Goal: Use online tool/utility: Utilize a website feature to perform a specific function

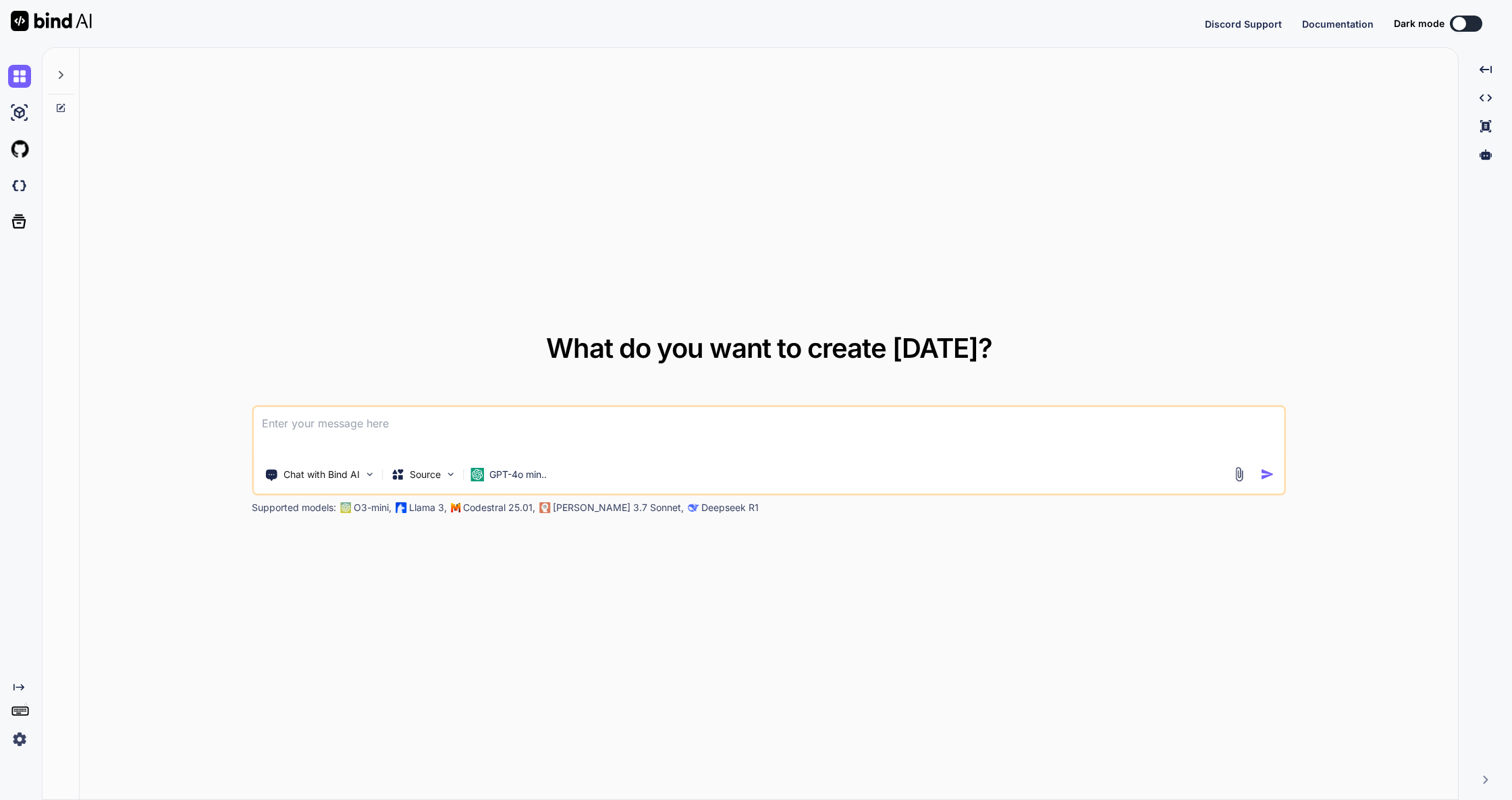
click at [63, 76] on icon at bounding box center [60, 74] width 11 height 11
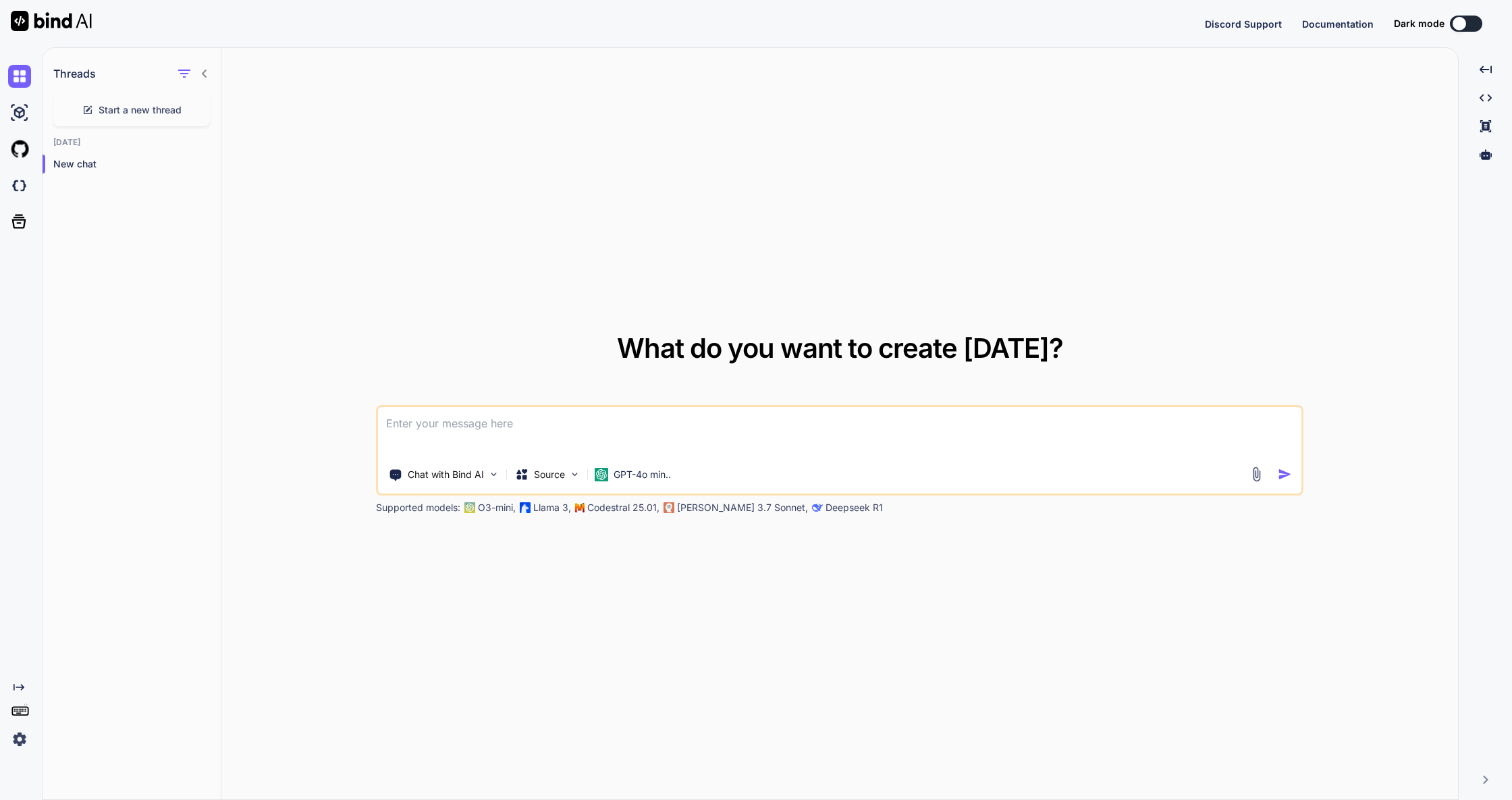
type textarea "x"
click at [805, 419] on textarea at bounding box center [840, 431] width 924 height 50
click at [79, 25] on img at bounding box center [51, 20] width 81 height 20
click at [21, 152] on img at bounding box center [20, 150] width 23 height 23
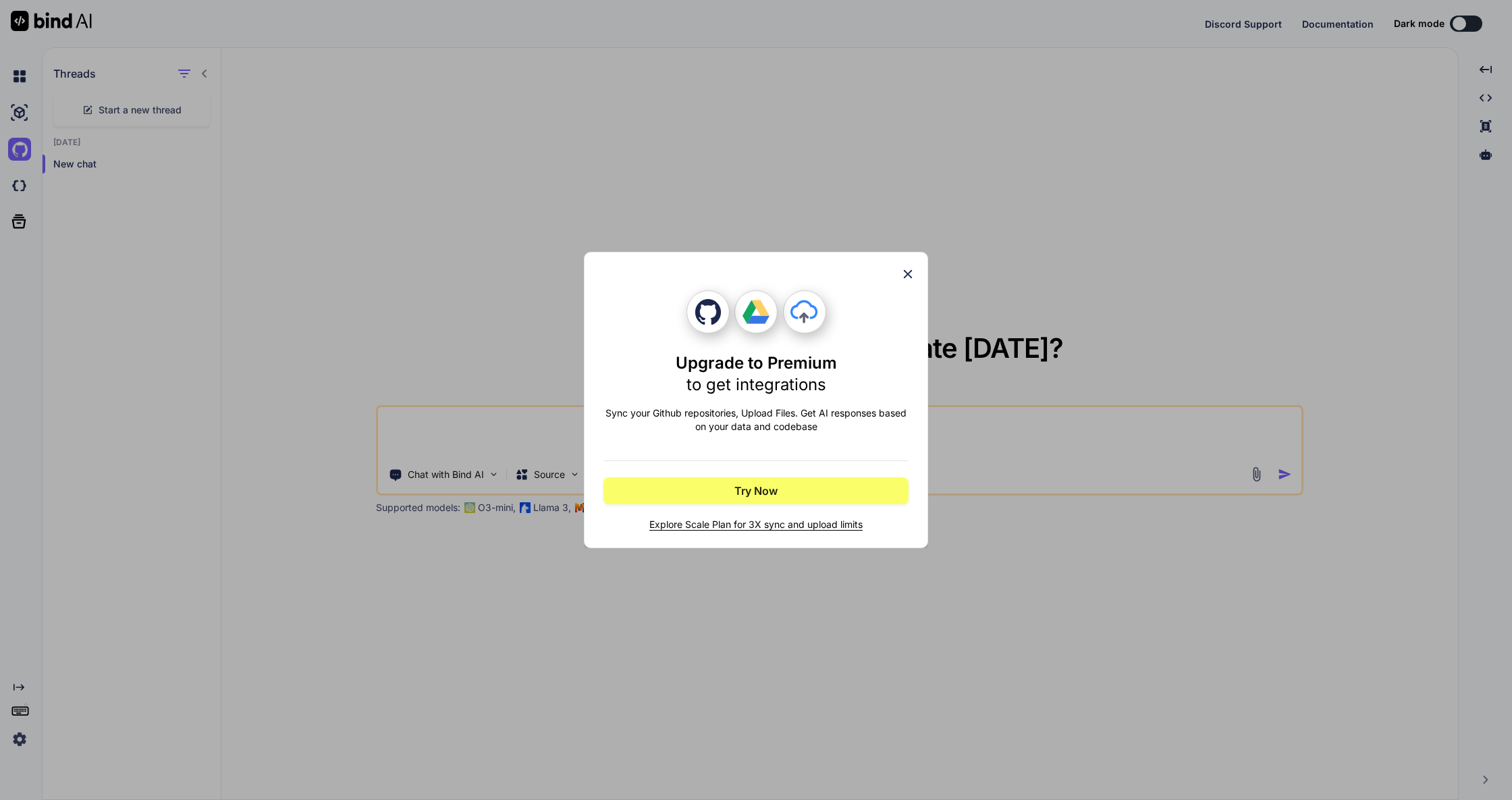
click at [904, 274] on icon at bounding box center [908, 274] width 15 height 15
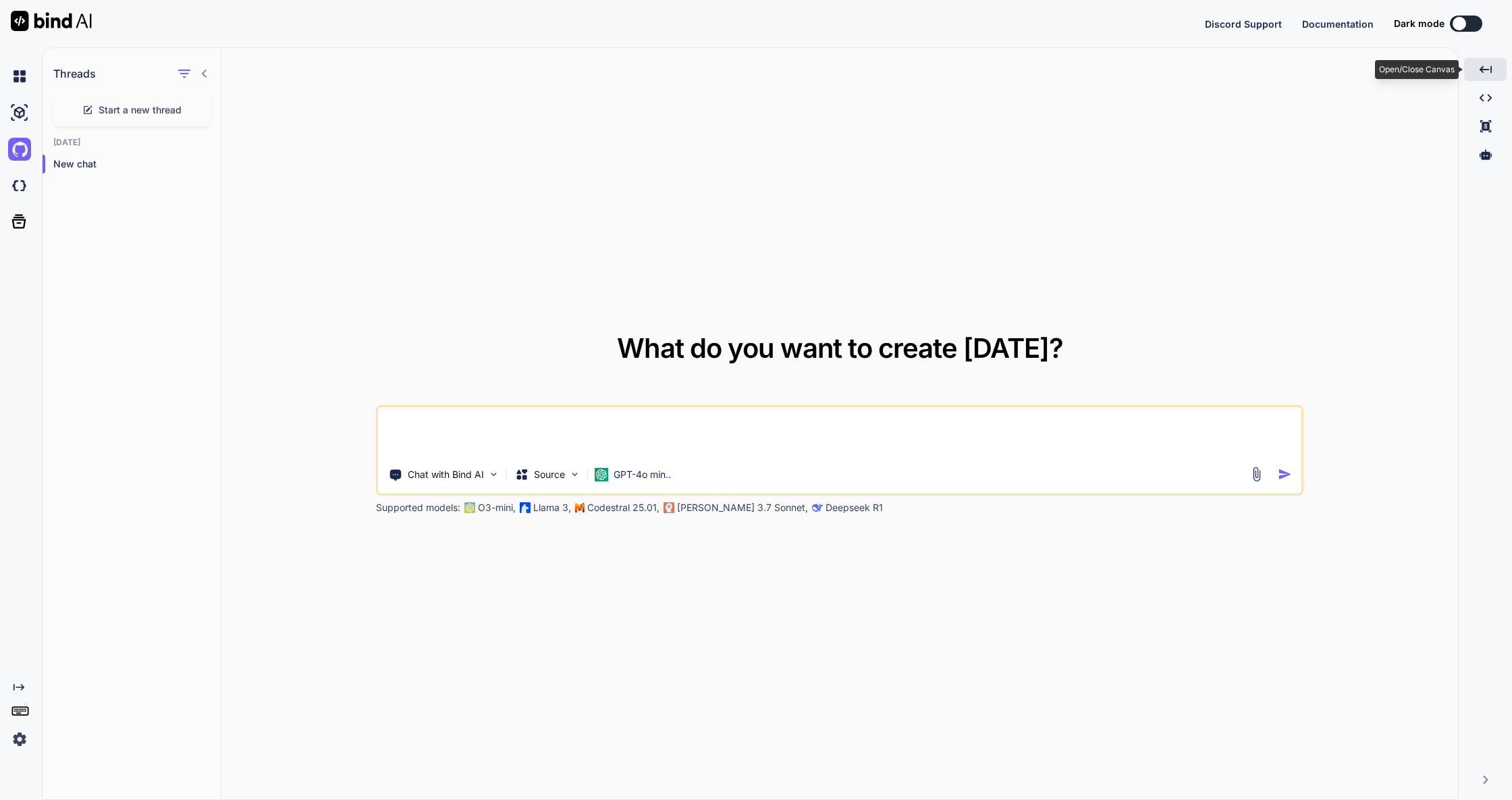
click at [1497, 76] on div "Created with Pixso." at bounding box center [1485, 69] width 42 height 23
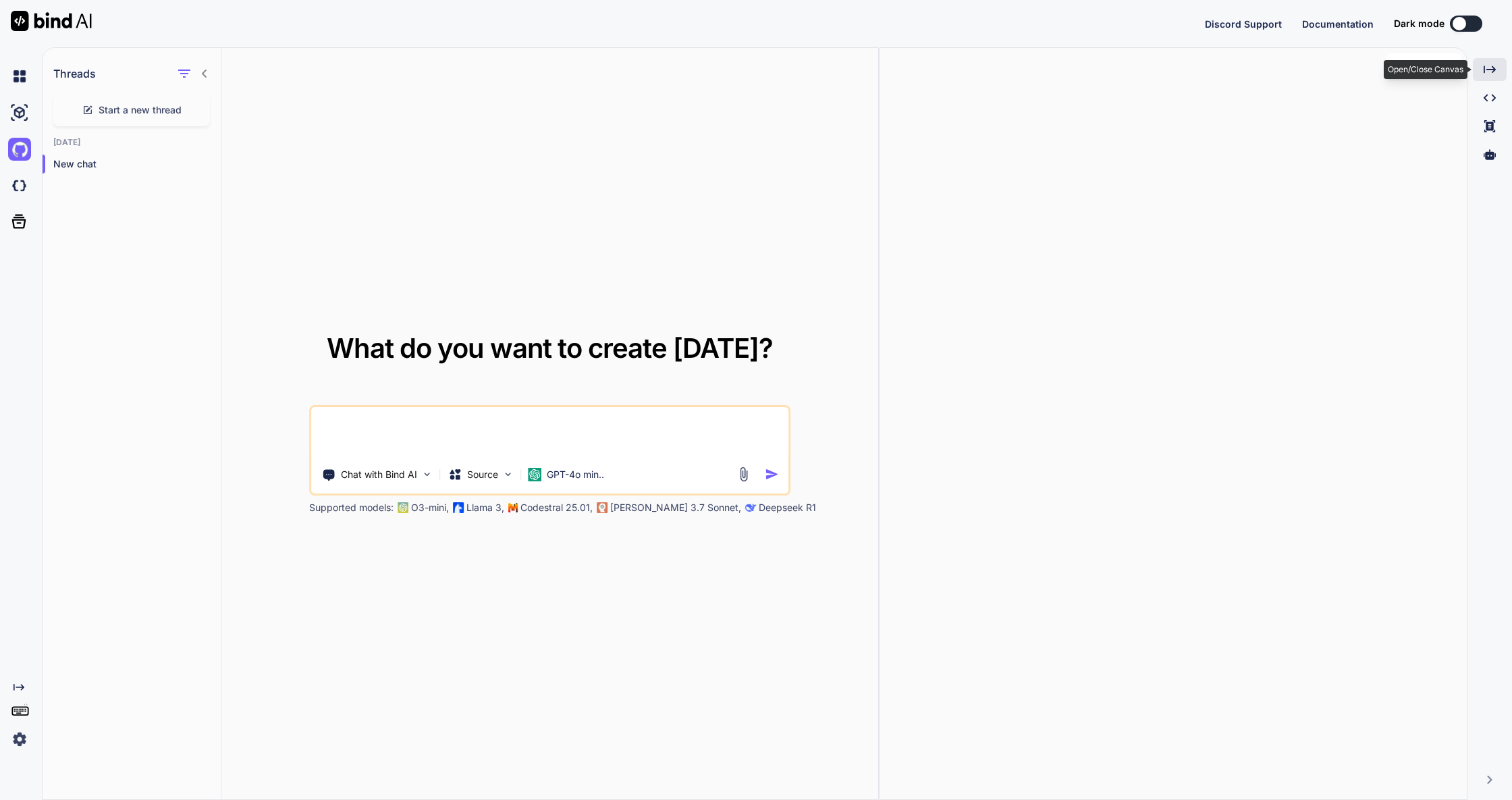
click at [1497, 76] on div "Created with Pixso." at bounding box center [1489, 69] width 33 height 23
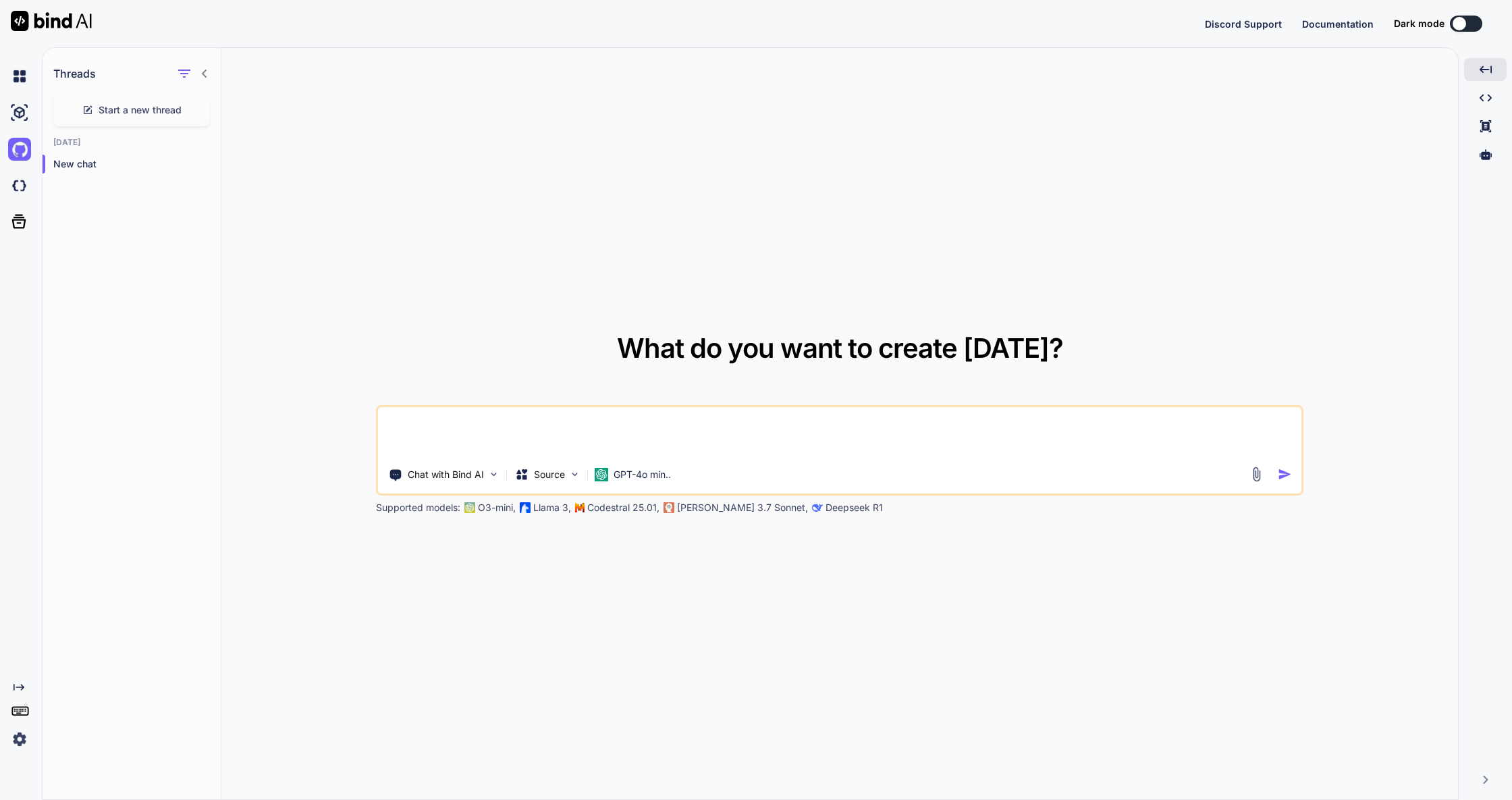
click at [16, 741] on img at bounding box center [20, 740] width 23 height 23
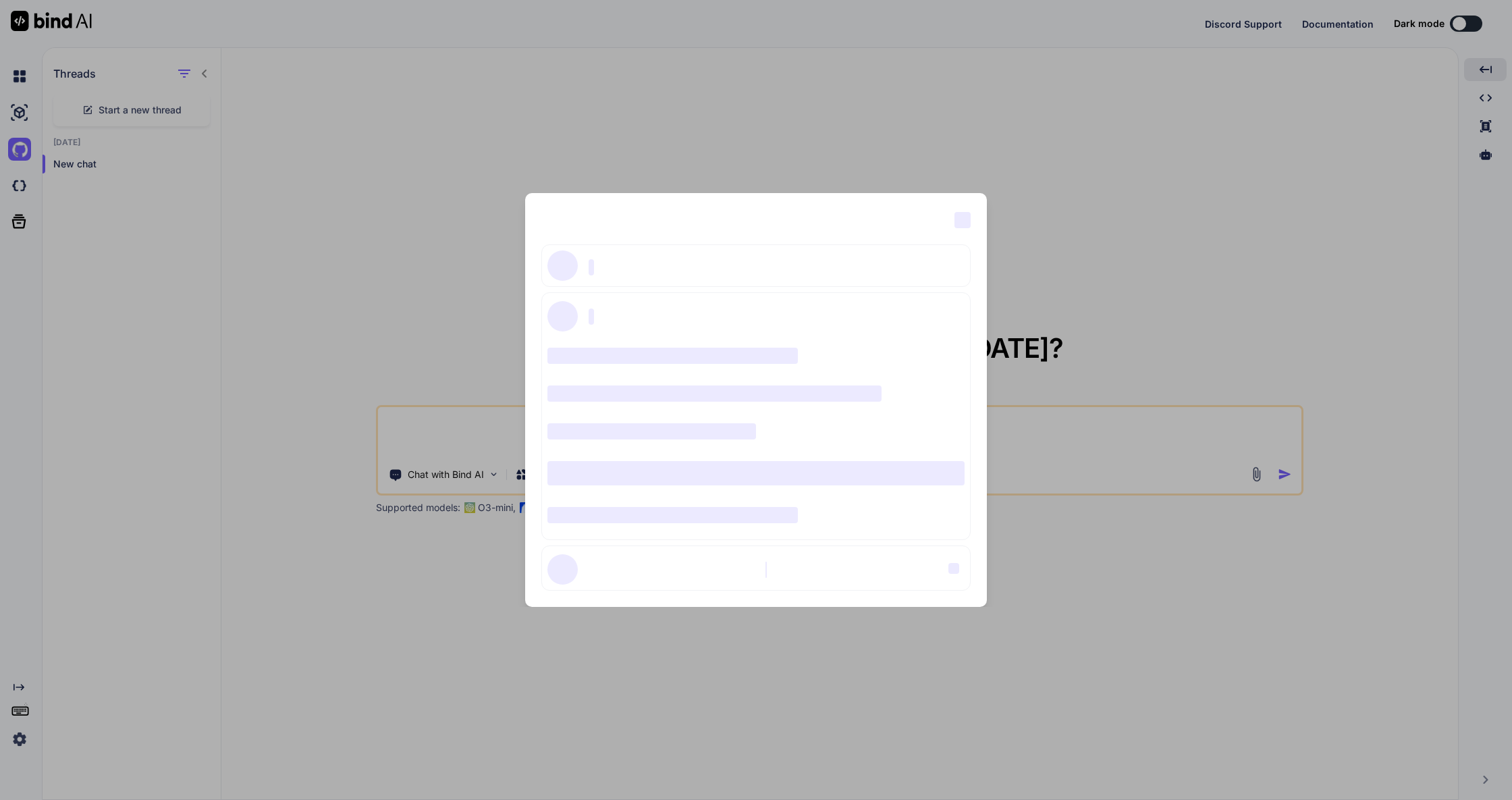
drag, startPoint x: 1141, startPoint y: 76, endPoint x: 1121, endPoint y: 74, distance: 20.1
click at [1141, 76] on div "‌ ‌ ‌ ‌ ‌ ‌ ‌ ‌ ‌ ‌ ‌ ‌ ‌ ‌ ‌" at bounding box center [756, 400] width 1512 height 800
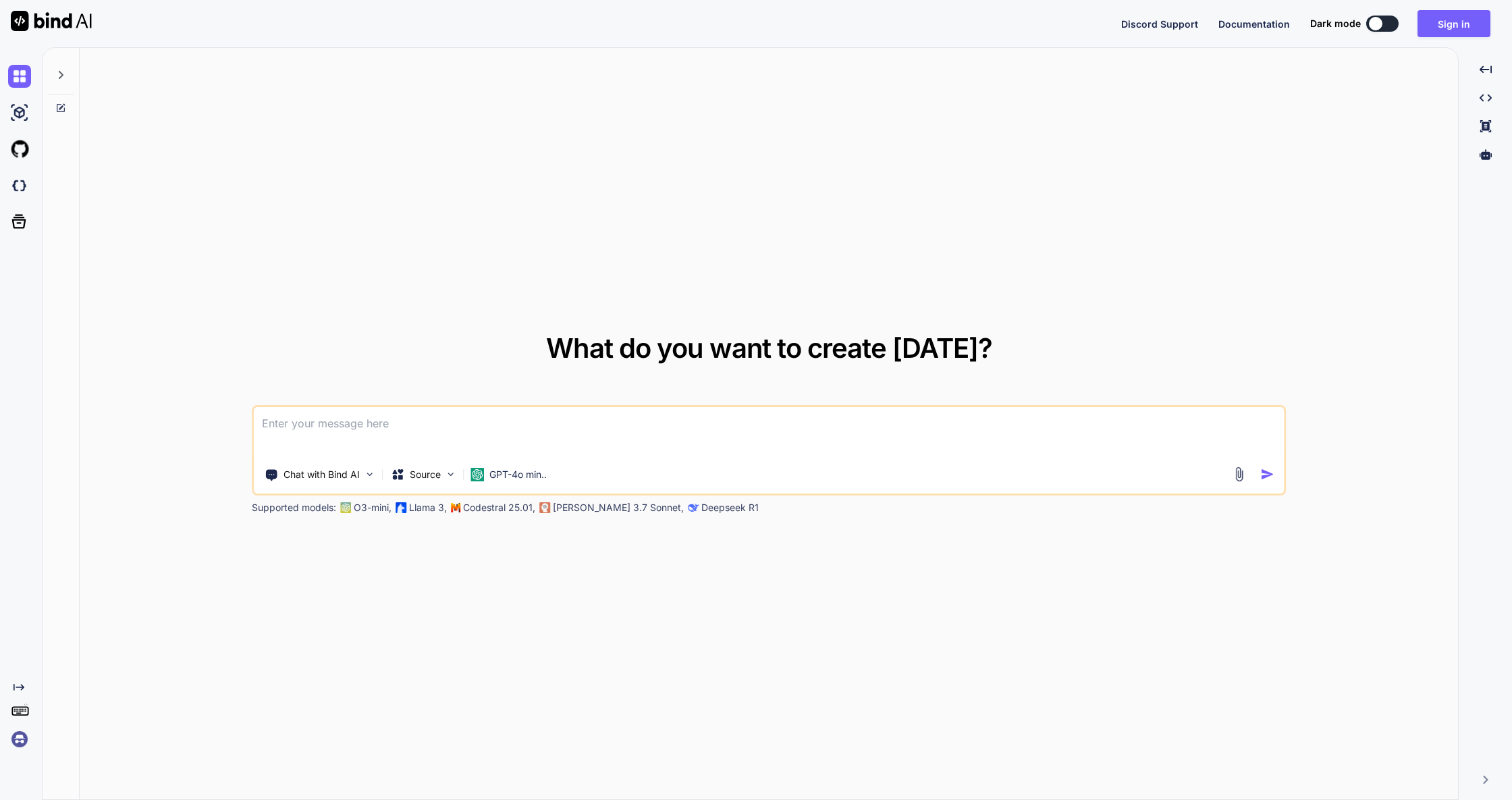
click at [316, 428] on textarea at bounding box center [769, 431] width 1030 height 50
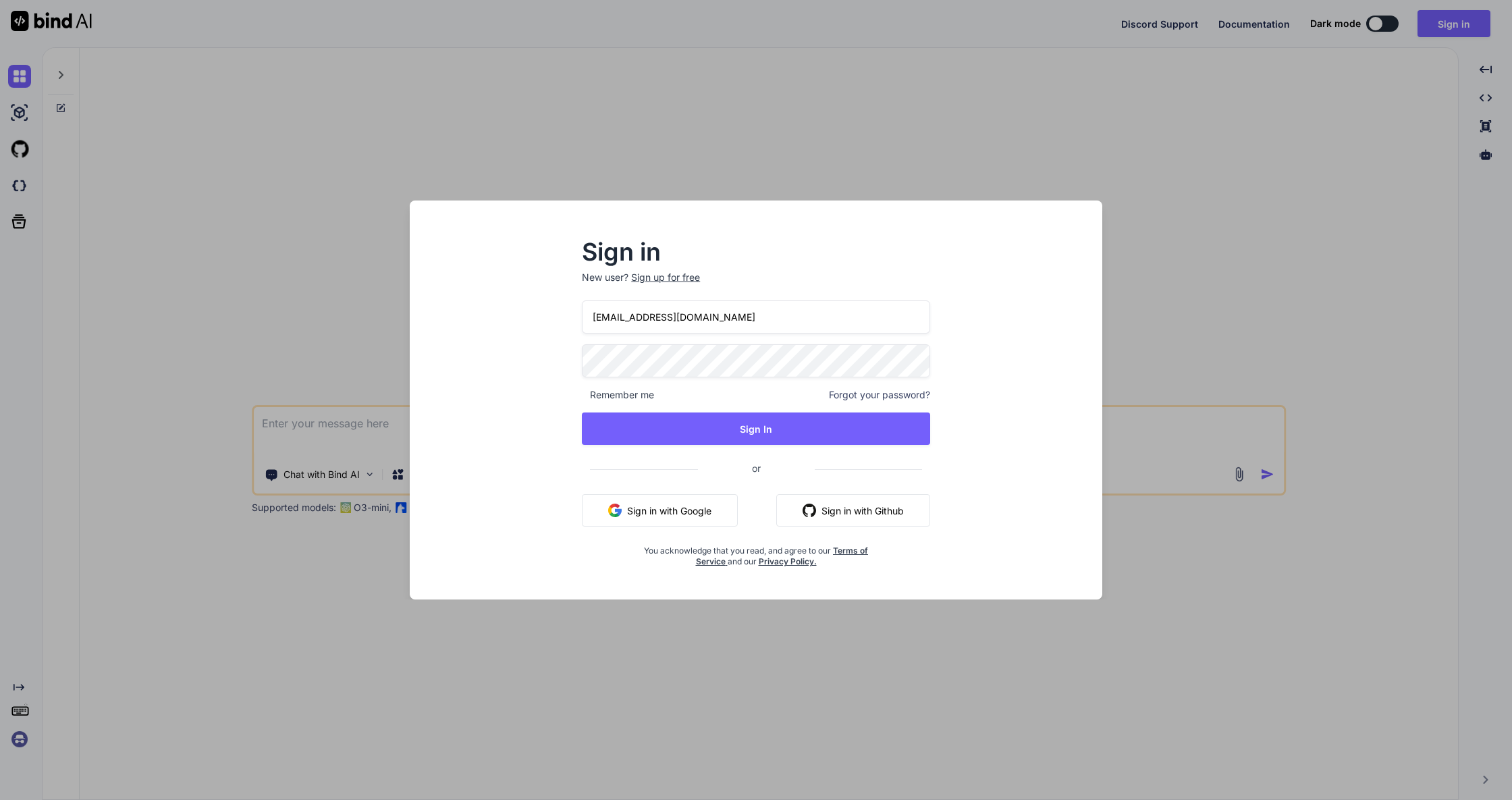
type input "[EMAIL_ADDRESS][DOMAIN_NAME]"
click at [750, 426] on button "Sign In" at bounding box center [756, 429] width 348 height 33
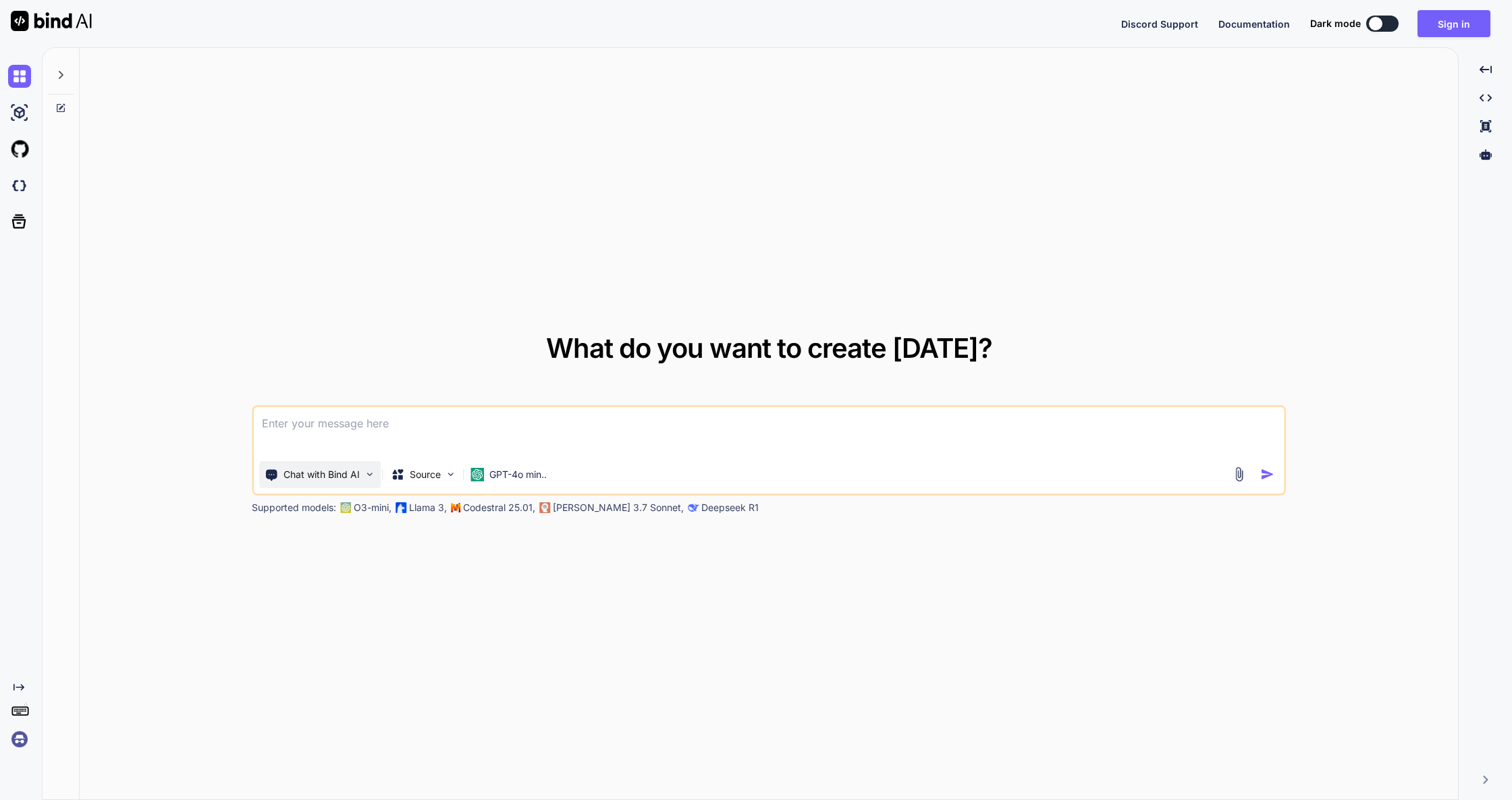
click at [354, 478] on p "Chat with Bind AI" at bounding box center [321, 475] width 76 height 14
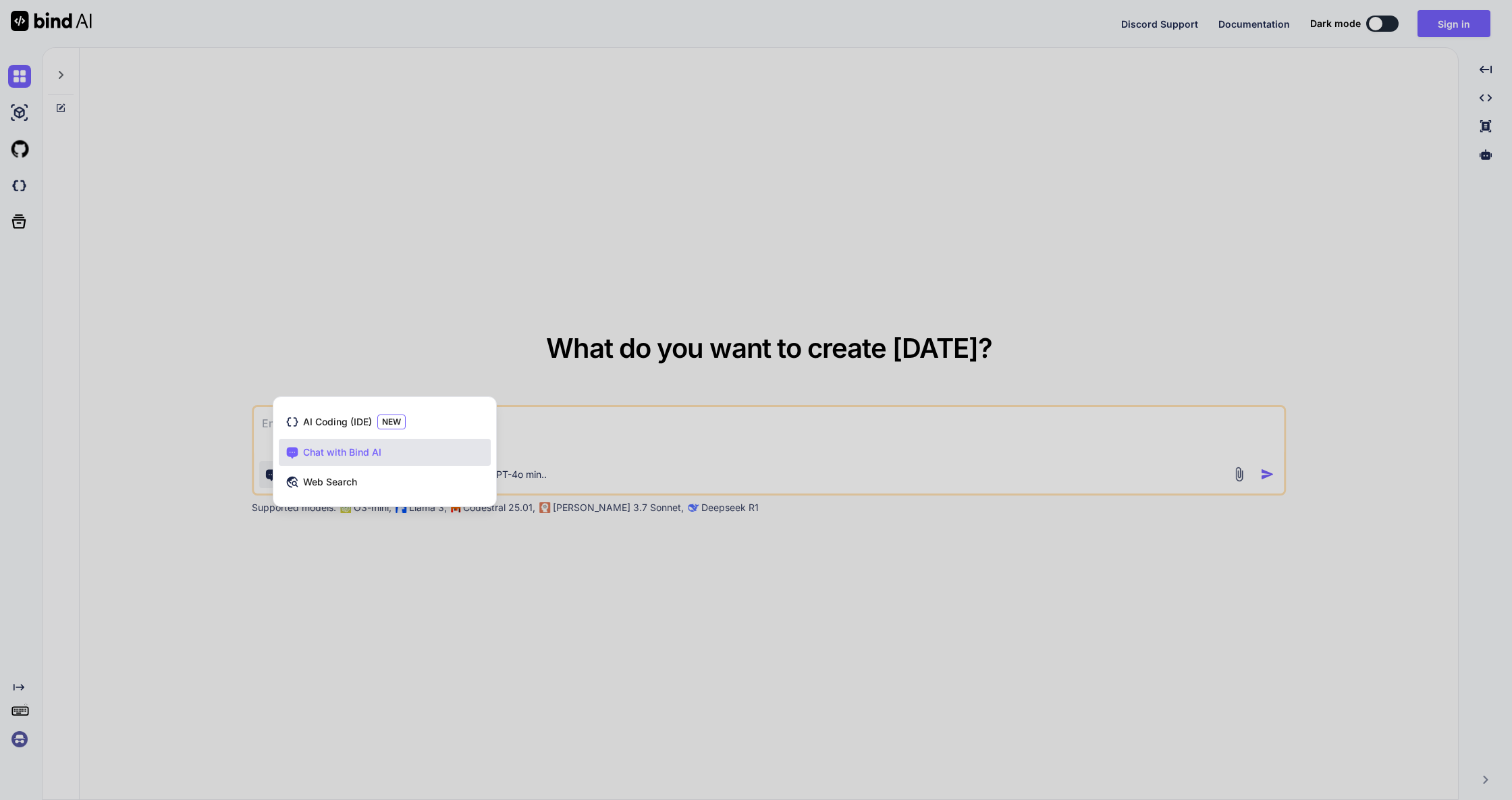
click at [351, 454] on span "Chat with Bind AI" at bounding box center [342, 452] width 78 height 14
type textarea "x"
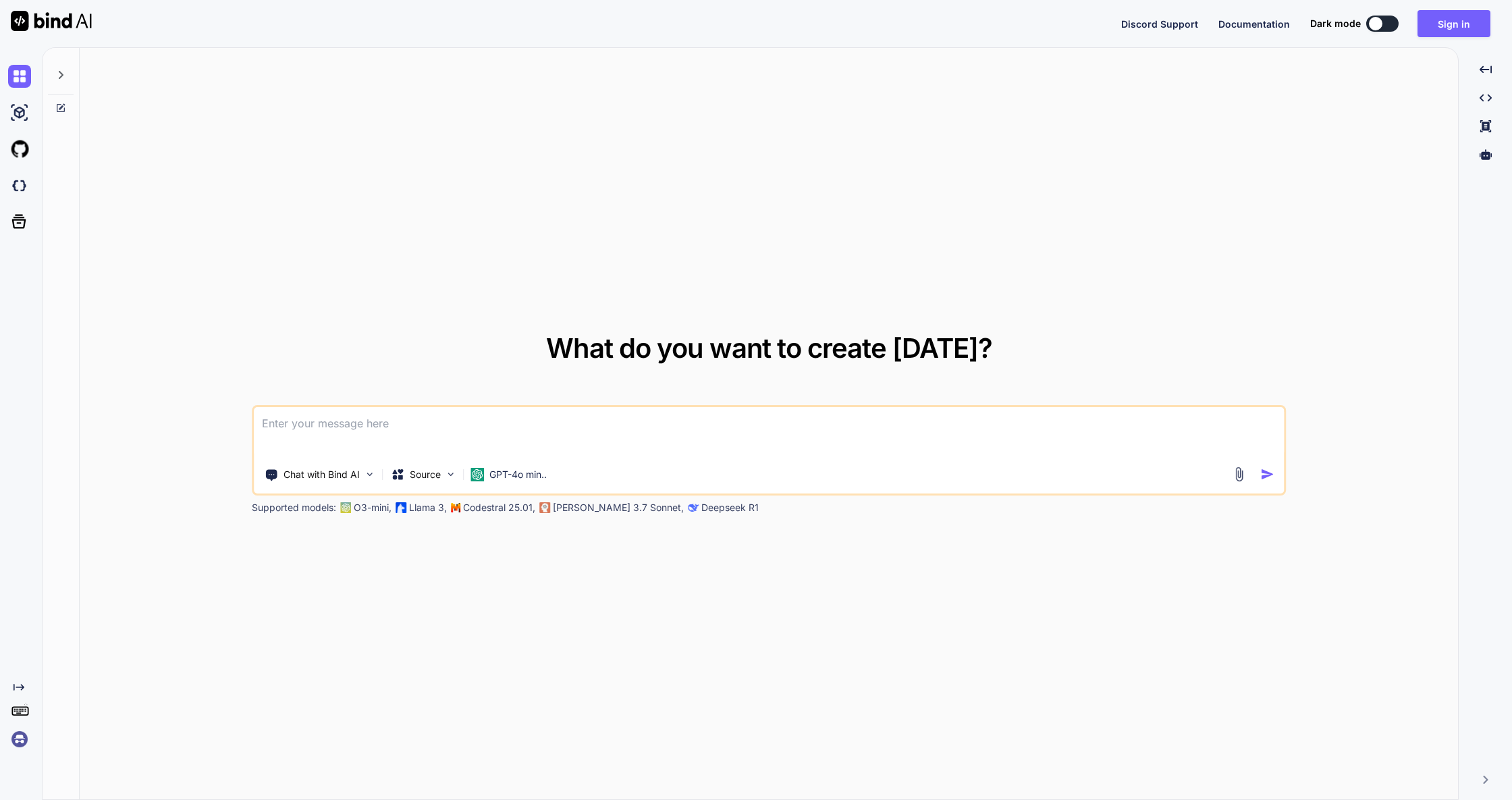
click at [350, 426] on textarea at bounding box center [769, 431] width 1030 height 50
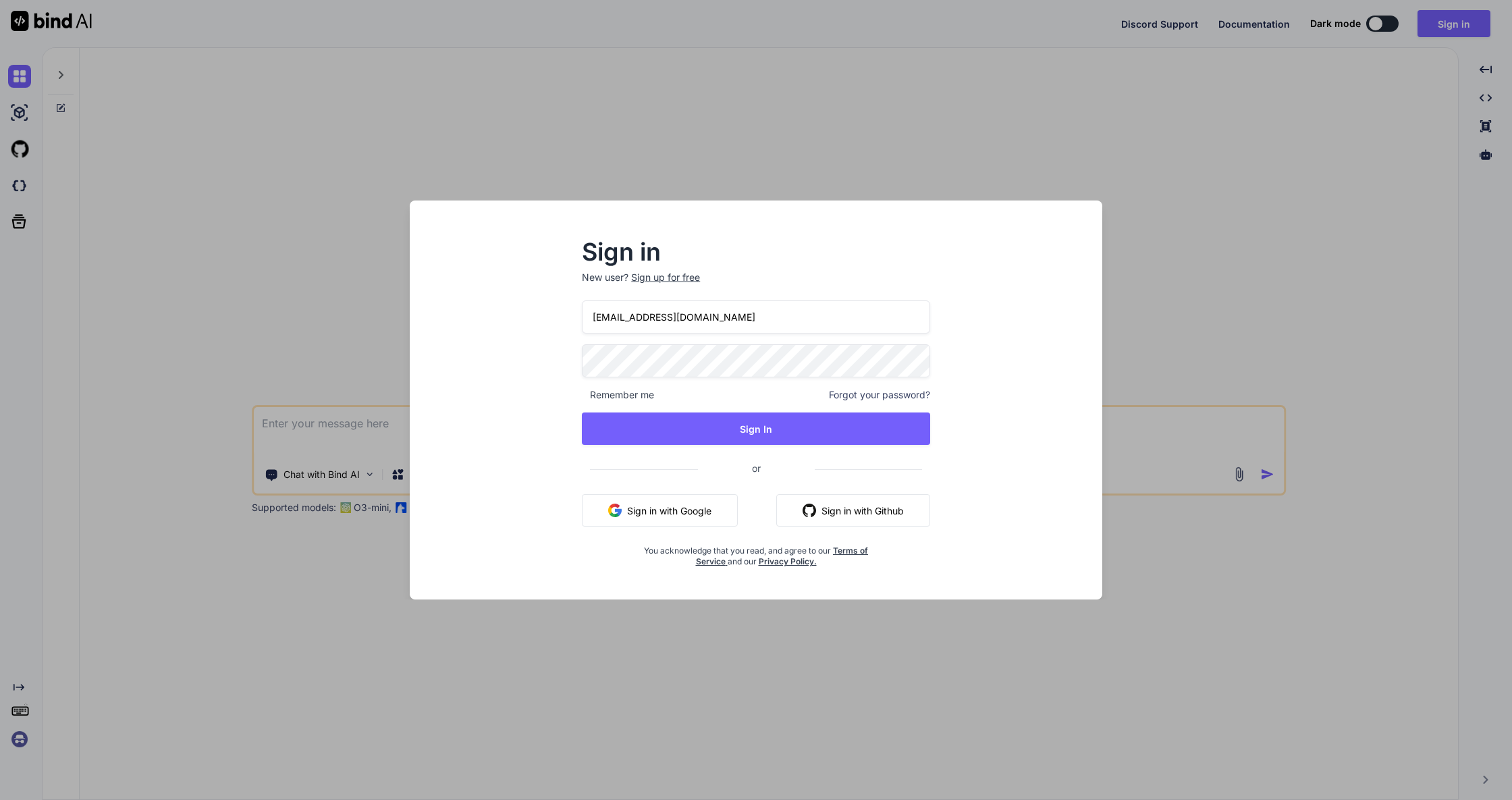
type input "[EMAIL_ADDRESS][DOMAIN_NAME]"
click at [733, 430] on button "Sign In" at bounding box center [756, 429] width 348 height 33
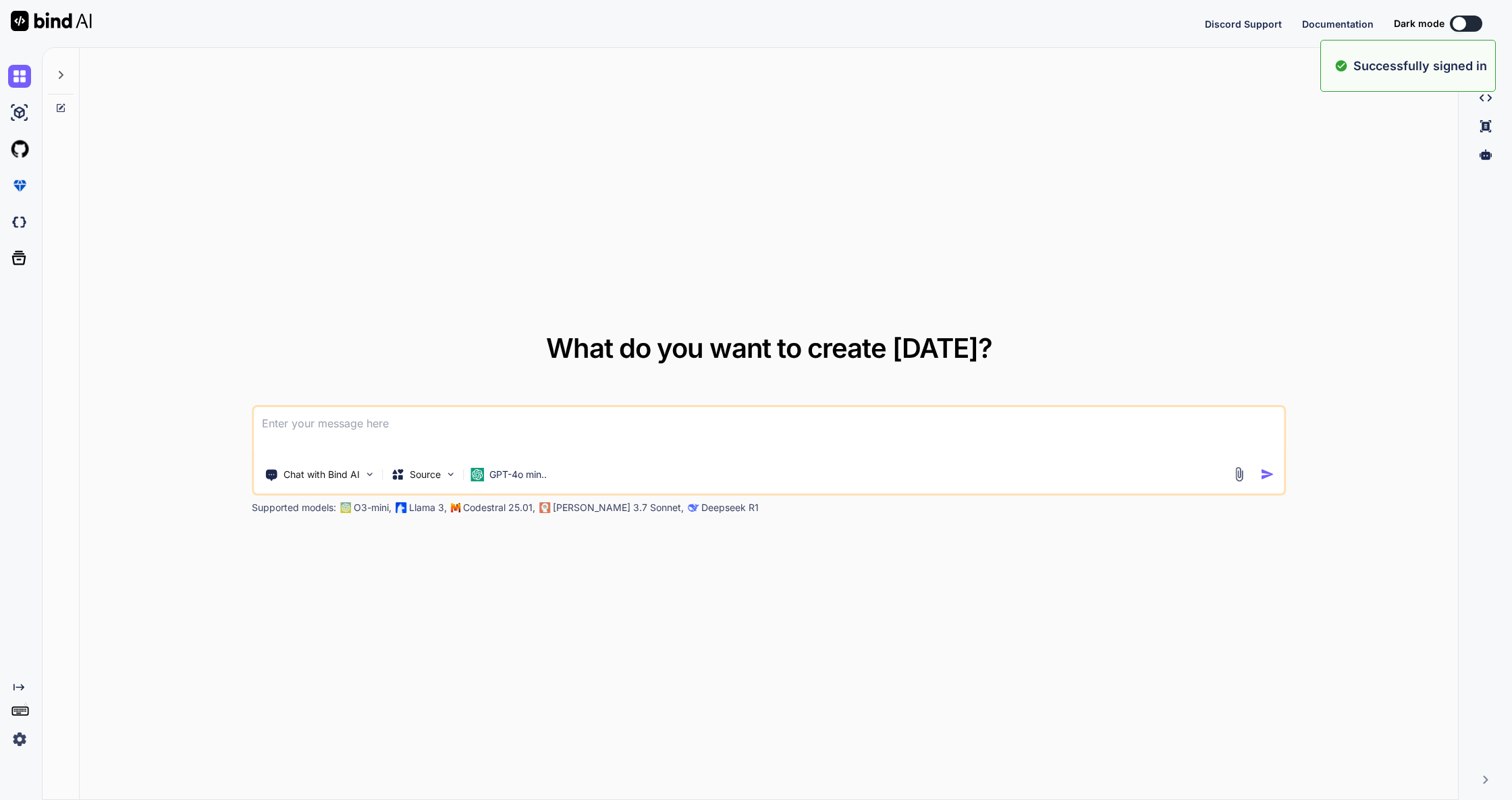
type textarea "x"
click at [424, 436] on textarea at bounding box center [769, 431] width 1030 height 50
type textarea "F"
type textarea "x"
type textarea "Fü"
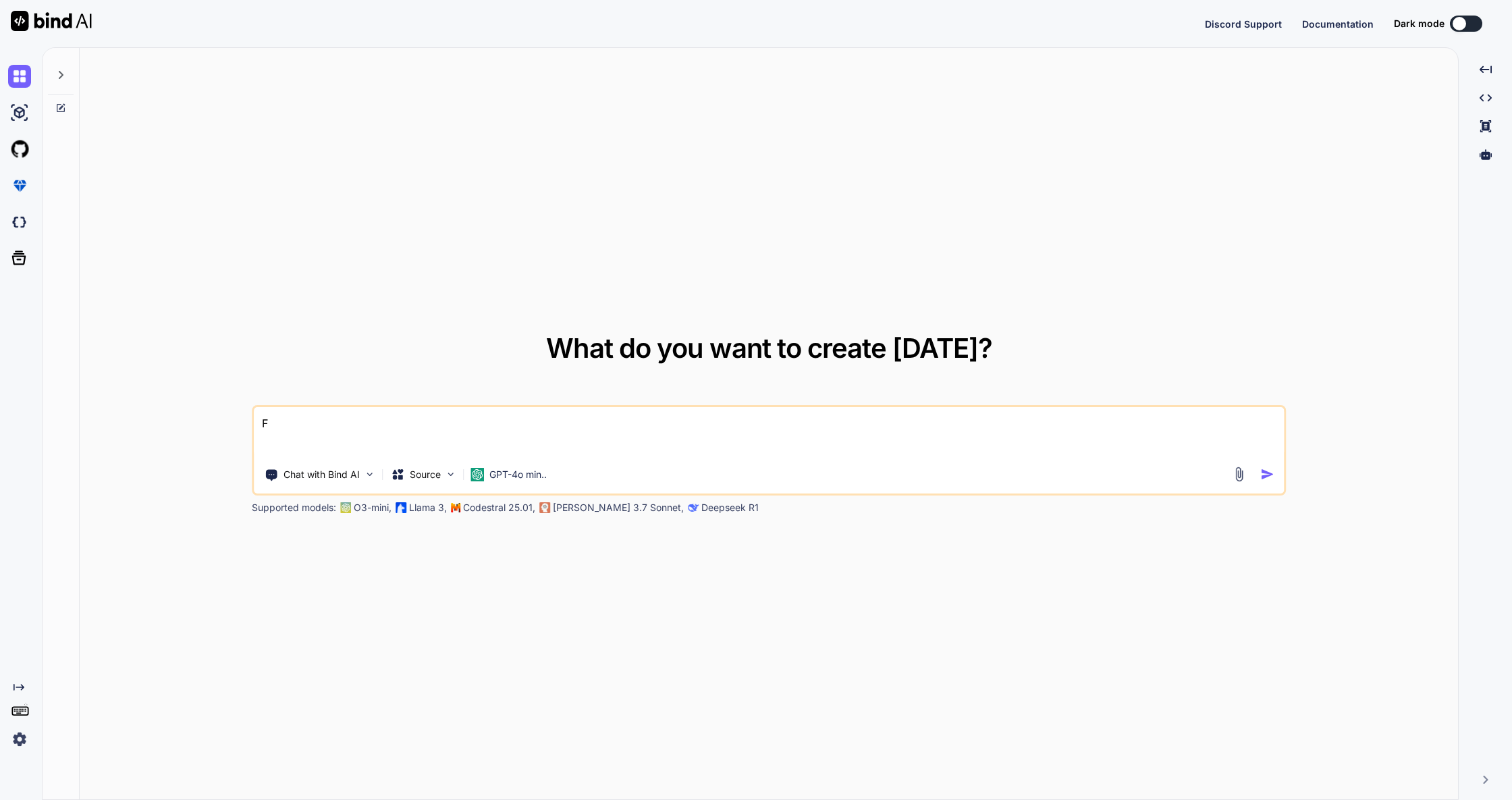
type textarea "x"
type textarea "Für"
type textarea "x"
type textarea "Für"
type textarea "x"
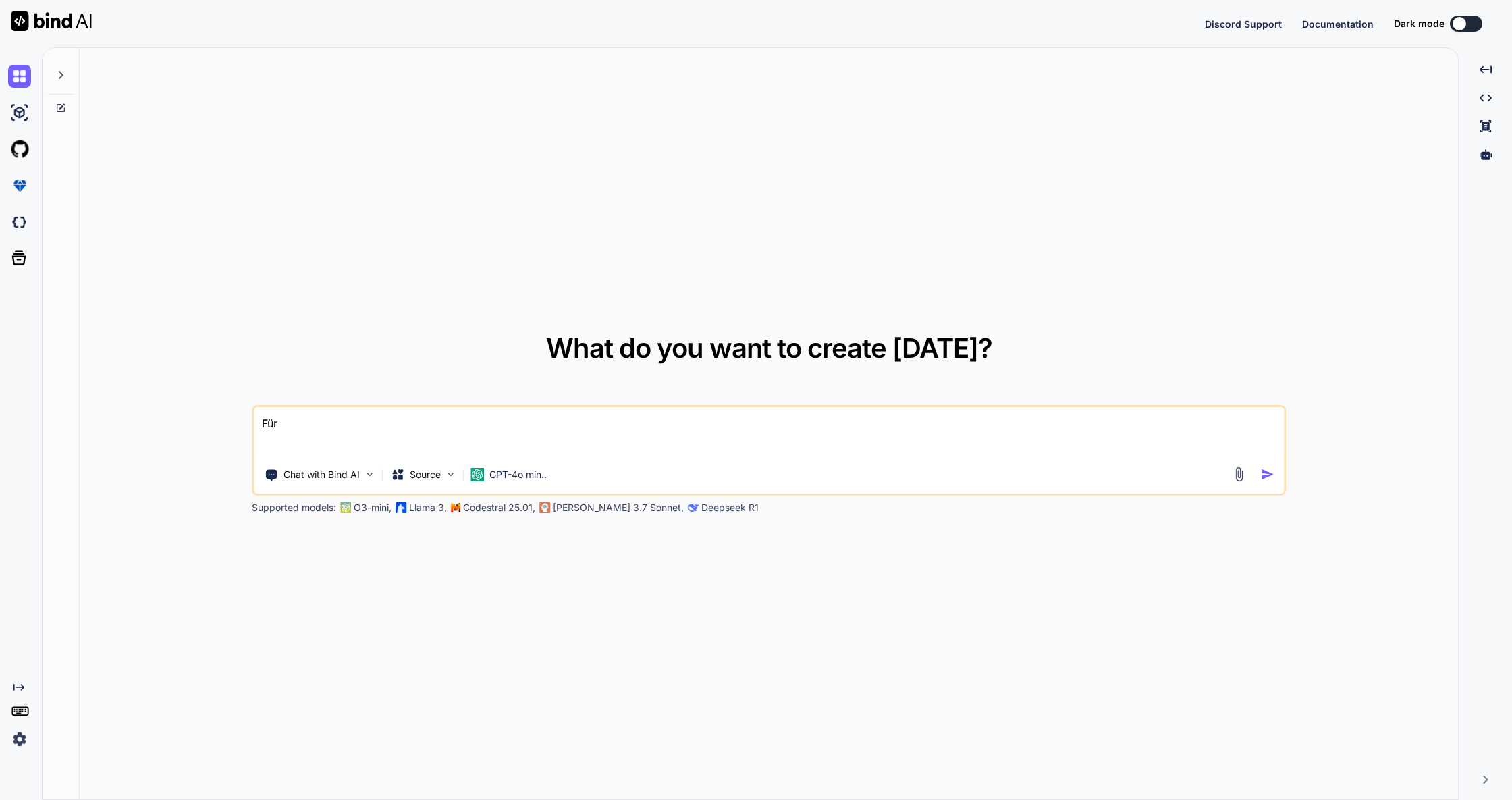
type textarea "Für e"
type textarea "x"
type textarea "Für ei"
type textarea "x"
type textarea "Für ein"
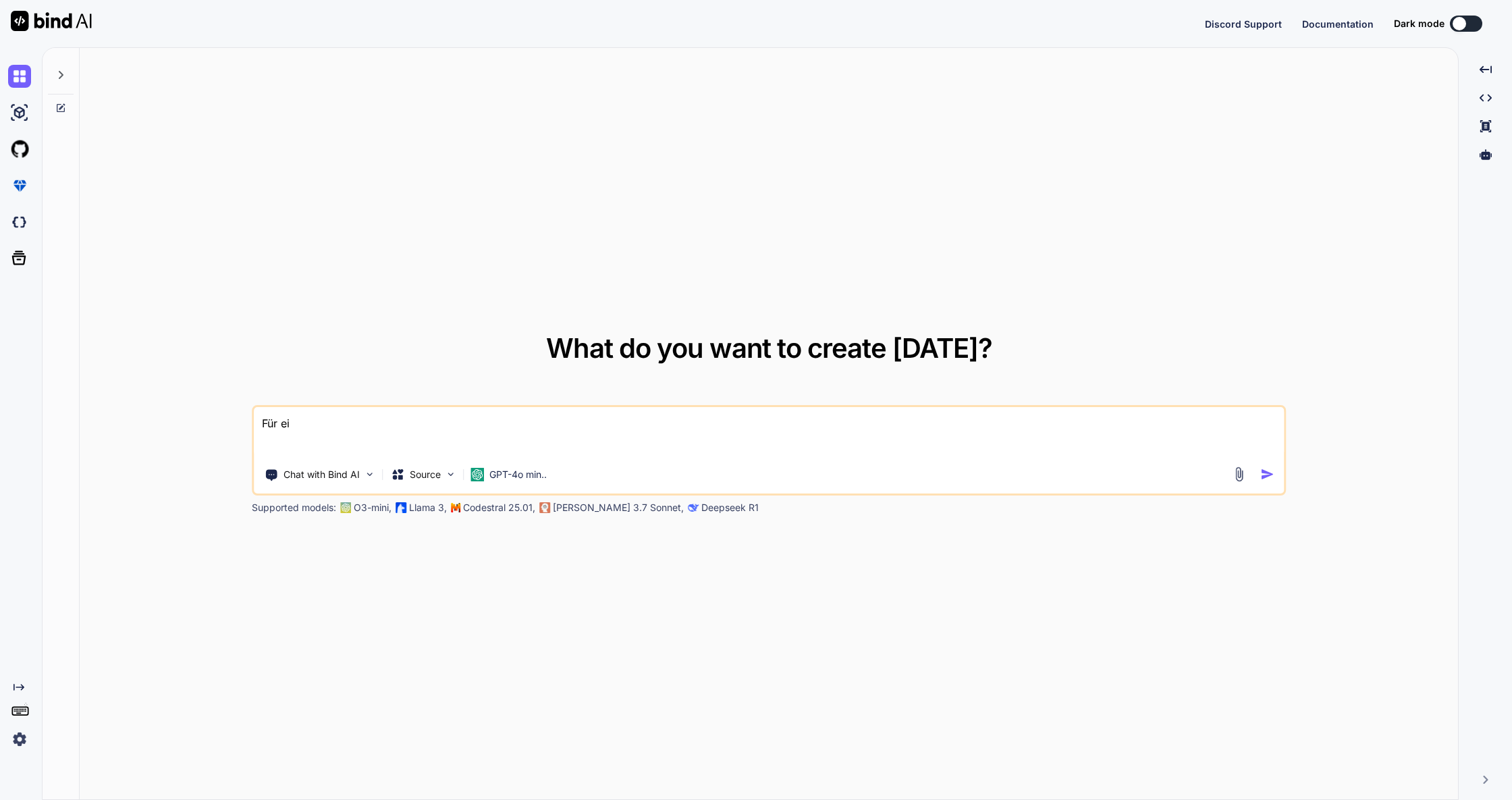
type textarea "x"
type textarea "Für eine"
type textarea "x"
type textarea "Für einen"
type textarea "x"
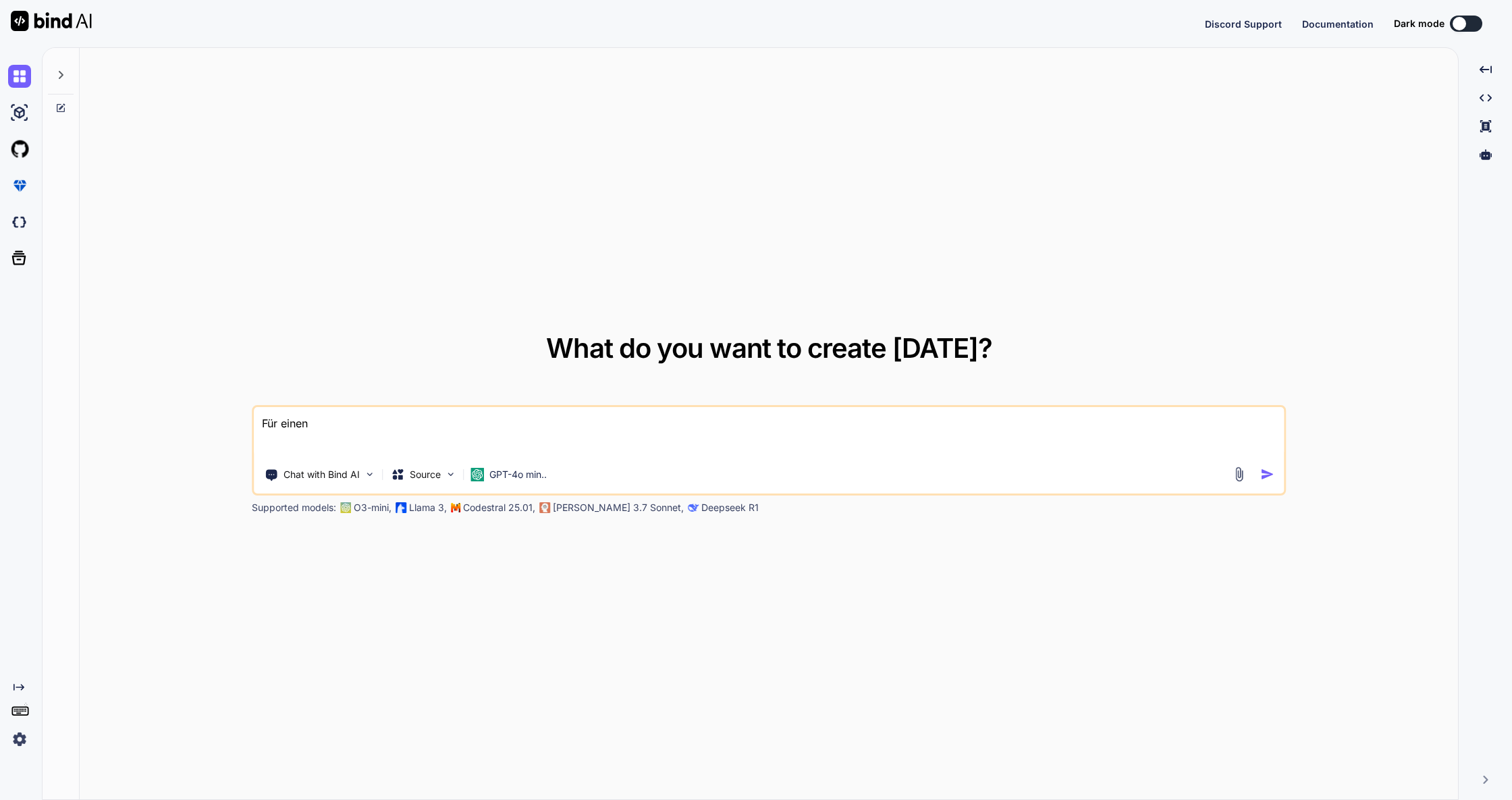
type textarea "Für einen"
type textarea "x"
type textarea "Für einen b"
type textarea "x"
type textarea "Für einen be"
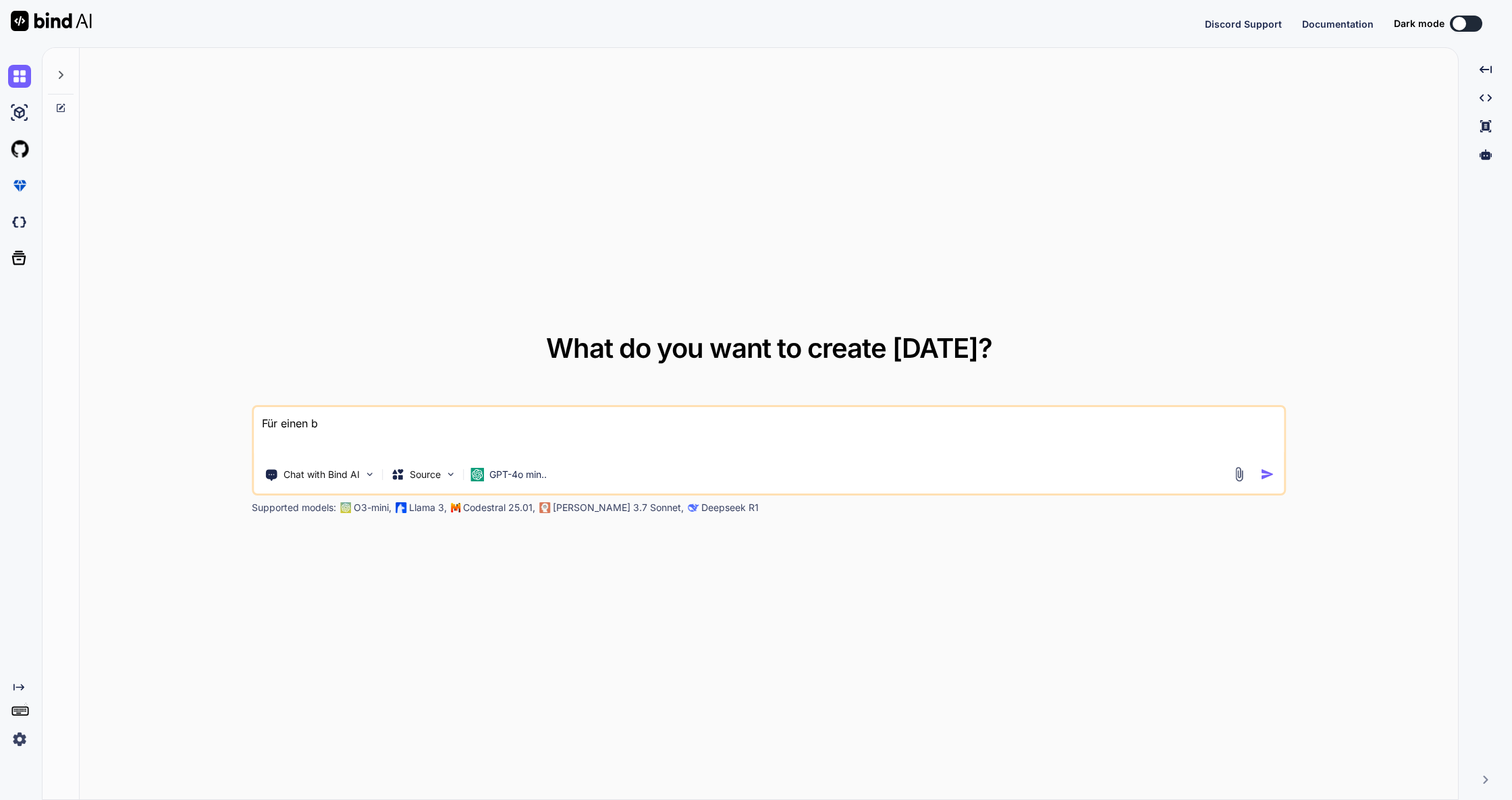
type textarea "x"
type textarea "Für einen bew"
type textarea "x"
type textarea "Für einen bewe"
type textarea "x"
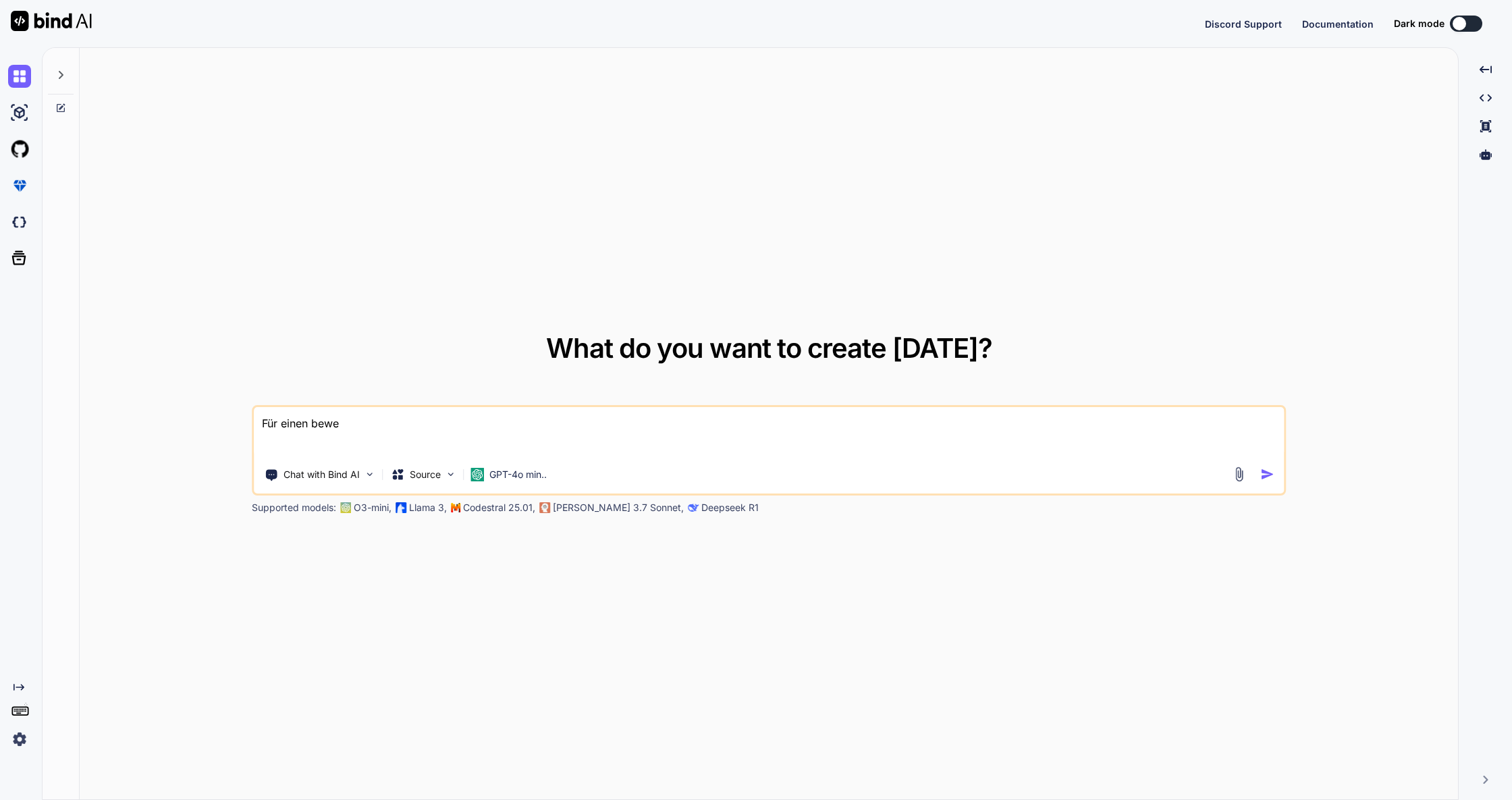
type textarea "Für einen bewer"
type textarea "x"
type textarea "Für einen bewerb"
type textarea "x"
type textarea "Für einen bewerbe"
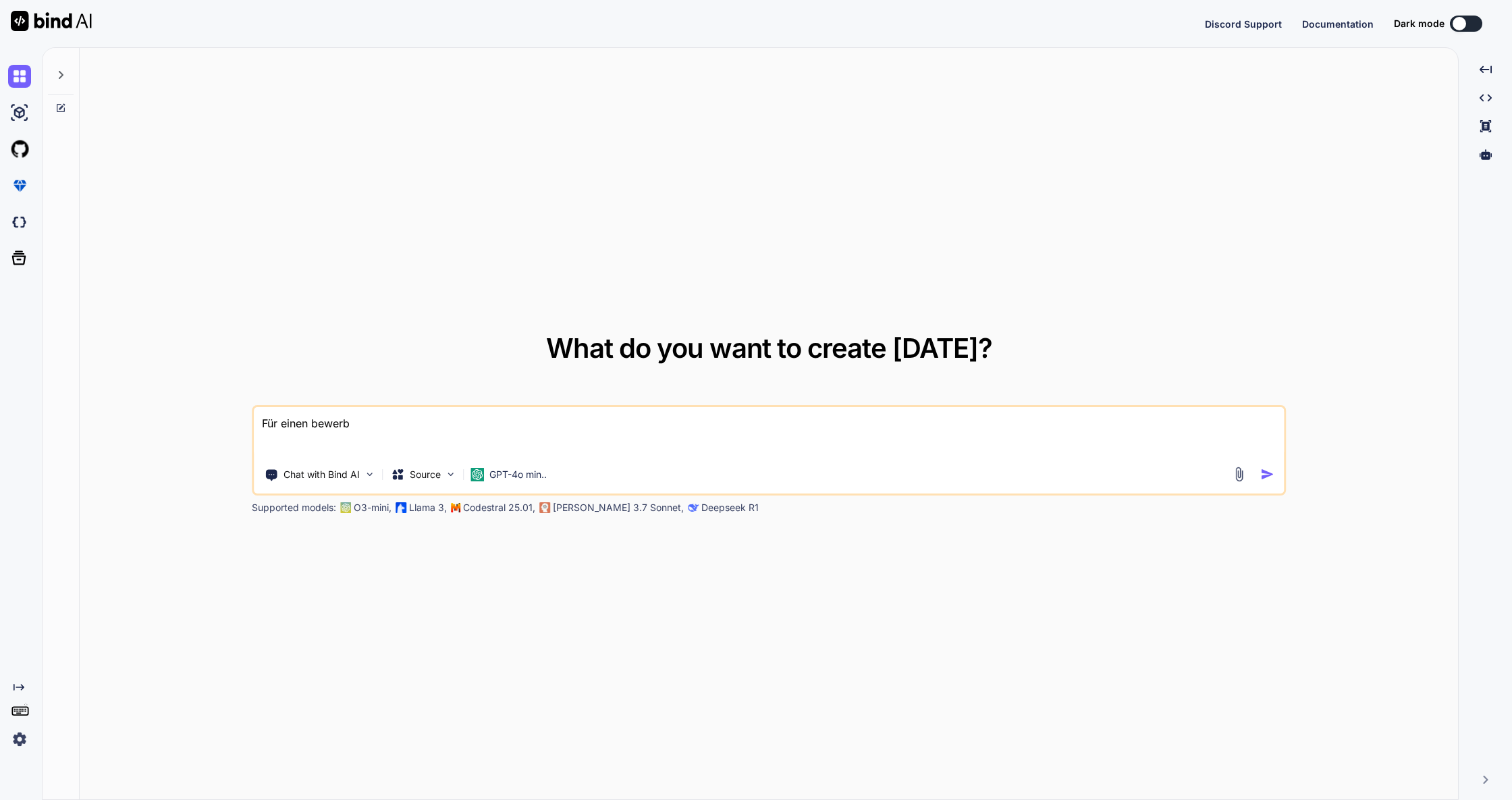
type textarea "x"
type textarea "Für einen bewerber"
type textarea "x"
type textarea "Für einen bewerbert"
type textarea "x"
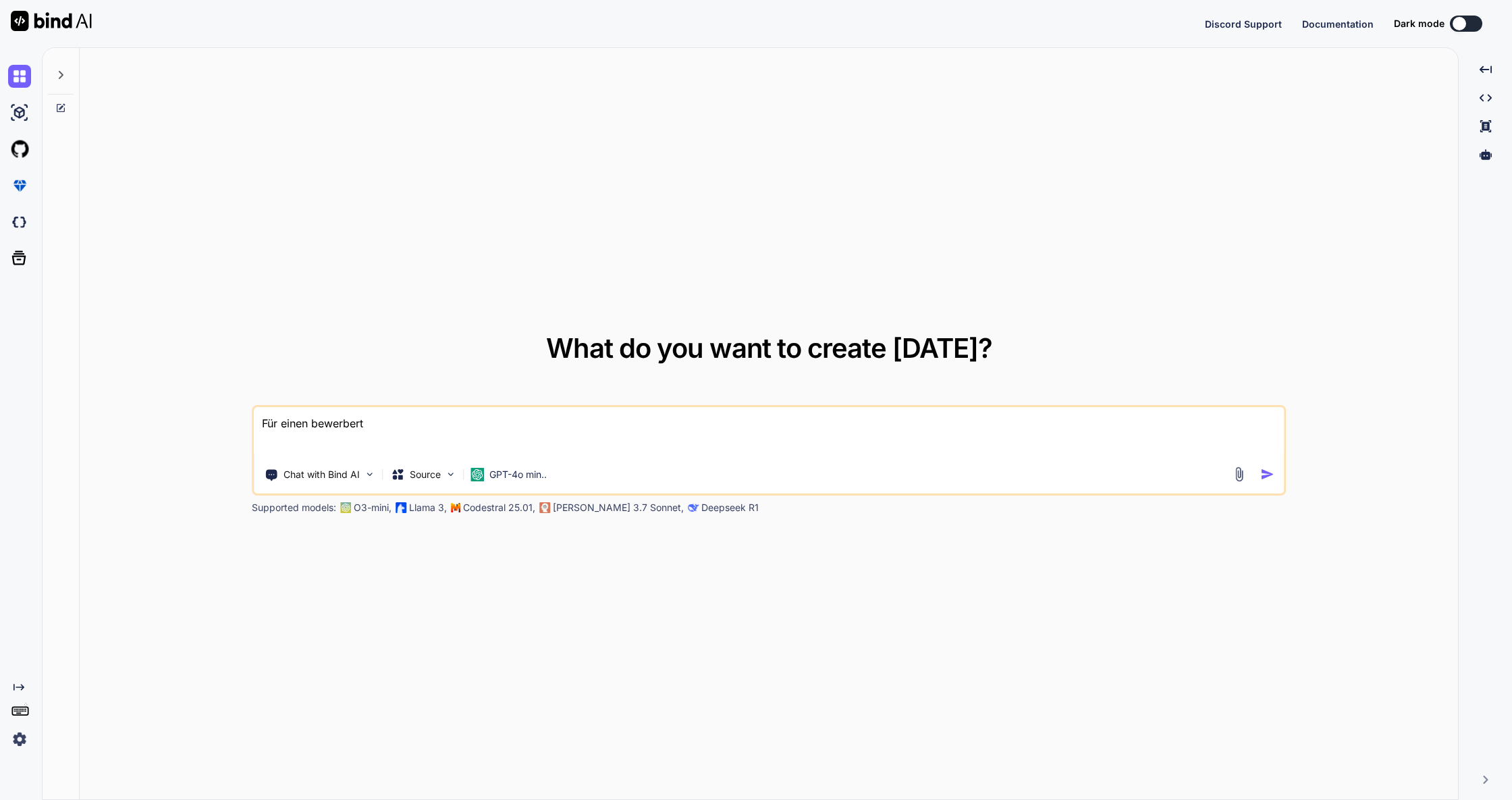
type textarea "Für einen bewerberta"
type textarea "x"
type textarea "Für einen bewerbertag"
type textarea "x"
type textarea "Für einen Bewerbertag"
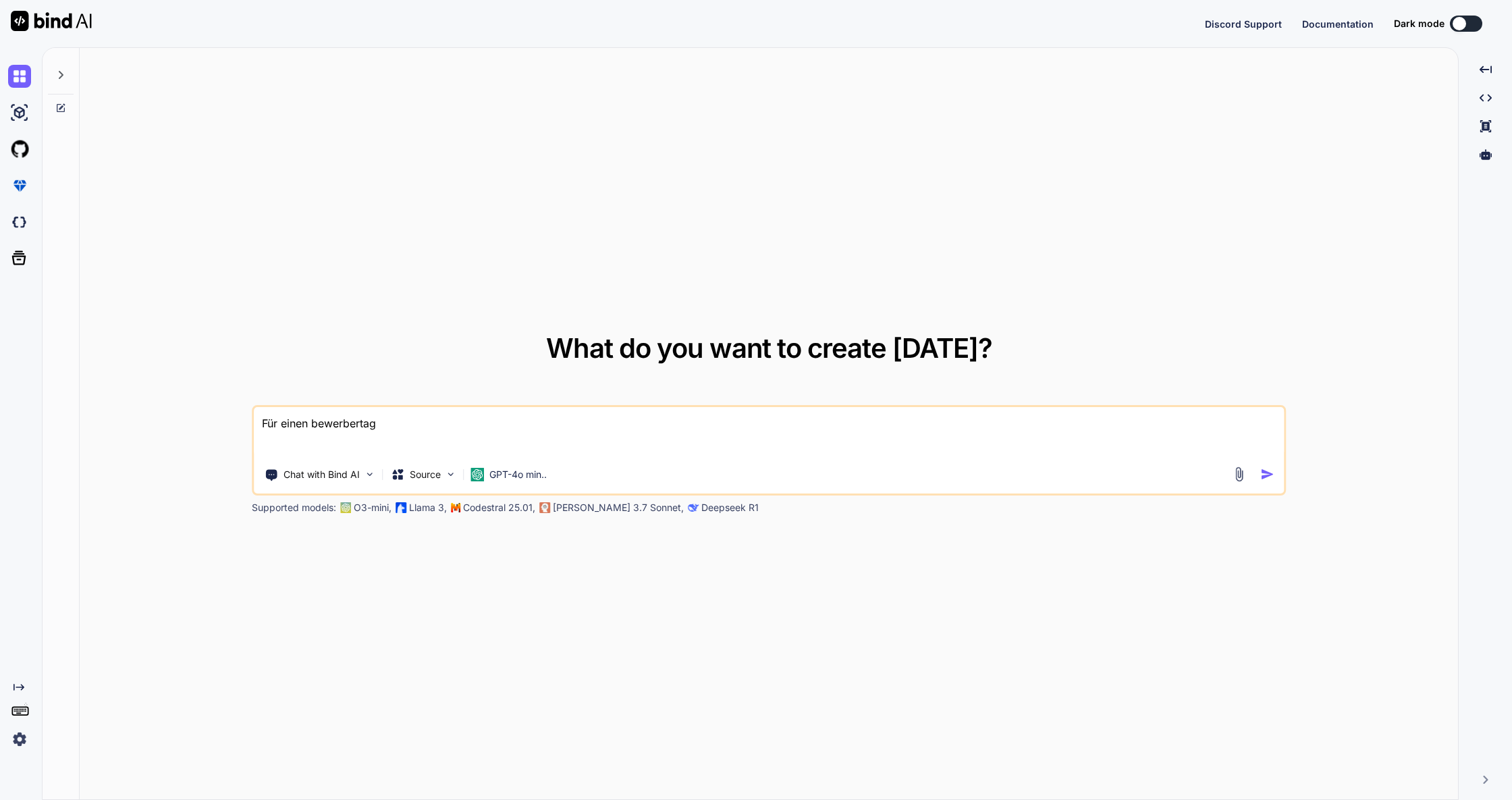
type textarea "x"
type textarea "Für einen Bewerbertag m"
type textarea "x"
type textarea "Für einen Bewerbertag mö"
type textarea "x"
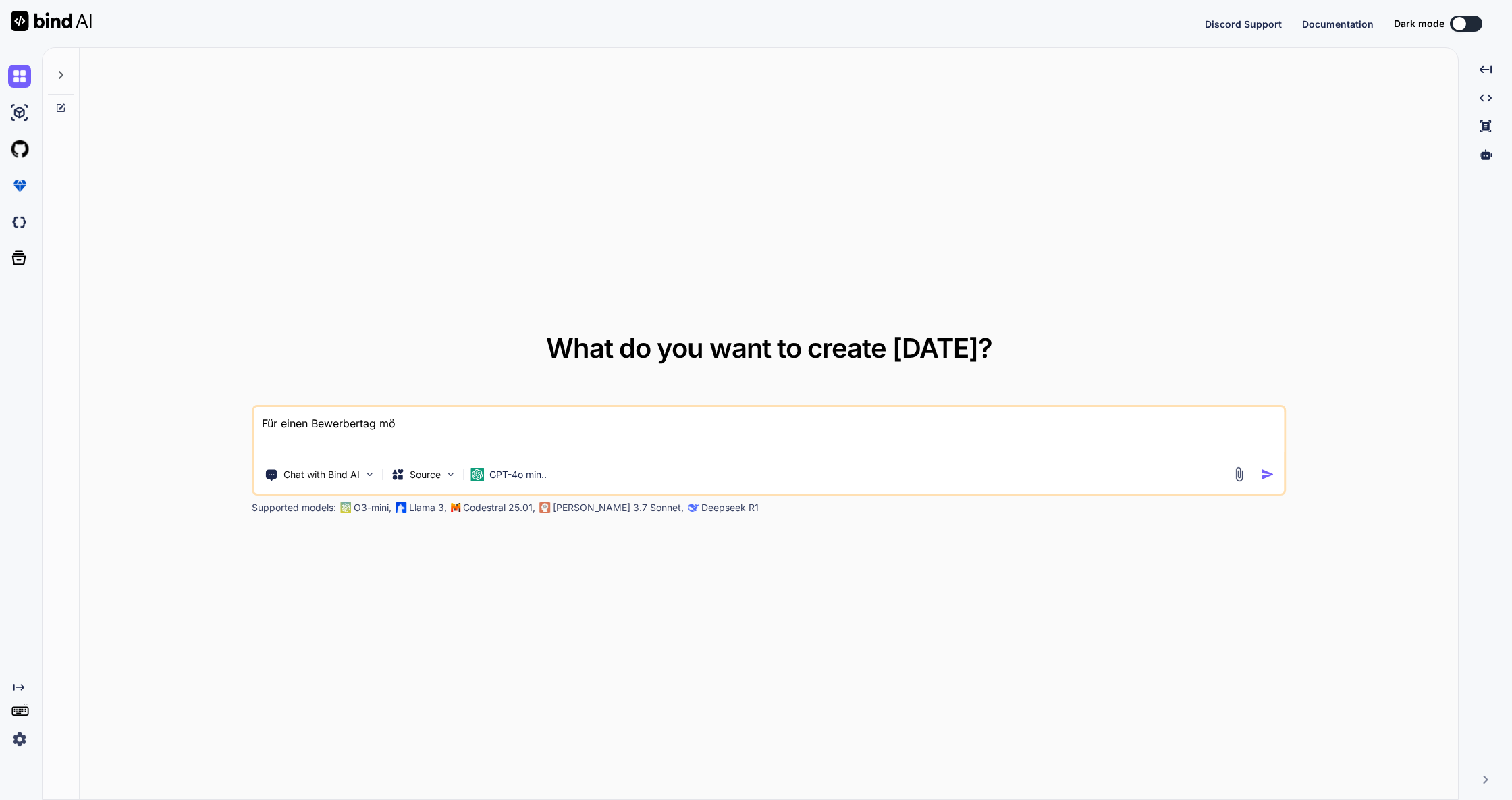
type textarea "Für einen Bewerbertag möc"
type textarea "x"
type textarea "Für einen Bewerbertag möch"
type textarea "x"
type textarea "Für einen Bewerbertag möcht"
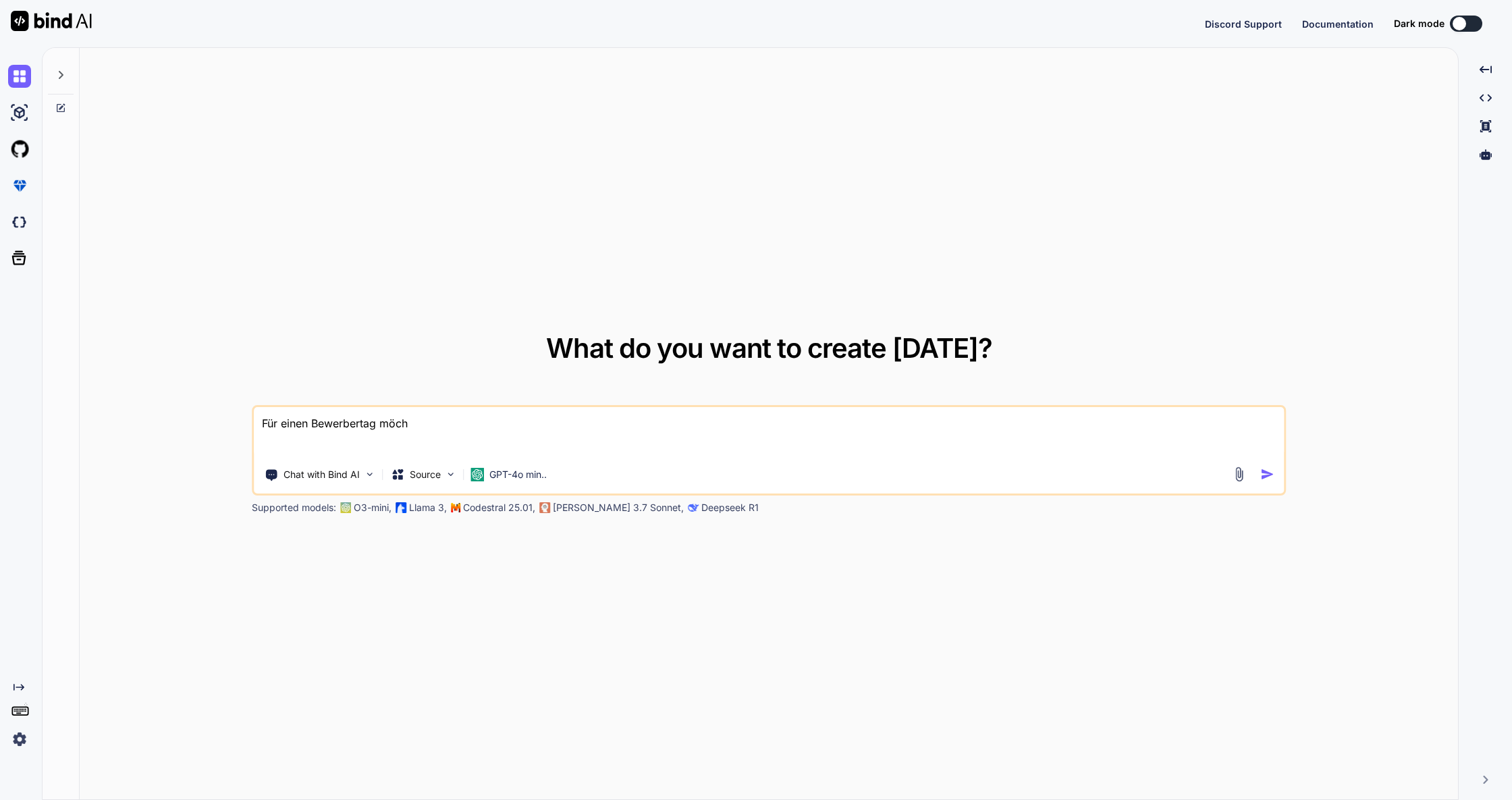
type textarea "x"
type textarea "Für einen Bewerbertag möchte"
type textarea "x"
type textarea "Für einen Bewerbertag möchte"
type textarea "x"
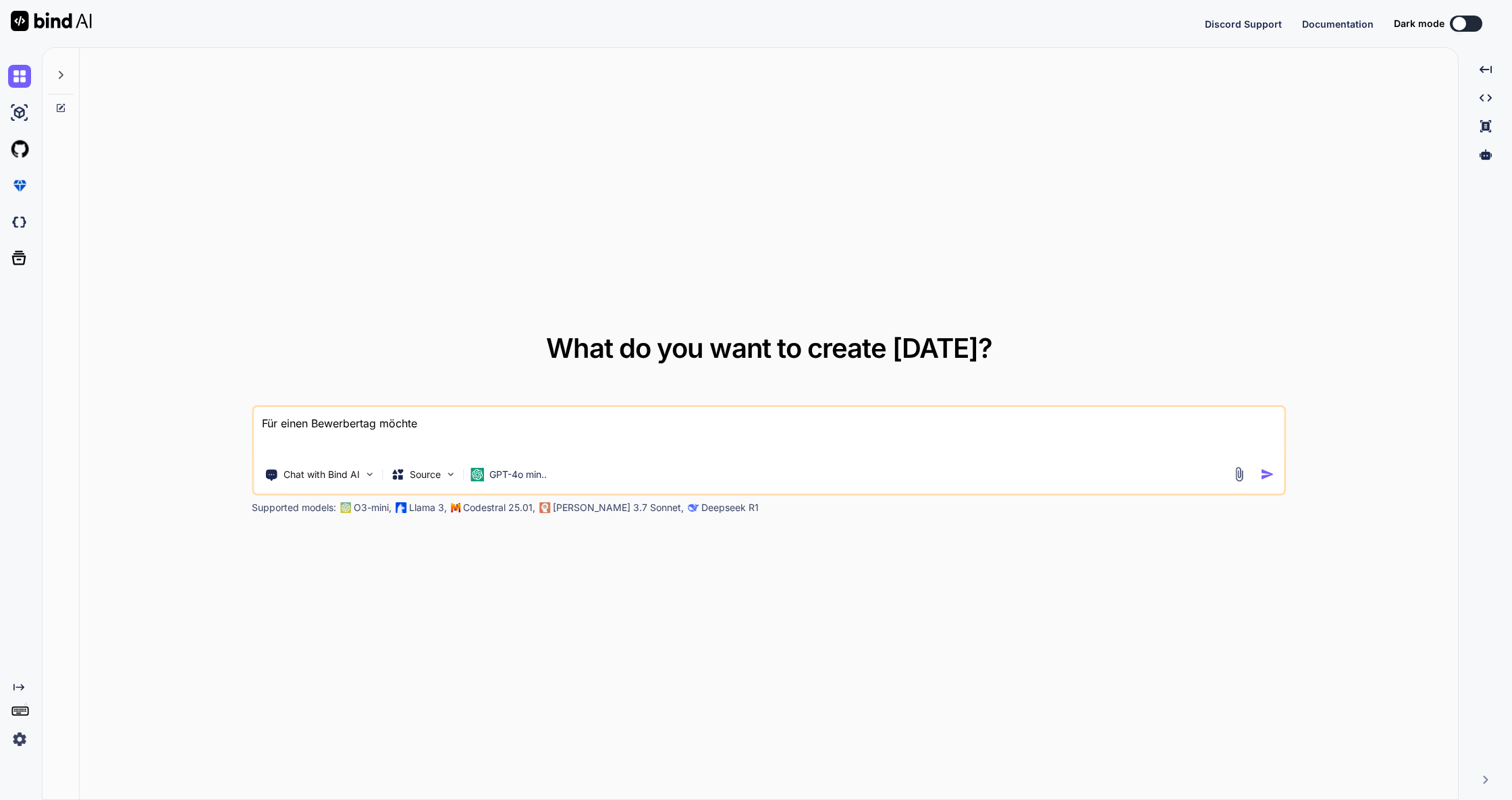
type textarea "Für einen Bewerbertag möchte i"
type textarea "x"
type textarea "Für einen Bewerbertag möchte ic"
type textarea "x"
type textarea "Für einen Bewerbertag möchte ich"
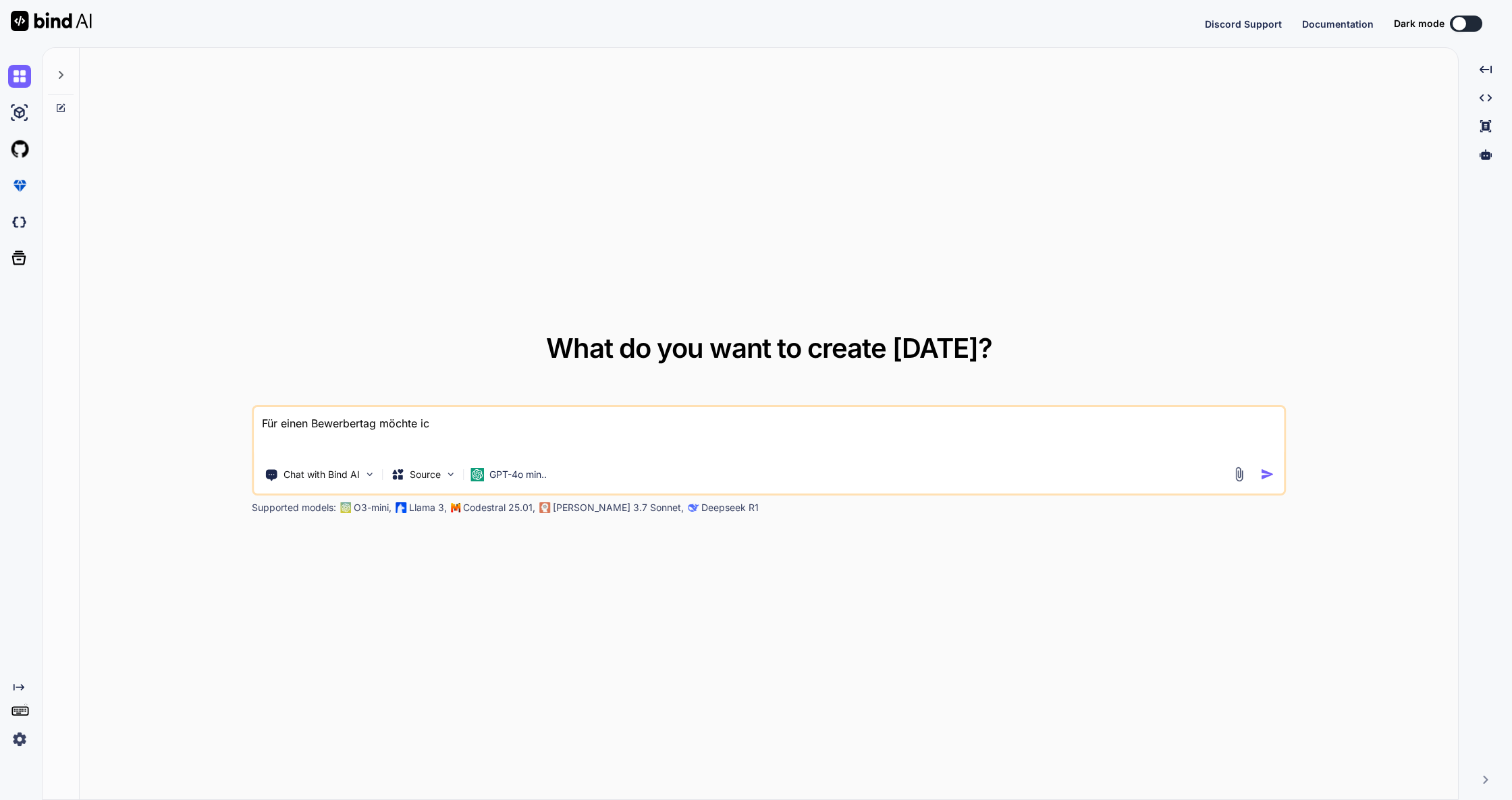
type textarea "x"
type textarea "Für einen Bewerbertag möchte ich"
type textarea "x"
type textarea "Für einen Bewerbertag möchte ich"
type textarea "x"
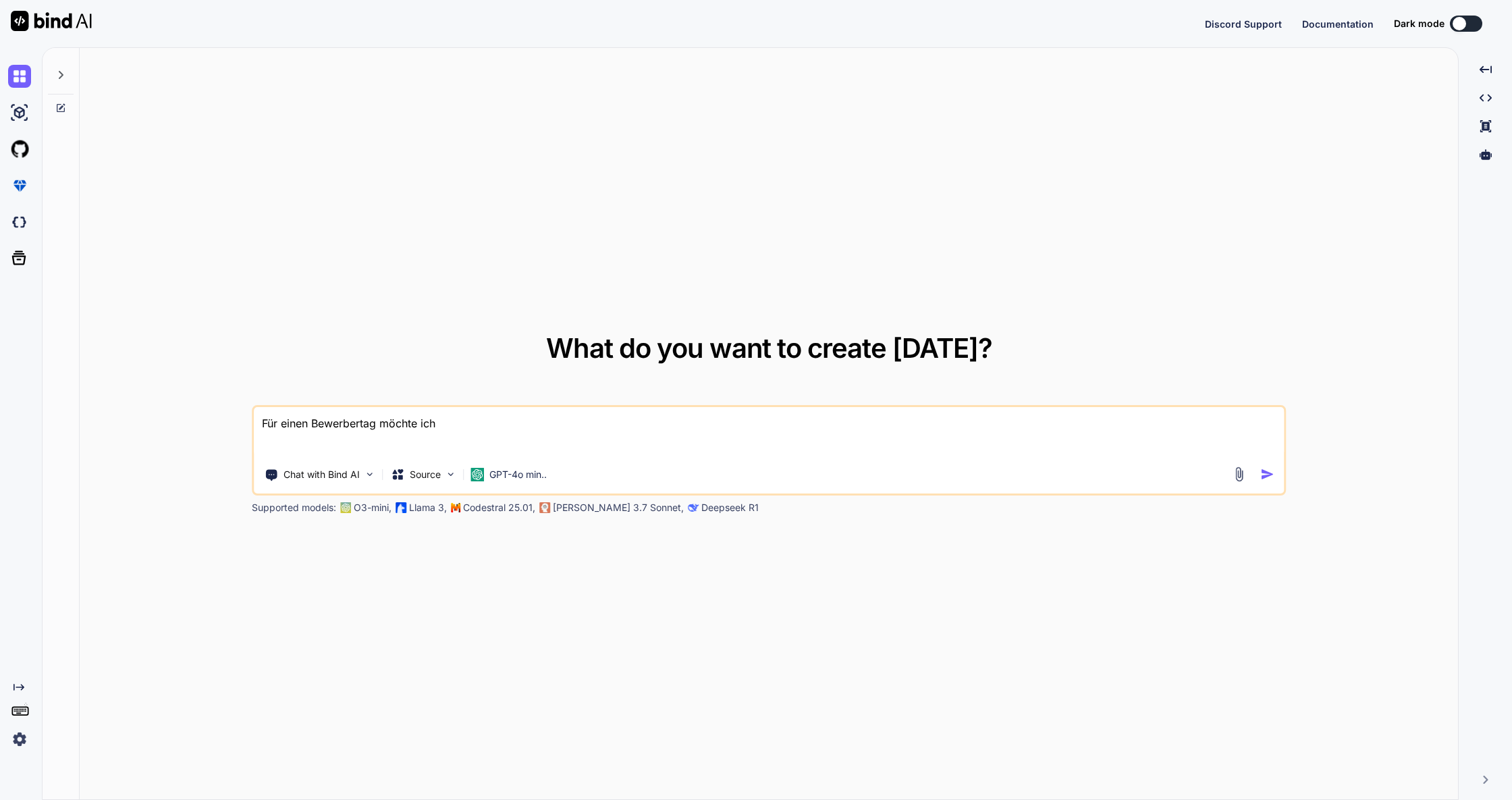
type textarea "Für einen Bewerbertag möchte ich e"
type textarea "x"
type textarea "Für einen Bewerbertag möchte ich"
type textarea "x"
type textarea "Für einen Bewerbertag möchte ich"
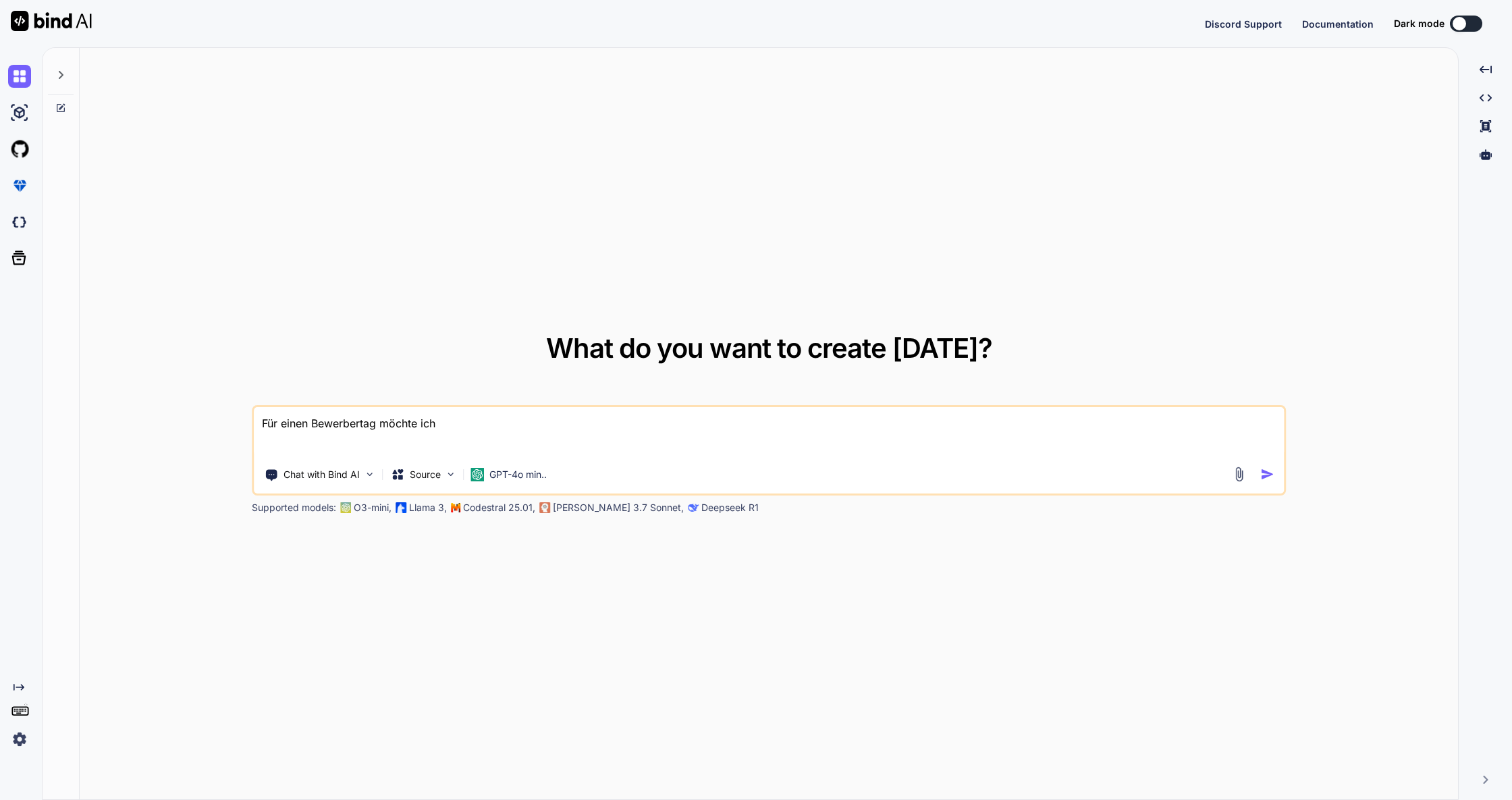
type textarea "x"
type textarea "Für einen Bewerbertag möchte ich"
type textarea "x"
type textarea "Für einen Bewerbertag möchte ich"
type textarea "x"
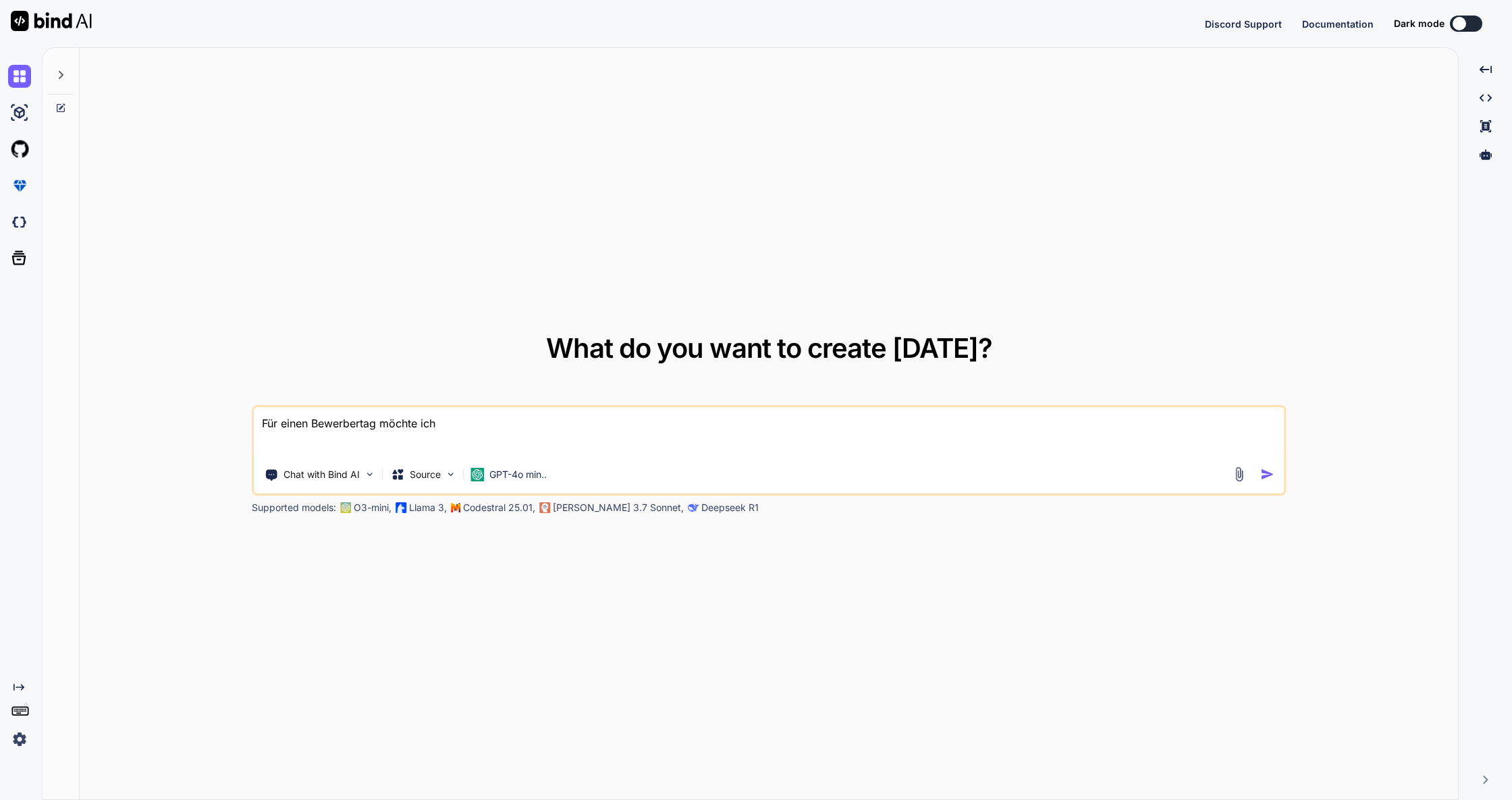
type textarea "Für einen Bewerbertag möchte ich e"
type textarea "x"
type textarea "Für einen Bewerbertag möchte ich ei"
type textarea "x"
type textarea "Für einen Bewerbertag möchte ich ein"
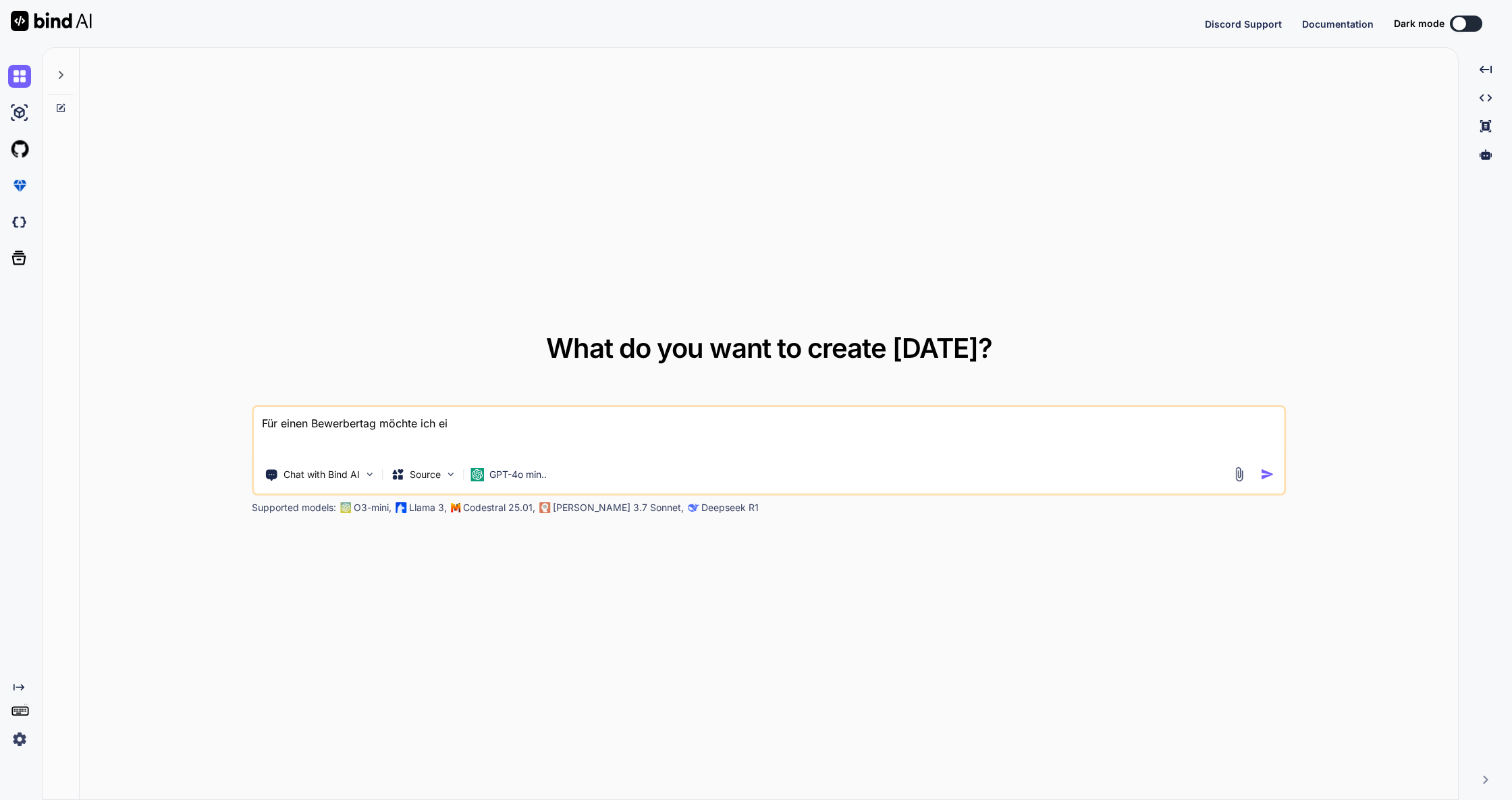
type textarea "x"
type textarea "Für einen Bewerbertag möchte ich ein"
type textarea "x"
type textarea "Für einen Bewerbertag möchte ich ein t"
type textarea "x"
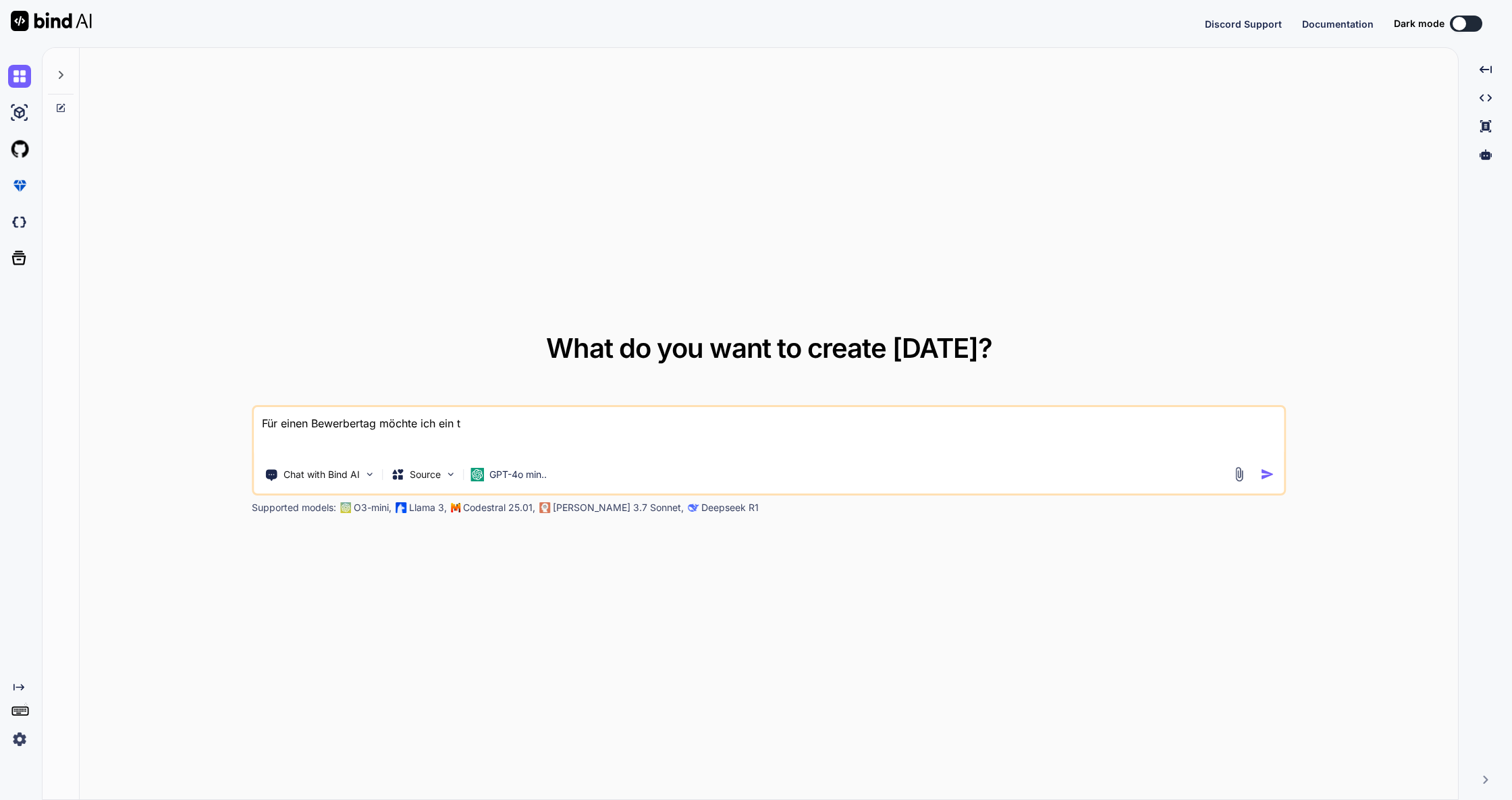
type textarea "Für einen Bewerbertag möchte ich ein to"
type textarea "x"
type textarea "Für einen Bewerbertag möchte ich ein too"
type textarea "x"
type textarea "Für einen Bewerbertag möchte ich ein tool"
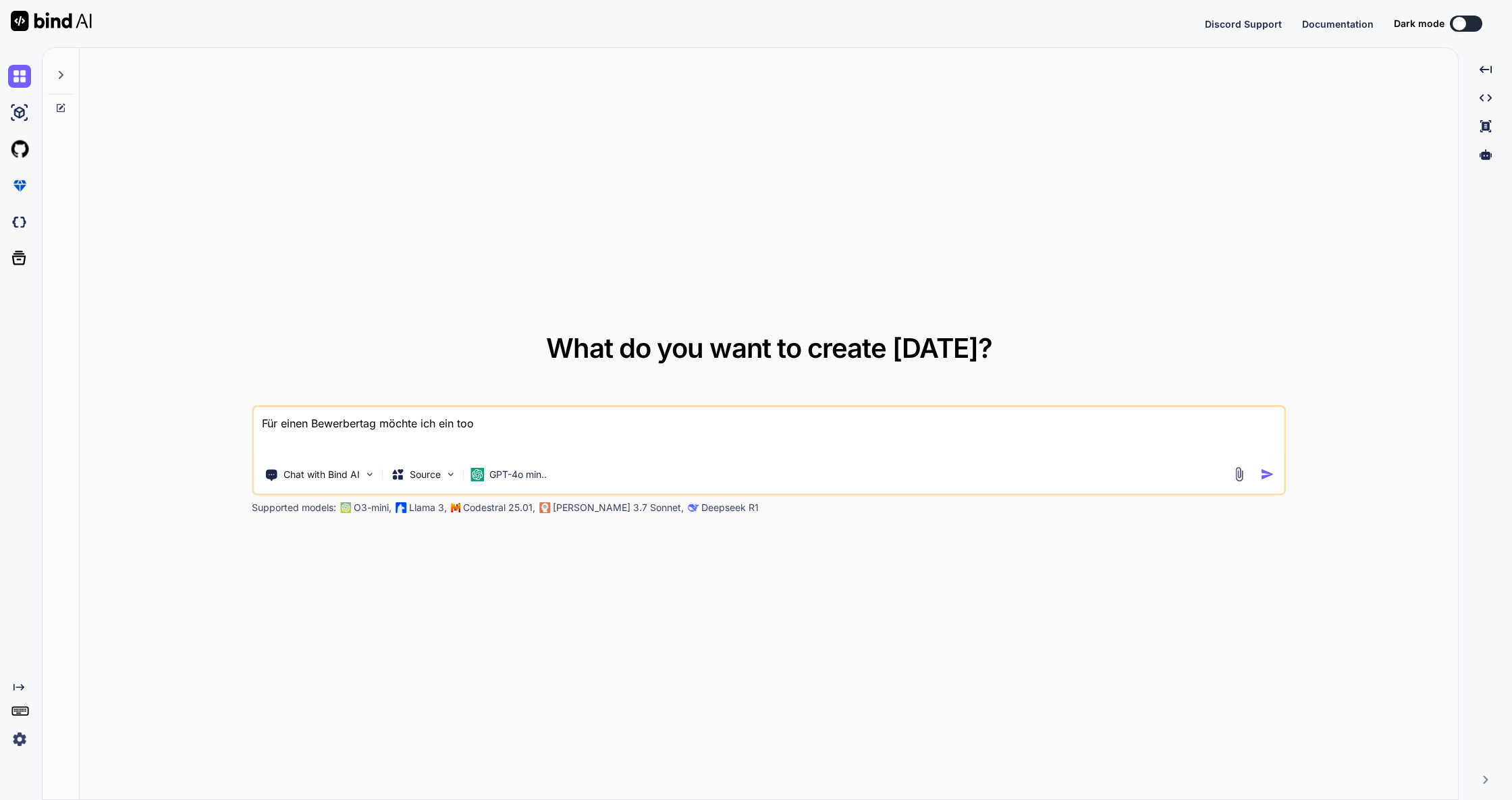
type textarea "x"
type textarea "Für einen Bewerbertag möchte ich ein tool"
type textarea "x"
type textarea "Für einen Bewerbertag möchte ich ein tool b"
type textarea "x"
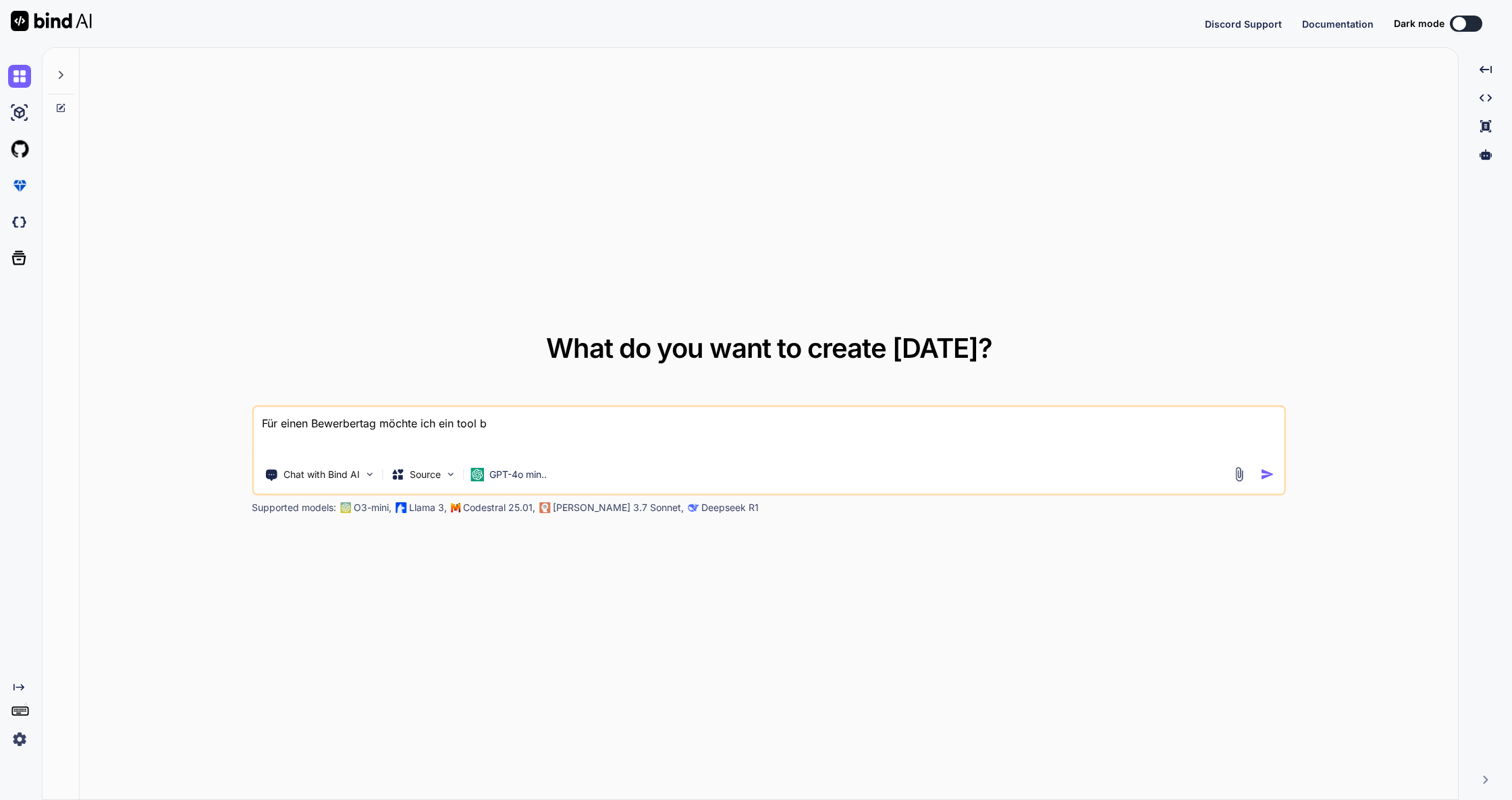
type textarea "Für einen Bewerbertag möchte ich ein tool ba"
type textarea "x"
type textarea "Für einen Bewerbertag möchte ich ein tool bas"
type textarea "x"
type textarea "Für einen Bewerbertag möchte ich ein tool bast"
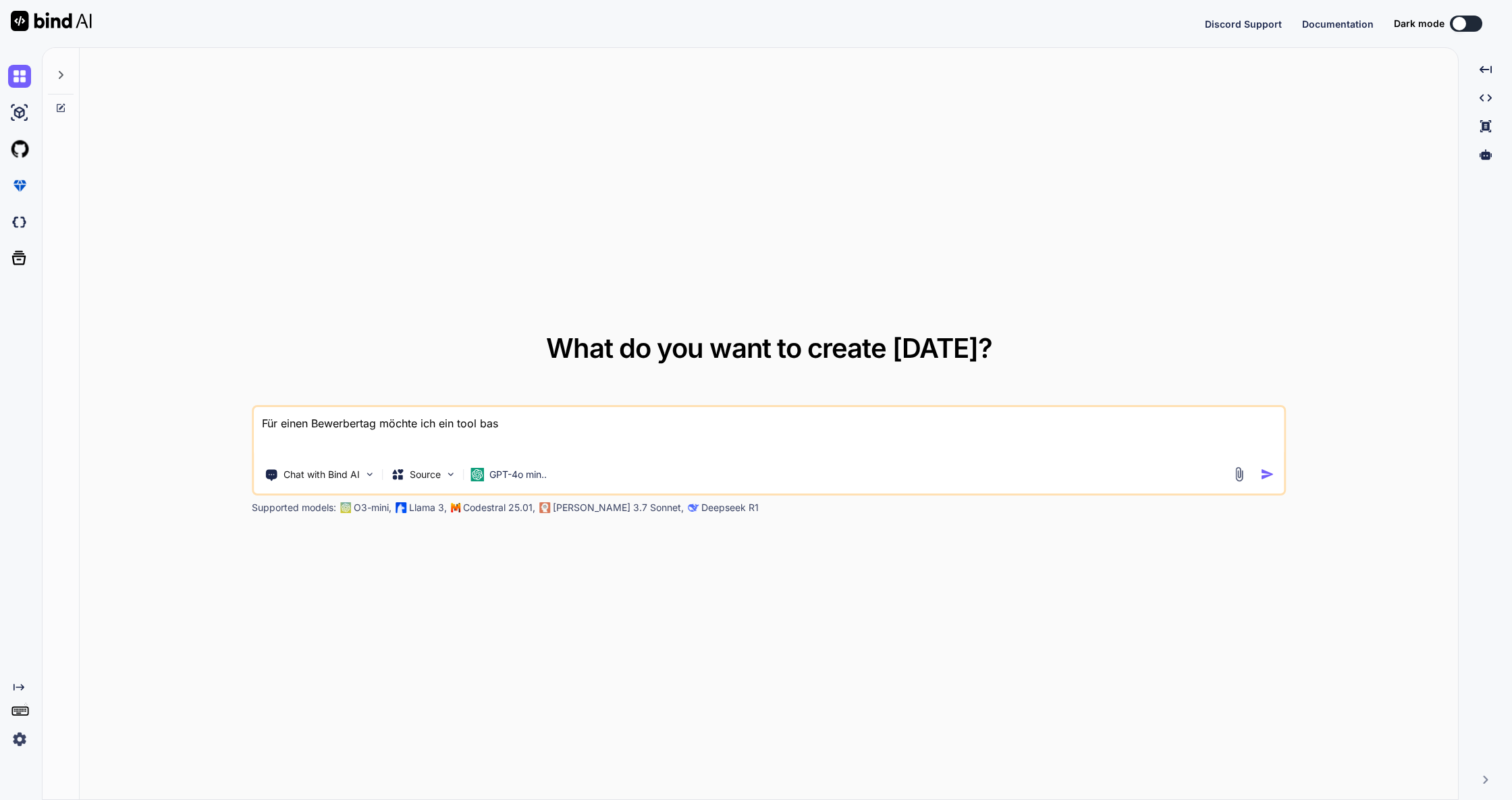
type textarea "x"
type textarea "Für einen Bewerbertag möchte ich ein tool baste"
type textarea "x"
type textarea "Für einen Bewerbertag möchte ich ein tool bastel"
type textarea "x"
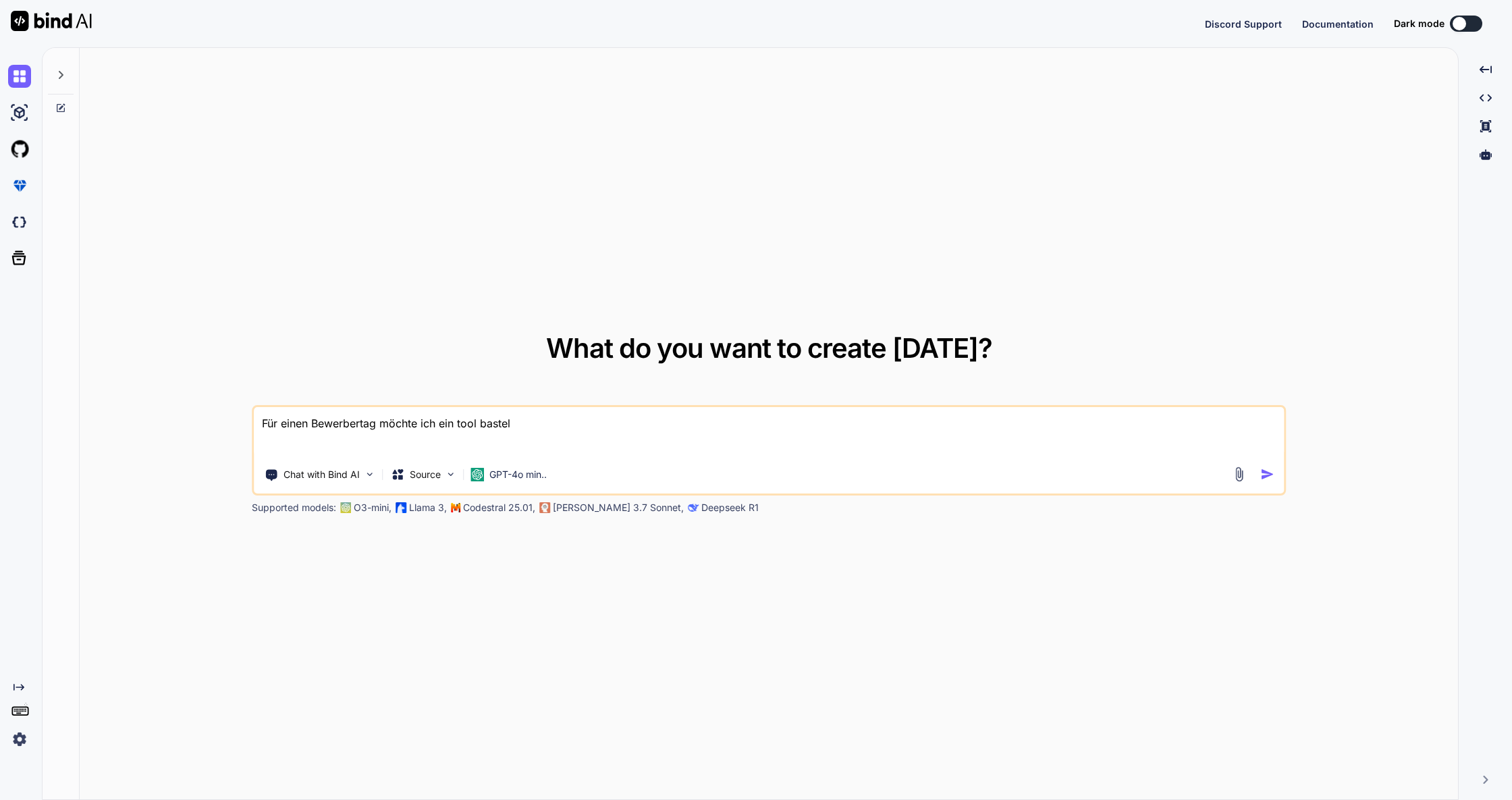
type textarea "Für einen Bewerbertag möchte ich ein tool basteln"
type textarea "x"
type textarea "Für einen Bewerbertag möchte ich ein tool basteln,"
type textarea "x"
type textarea "Für einen Bewerbertag möchte ich ein tool basteln,"
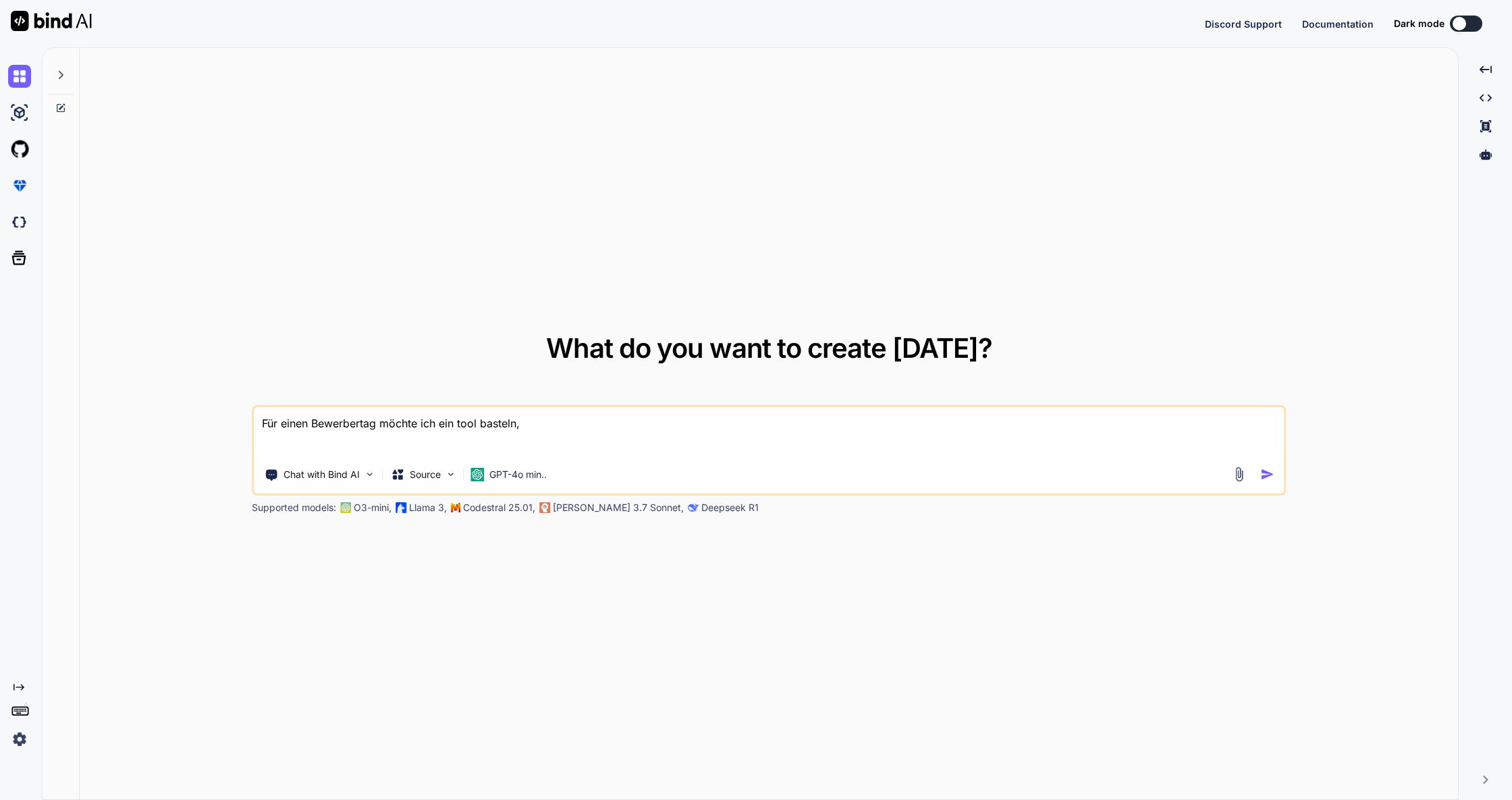
type textarea "x"
type textarea "Für einen Bewerbertag möchte ich ein tool basteln, b"
type textarea "x"
type textarea "Für einen Bewerbertag möchte ich ein tool basteln, be"
type textarea "x"
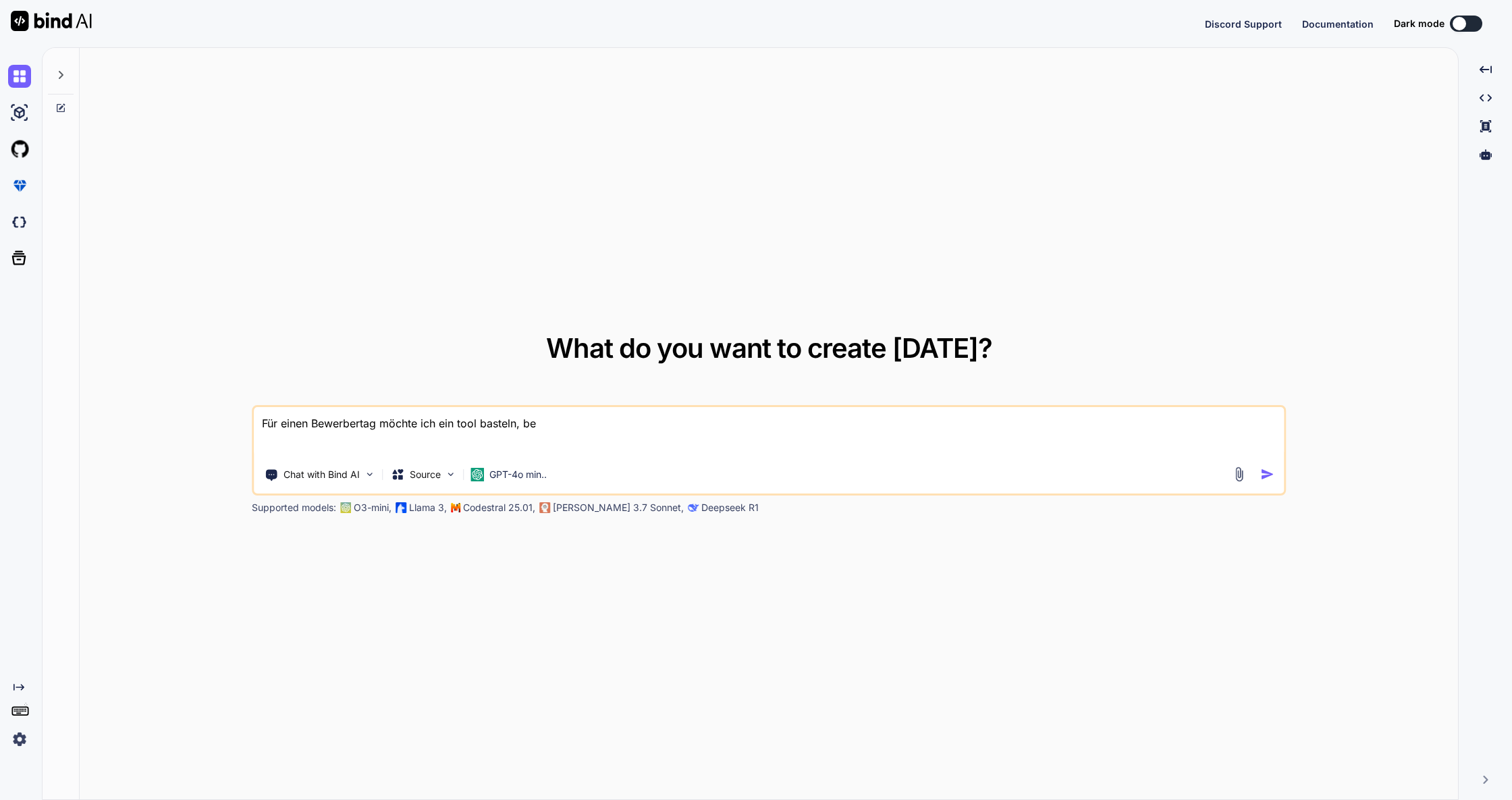
type textarea "Für einen Bewerbertag möchte ich ein tool basteln, bei"
type textarea "x"
type textarea "Für einen Bewerbertag möchte ich ein tool basteln, bei"
type textarea "x"
type textarea "Für einen Bewerbertag möchte ich ein tool basteln, bei d"
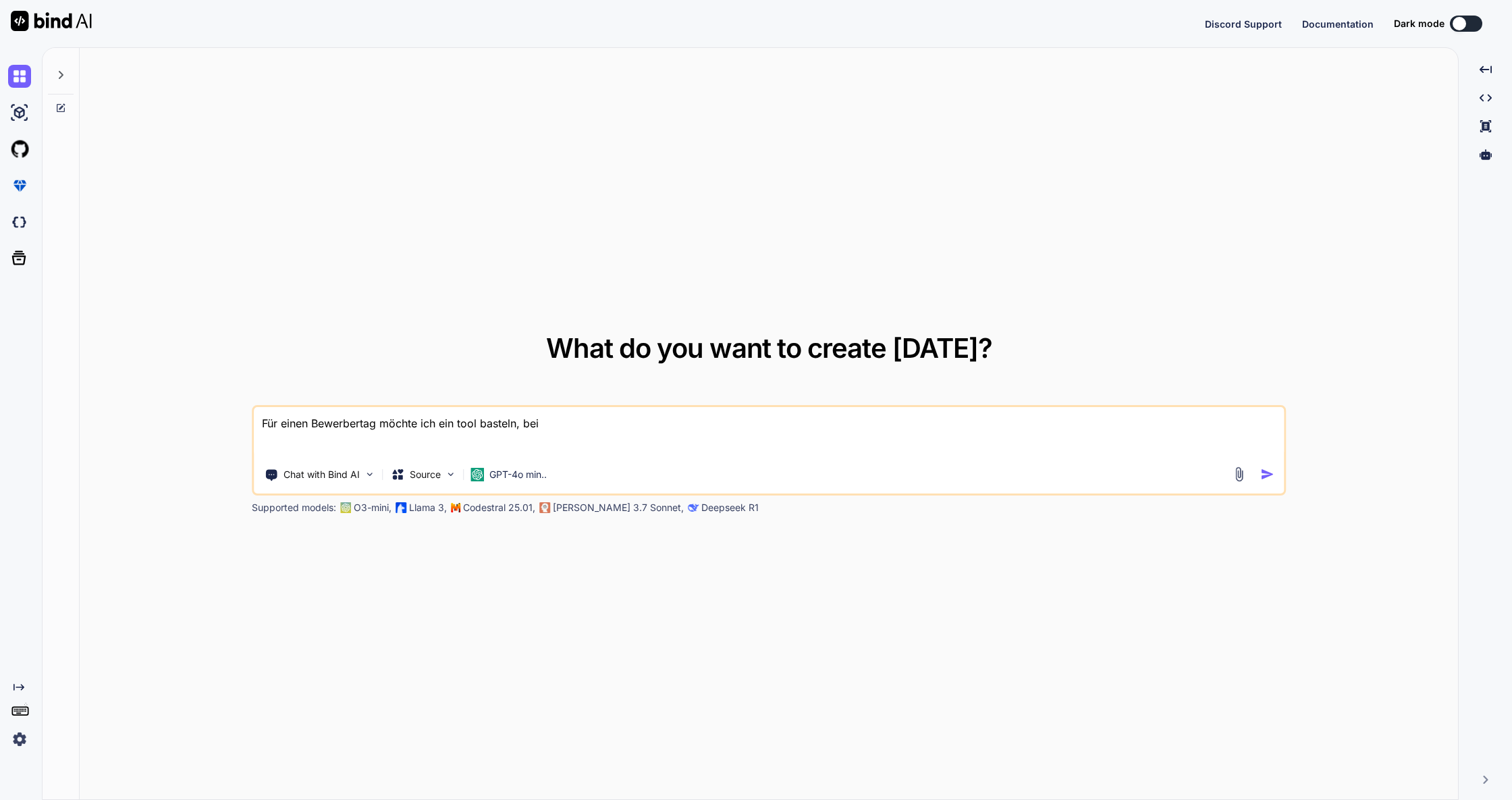
type textarea "x"
type textarea "Für einen Bewerbertag möchte ich ein tool basteln, bei de"
type textarea "x"
type textarea "Für einen Bewerbertag möchte ich ein tool basteln, bei dem"
type textarea "x"
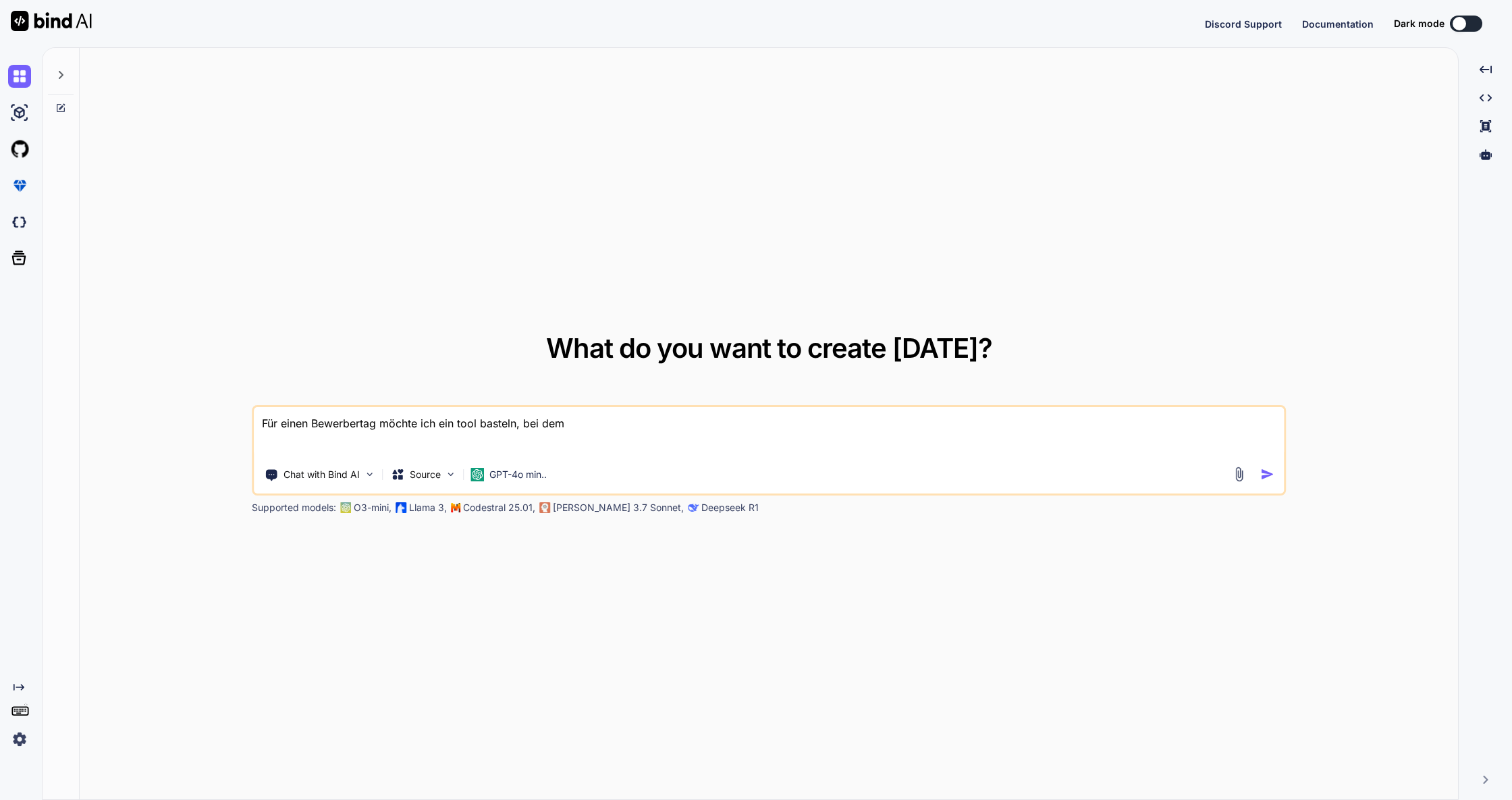
type textarea "Für einen Bewerbertag möchte ich ein tool basteln, bei dem"
type textarea "x"
type textarea "Für einen Bewerbertag möchte ich ein tool basteln, bei dem i"
type textarea "x"
type textarea "Für einen Bewerbertag möchte ich ein tool basteln, bei dem in"
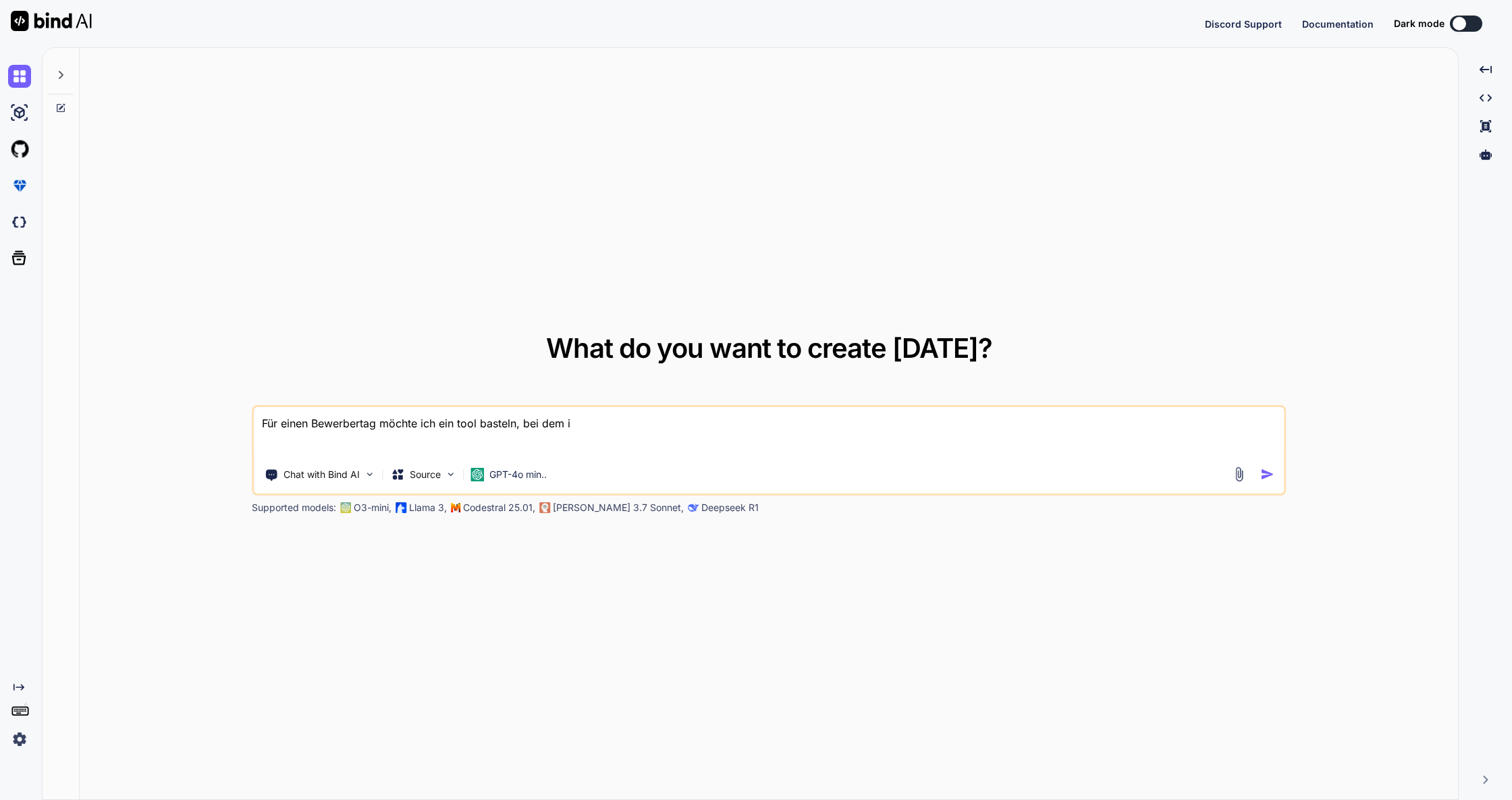
type textarea "x"
type textarea "Für einen Bewerbertag möchte ich ein tool basteln, bei dem int"
type textarea "x"
type textarea "Für einen Bewerbertag möchte ich ein tool basteln, bei dem inte"
type textarea "x"
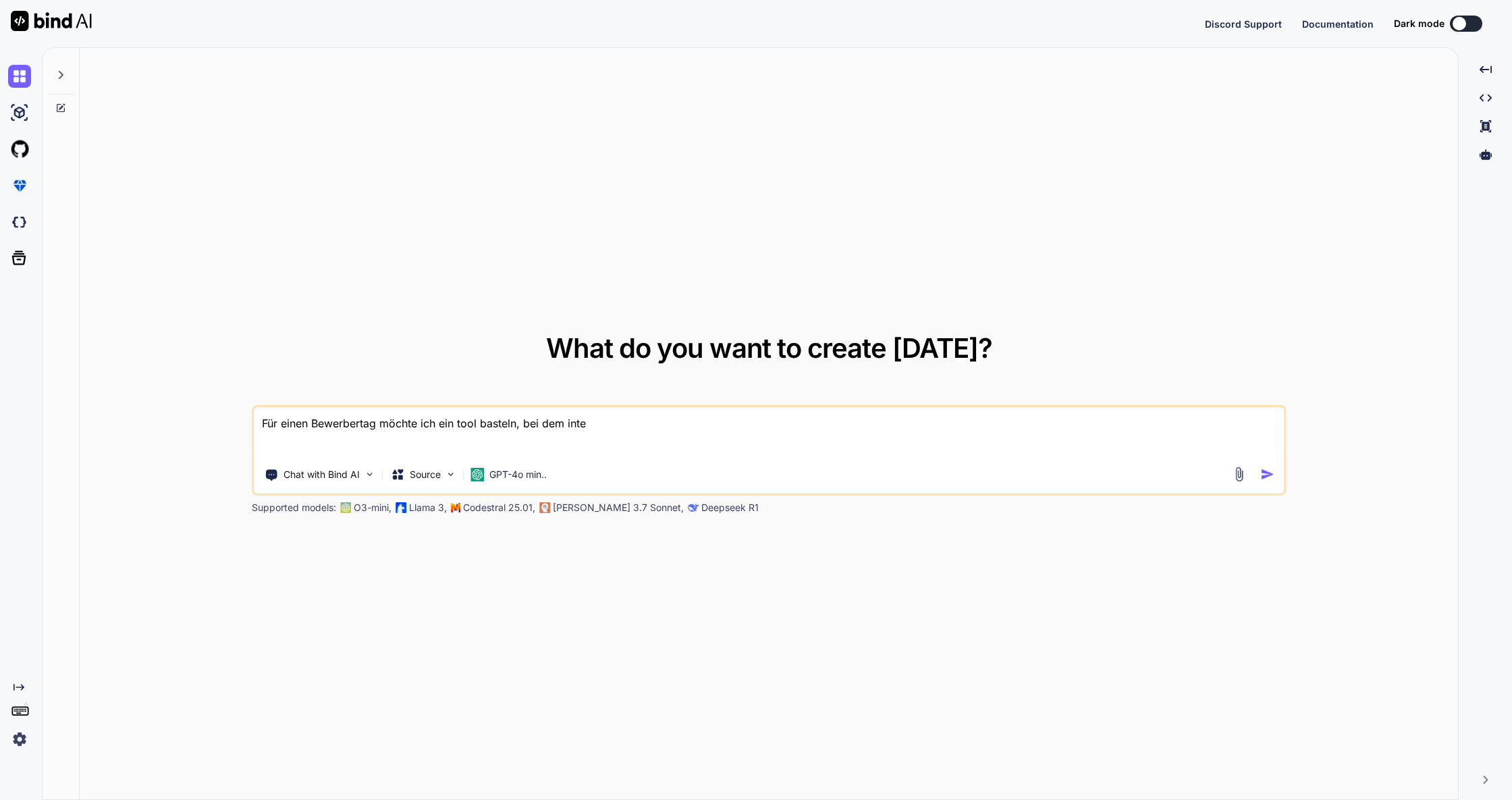
type textarea "Für einen Bewerbertag möchte ich ein tool basteln, bei dem inter"
type textarea "x"
type textarea "Für einen Bewerbertag möchte ich ein tool basteln, bei dem intere"
type textarea "x"
type textarea "Für einen Bewerbertag möchte ich ein tool basteln, bei dem interes"
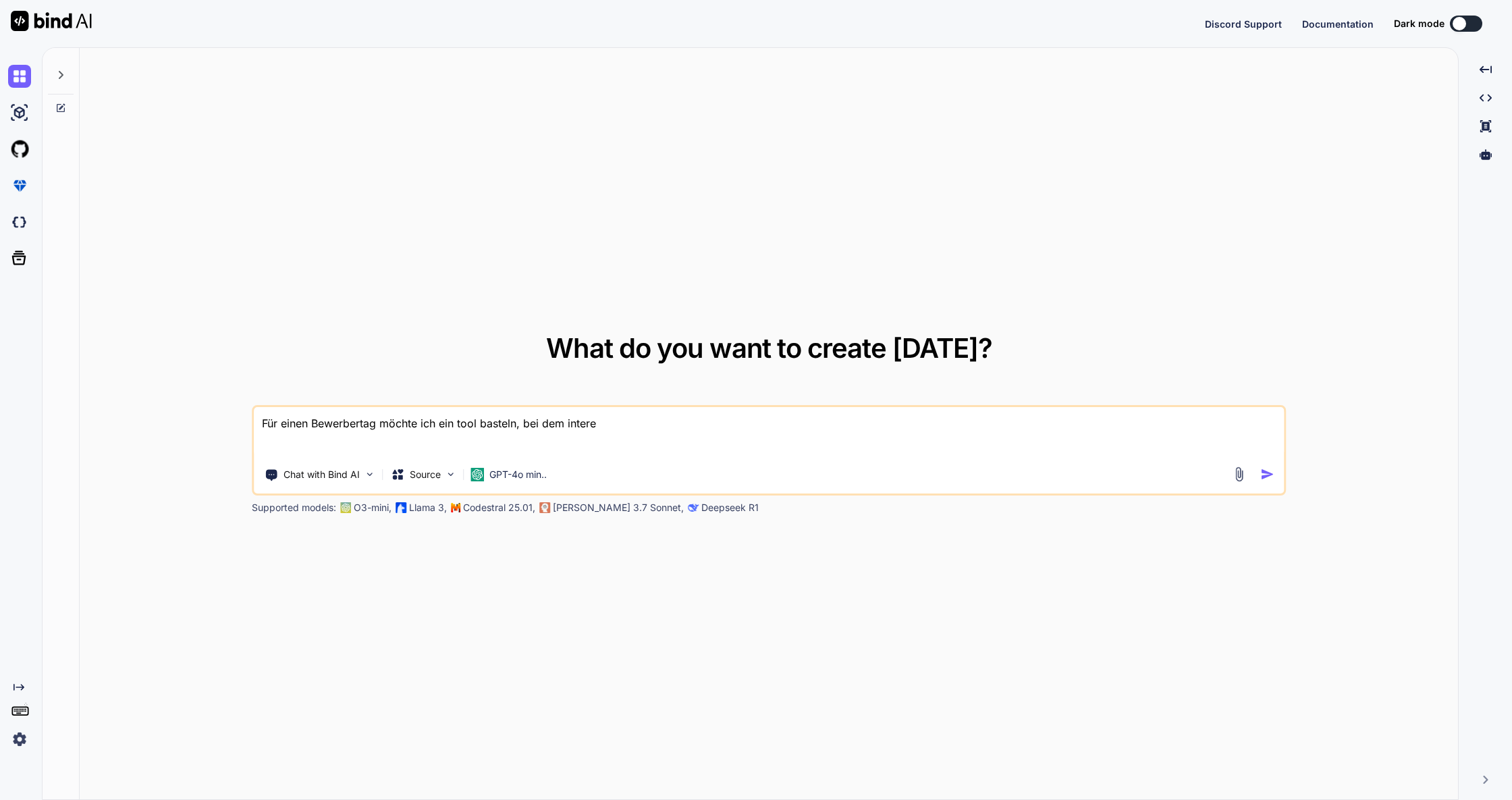
type textarea "x"
type textarea "Für einen Bewerbertag möchte ich ein tool basteln, bei dem interess"
type textarea "x"
type textarea "Für einen Bewerbertag möchte ich ein tool basteln, bei dem interessi"
type textarea "x"
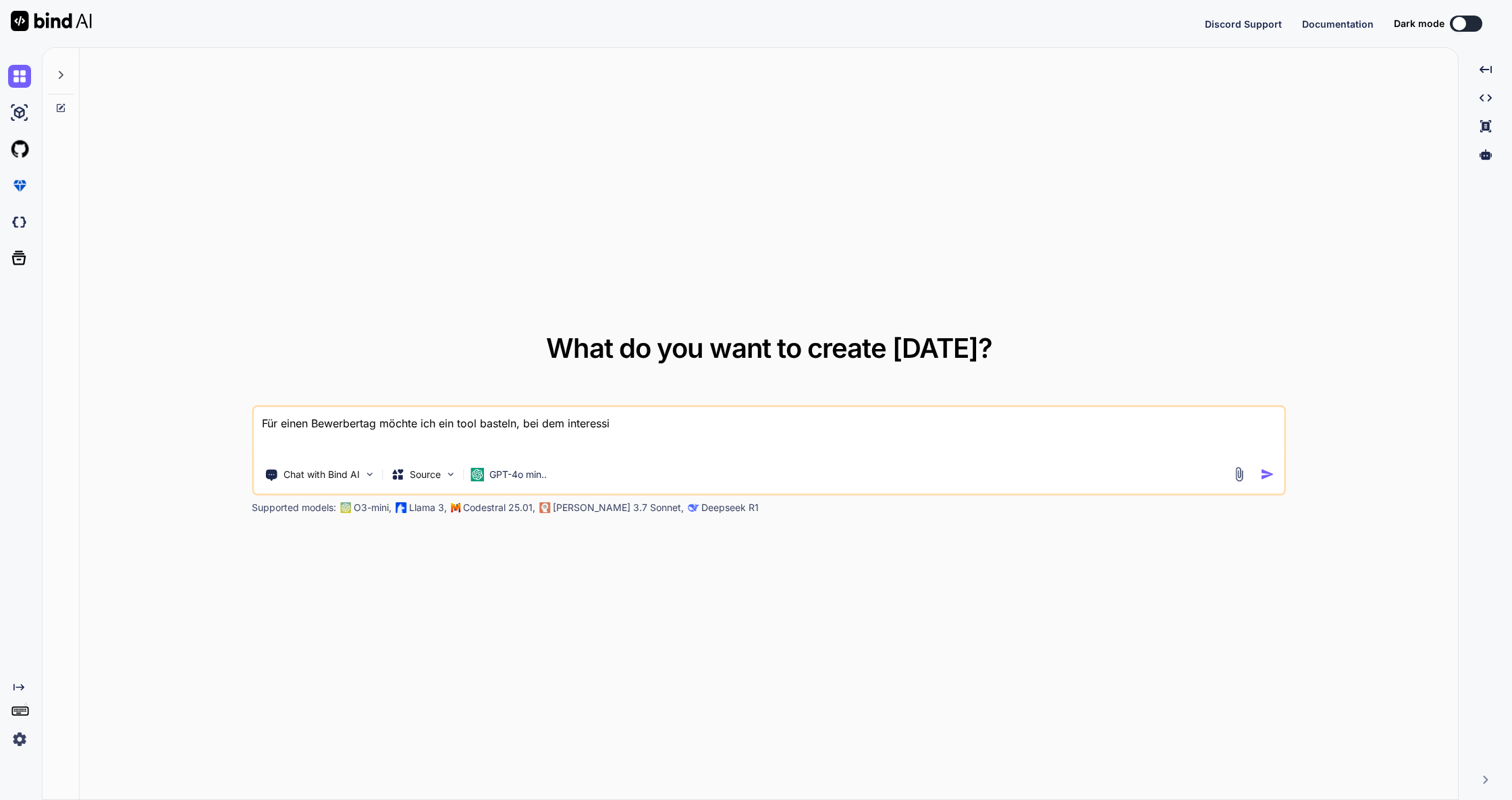
type textarea "Für einen Bewerbertag möchte ich ein tool basteln, bei dem interessie"
type textarea "x"
type textarea "Für einen Bewerbertag möchte ich ein tool basteln, bei dem interessier"
type textarea "x"
type textarea "Für einen Bewerbertag möchte ich ein tool basteln, bei dem interessiert"
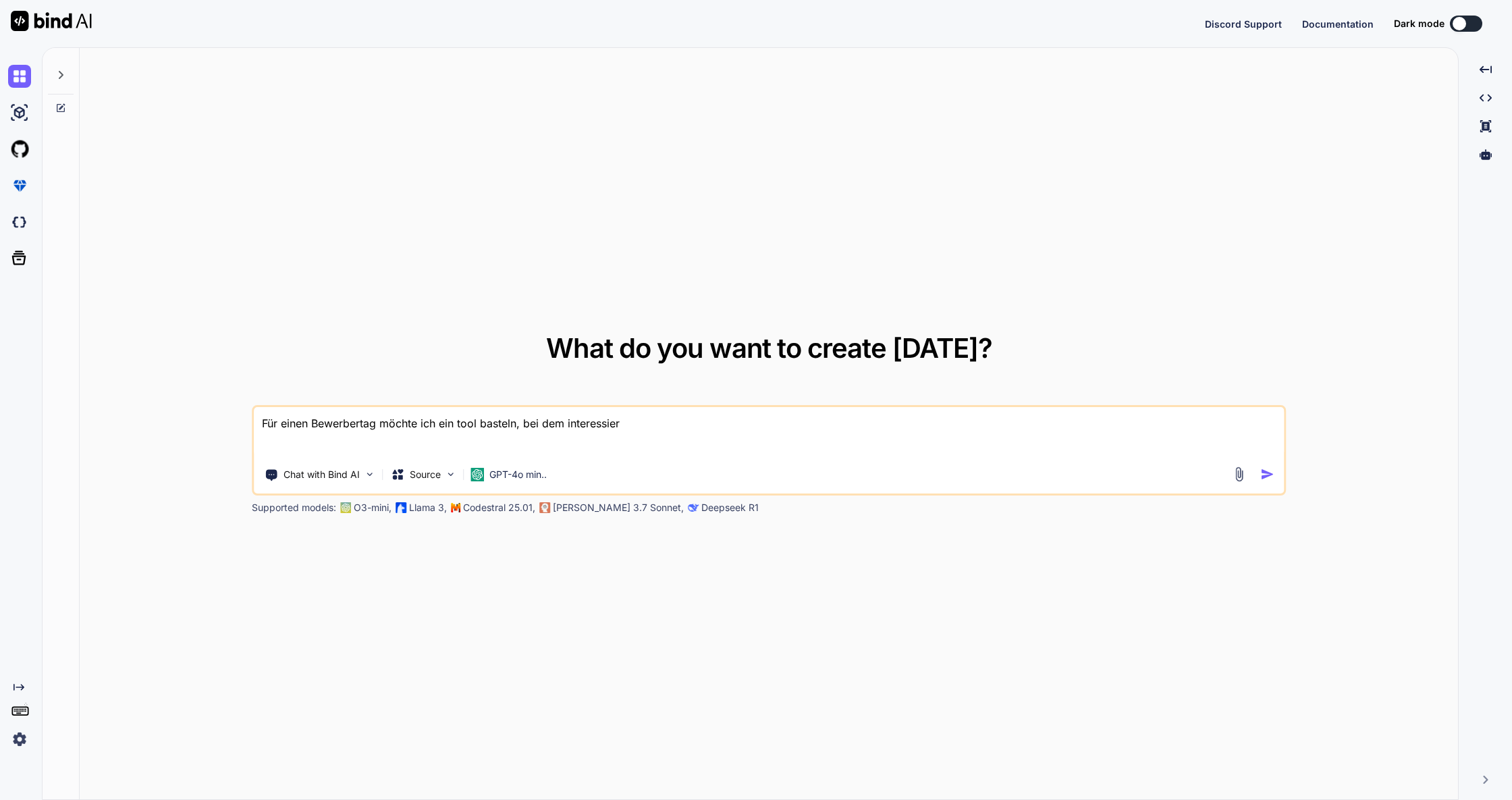
type textarea "x"
type textarea "Für einen Bewerbertag möchte ich ein tool basteln, bei dem interessierte"
type textarea "x"
type textarea "Für einen Bewerbertag möchte ich ein tool basteln, bei dem interessierte"
type textarea "x"
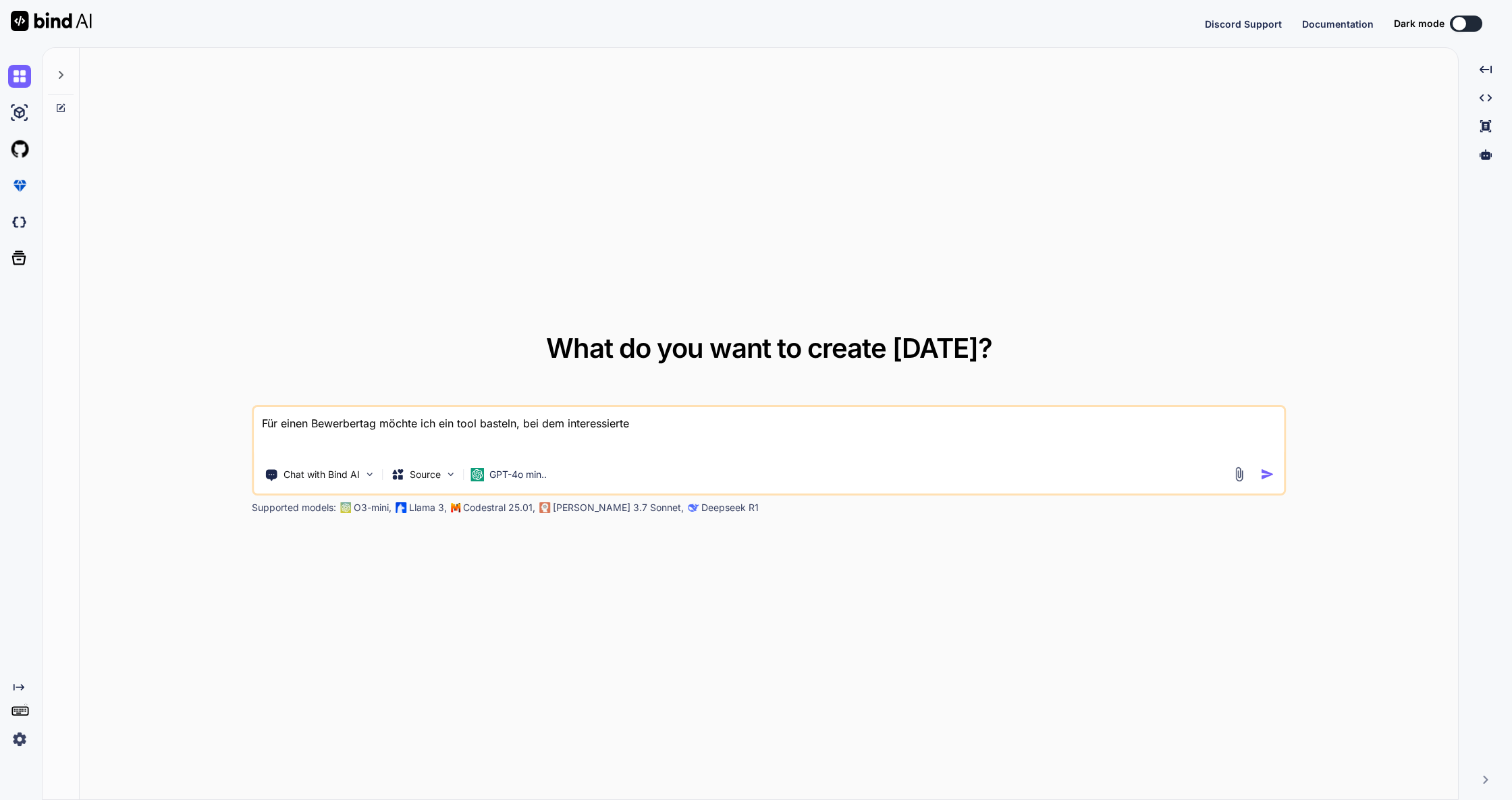
type textarea "Für einen Bewerbertag möchte ich ein tool basteln, bei dem interessierte h"
type textarea "x"
type textarea "Für einen Bewerbertag möchte ich ein tool basteln, bei dem interessierte he"
type textarea "x"
type textarea "Für einen Bewerbertag möchte ich ein tool basteln, bei dem interessierte her"
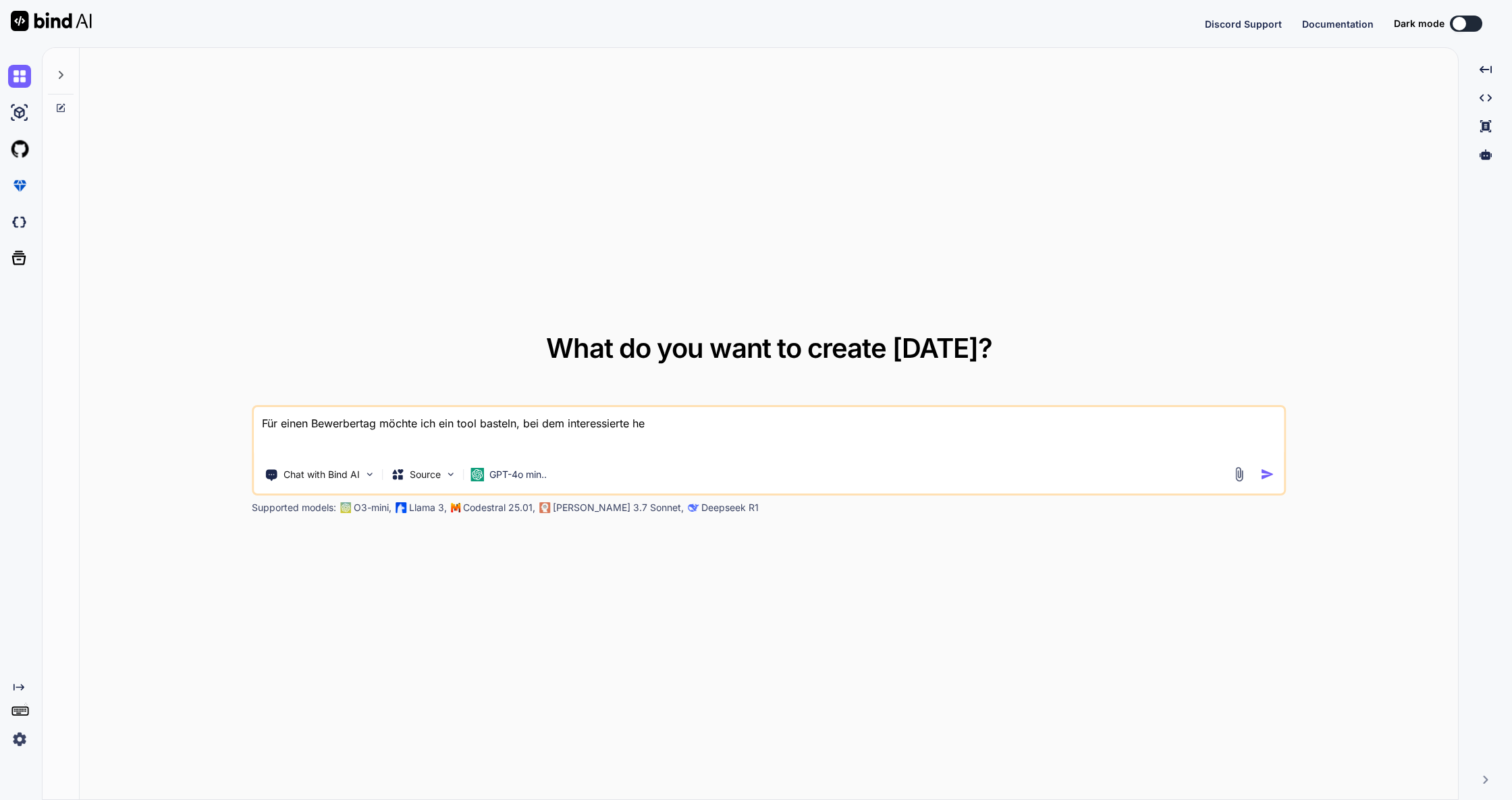
type textarea "x"
type textarea "Für einen Bewerbertag möchte ich ein tool basteln, bei dem interessierte hera"
type textarea "x"
type textarea "Für einen Bewerbertag möchte ich ein tool basteln, bei dem interessierte herau"
type textarea "x"
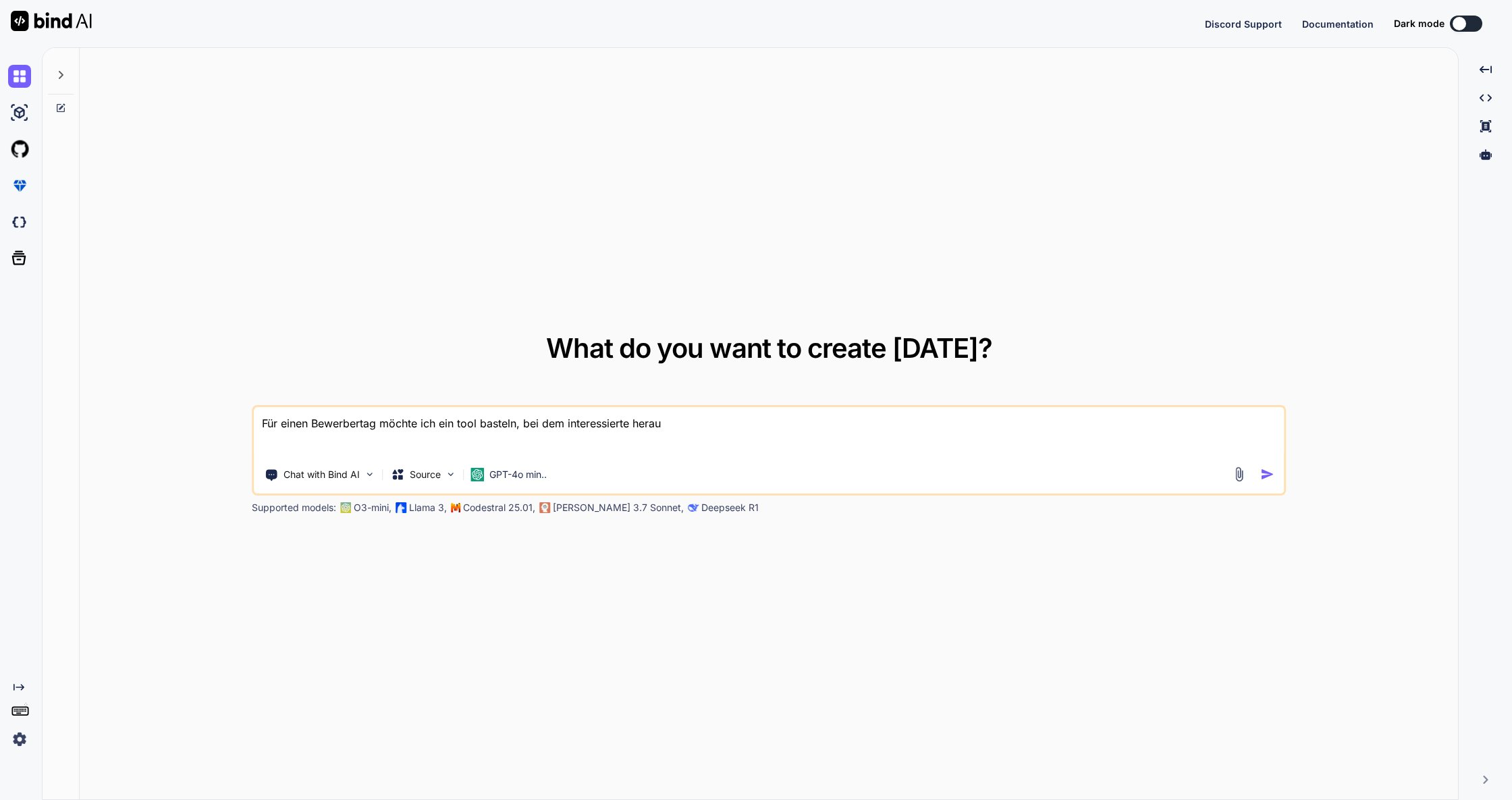
type textarea "Für einen Bewerbertag möchte ich ein tool basteln, bei dem interessierte heraus"
type textarea "x"
type textarea "Für einen Bewerbertag möchte ich ein tool basteln, bei dem interessierte herausf"
type textarea "x"
type textarea "Für einen Bewerbertag möchte ich ein tool basteln, bei dem interessierte heraus…"
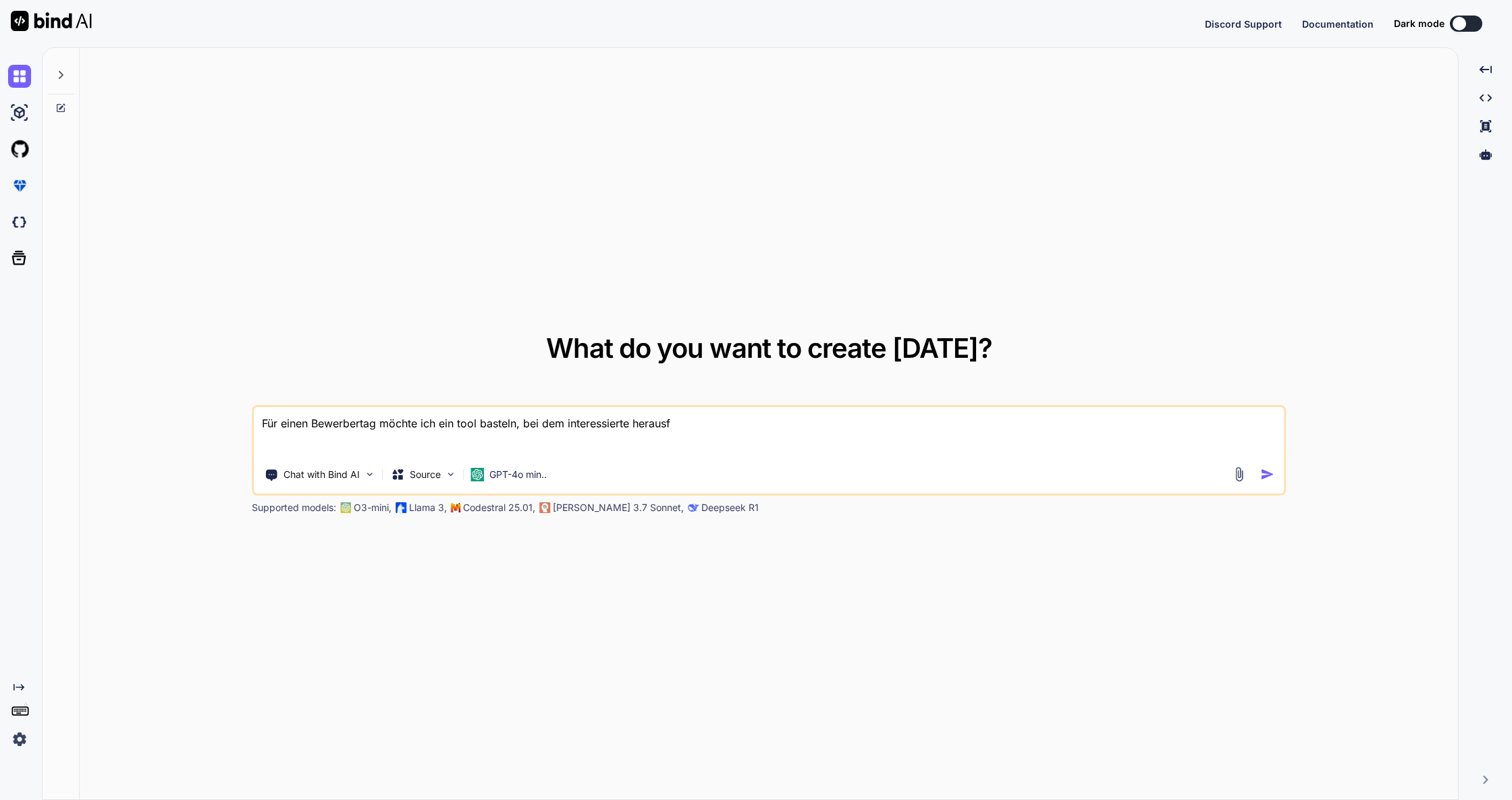
type textarea "x"
type textarea "Für einen Bewerbertag möchte ich ein tool basteln, bei dem interessierte heraus…"
type textarea "x"
type textarea "Für einen Bewerbertag möchte ich ein tool basteln, bei dem interessierte heraus…"
type textarea "x"
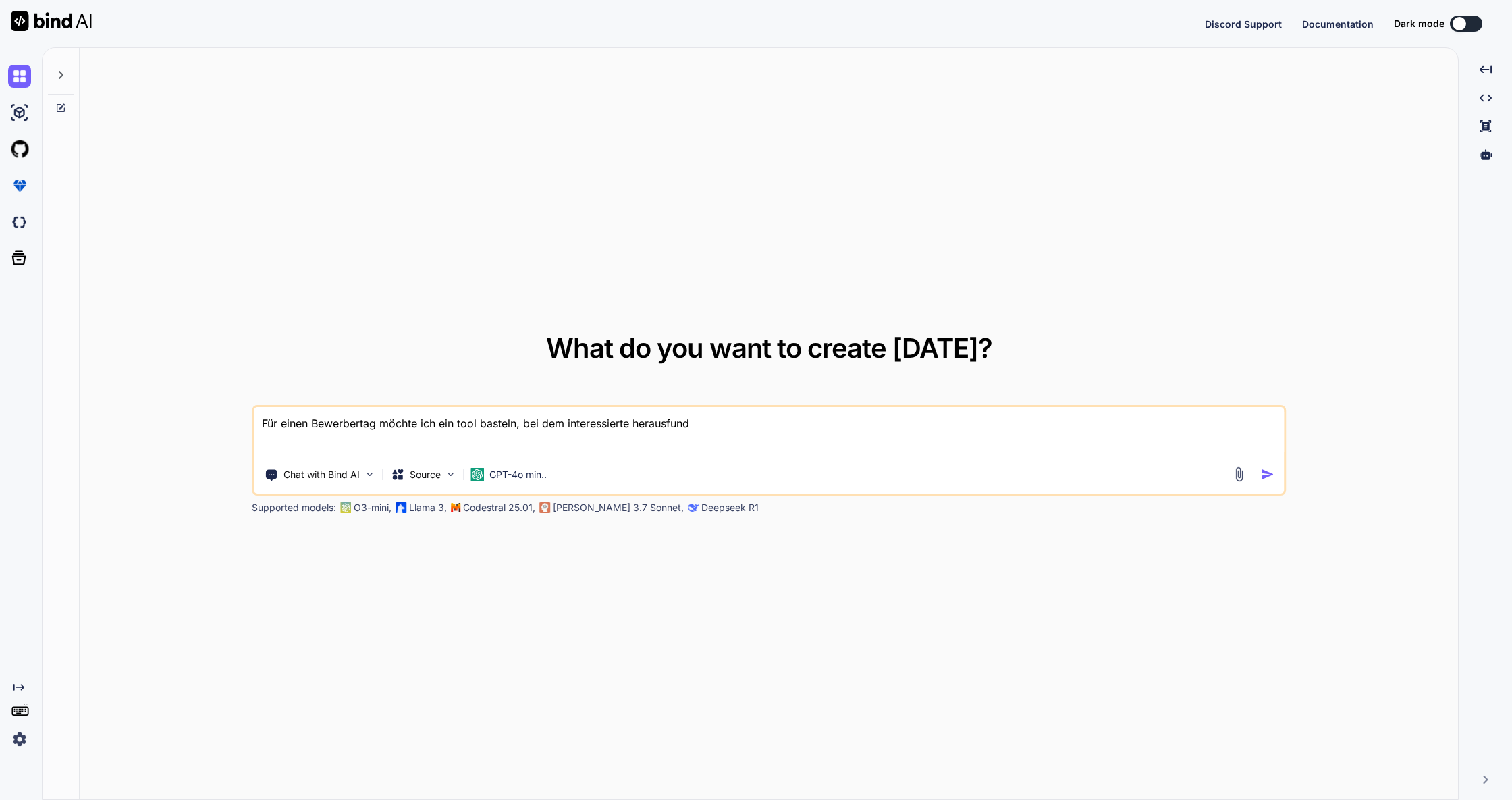
type textarea "Für einen Bewerbertag möchte ich ein tool basteln, bei dem interessierte heraus…"
type textarea "x"
type textarea "Für einen Bewerbertag möchte ich ein tool basteln, bei dem interessierte heraus…"
type textarea "x"
type textarea "Für einen Bewerbertag möchte ich ein tool basteln, bei dem interessierte herausf"
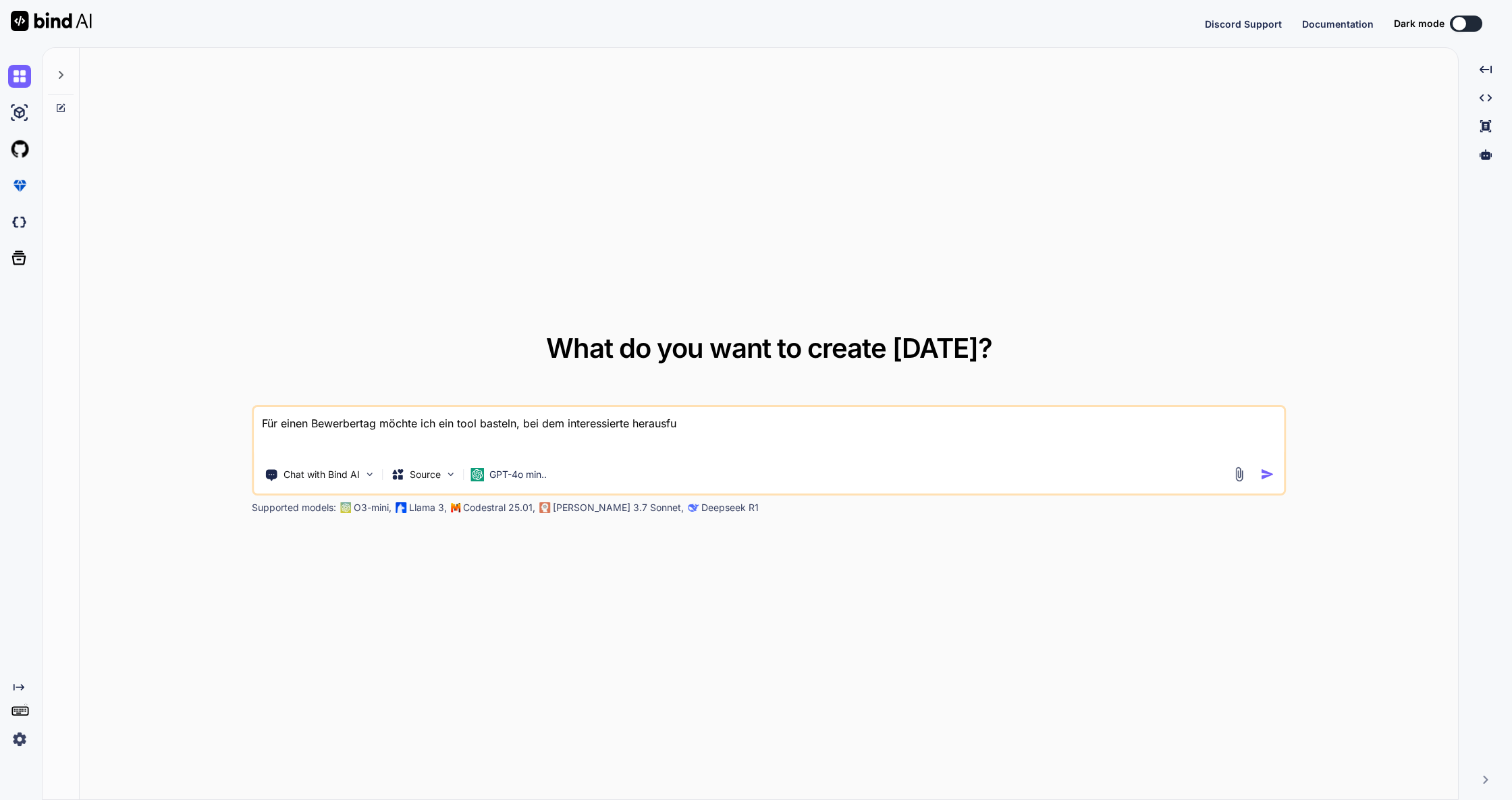
type textarea "x"
type textarea "Für einen Bewerbertag möchte ich ein tool basteln, bei dem interessierte heraus…"
type textarea "x"
type textarea "Für einen Bewerbertag möchte ich ein tool basteln, bei dem interessierte heraus…"
type textarea "x"
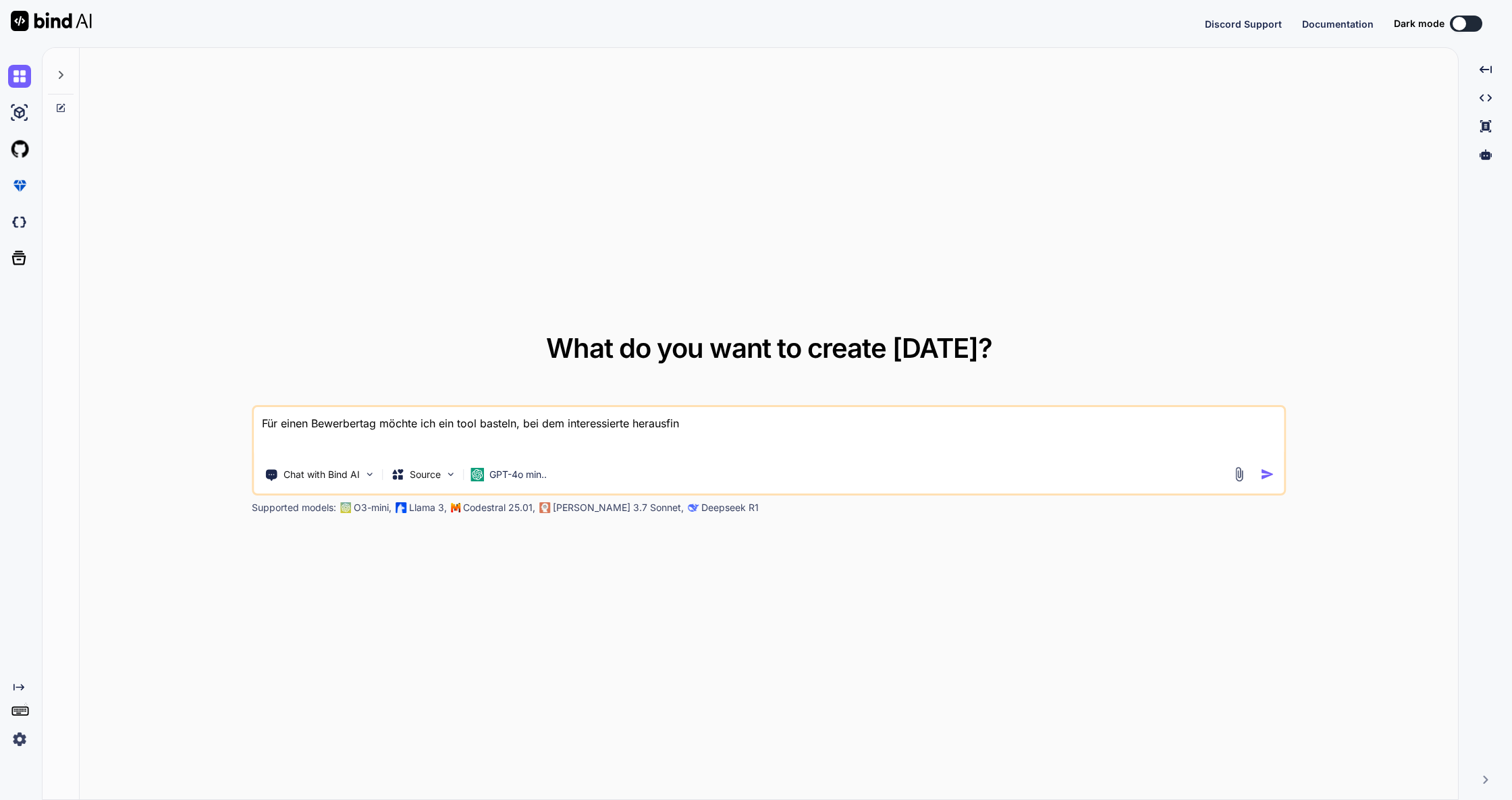
type textarea "Für einen Bewerbertag möchte ich ein tool basteln, bei dem interessierte heraus…"
type textarea "x"
type textarea "Für einen Bewerbertag möchte ich ein tool basteln, bei dem interessierte heraus…"
type textarea "x"
type textarea "Für einen Bewerbertag möchte ich ein tool basteln, bei dem interessierte heraus…"
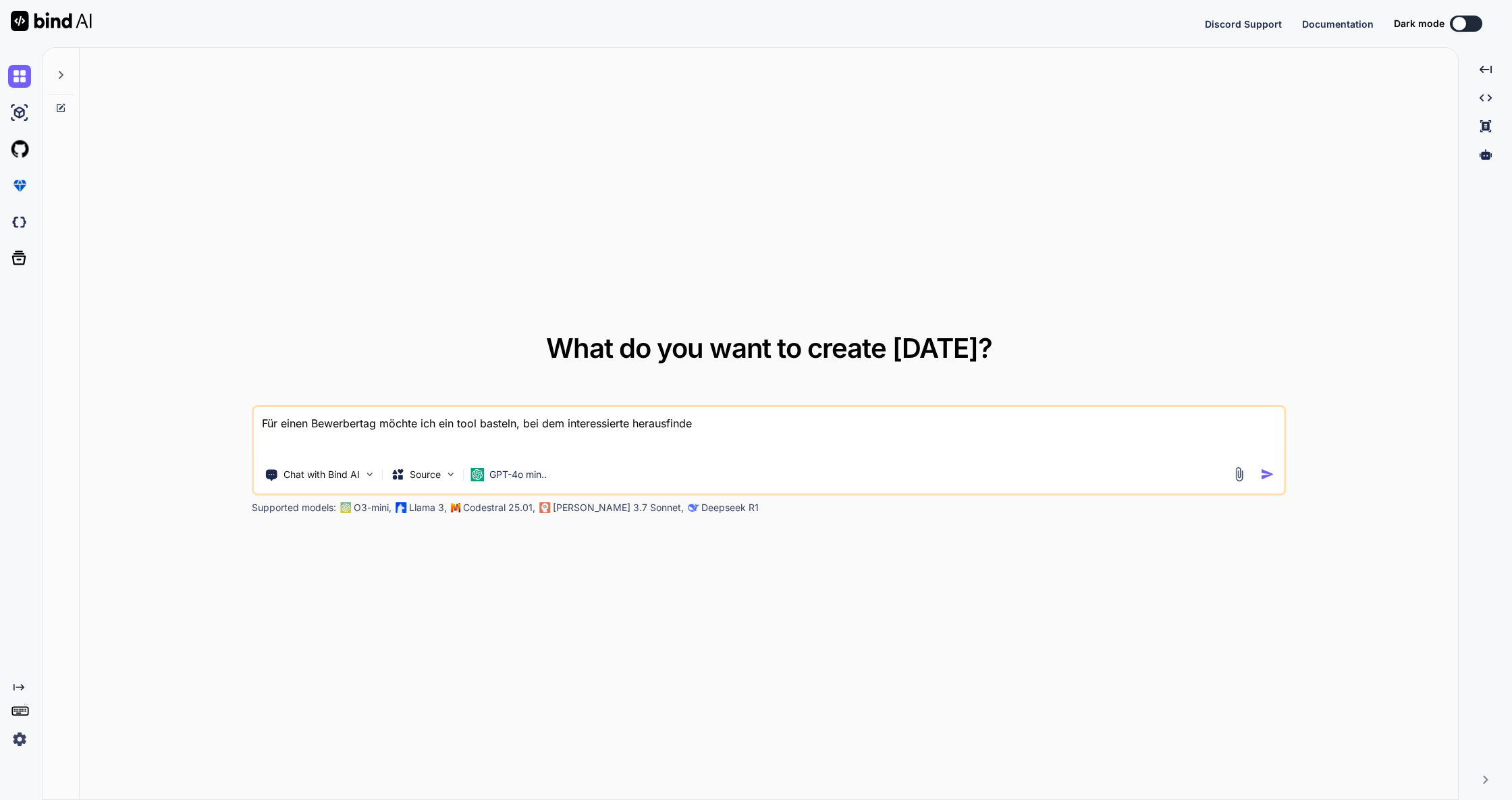
type textarea "x"
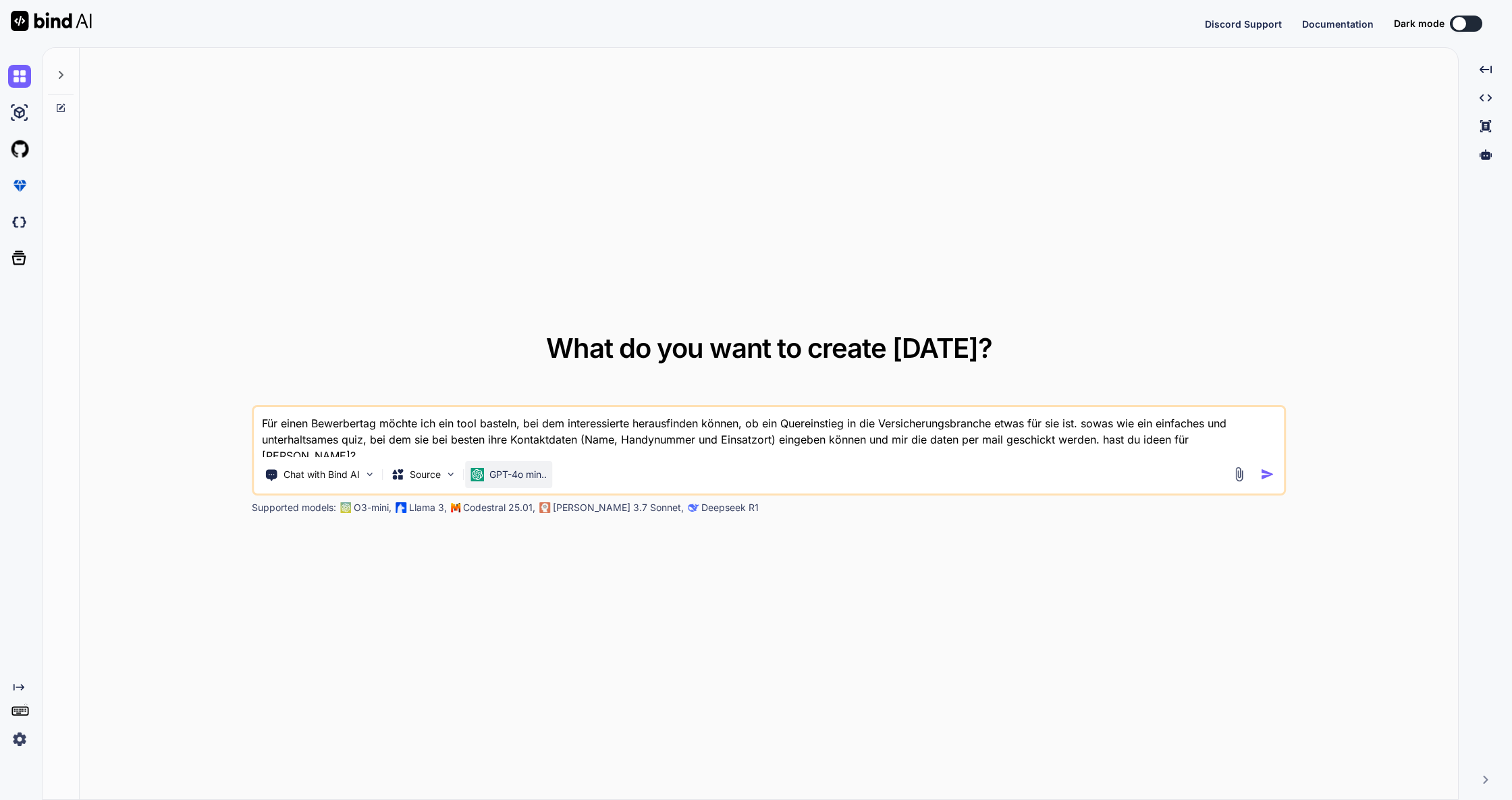
click at [540, 485] on div "GPT-4o min.." at bounding box center [508, 474] width 87 height 27
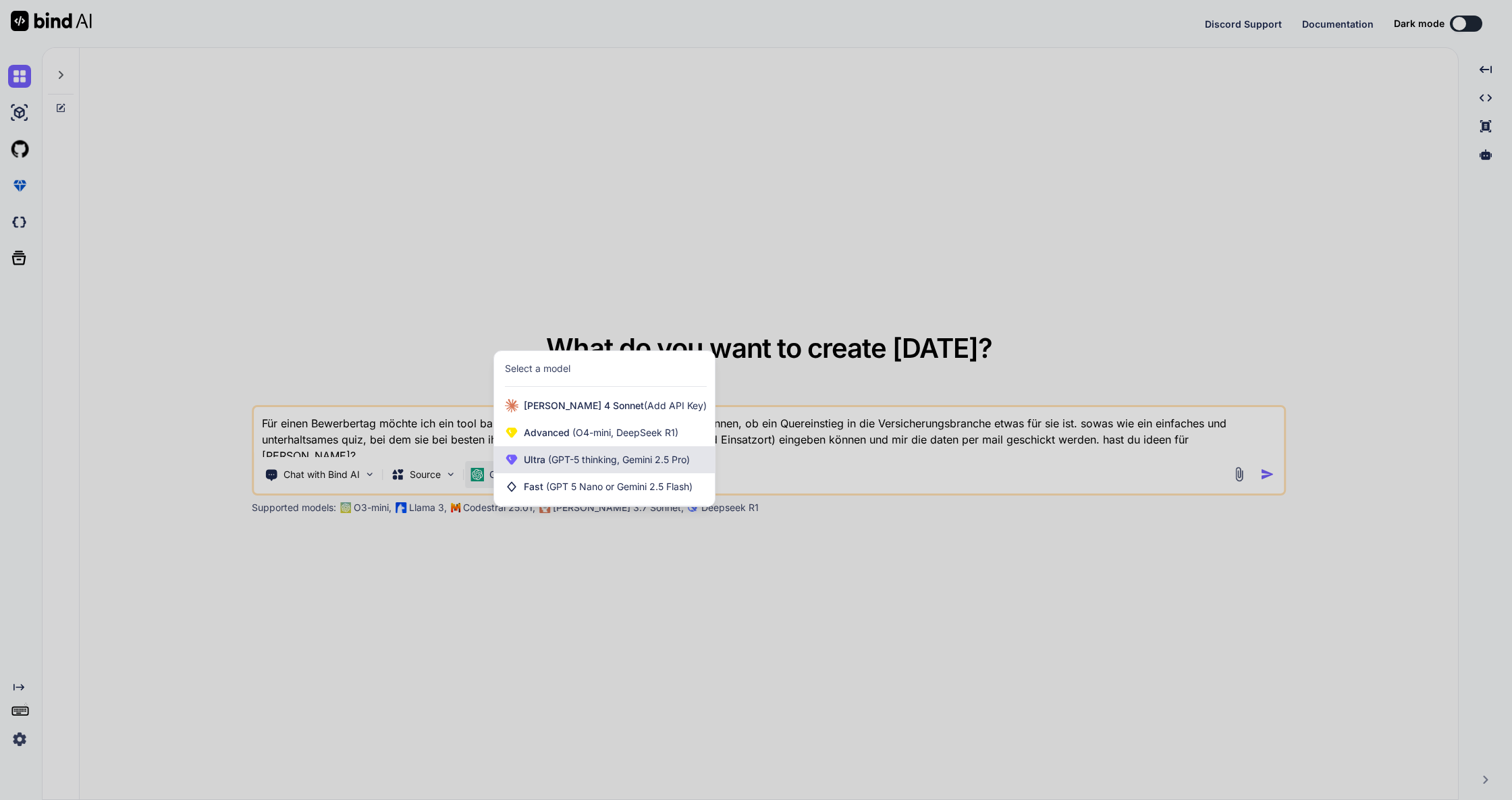
click at [591, 465] on span "(GPT-5 thinking, Gemini 2.5 Pro)" at bounding box center [618, 459] width 145 height 11
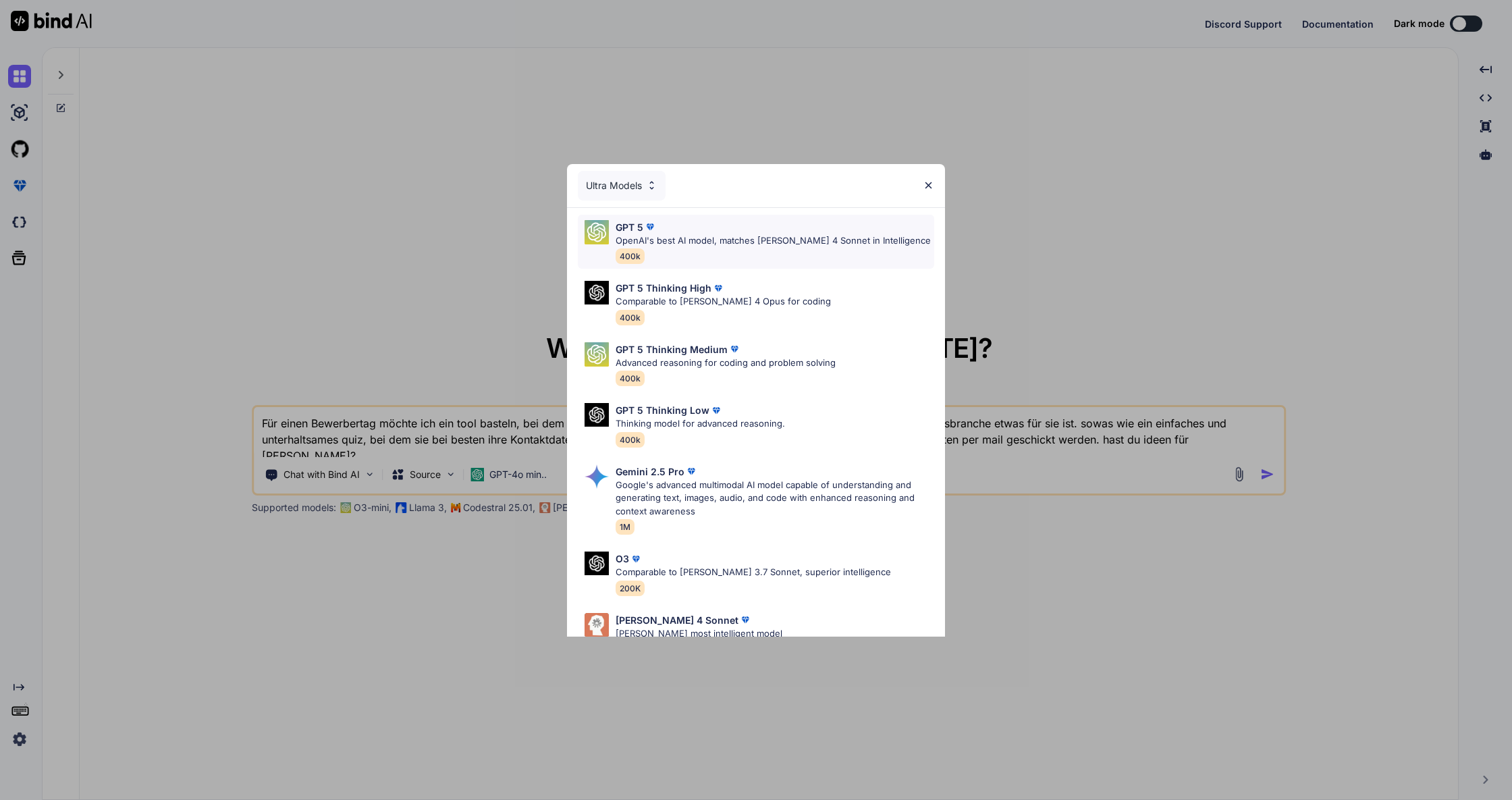
click at [706, 242] on p "OpenAI's best AI model, matches [PERSON_NAME] 4 Sonnet in Intelligence" at bounding box center [774, 241] width 315 height 14
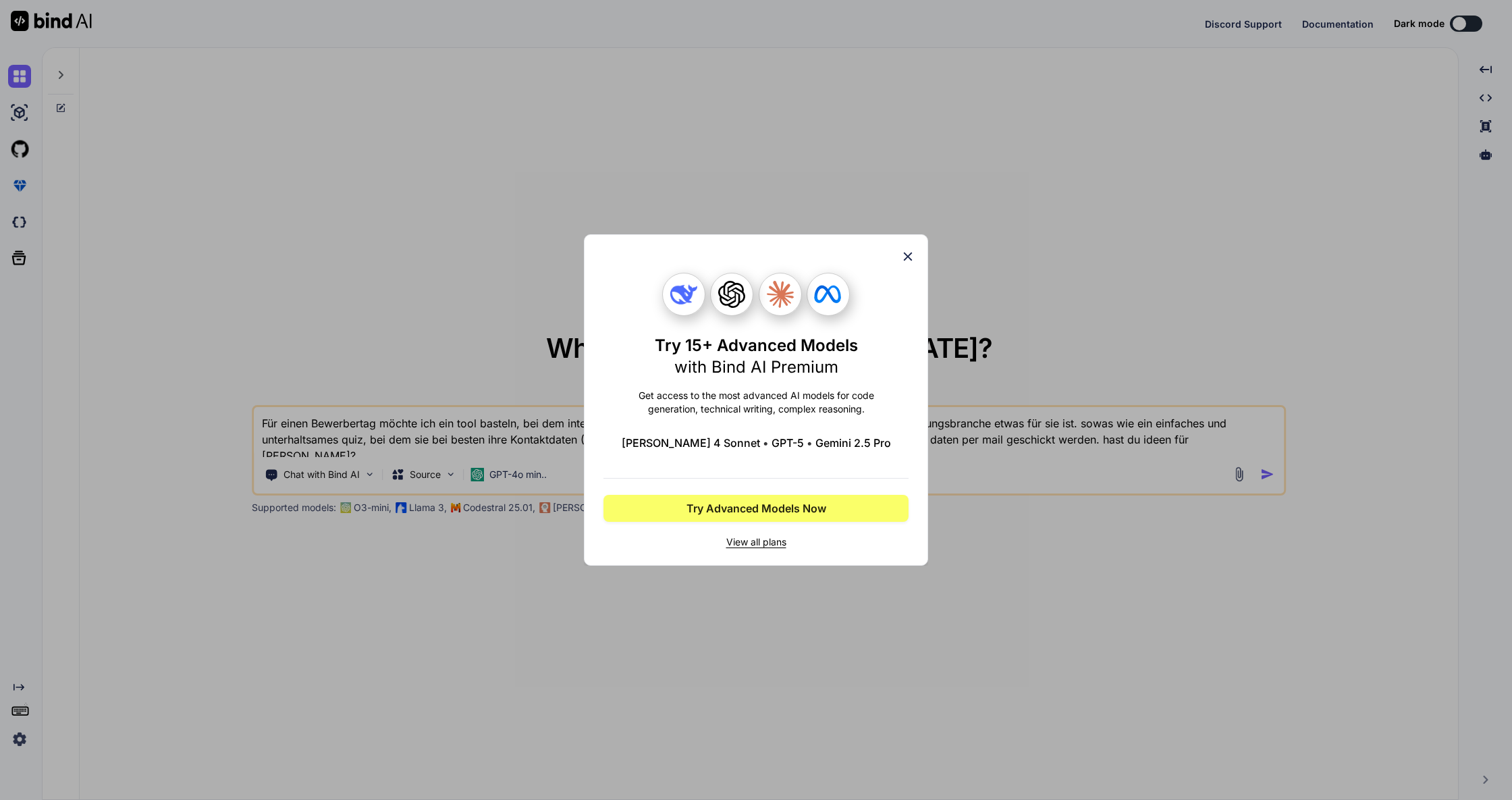
click at [908, 257] on icon at bounding box center [908, 257] width 9 height 9
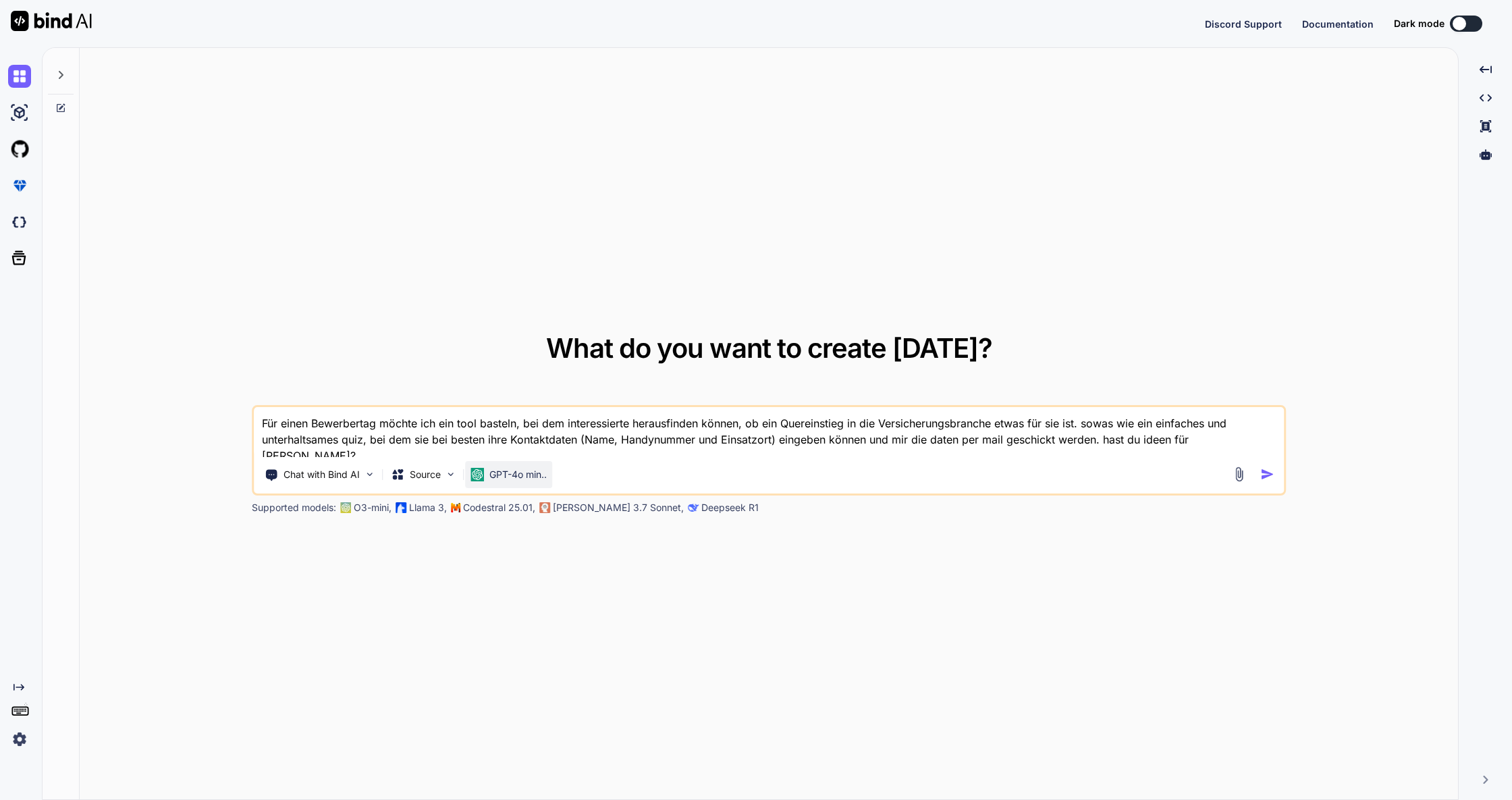
click at [524, 476] on p "GPT-4o min.." at bounding box center [518, 475] width 57 height 14
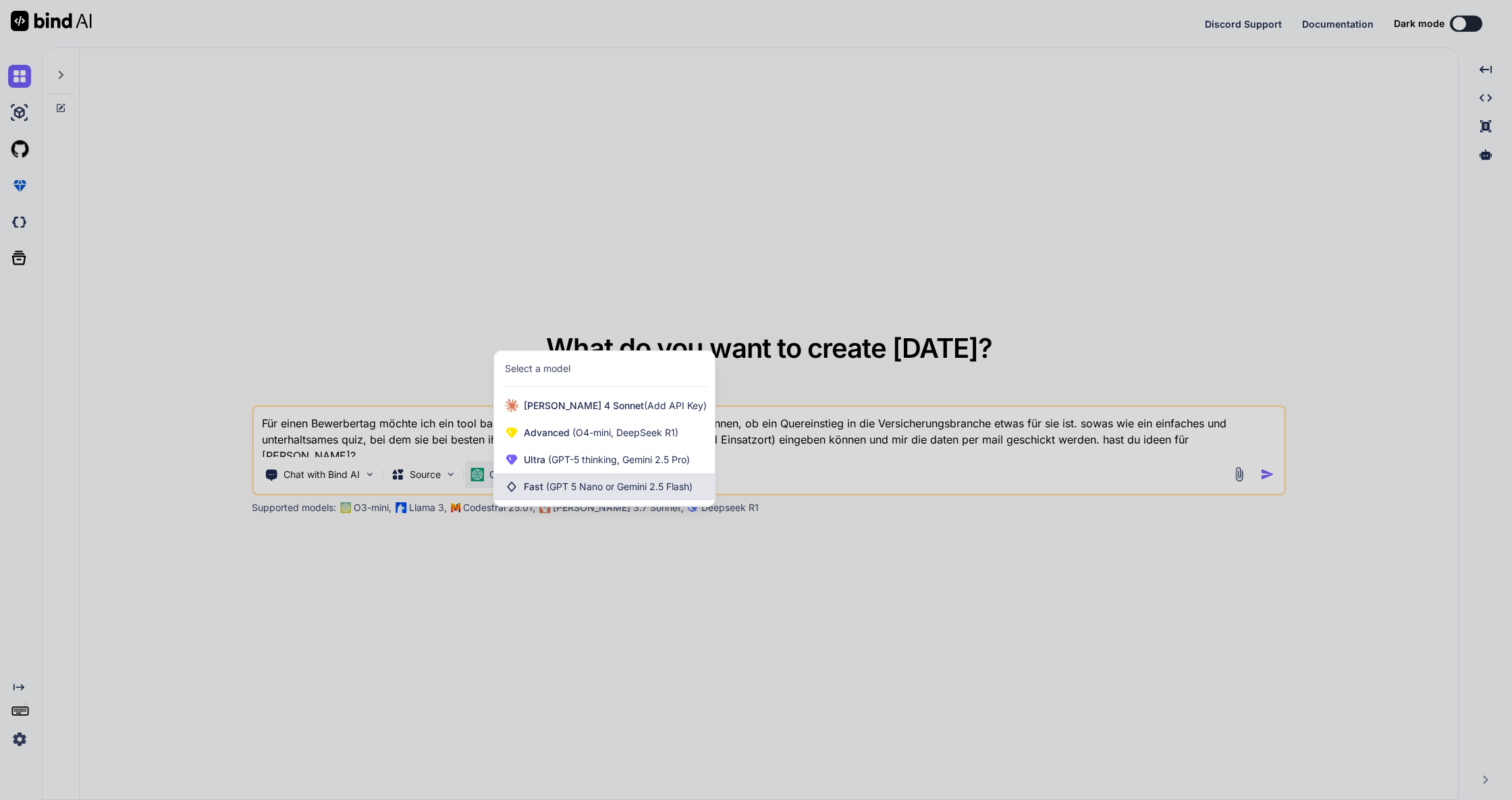
click at [546, 489] on span "(GPT 5 Nano or Gemini 2.5 Flash)" at bounding box center [619, 486] width 146 height 11
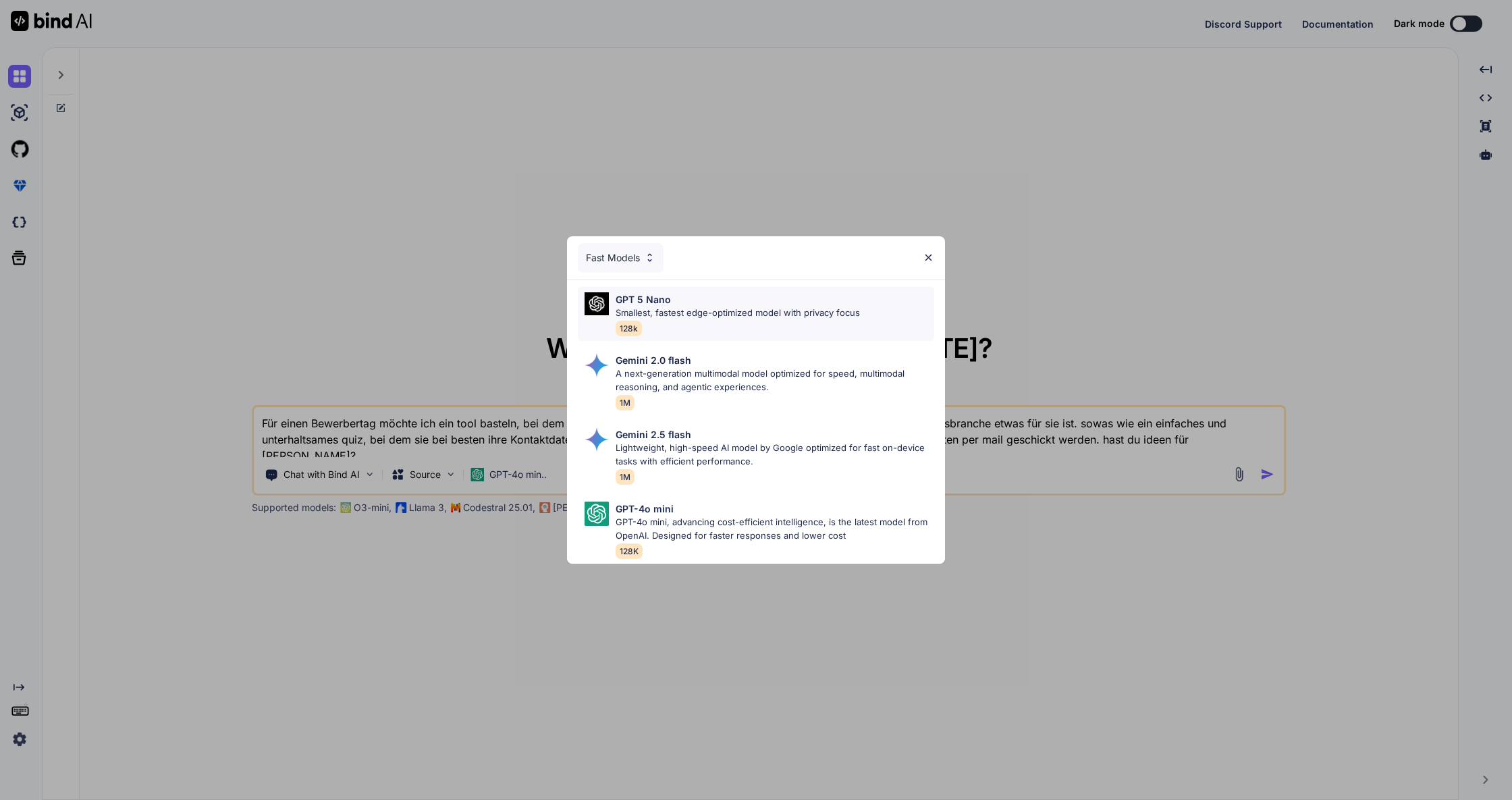
click at [698, 315] on p "Smallest, fastest edge-optimized model with privacy focus" at bounding box center [738, 313] width 244 height 14
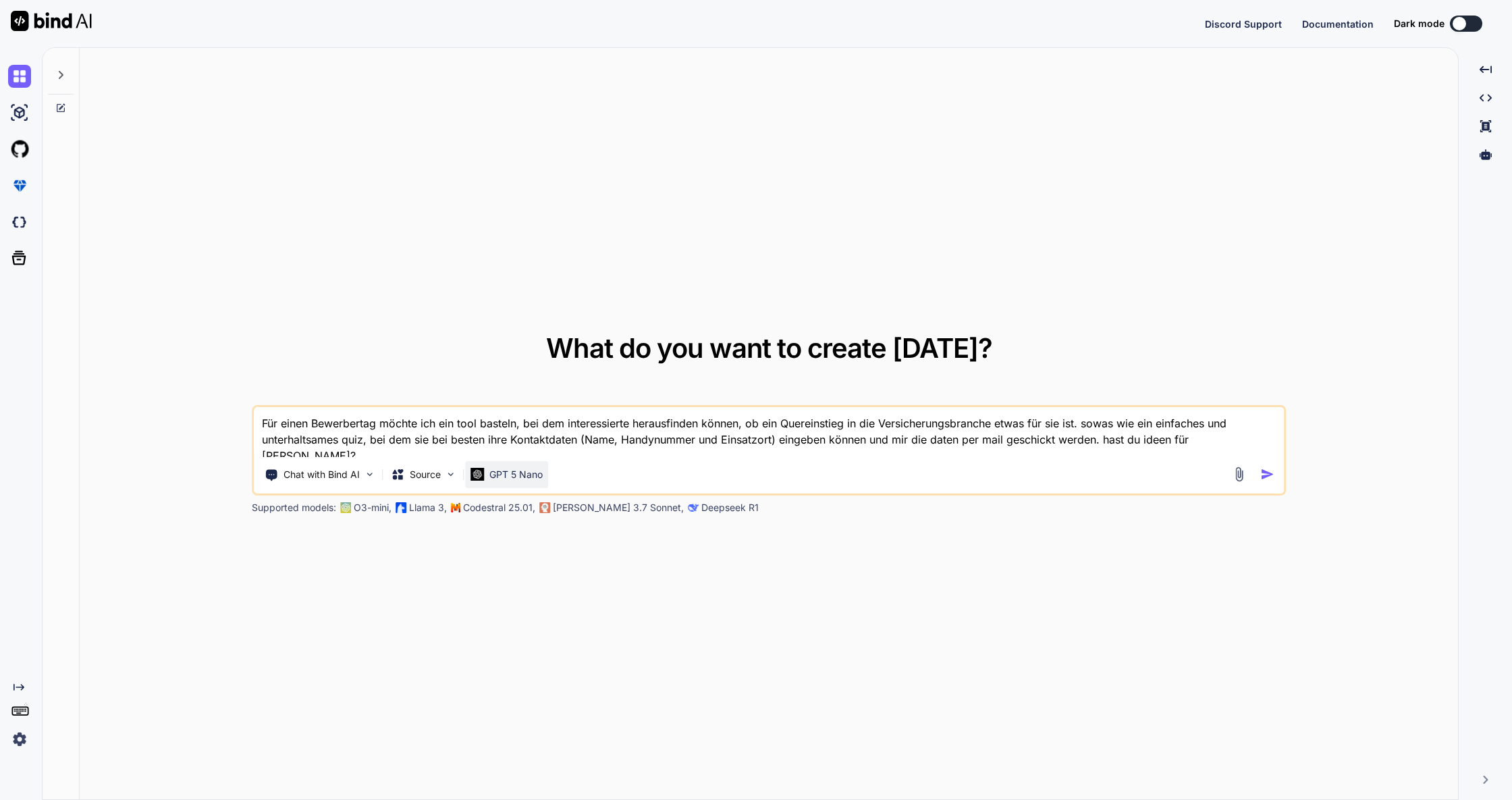
click at [538, 480] on p "GPT 5 Nano" at bounding box center [515, 475] width 53 height 14
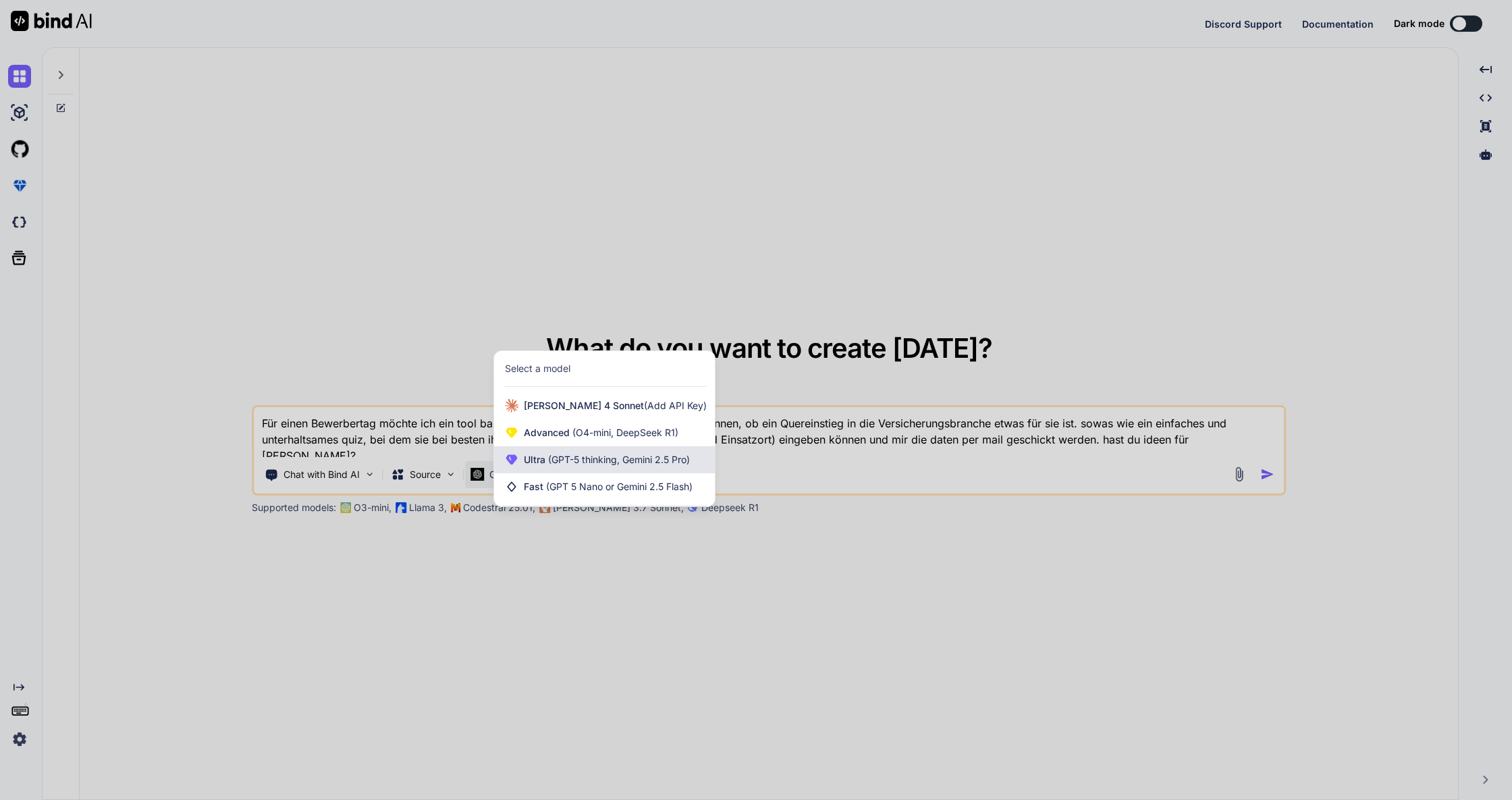
click at [551, 450] on div "Ultra (GPT-5 thinking, Gemini 2.5 Pro)" at bounding box center [604, 459] width 221 height 27
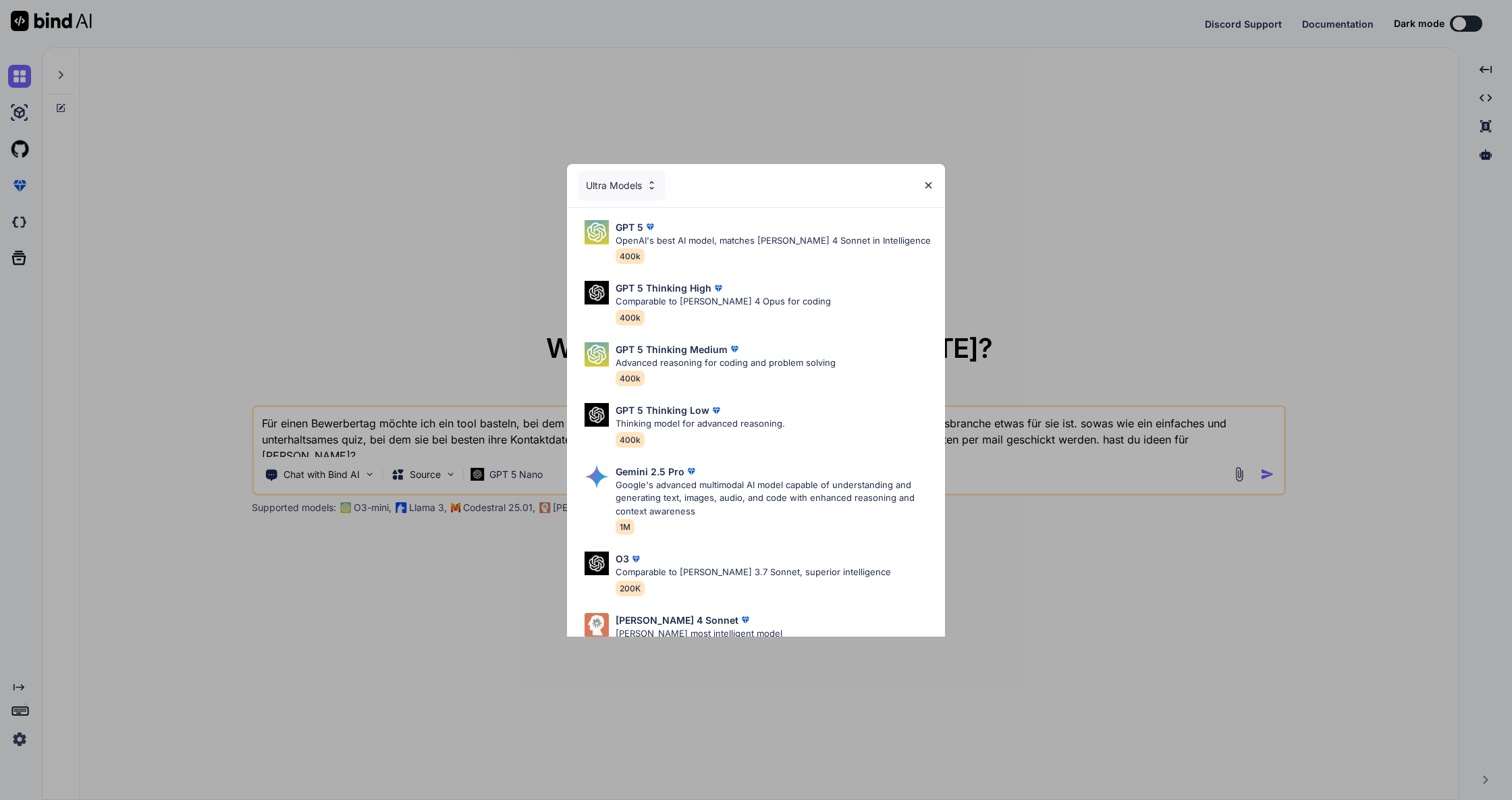
click at [686, 239] on p "OpenAI's best AI model, matches [PERSON_NAME] 4 Sonnet in Intelligence" at bounding box center [774, 241] width 315 height 14
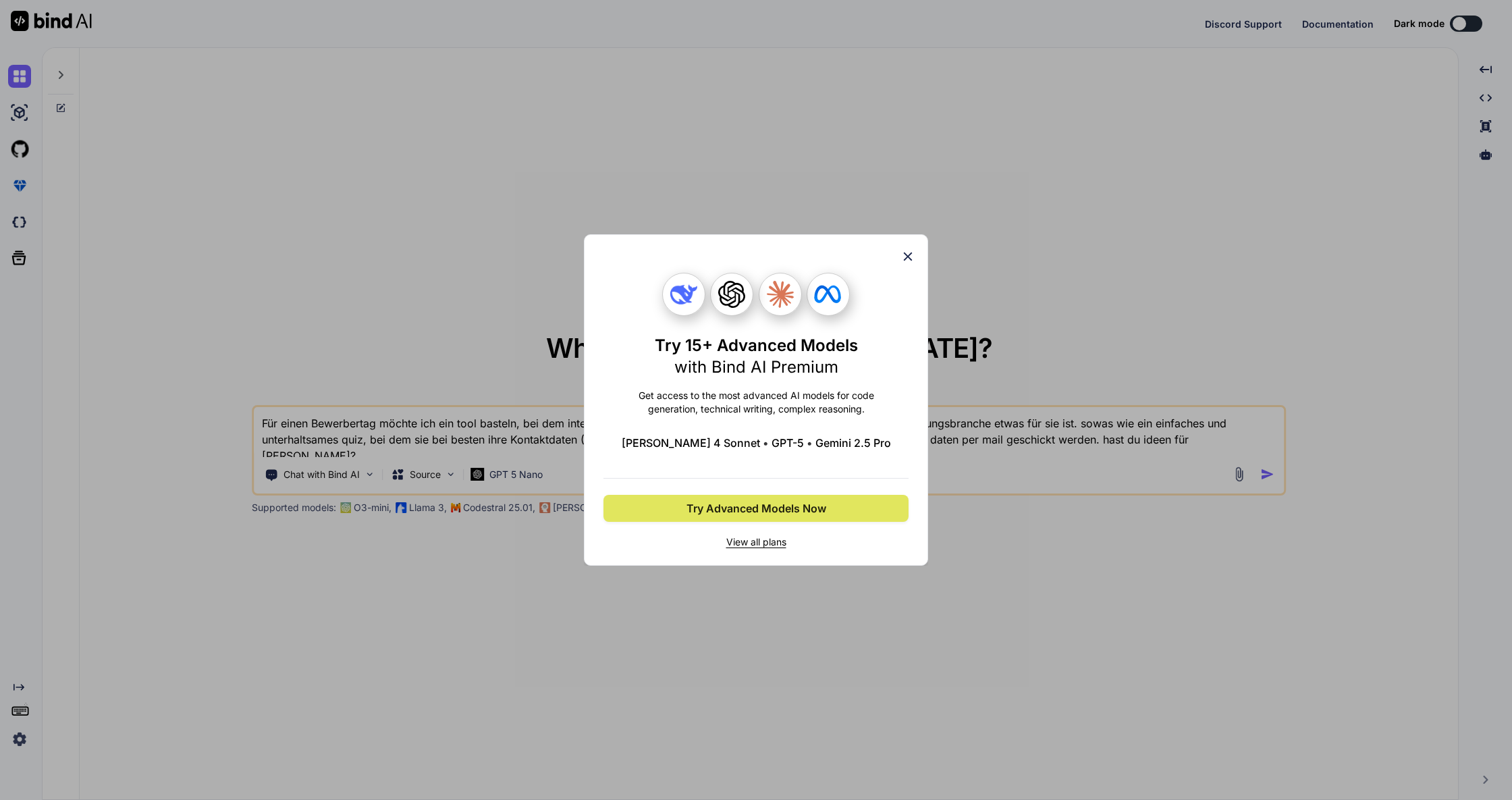
click at [807, 507] on span "Try Advanced Models Now" at bounding box center [756, 508] width 140 height 16
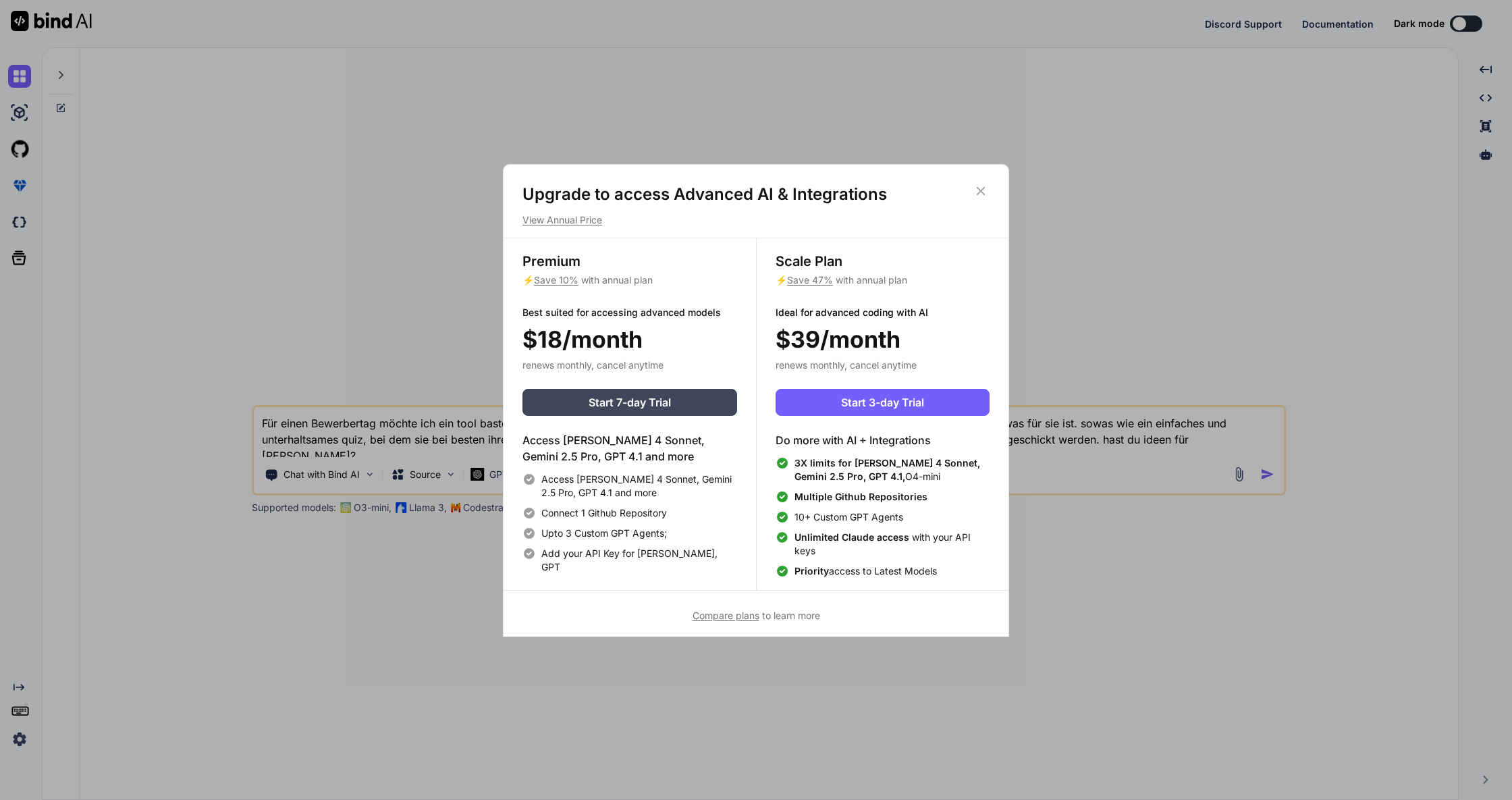
click at [979, 193] on icon at bounding box center [981, 190] width 9 height 9
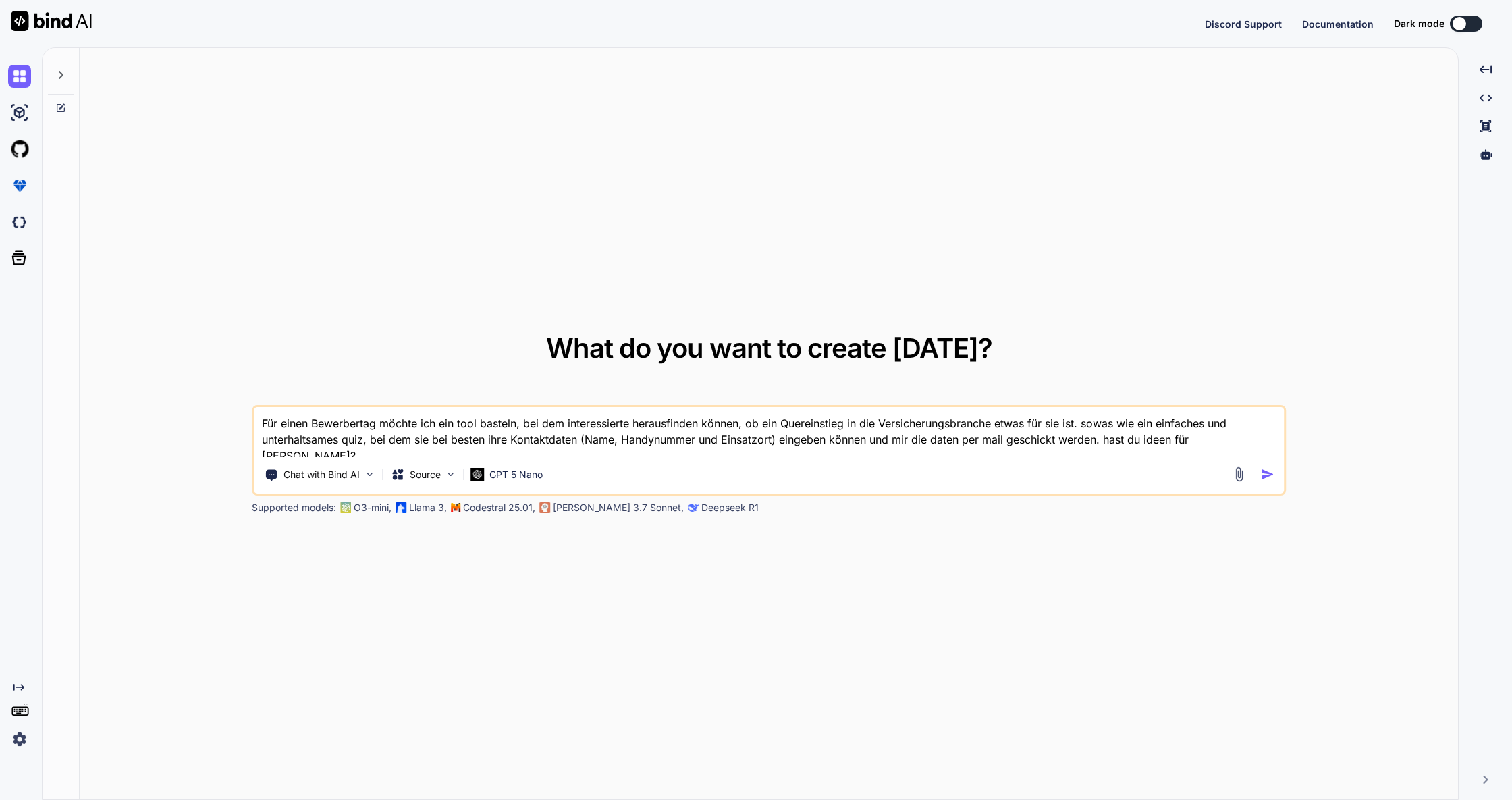
click at [1261, 476] on img "button" at bounding box center [1267, 474] width 14 height 14
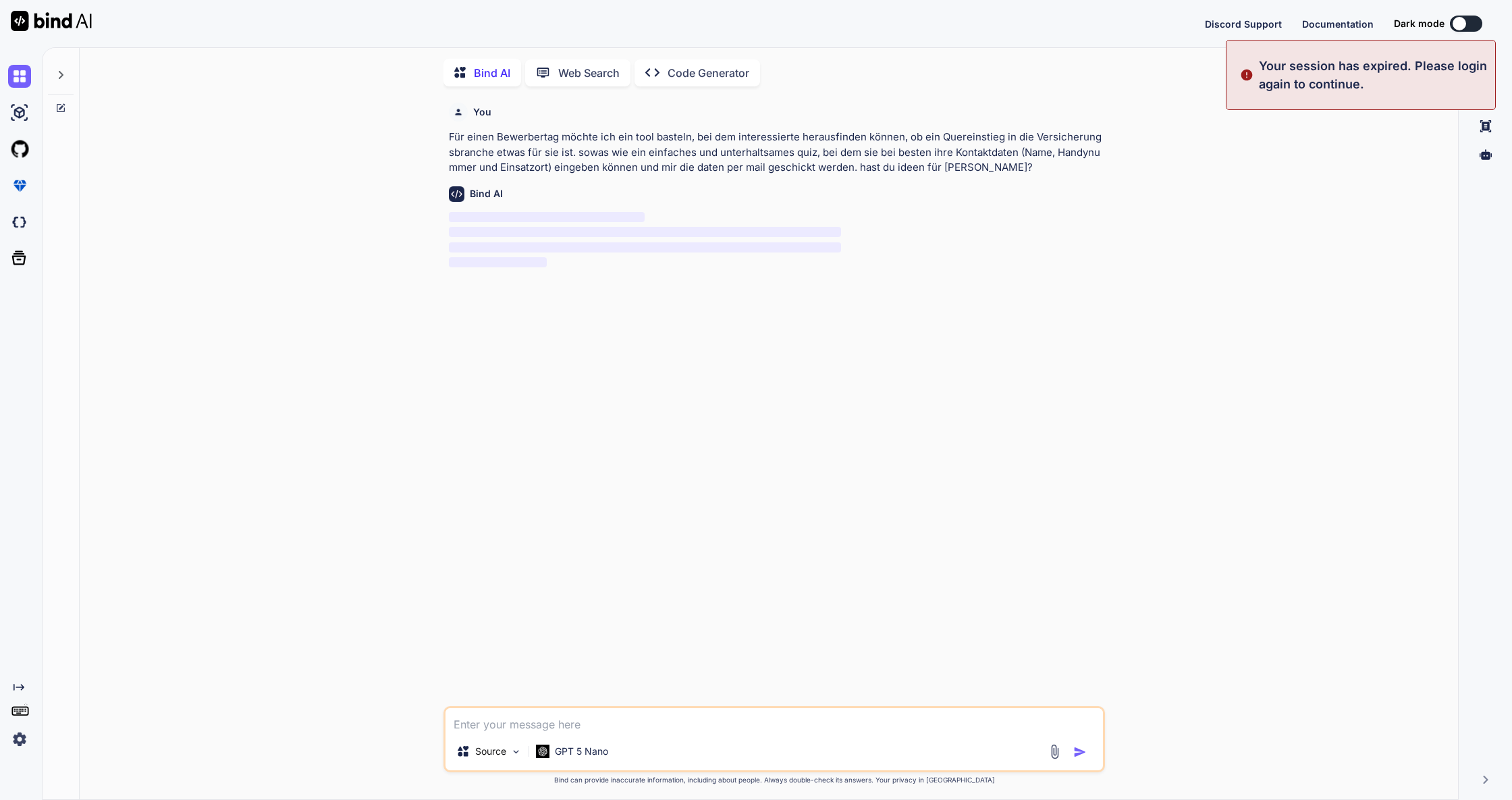
scroll to position [6, 0]
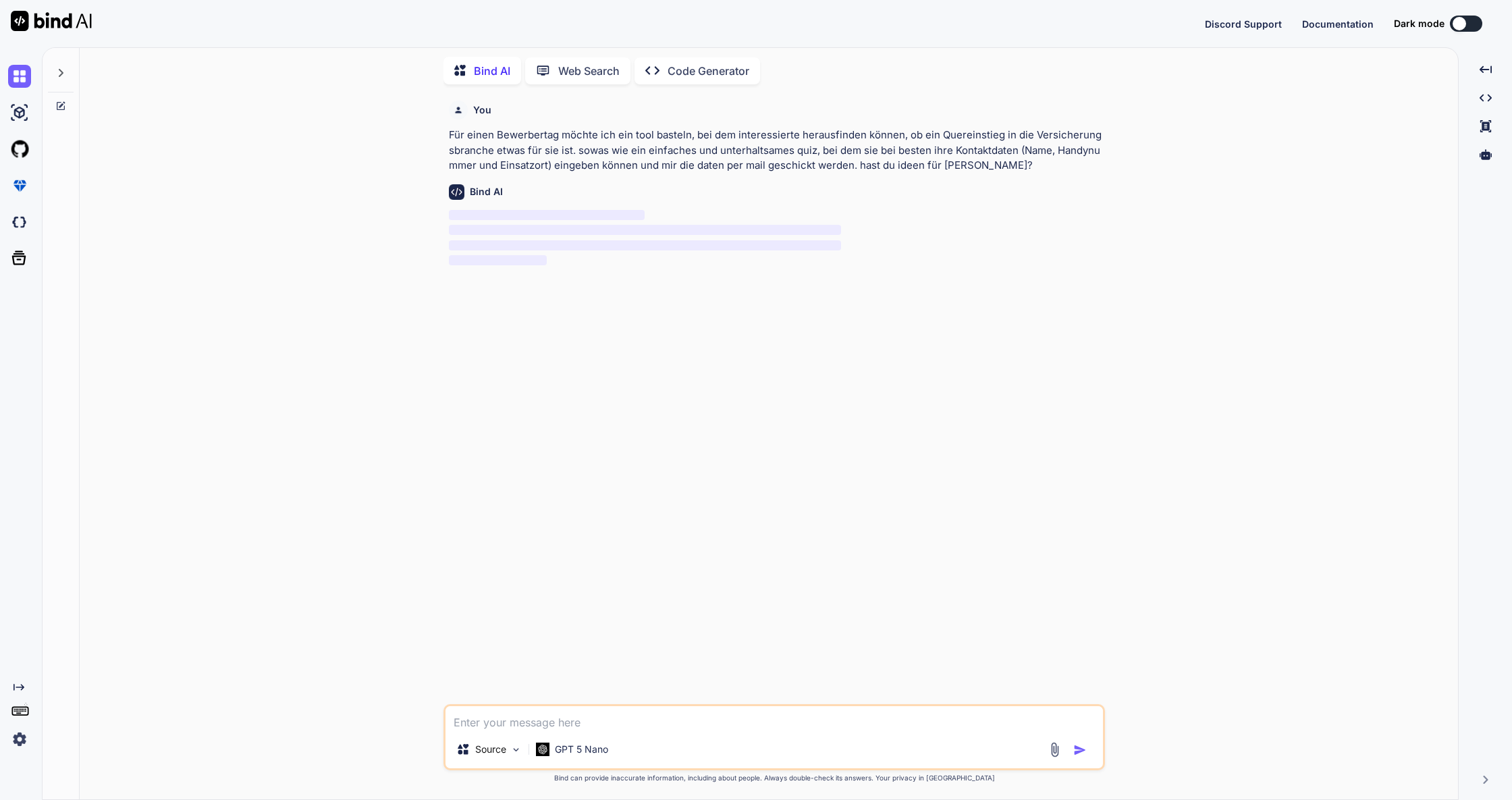
click at [63, 17] on img at bounding box center [51, 20] width 81 height 20
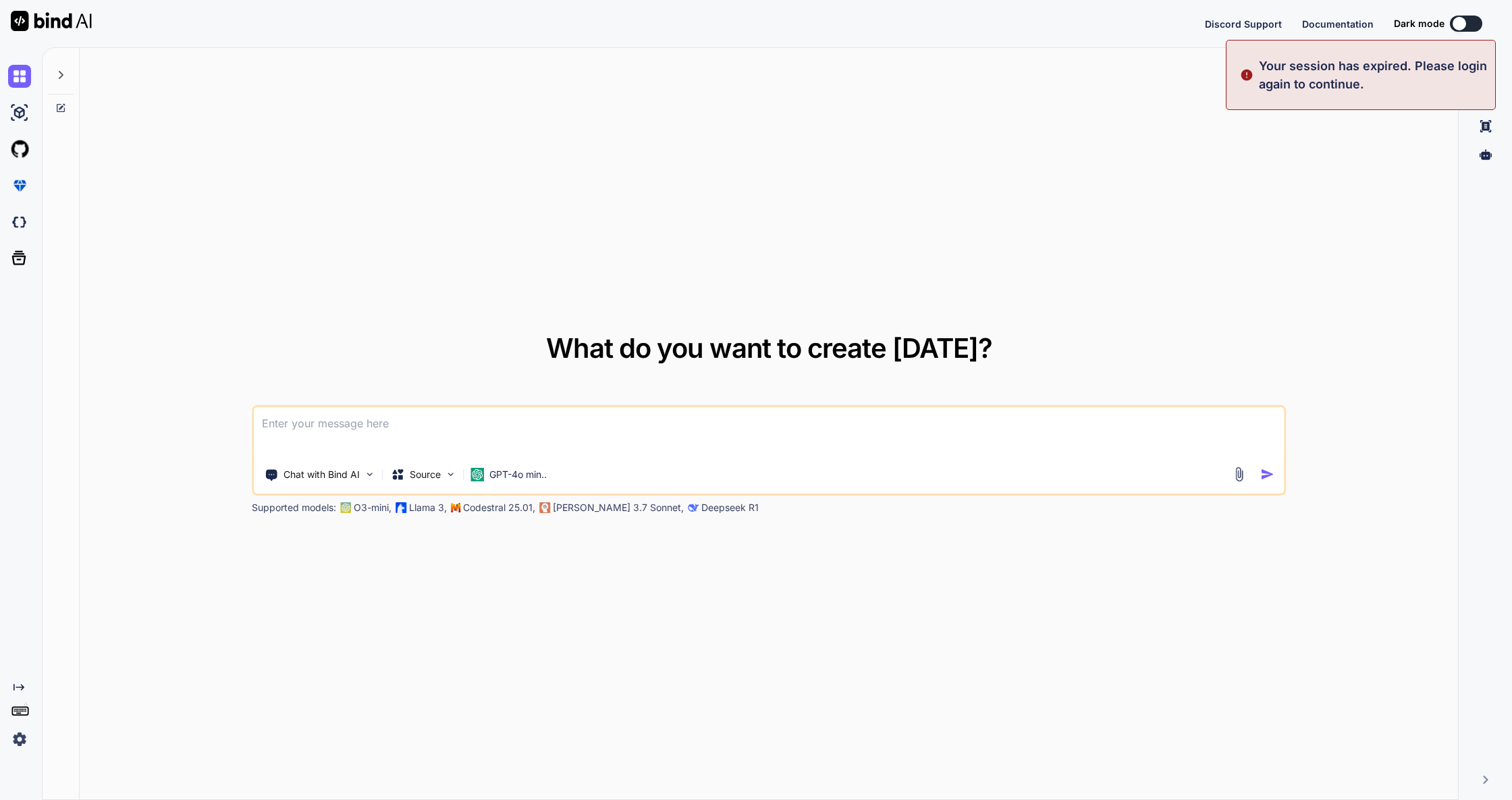
click at [1364, 80] on p "Your session has expired. Please login again to continue." at bounding box center [1372, 74] width 228 height 37
click at [1386, 240] on div "What do you want to create today? Chat with Bind AI Source GPT-4o min.. Support…" at bounding box center [769, 424] width 1379 height 753
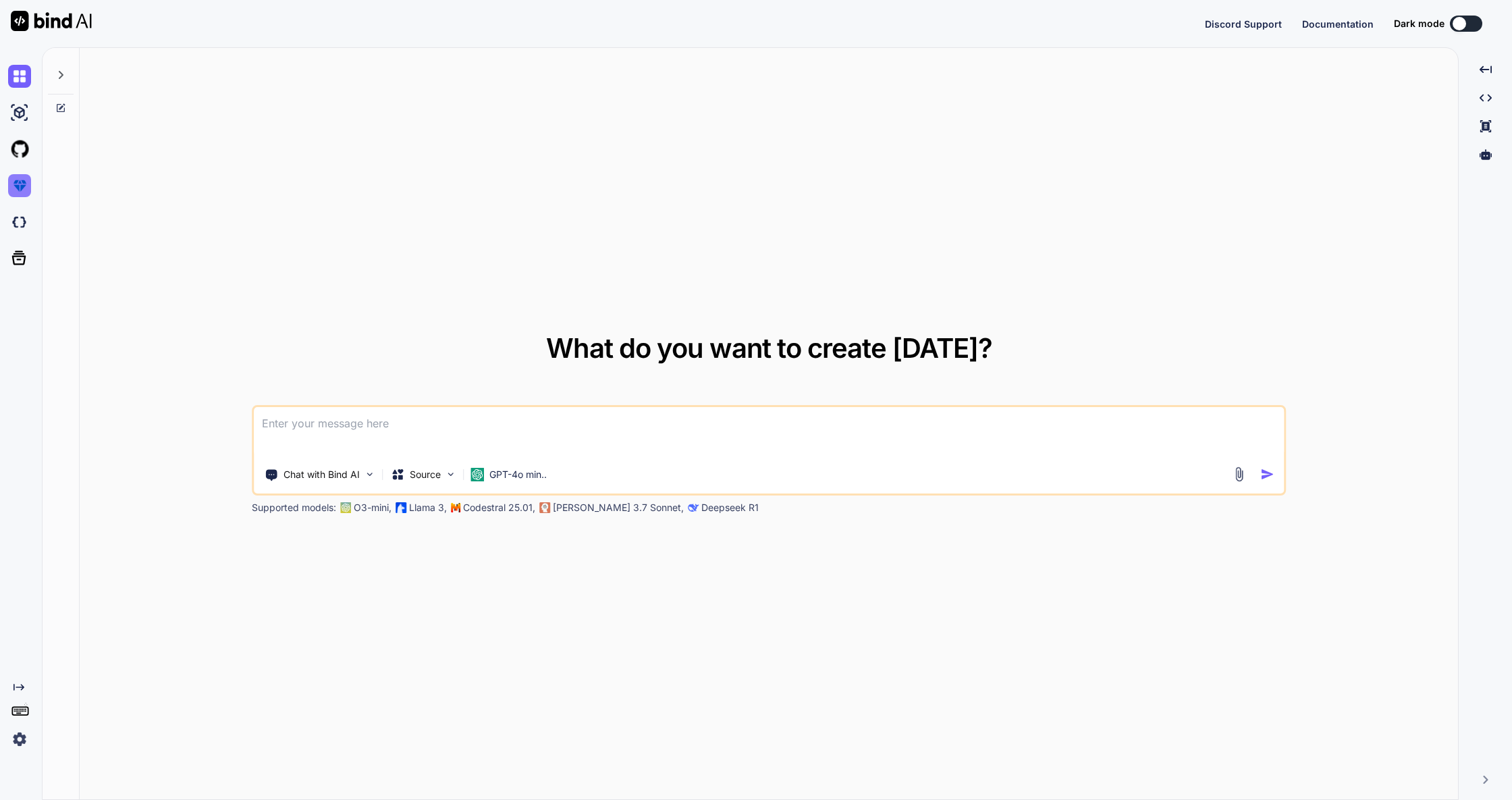
click at [21, 187] on img at bounding box center [20, 185] width 23 height 23
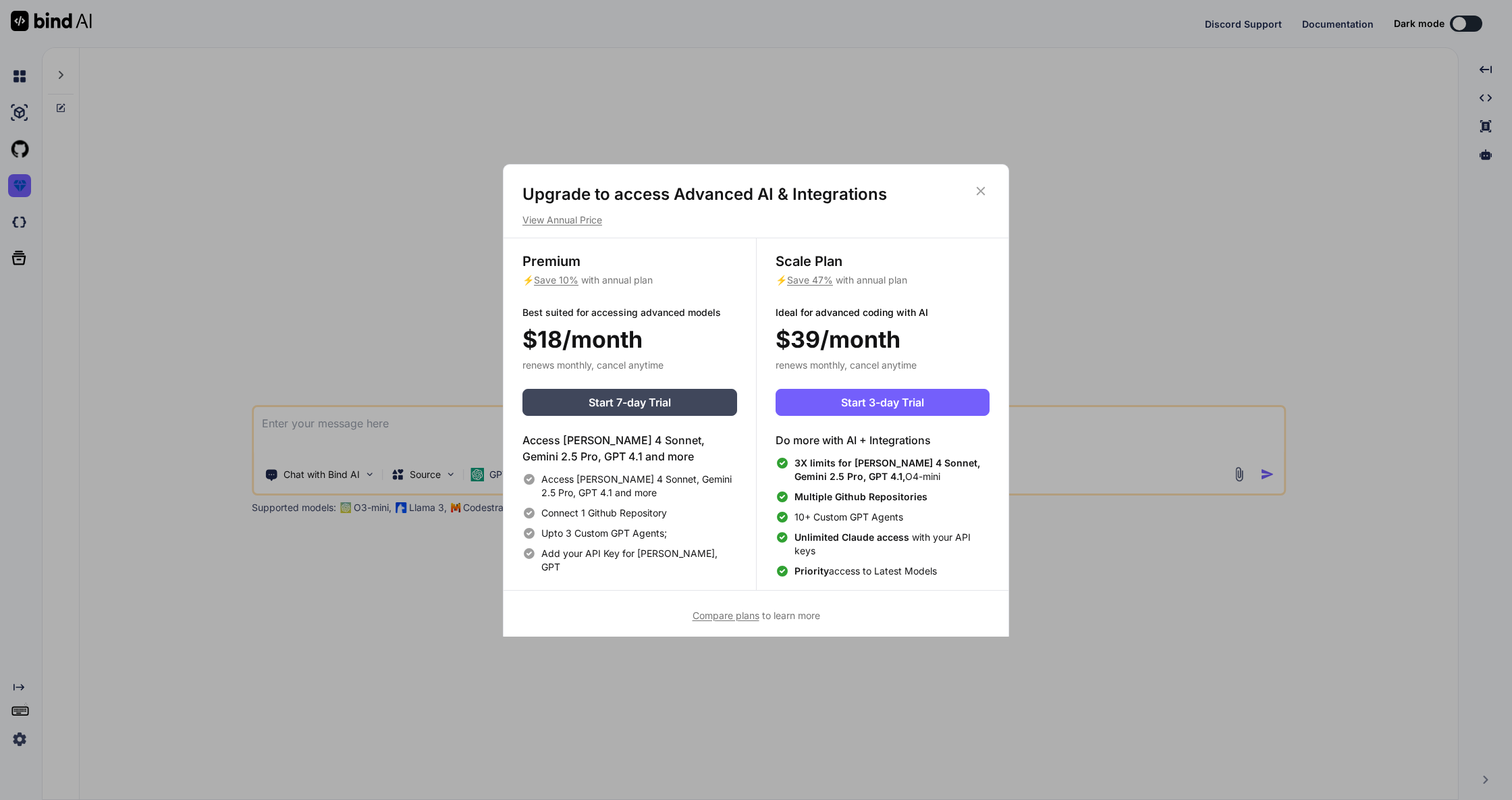
click at [986, 192] on icon at bounding box center [981, 191] width 15 height 15
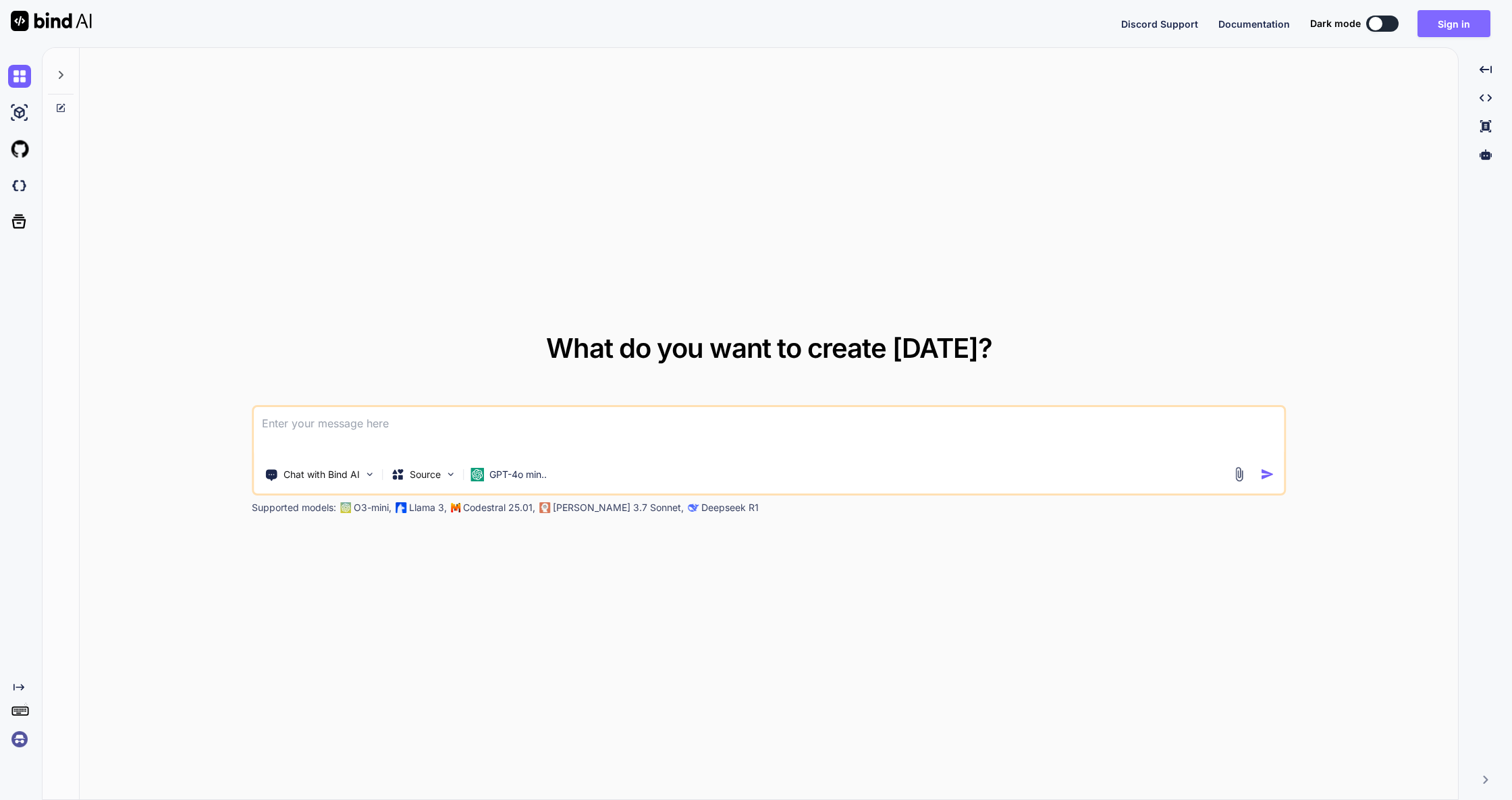
click at [1459, 14] on button "Sign in" at bounding box center [1453, 23] width 73 height 27
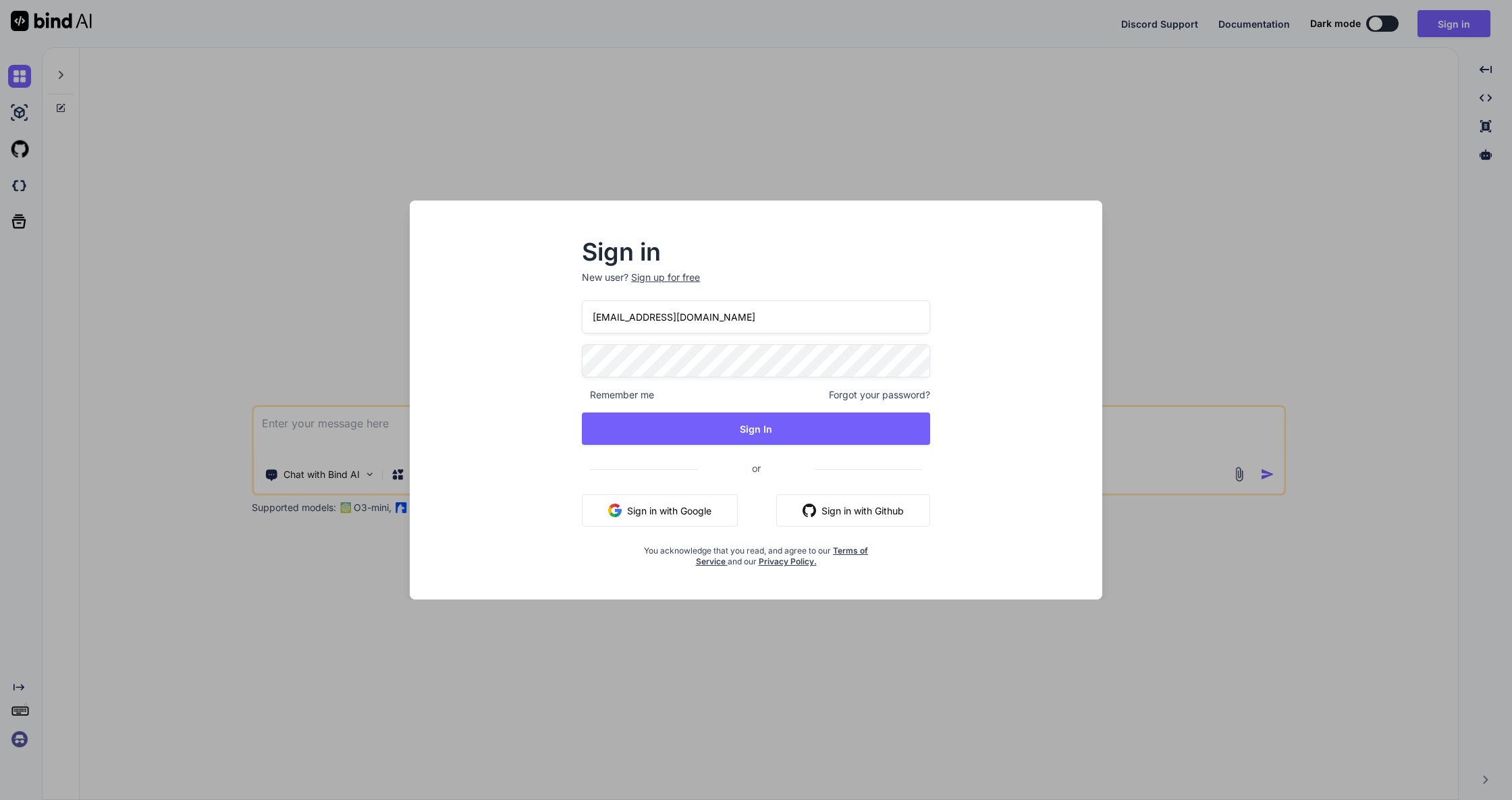
type input "[EMAIL_ADDRESS][DOMAIN_NAME]"
click at [582, 396] on div "Sign in New user? Sign up for free thommyhilft@gmx.de Remember me Forgot your p…" at bounding box center [756, 404] width 391 height 326
click at [582, 399] on span "Remember me" at bounding box center [618, 395] width 72 height 14
click at [588, 396] on span "Remember me" at bounding box center [618, 395] width 72 height 14
drag, startPoint x: 591, startPoint y: 396, endPoint x: 621, endPoint y: 396, distance: 30.0
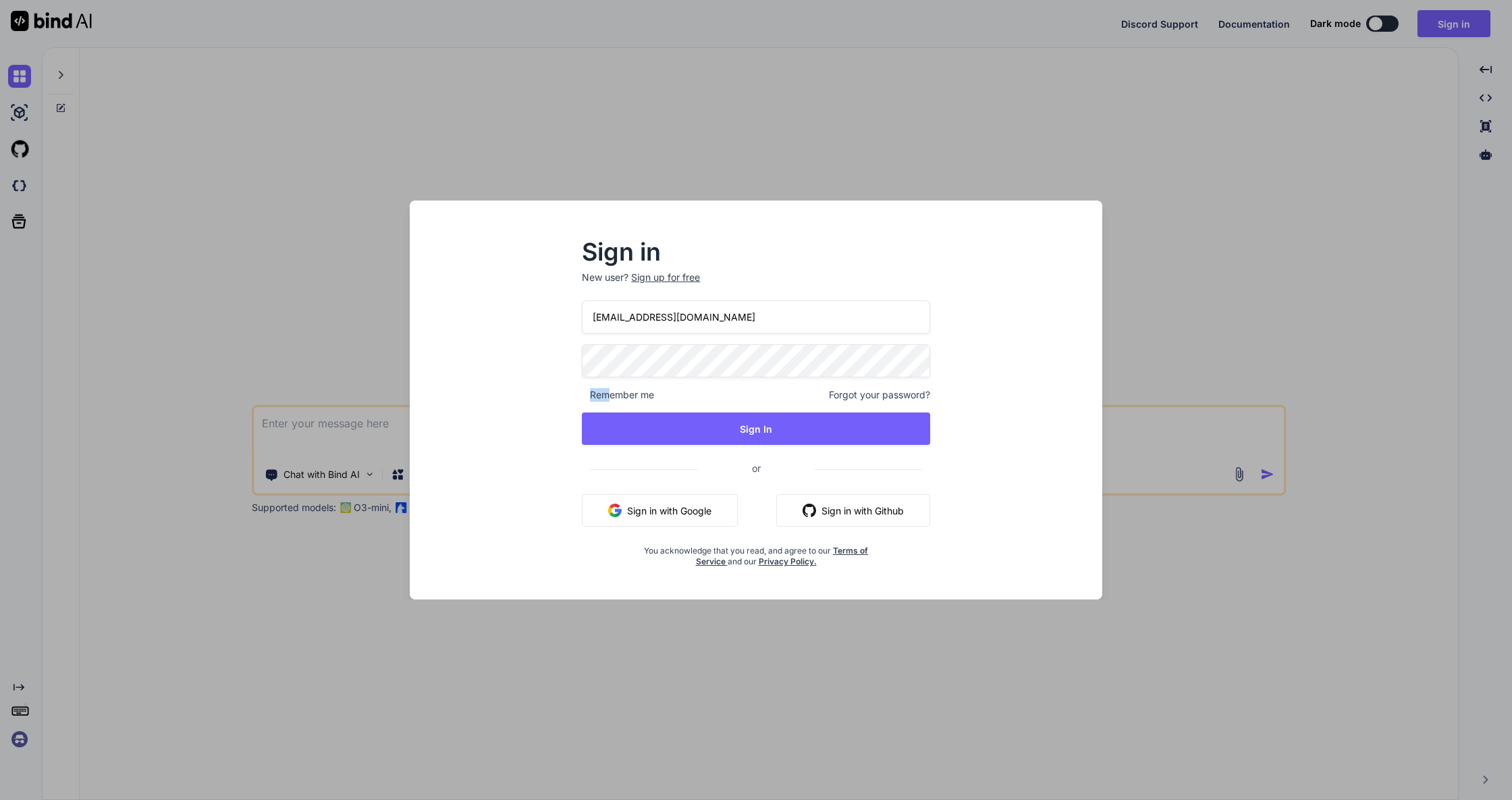
click at [609, 396] on span "Remember me" at bounding box center [618, 395] width 72 height 14
click at [635, 396] on span "Remember me" at bounding box center [618, 395] width 72 height 14
drag, startPoint x: 649, startPoint y: 396, endPoint x: 667, endPoint y: 395, distance: 18.0
click at [660, 395] on div "Remember me Forgot your password?" at bounding box center [756, 395] width 348 height 14
drag, startPoint x: 680, startPoint y: 391, endPoint x: 607, endPoint y: 388, distance: 73.1
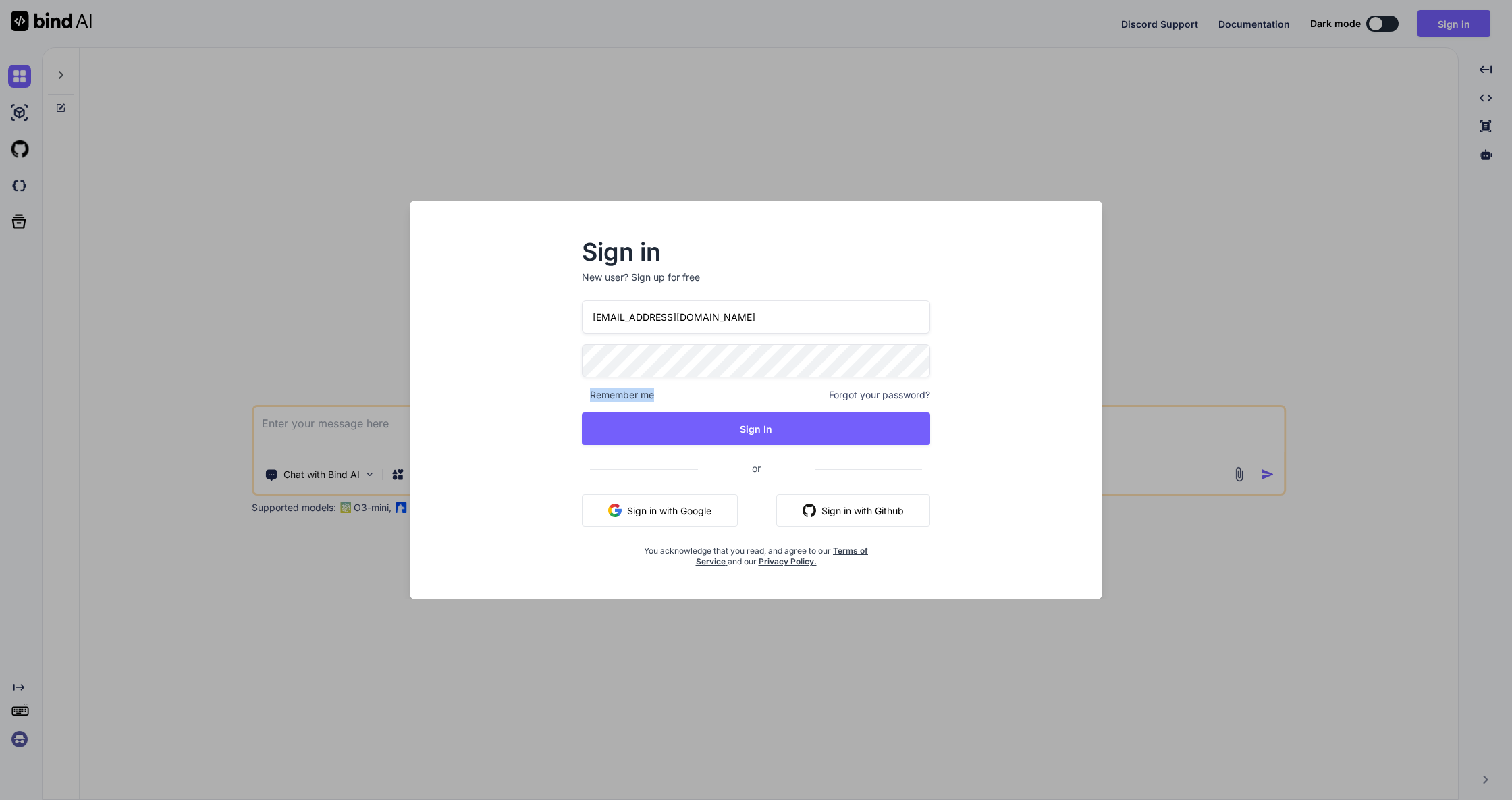
click at [527, 393] on div "Sign in New user? Sign up for free thommyhilft@gmx.de Remember me Forgot your p…" at bounding box center [756, 412] width 671 height 375
drag, startPoint x: 582, startPoint y: 399, endPoint x: 590, endPoint y: 397, distance: 8.2
click at [585, 399] on div "Sign in New user? Sign up for free thommyhilft@gmx.de Remember me Forgot your p…" at bounding box center [756, 404] width 391 height 326
click at [580, 397] on div "Sign in New user? Sign up for free thommyhilft@gmx.de Remember me Forgot your p…" at bounding box center [756, 404] width 391 height 326
click at [581, 396] on div "Sign in New user? Sign up for free thommyhilft@gmx.de Remember me Forgot your p…" at bounding box center [756, 404] width 391 height 326
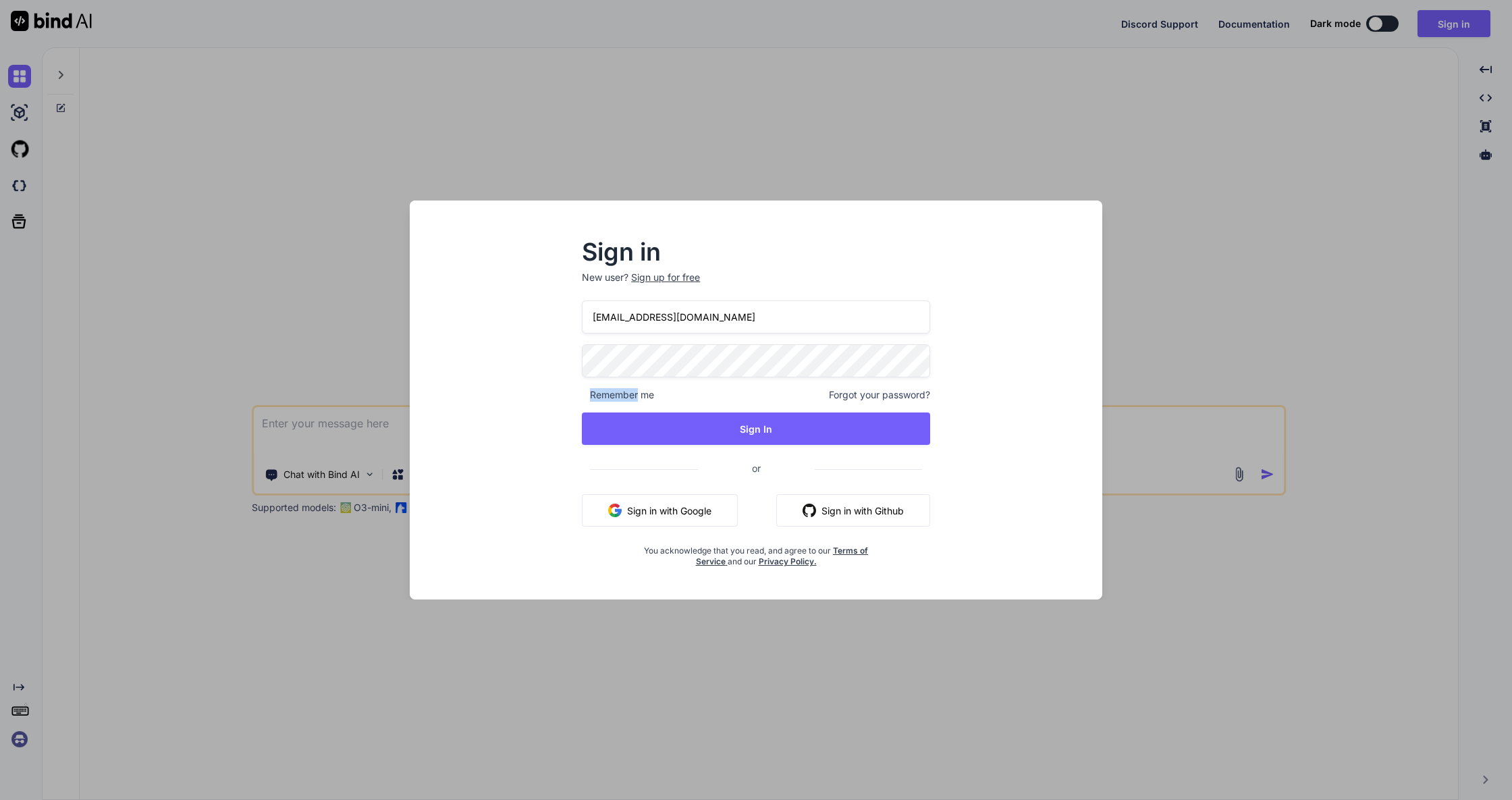
drag, startPoint x: 581, startPoint y: 396, endPoint x: 630, endPoint y: 406, distance: 50.0
click at [582, 397] on div "Sign in New user? Sign up for free thommyhilft@gmx.de Remember me Forgot your p…" at bounding box center [756, 404] width 391 height 326
click at [665, 427] on button "Sign In" at bounding box center [756, 429] width 348 height 33
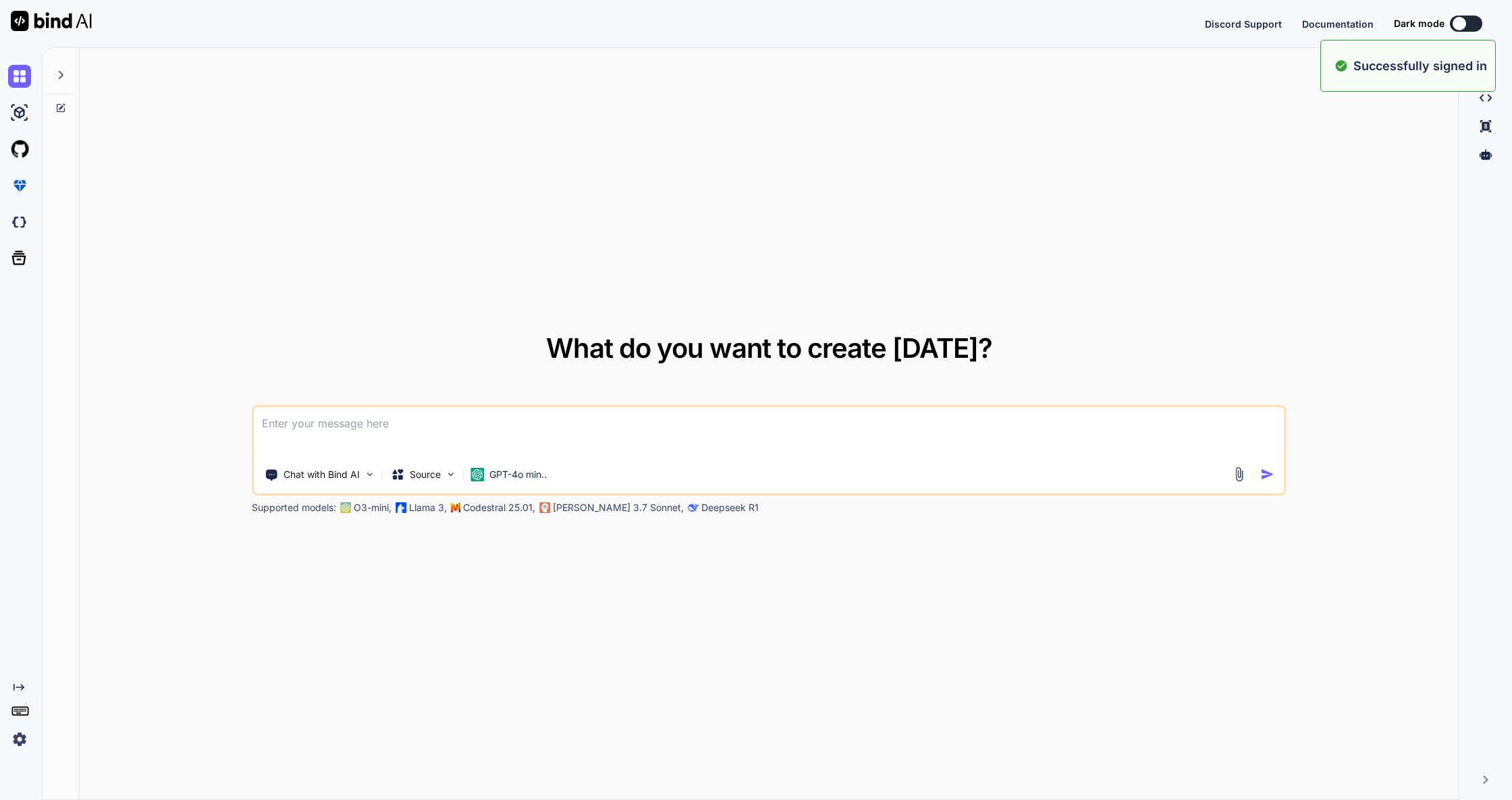
type textarea "x"
click at [1462, 31] on button "Sign in" at bounding box center [1453, 23] width 73 height 27
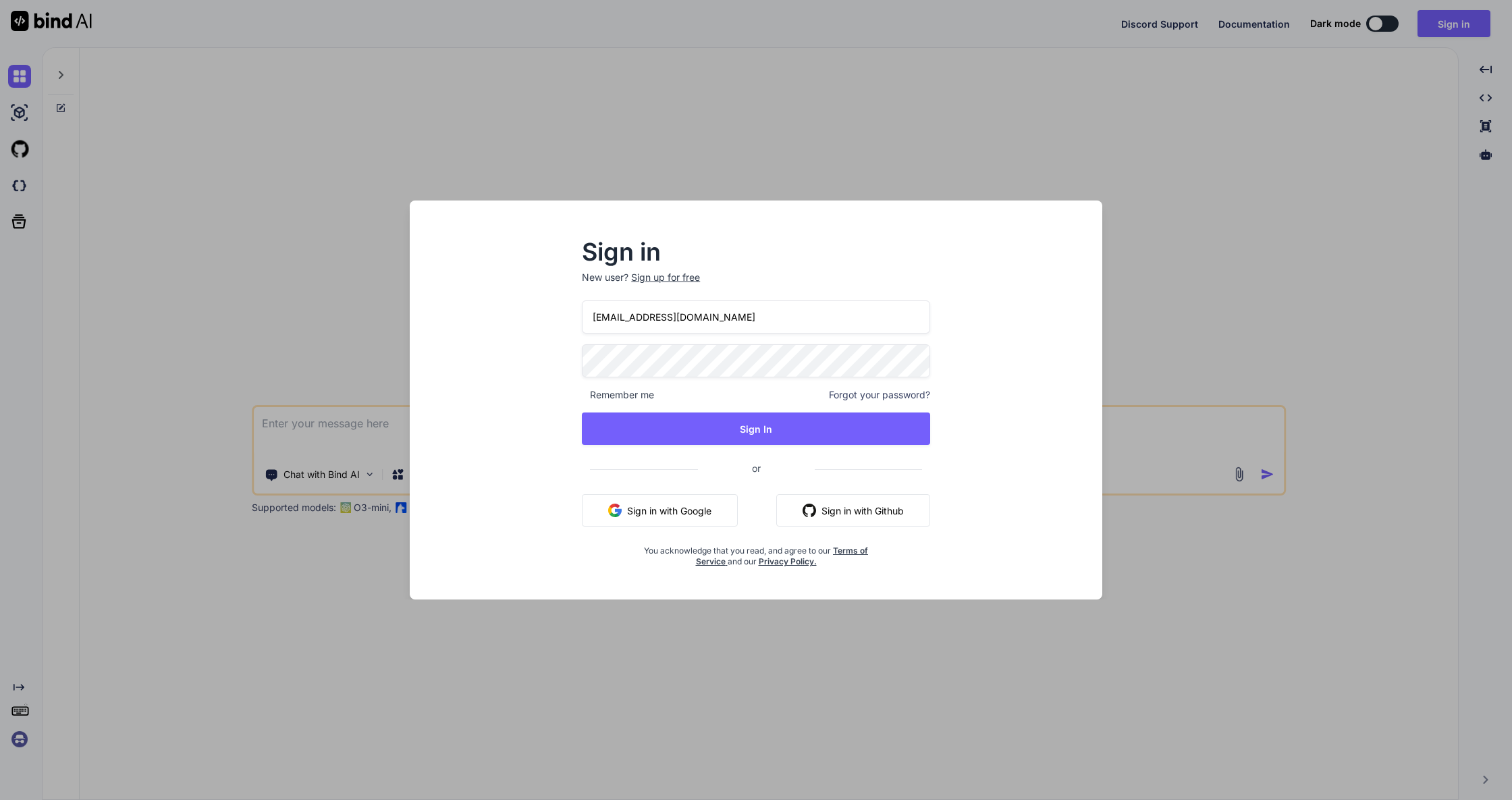
type input "[EMAIL_ADDRESS][DOMAIN_NAME]"
click at [696, 424] on button "Sign In" at bounding box center [756, 429] width 348 height 33
type textarea "x"
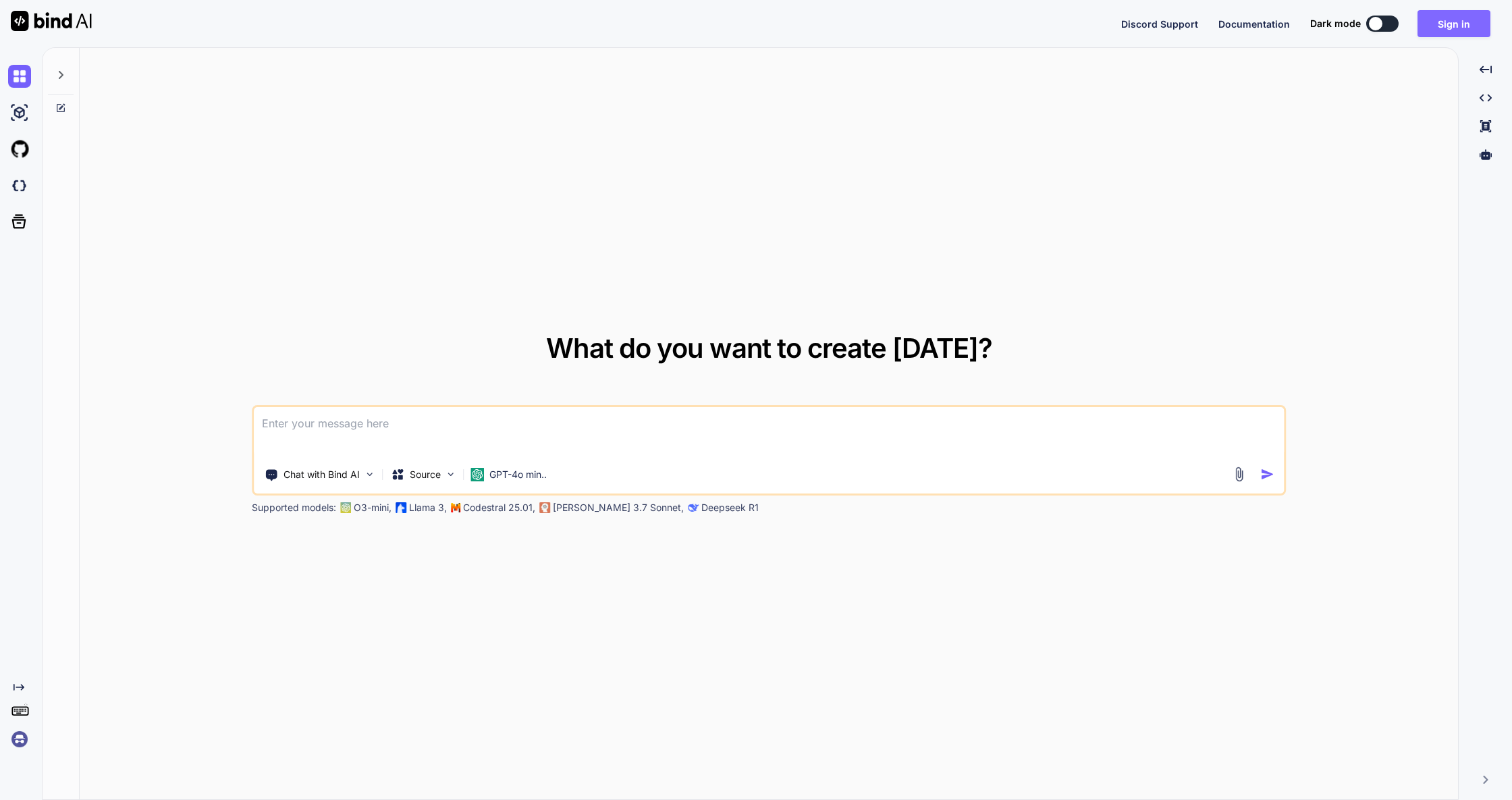
click at [1452, 26] on button "Sign in" at bounding box center [1453, 23] width 73 height 27
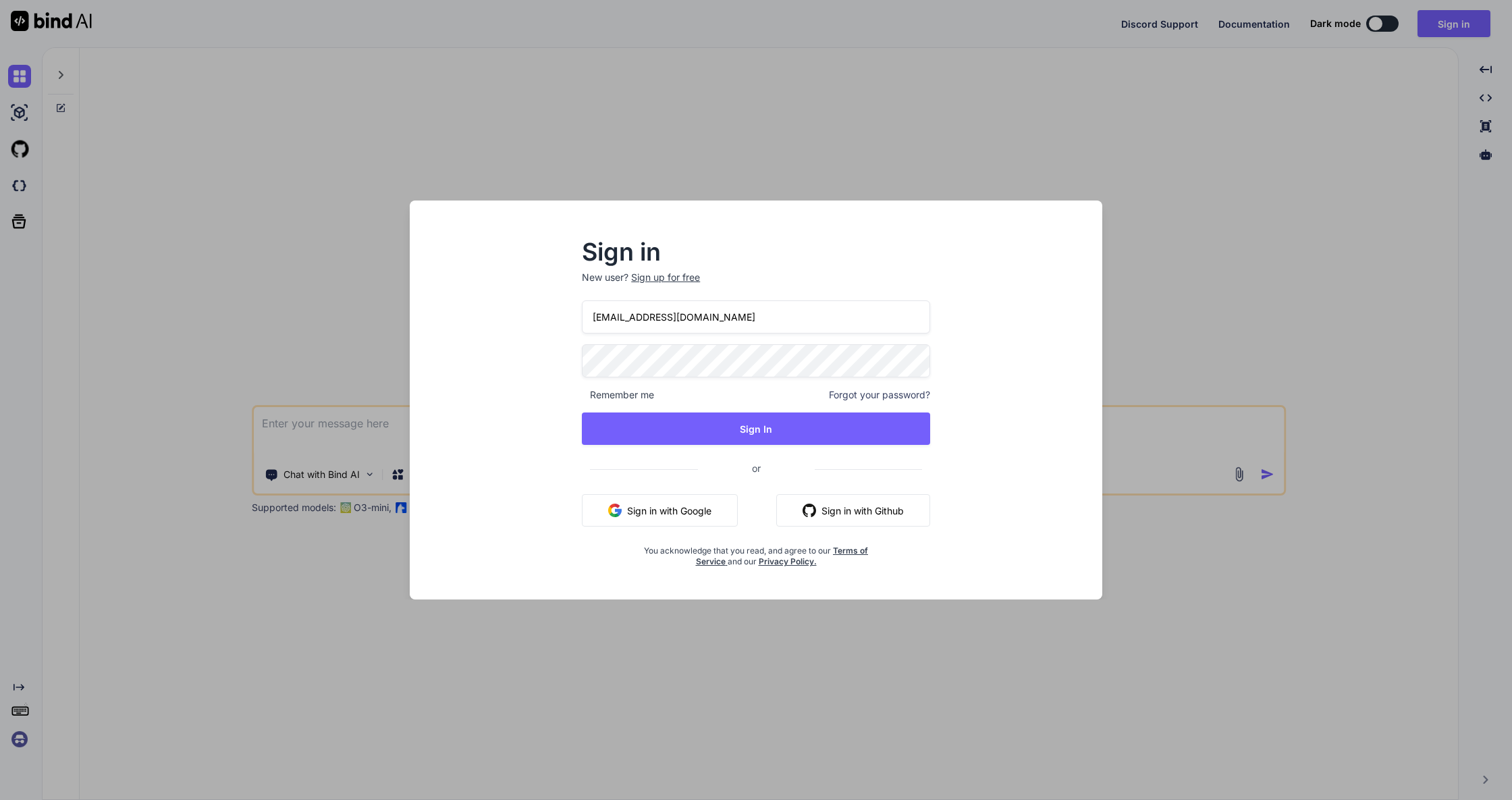
type input "[EMAIL_ADDRESS][DOMAIN_NAME]"
click at [744, 431] on button "Sign In" at bounding box center [756, 429] width 348 height 33
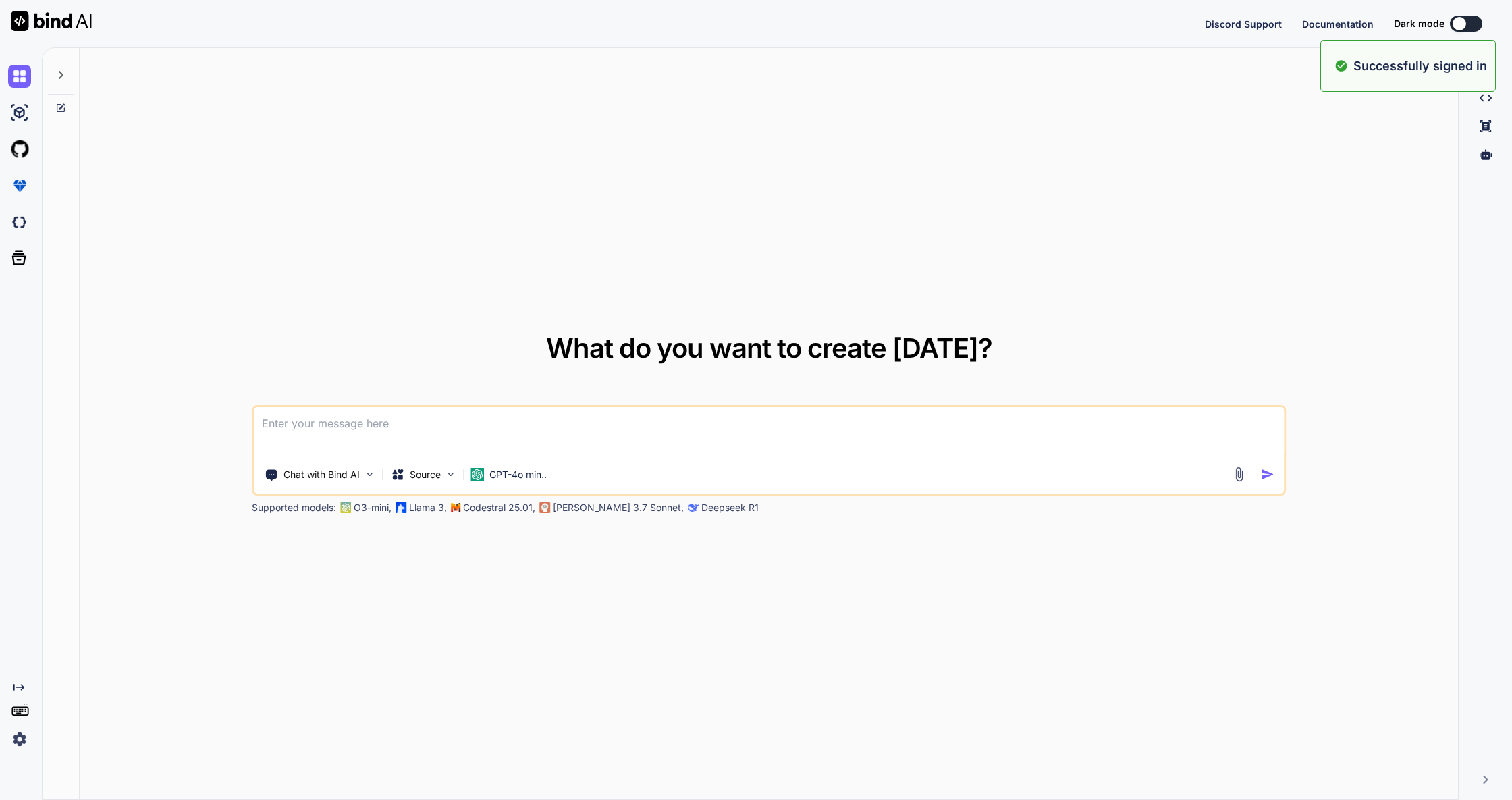
click at [61, 72] on icon at bounding box center [60, 74] width 11 height 11
type textarea "x"
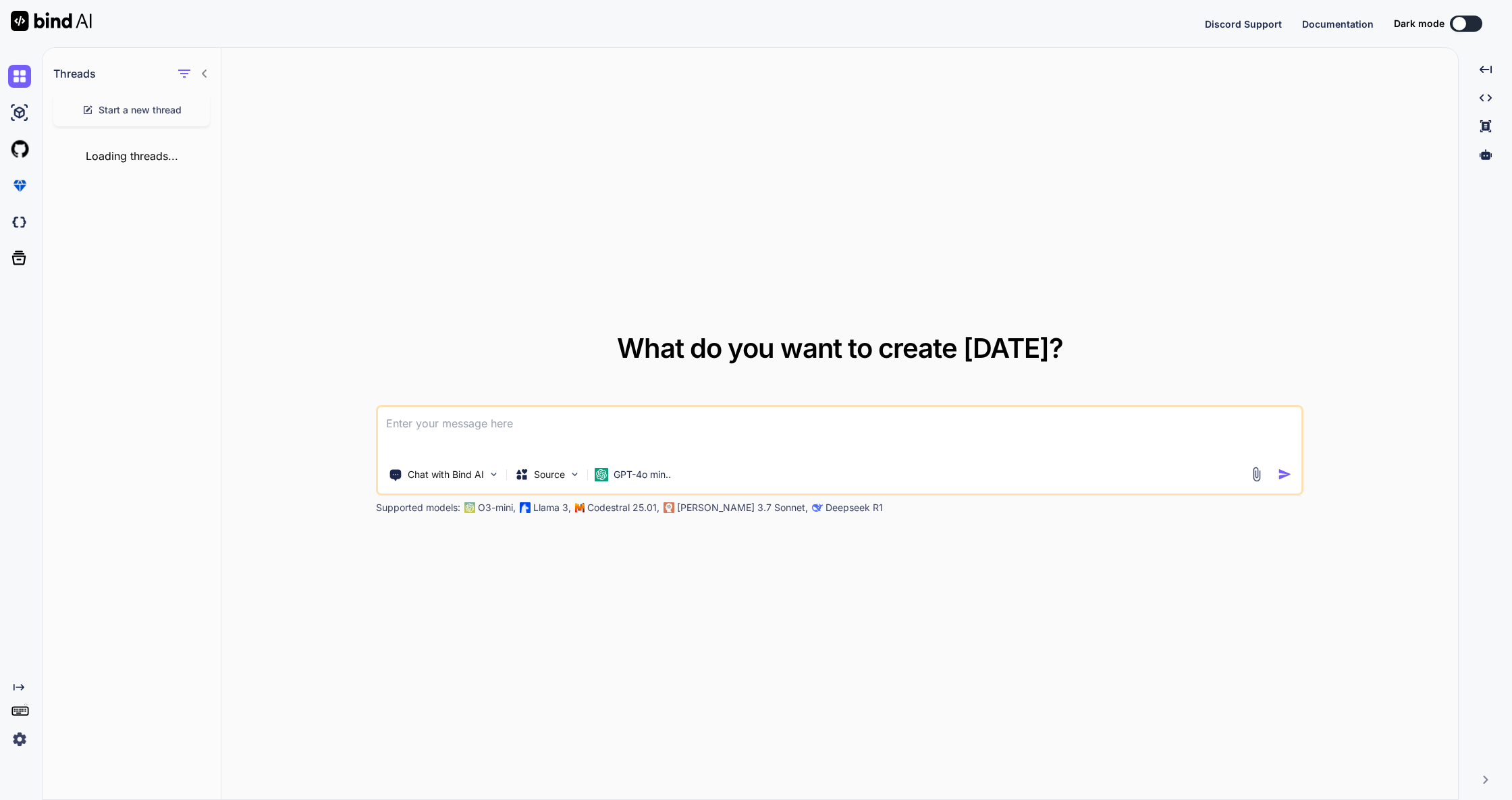
click at [497, 416] on textarea at bounding box center [840, 431] width 924 height 50
type textarea "F"
type textarea "x"
type textarea "Fü"
type textarea "x"
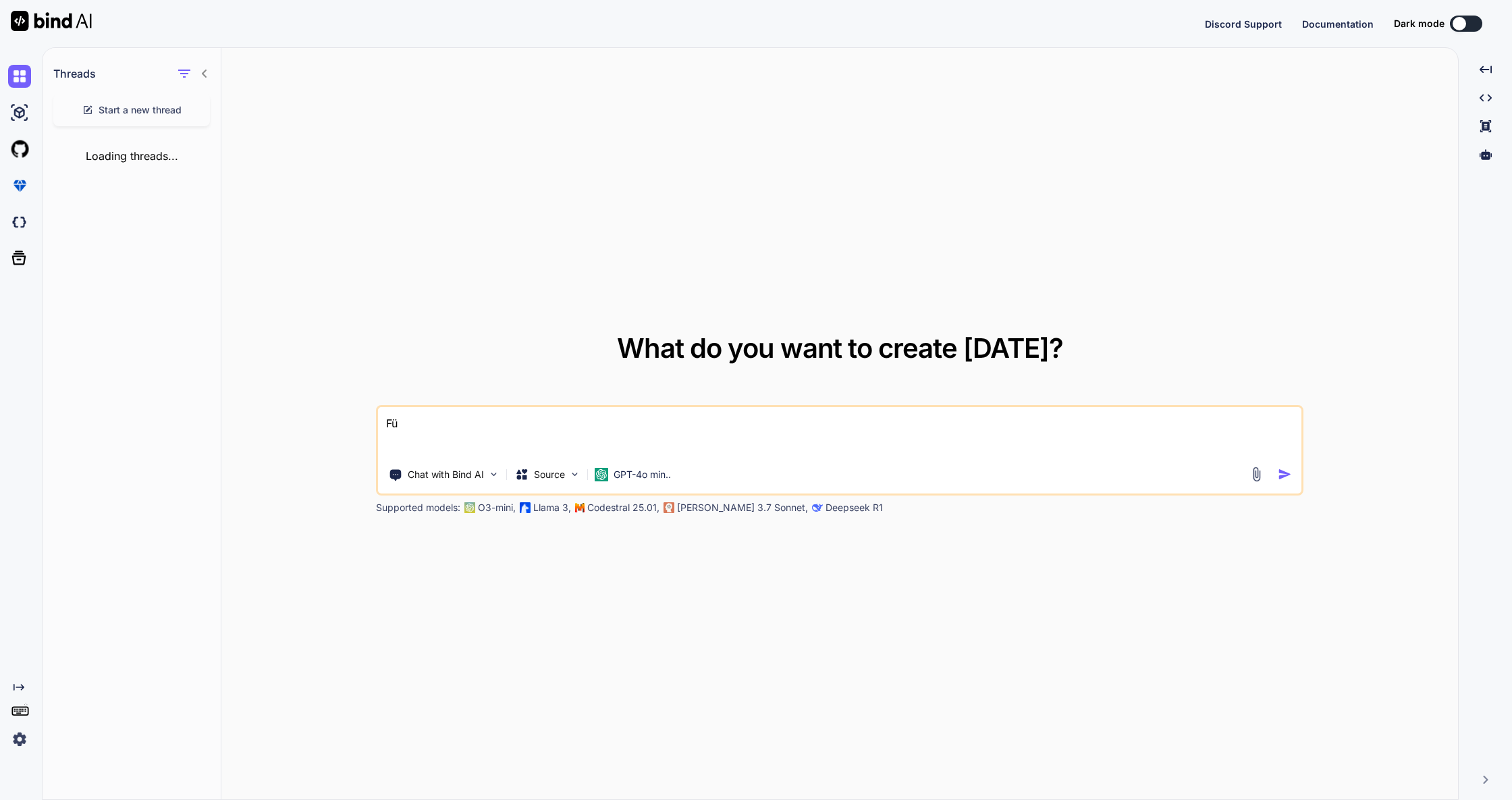
type textarea "Für"
type textarea "x"
type textarea "Für"
type textarea "x"
type textarea "Für e"
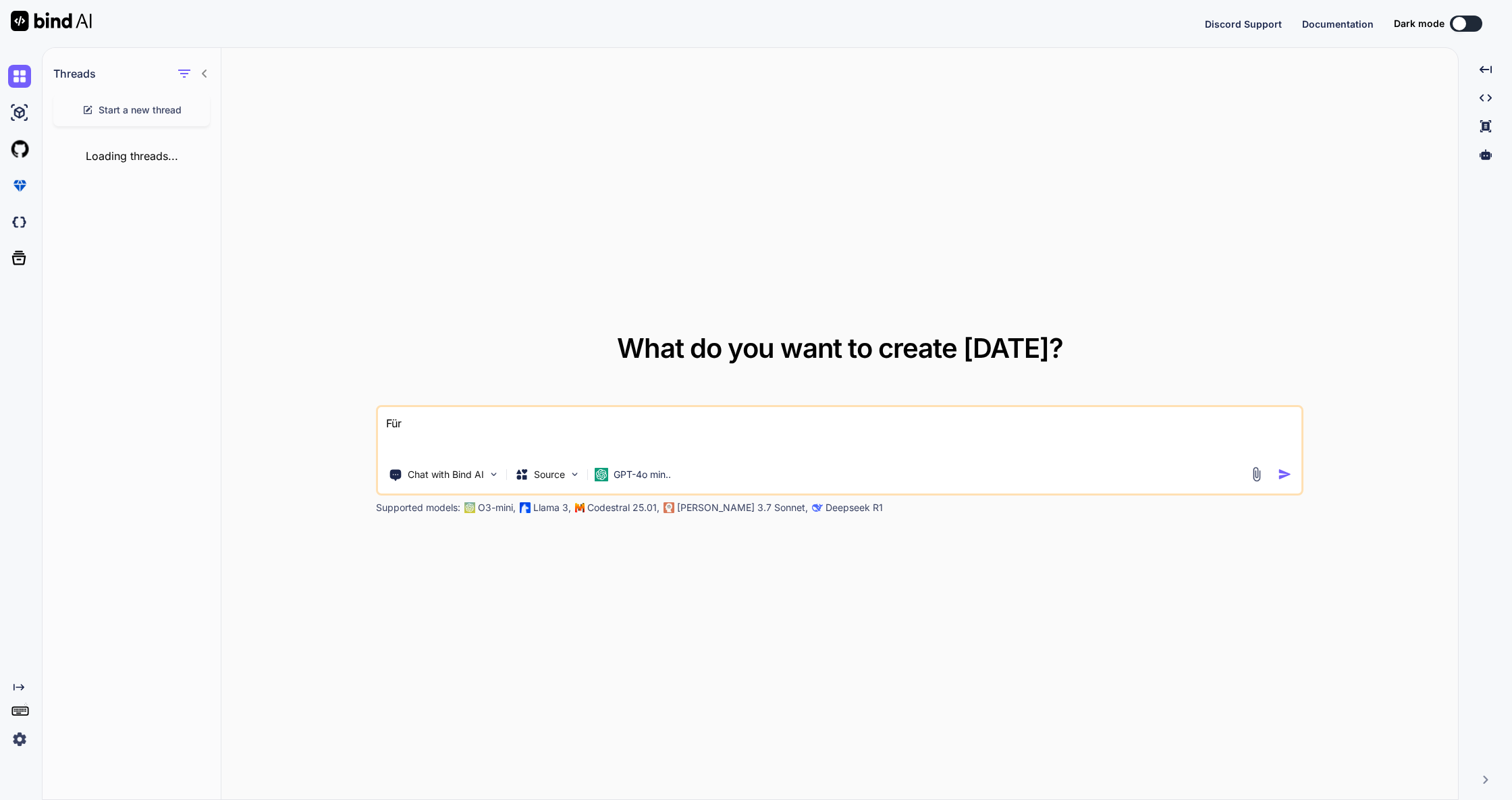
type textarea "x"
type textarea "Für ei"
type textarea "x"
type textarea "Für ein"
type textarea "x"
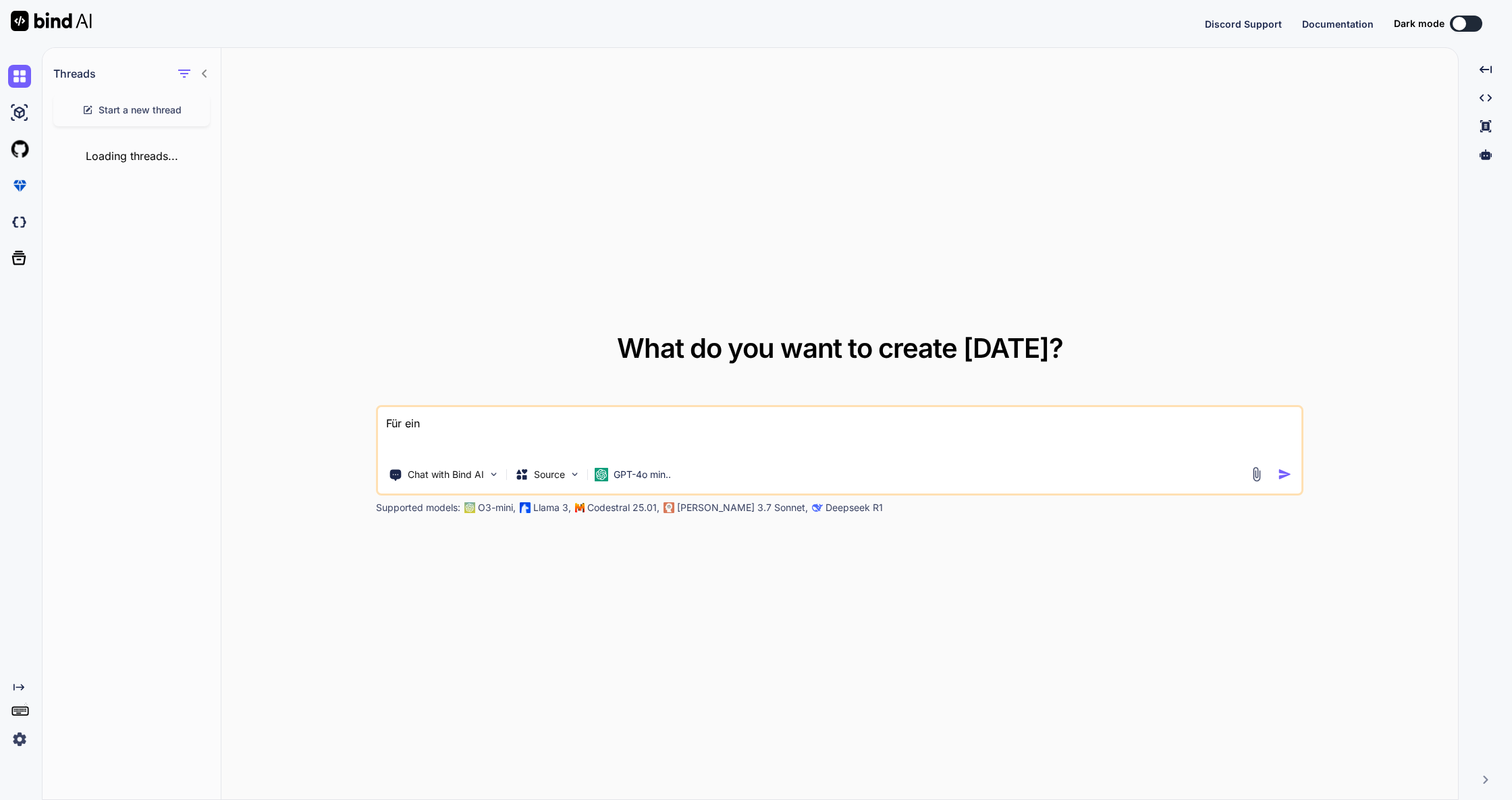
type textarea "Für eine"
type textarea "x"
type textarea "Für einen"
type textarea "x"
type textarea "Für einen"
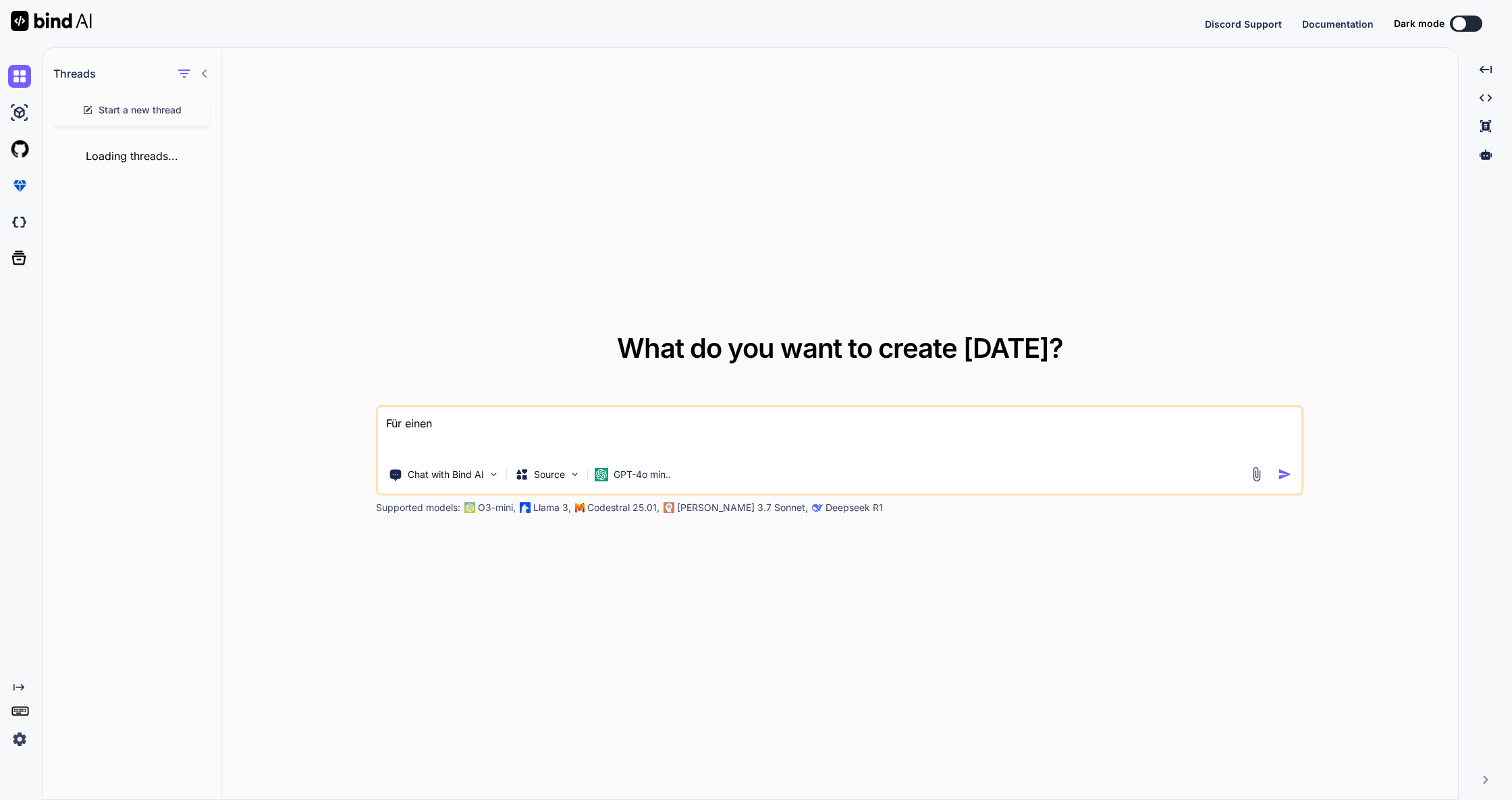
type textarea "x"
type textarea "Für einen b"
type textarea "x"
type textarea "Für einen bw"
type textarea "x"
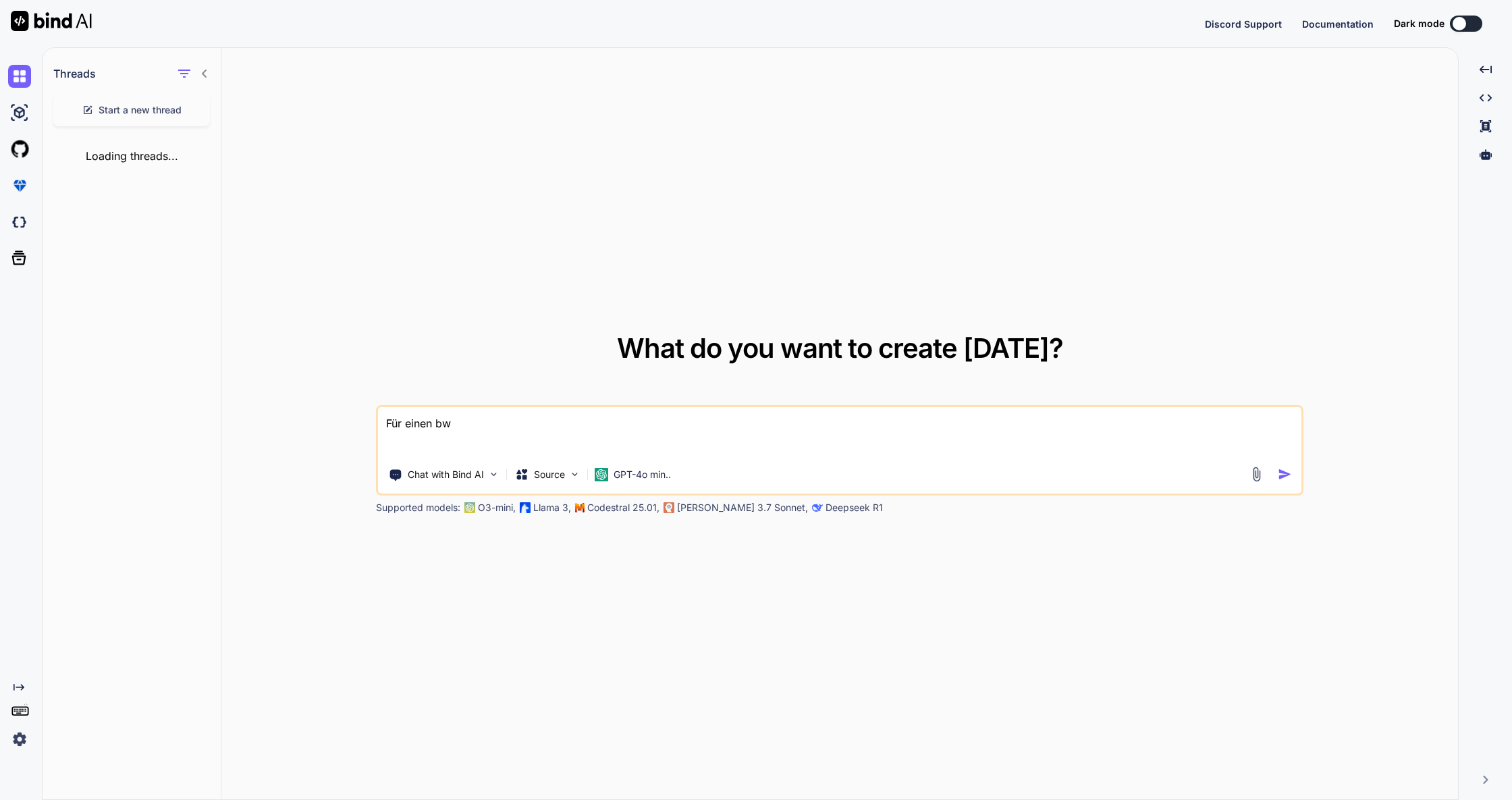
type textarea "Für einen bwe"
type textarea "x"
type textarea "Für einen bwer"
type textarea "x"
type textarea "Für einen bwe"
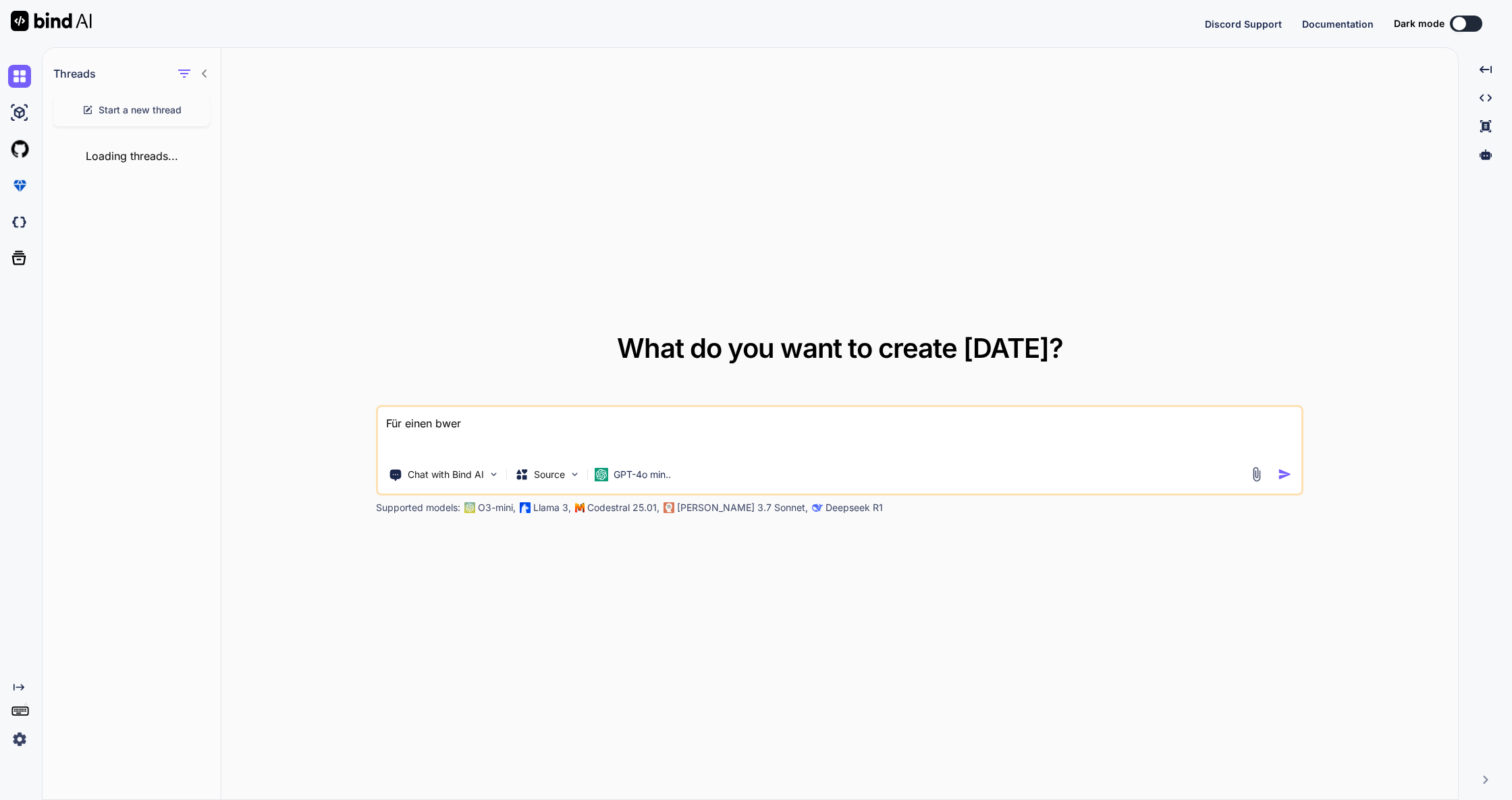
type textarea "x"
type textarea "Für einen bw"
type textarea "x"
type textarea "Für einen b"
type textarea "x"
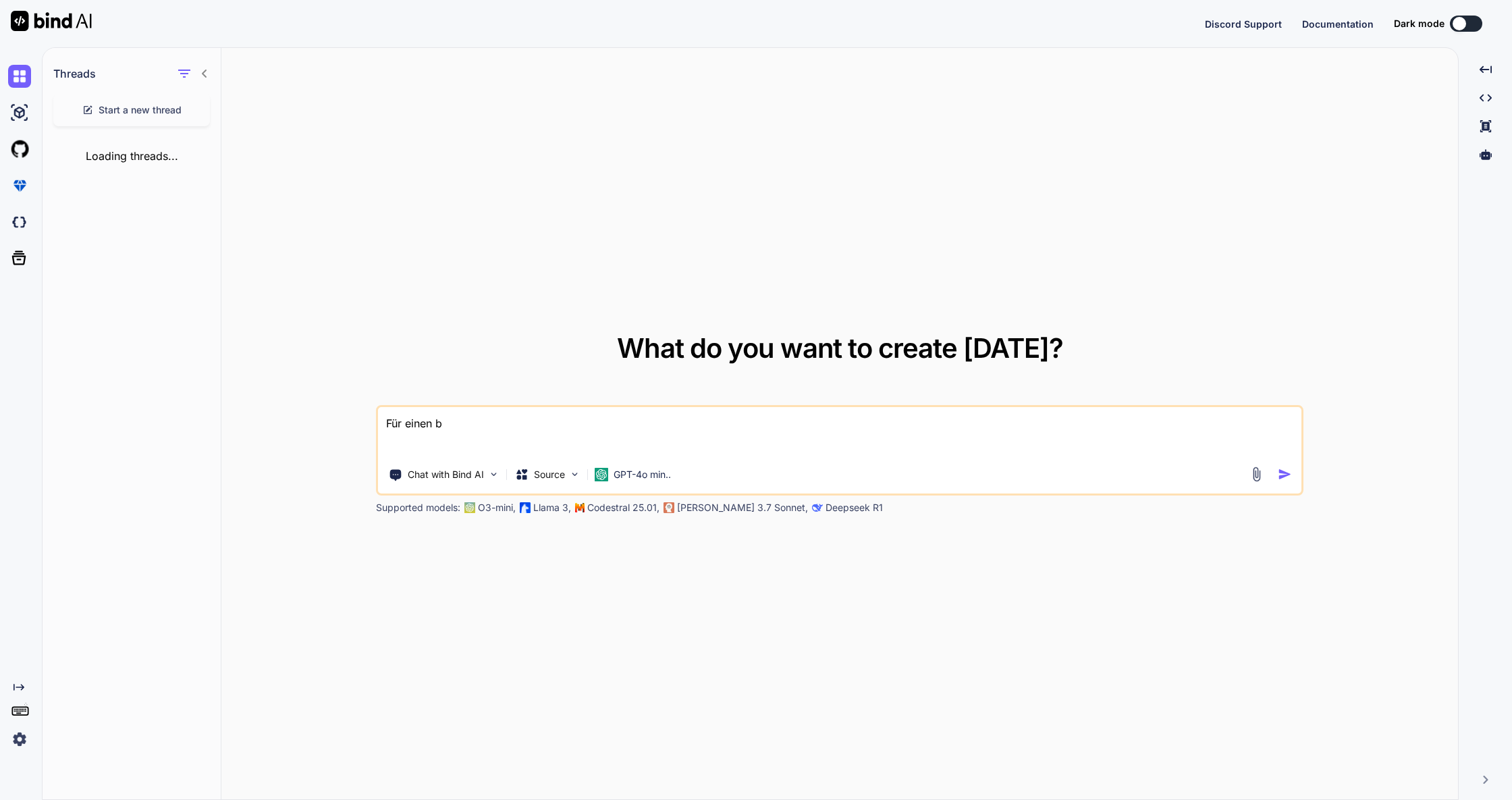
type textarea "Für einen be"
type textarea "x"
type textarea "Für einen bew"
type textarea "x"
type textarea "Für einen bewe"
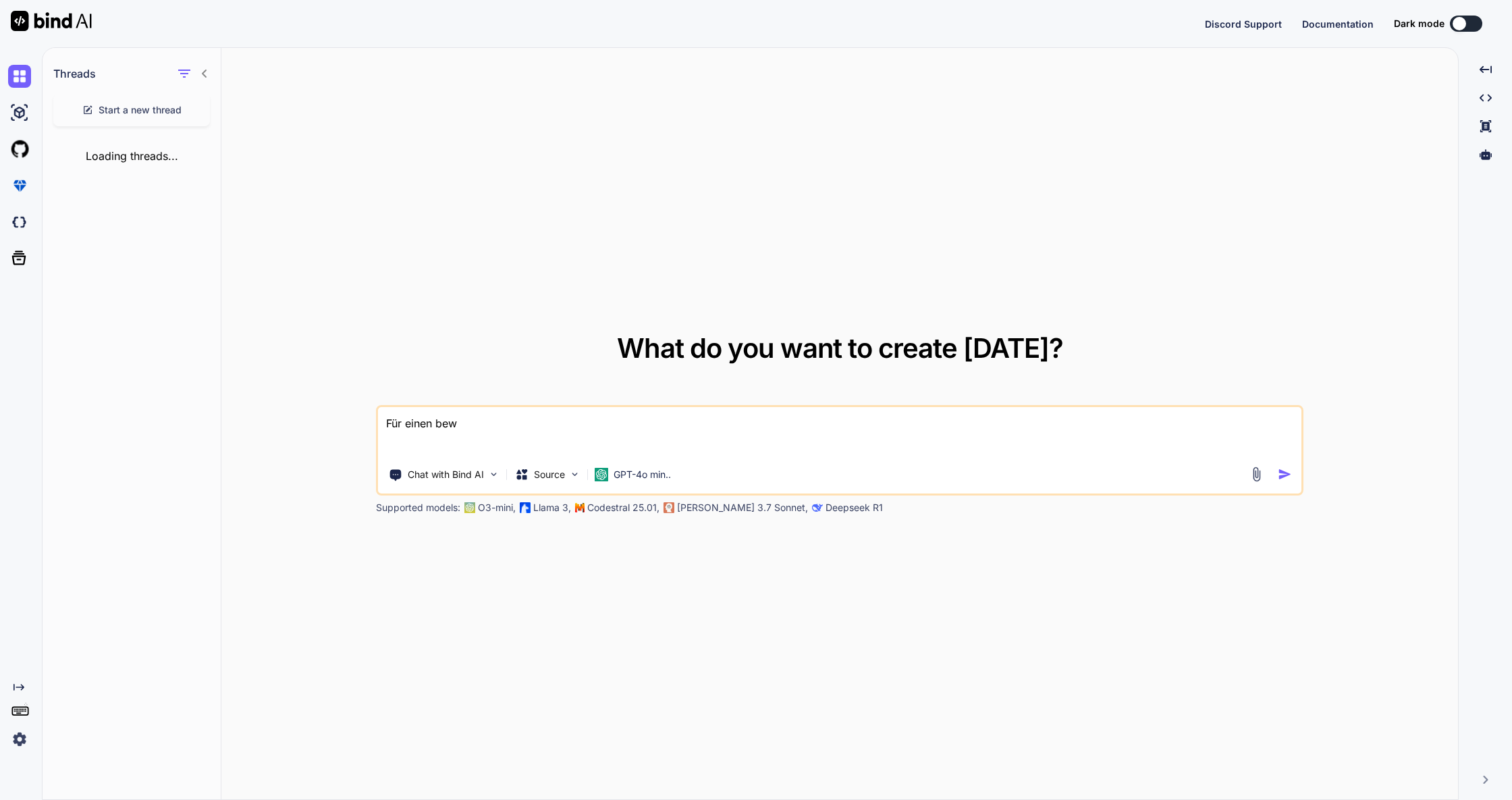
type textarea "x"
type textarea "Für einen bewer"
type textarea "x"
type textarea "Für einen bewerb"
type textarea "x"
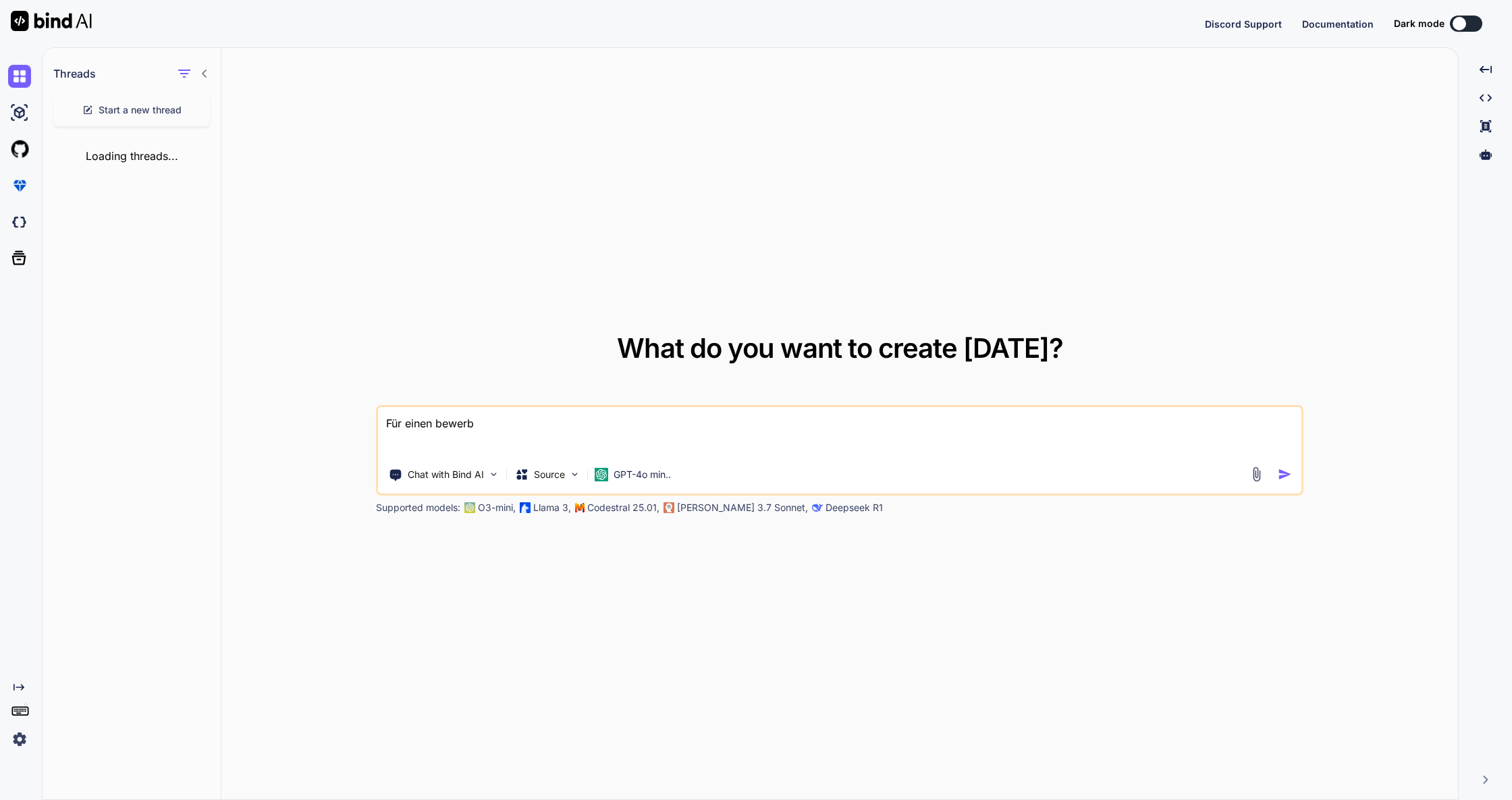
type textarea "Für einen bewerbe"
type textarea "x"
type textarea "Für einen bewerber"
type textarea "x"
type textarea "Für einen bewerbert"
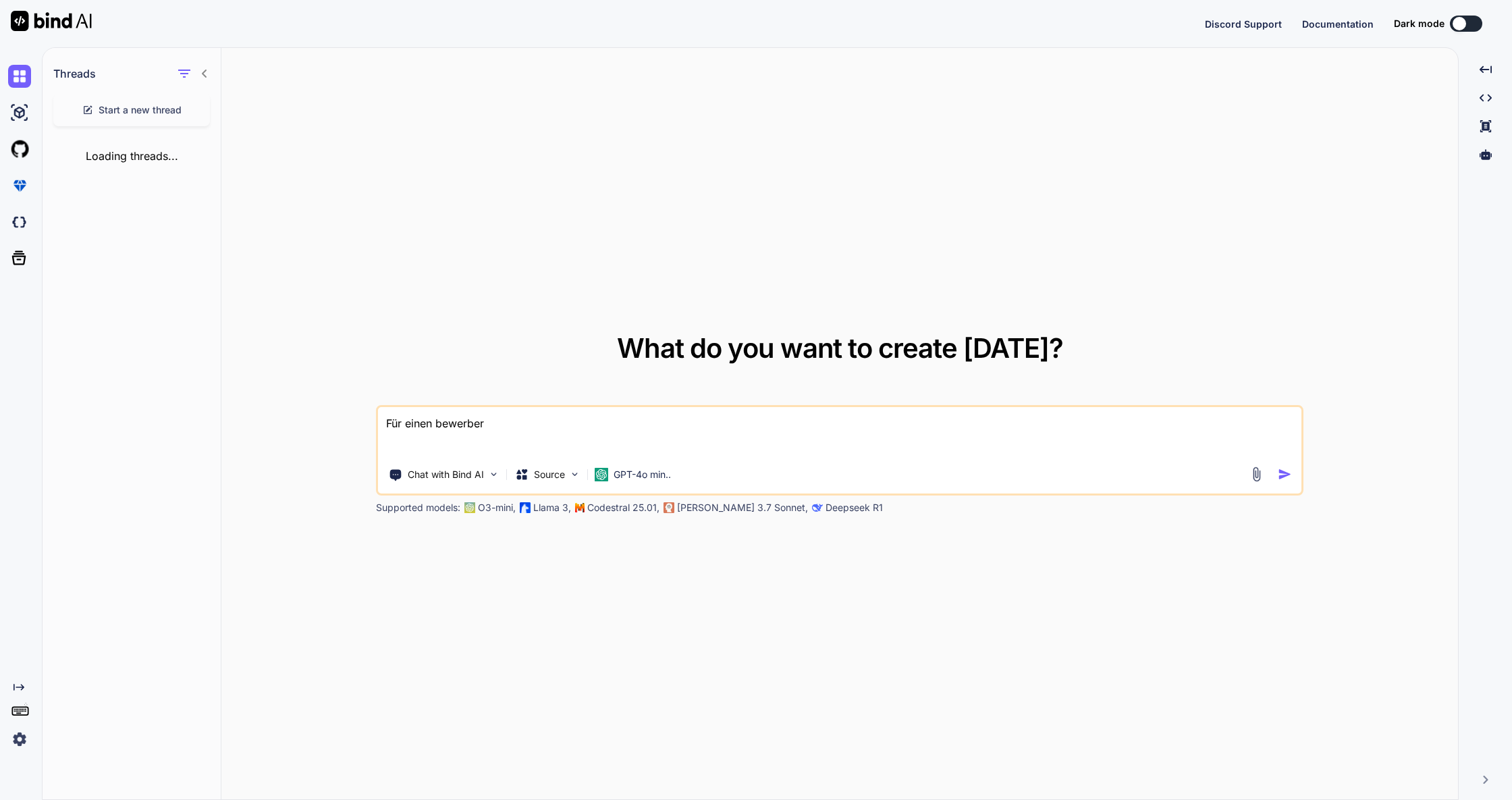
type textarea "x"
type textarea "Für einen bewerberta"
type textarea "x"
type textarea "Für einen bewerbertag"
type textarea "x"
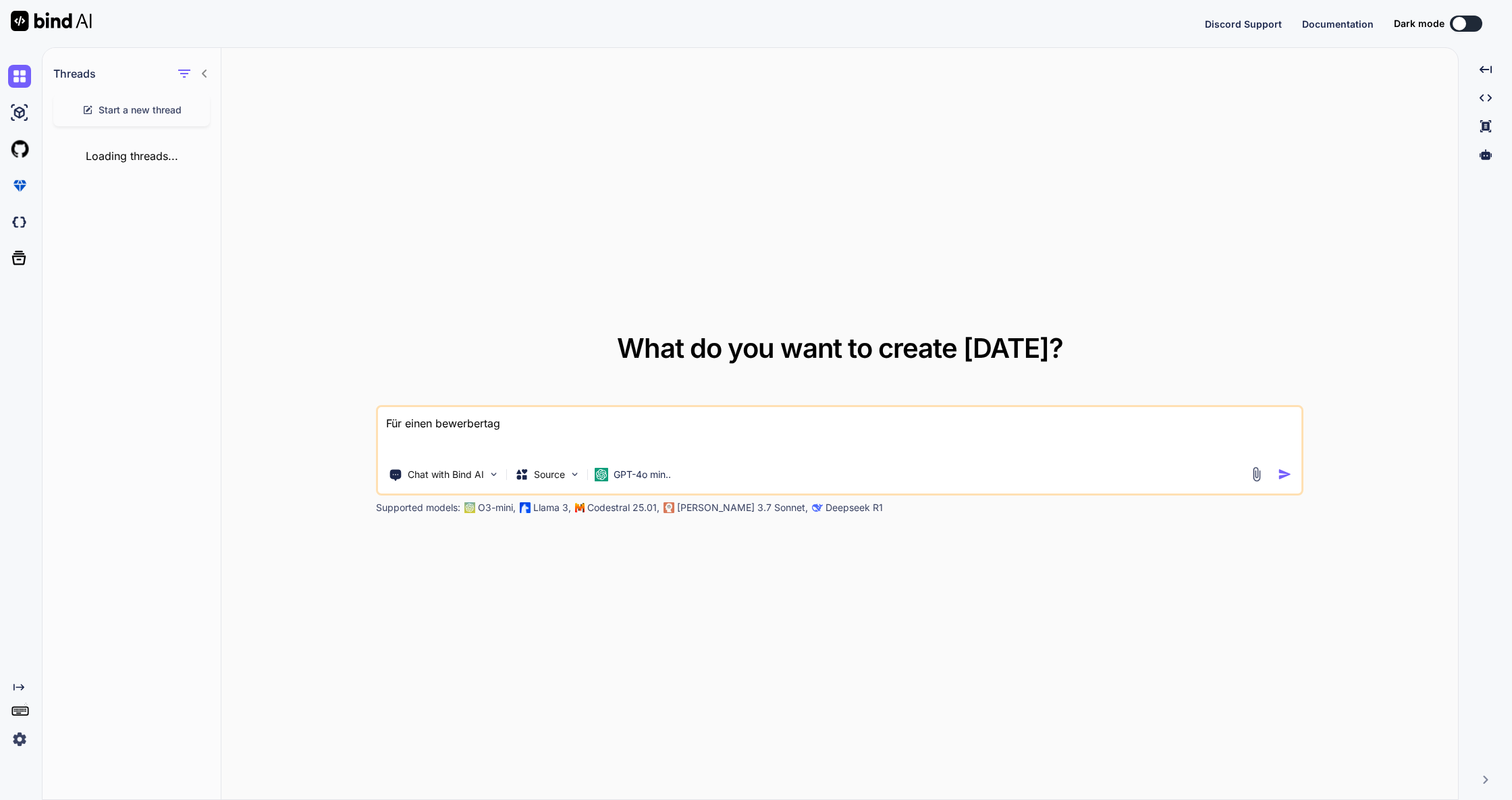
type textarea "Für einen Bewerbertag"
type textarea "x"
type textarea "Für einen Bewerbertag b"
type textarea "x"
type textarea "Für einen Bewerbertag be"
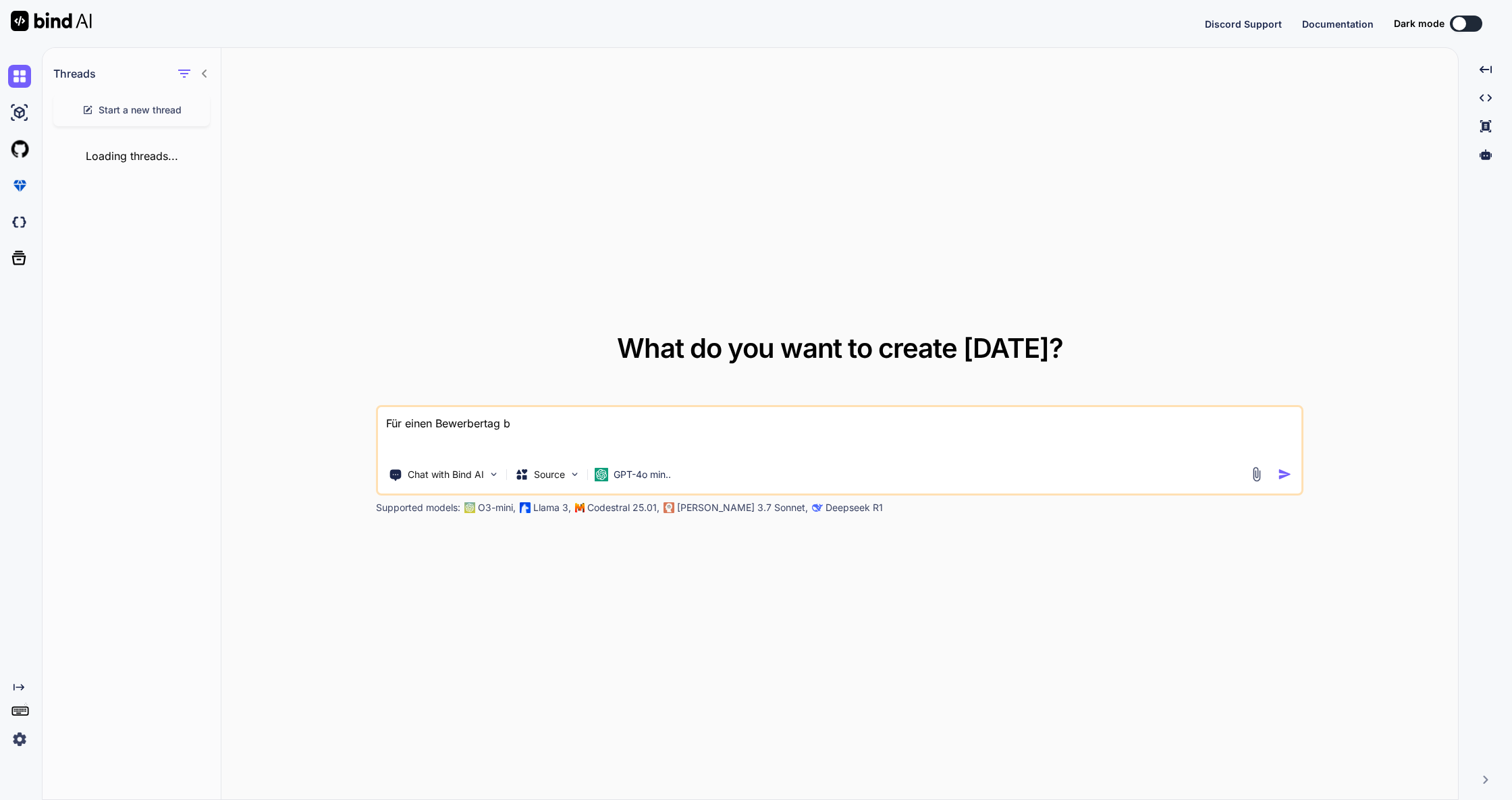
type textarea "x"
type textarea "Für einen Bewerbertag ben"
type textarea "x"
type textarea "Für einen Bewerbertag benö"
type textarea "x"
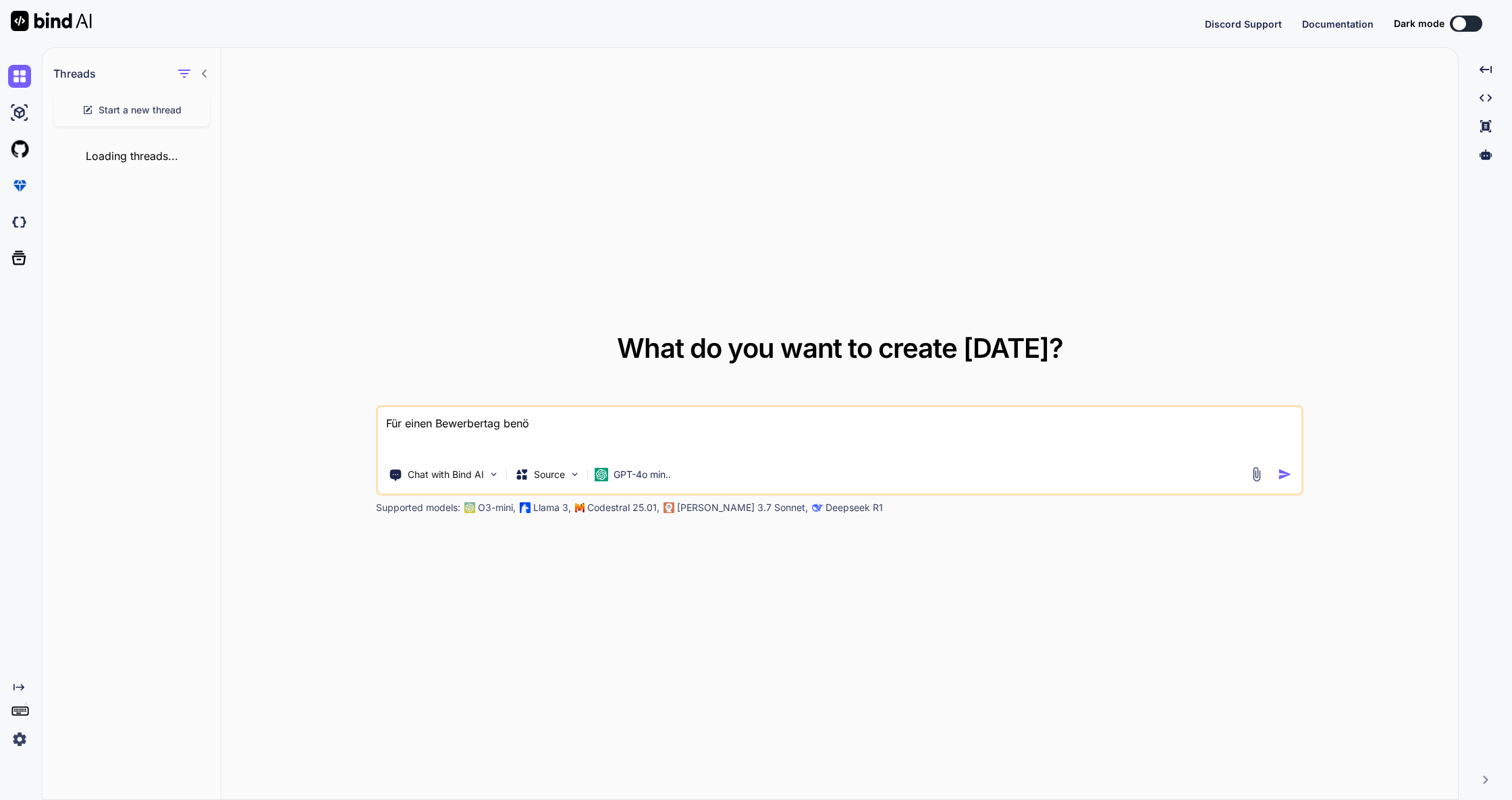
type textarea "Für einen Bewerbertag benöt"
type textarea "x"
type textarea "Für einen Bewerbertag benöti"
type textarea "x"
type textarea "Für einen Bewerbertag benötig"
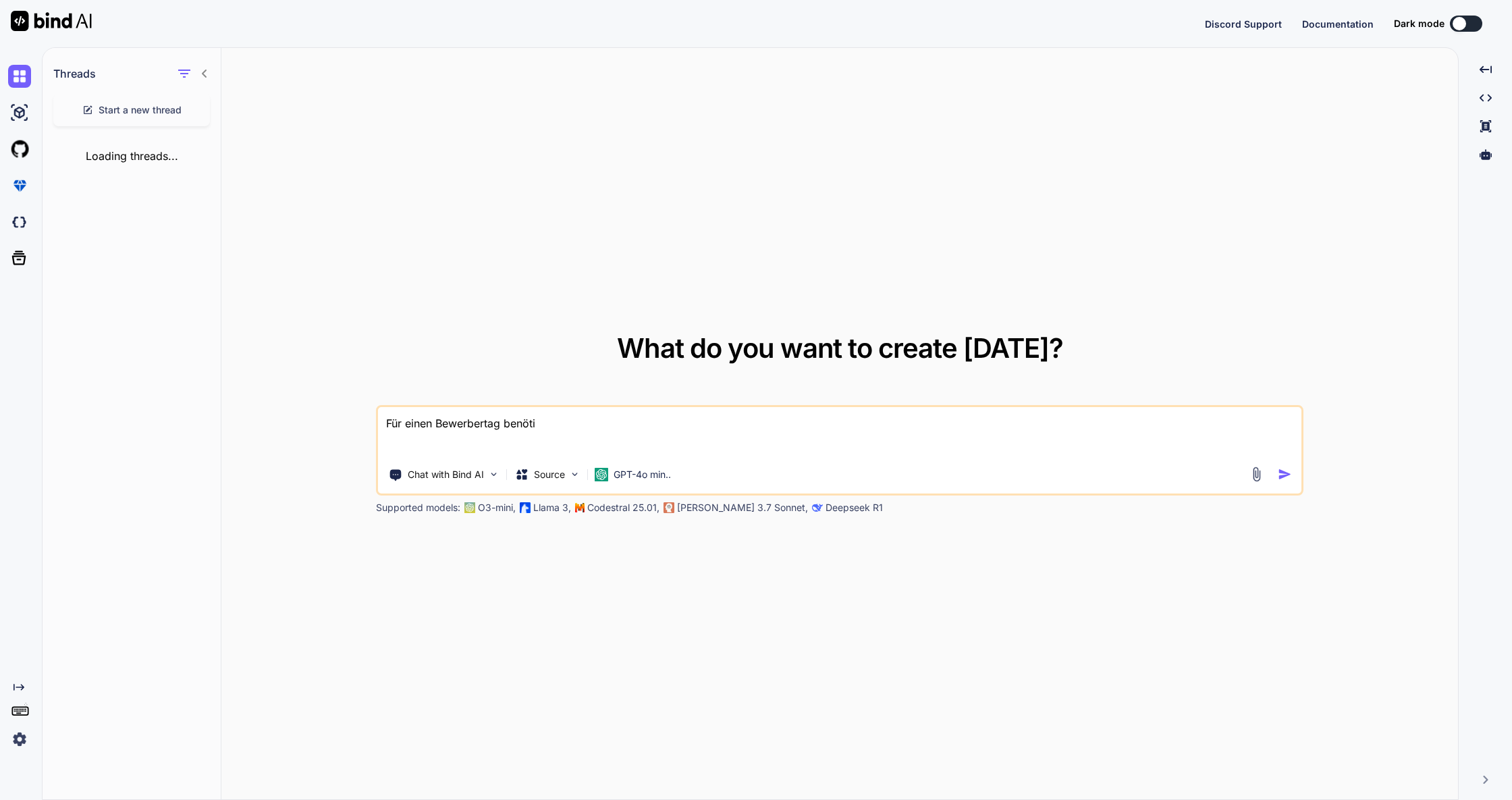
type textarea "x"
type textarea "Für einen Bewerbertag benötige"
type textarea "x"
type textarea "Für einen Bewerbertag benötige"
type textarea "x"
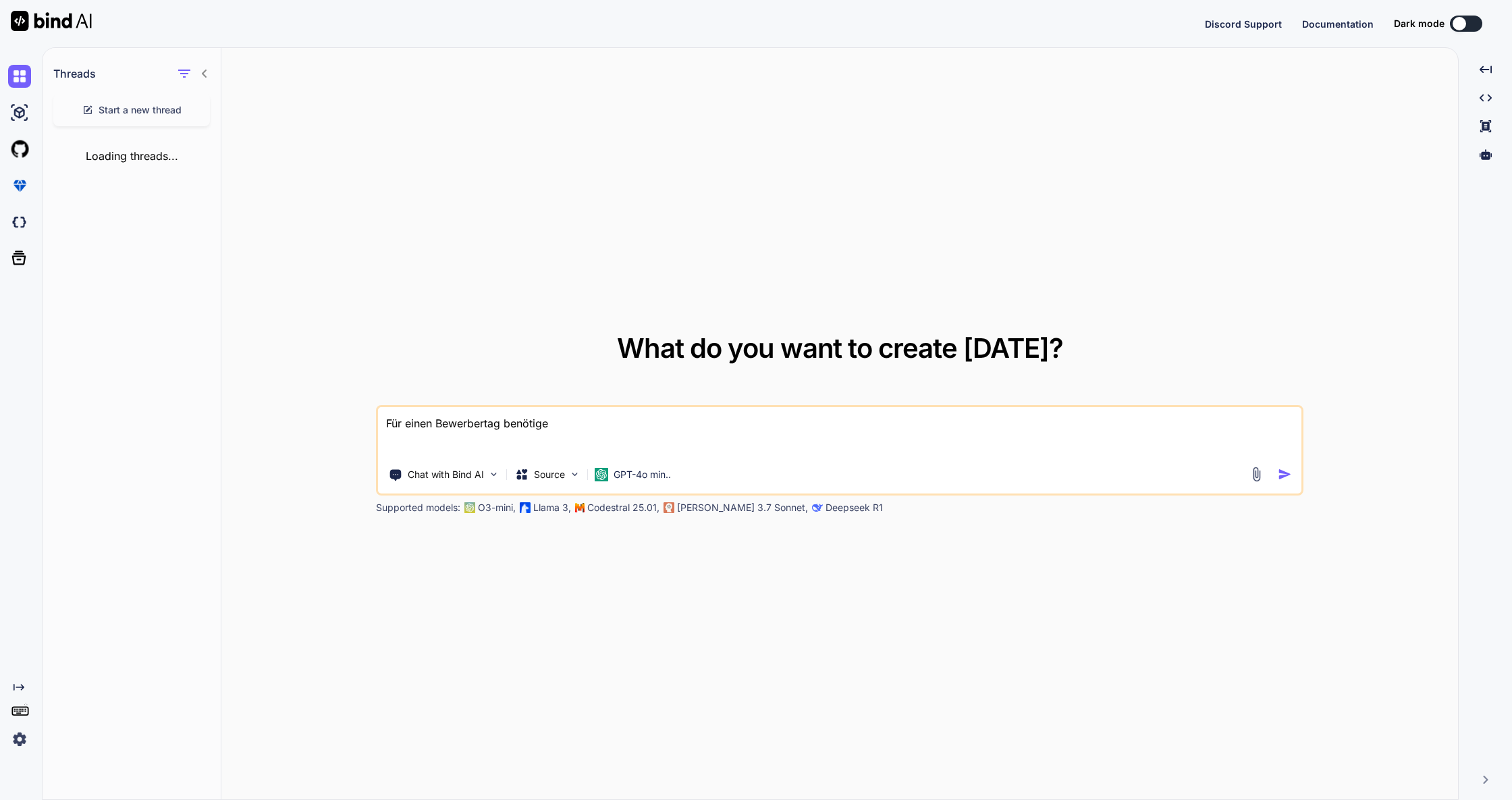
type textarea "Für einen Bewerbertag benötige i"
type textarea "x"
type textarea "Für einen Bewerbertag benötige ic"
type textarea "x"
type textarea "Für einen Bewerbertag benötige ich"
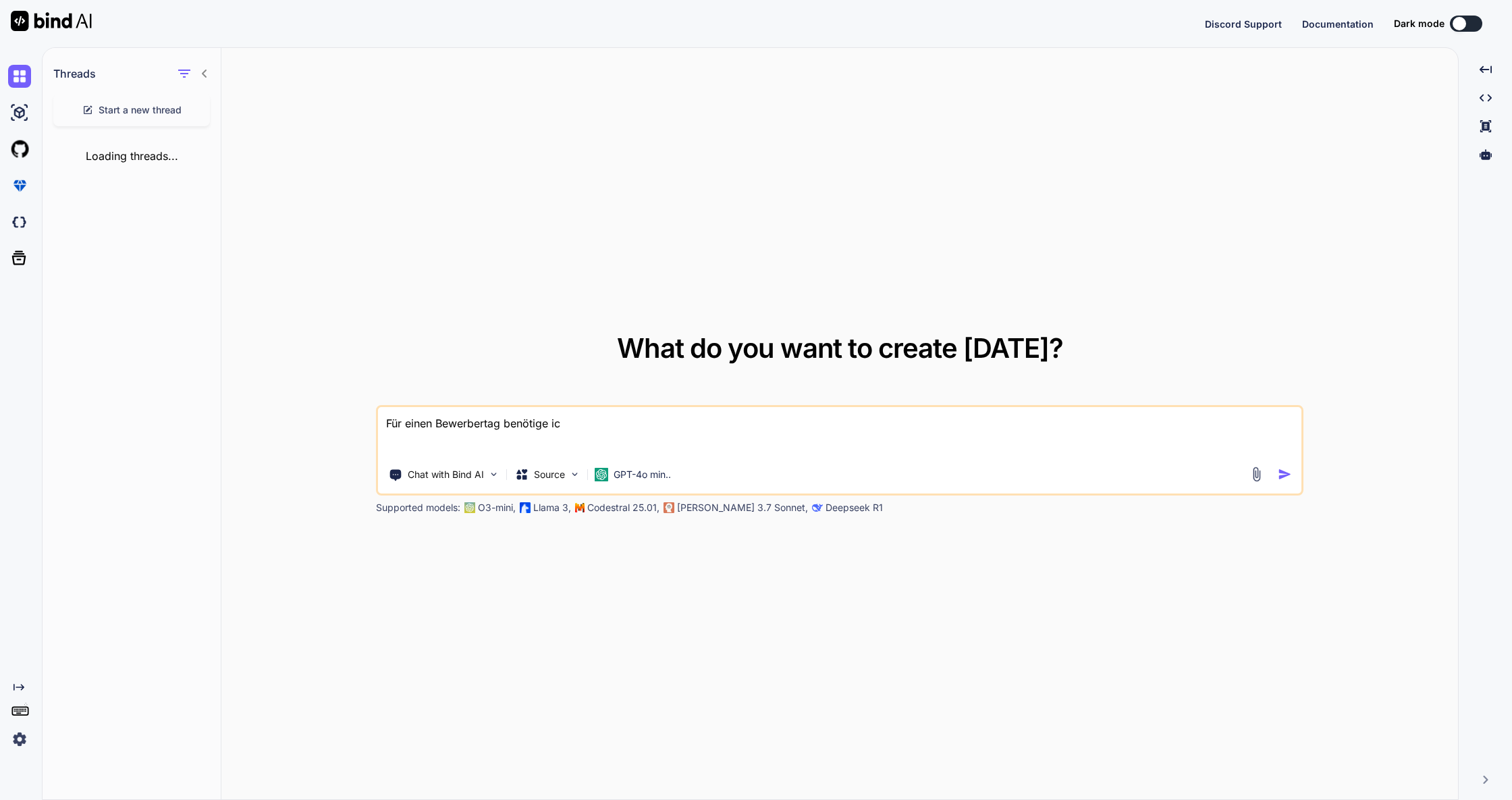
type textarea "x"
type textarea "Für einen Bewerbertag benötige ich"
type textarea "x"
type textarea "Für einen Bewerbertag benötige ich e"
type textarea "x"
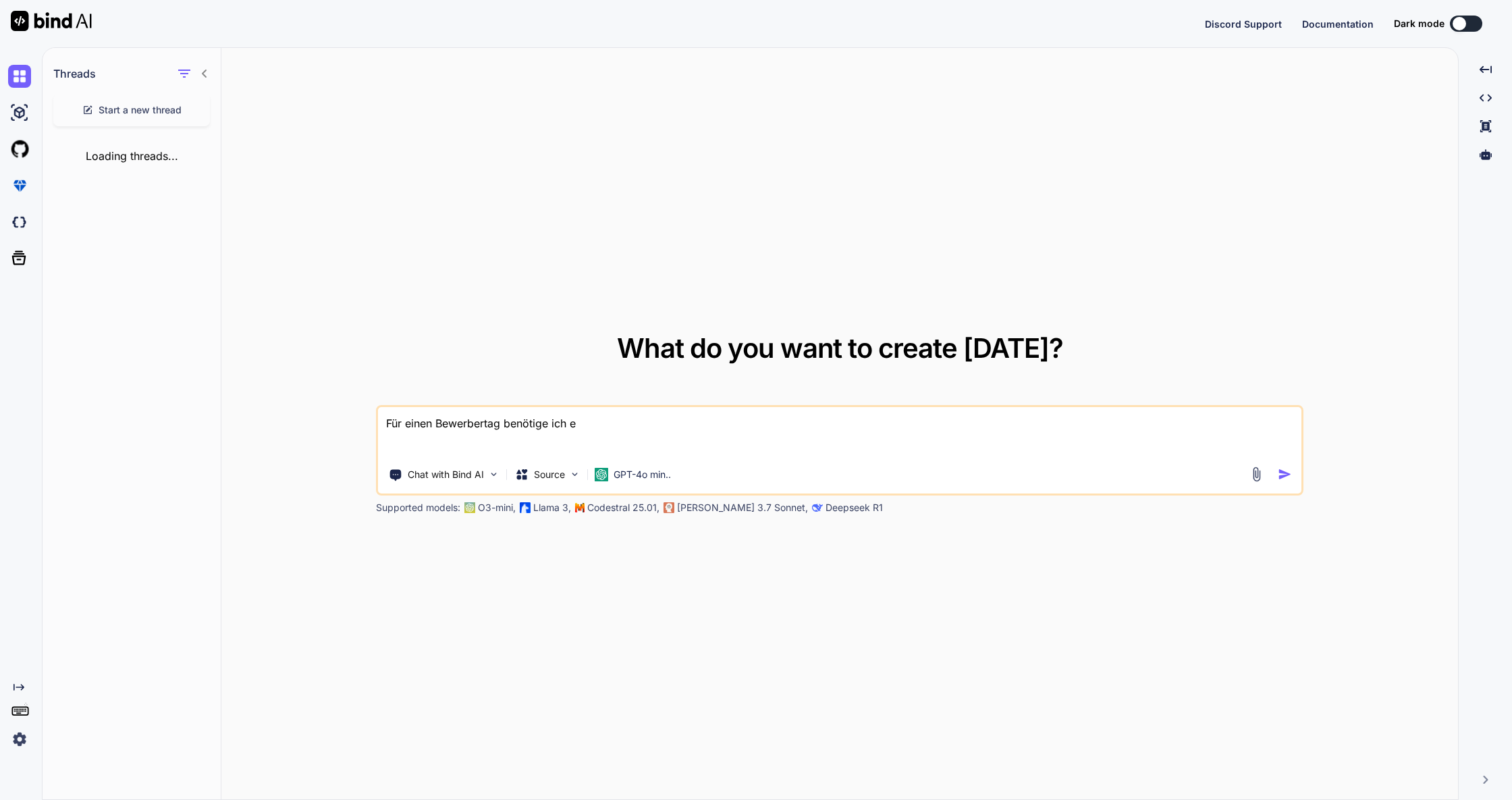
type textarea "Für einen Bewerbertag benötige ich ei"
type textarea "x"
type textarea "Für einen Bewerbertag benötige ich ein"
type textarea "x"
type textarea "Für einen Bewerbertag benötige ich ein"
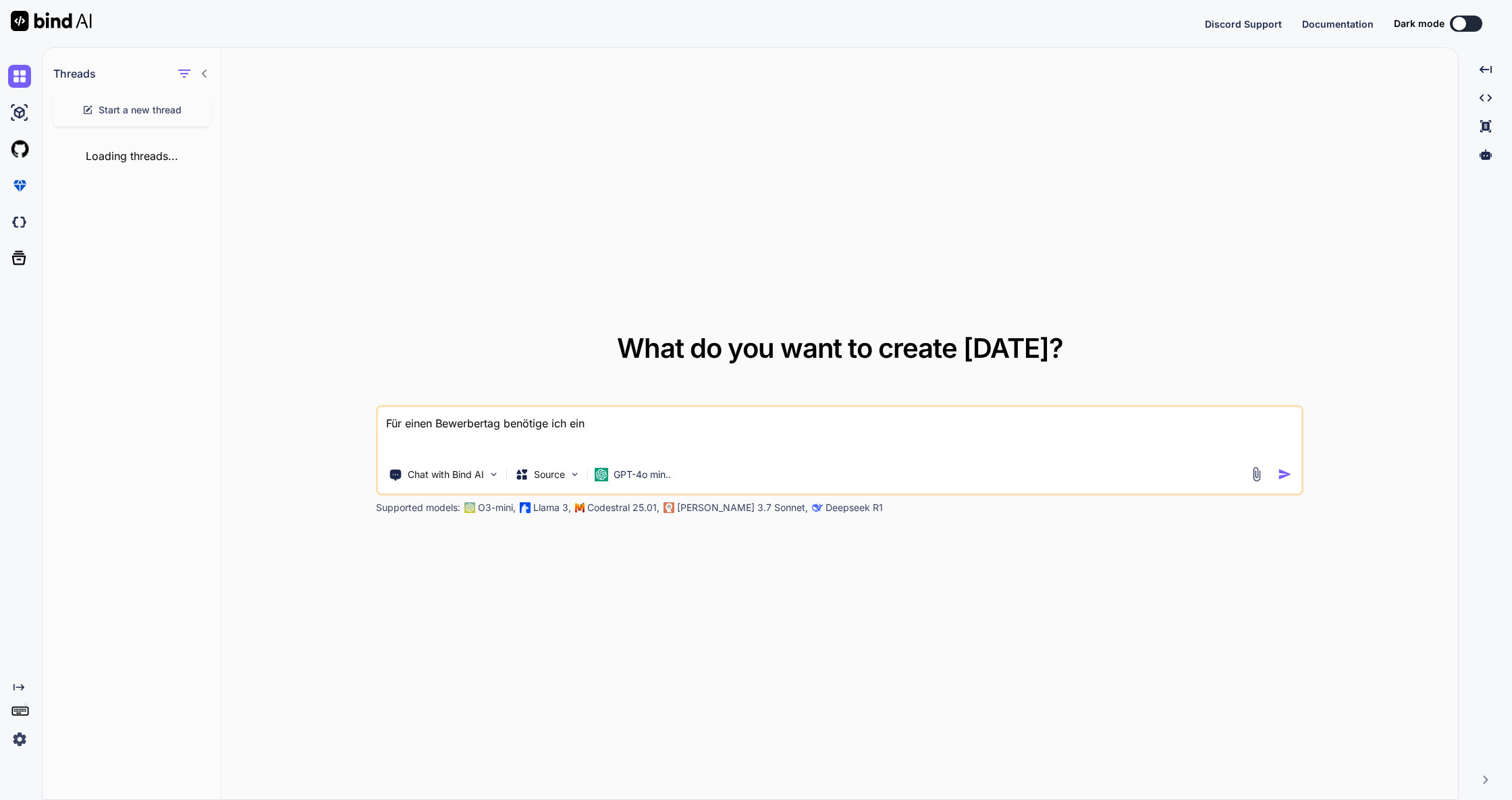
type textarea "x"
type textarea "Für einen Bewerbertag benötige ich ein t"
type textarea "x"
type textarea "Für einen Bewerbertag benötige ich ein to"
type textarea "x"
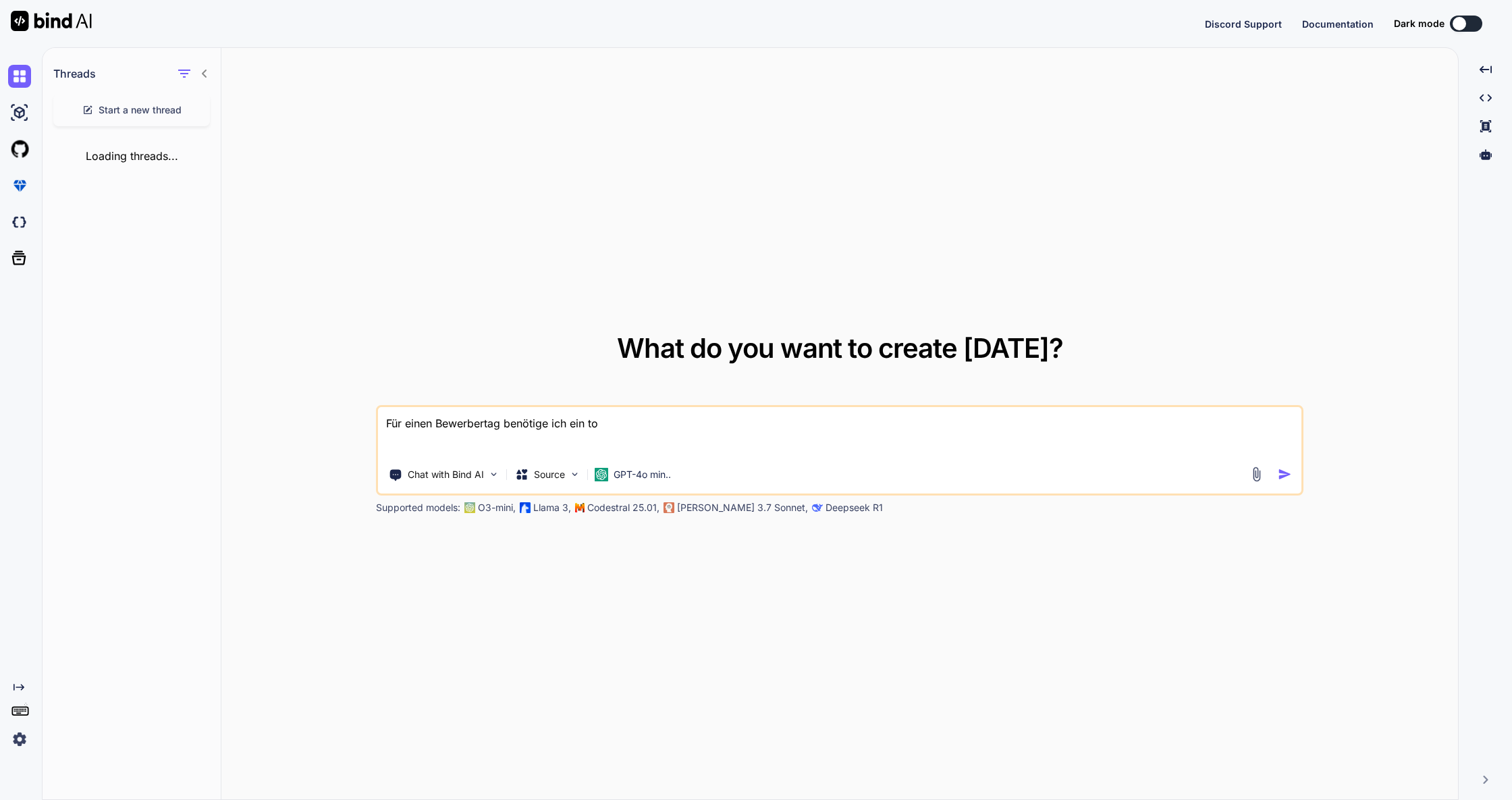
type textarea "Für einen Bewerbertag benötige ich ein too"
type textarea "x"
type textarea "Für einen Bewerbertag benötige ich ein tool"
type textarea "x"
type textarea "Für einen Bewerbertag benötige ich ein tool,"
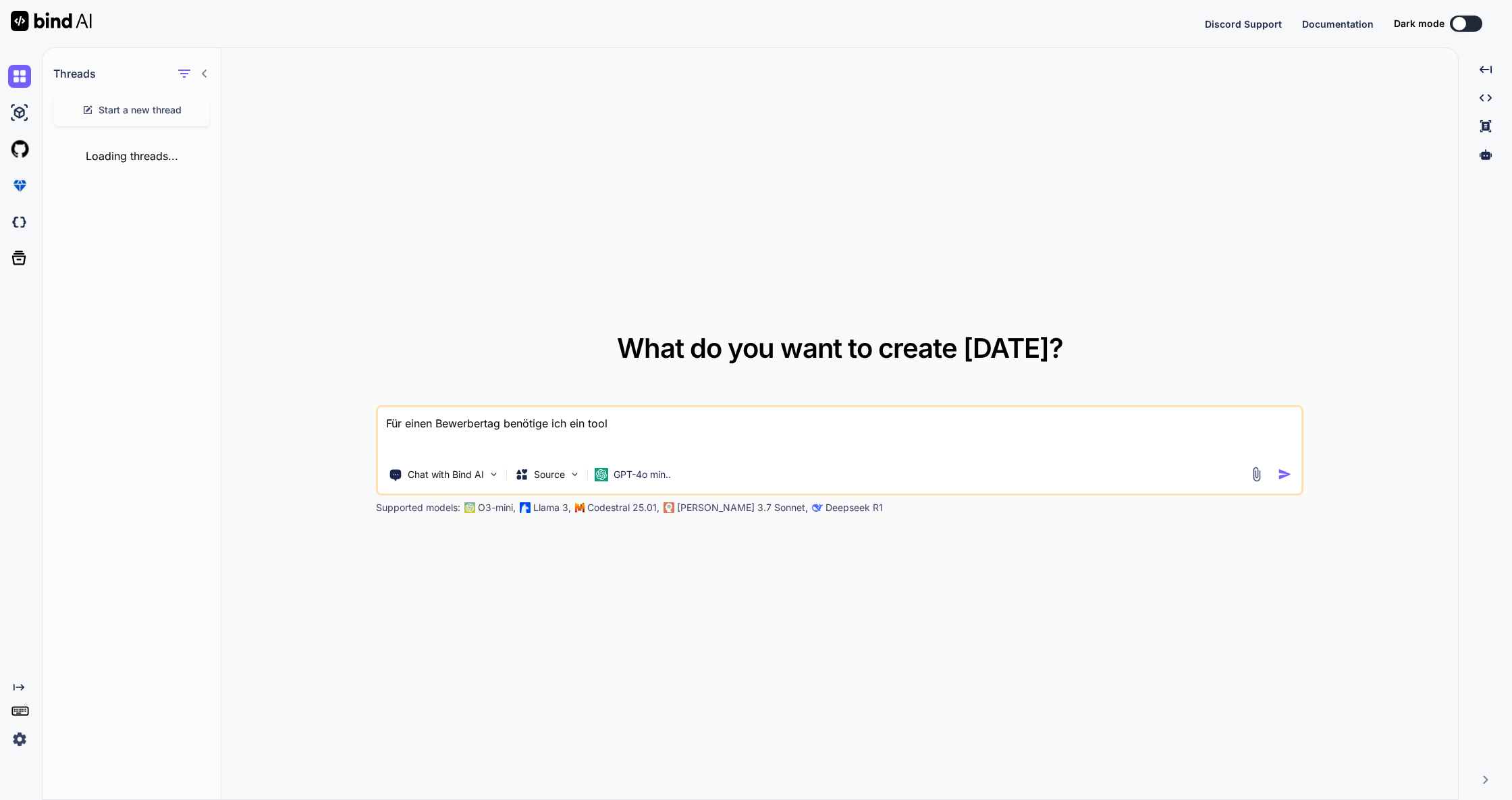
type textarea "x"
type textarea "Für einen Bewerbertag benötige ich ein tool,"
type textarea "x"
type textarea "Für einen Bewerbertag benötige ich ein tool, b"
type textarea "x"
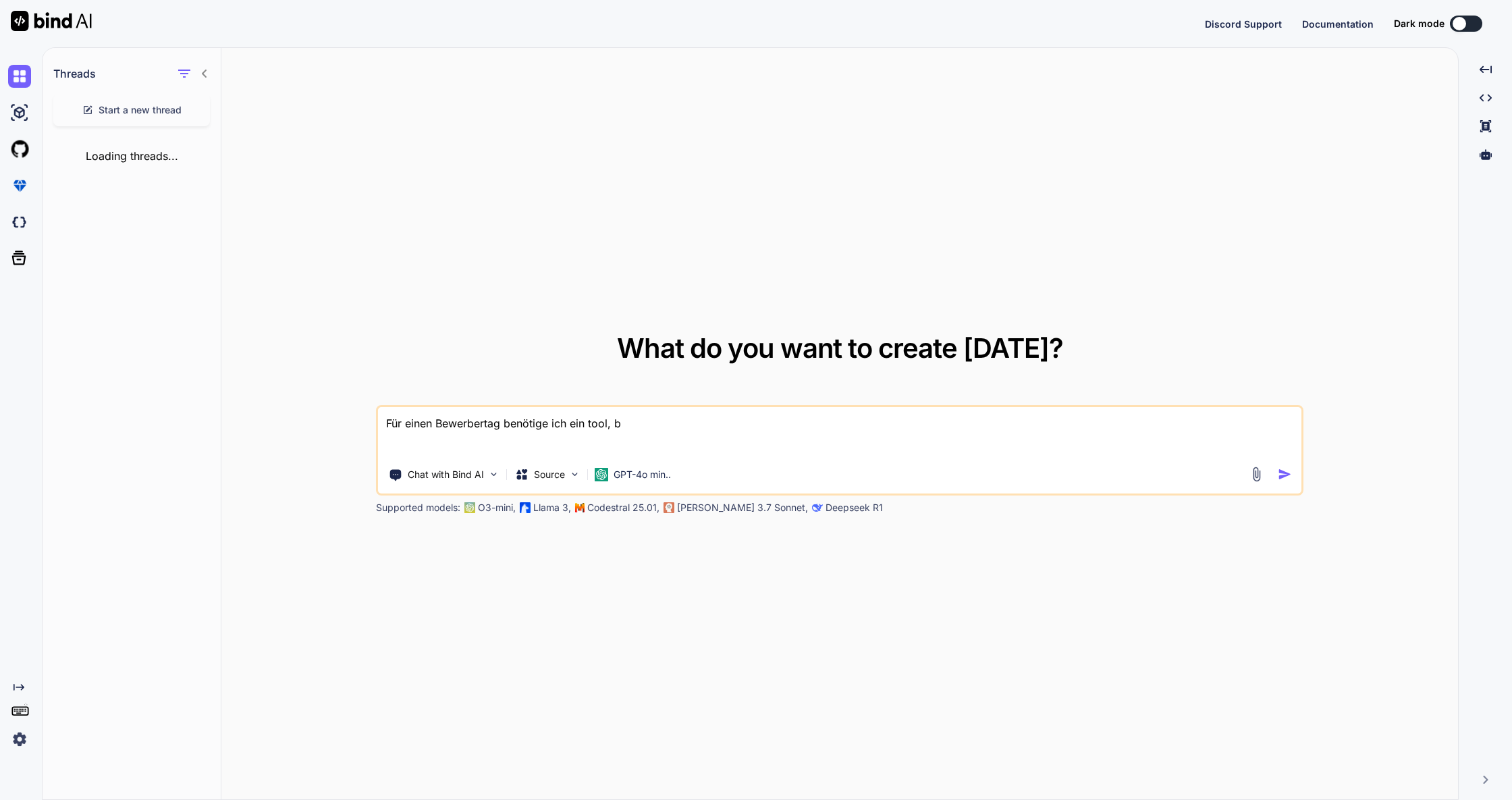
type textarea "Für einen Bewerbertag benötige ich ein tool, be"
type textarea "x"
type textarea "Für einen Bewerbertag benötige ich ein tool, bei"
type textarea "x"
type textarea "Für einen Bewerbertag benötige ich ein tool, bei"
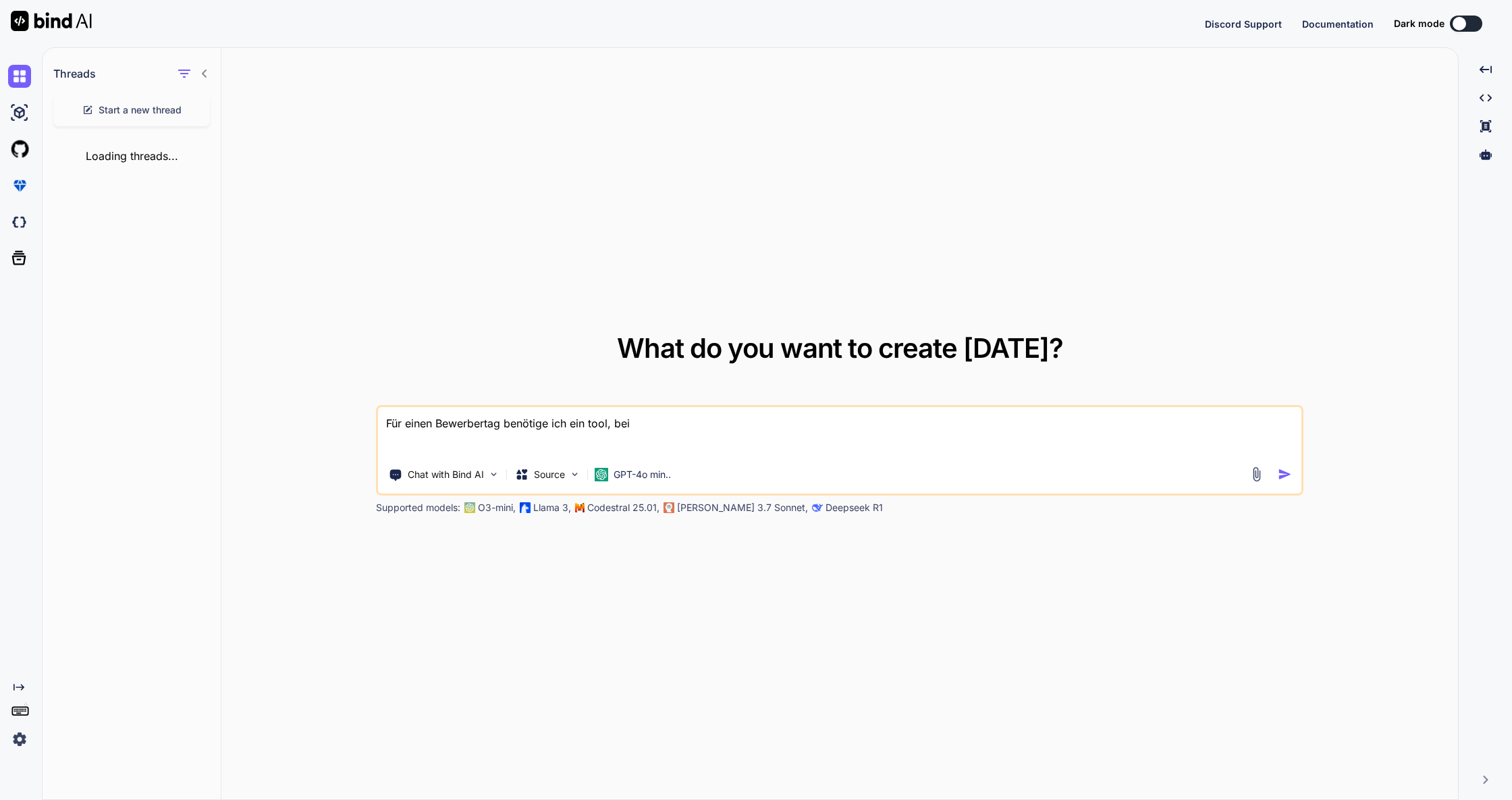
type textarea "x"
type textarea "Für einen Bewerbertag benötige ich ein tool, bei d"
type textarea "x"
type textarea "Für einen Bewerbertag benötige ich ein tool, bei de"
type textarea "x"
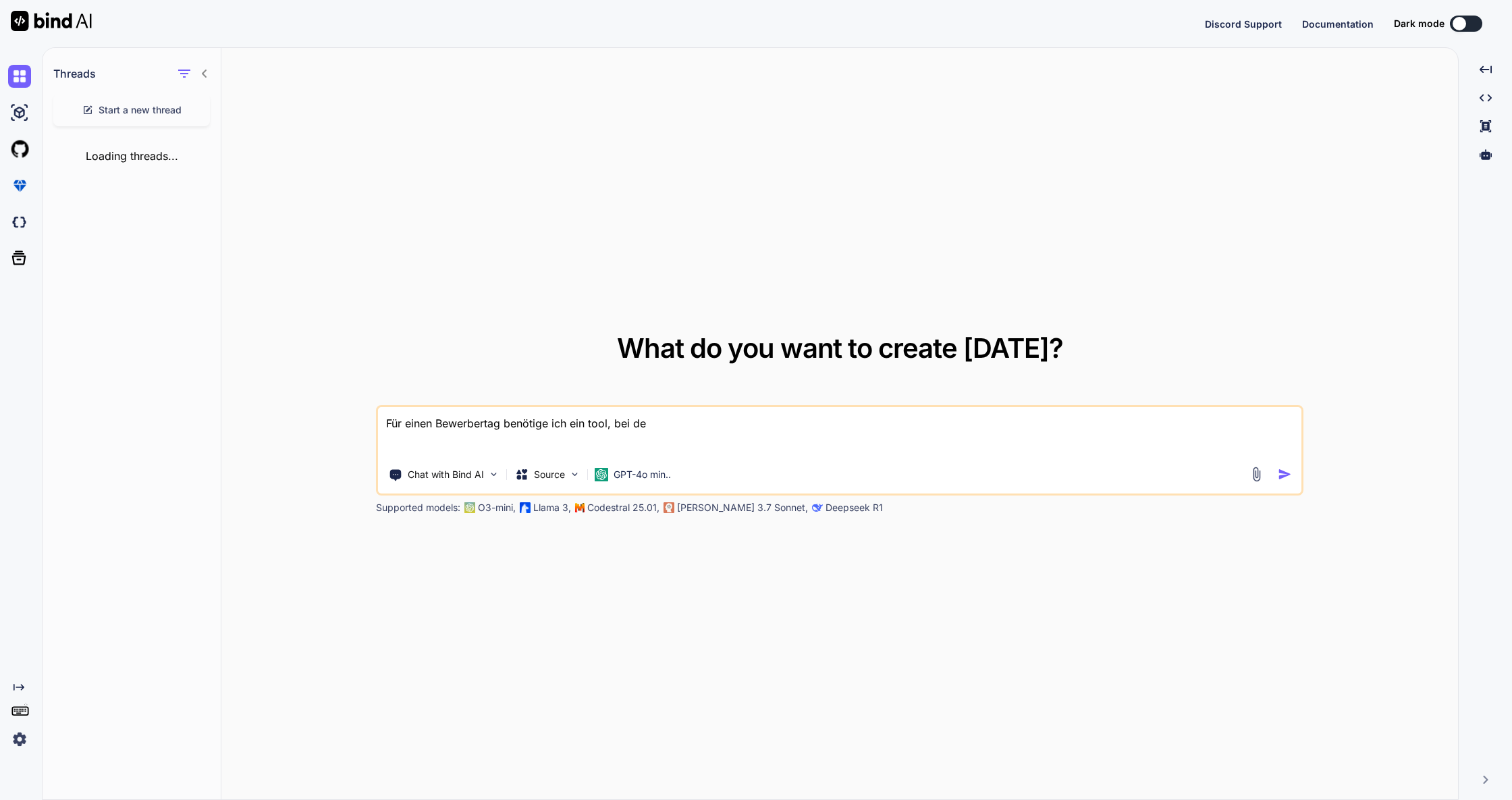
type textarea "Für einen Bewerbertag benötige ich ein tool, bei dem"
type textarea "x"
type textarea "Für einen Bewerbertag benötige ich ein tool, bei dem"
type textarea "x"
type textarea "Für einen Bewerbertag benötige ich ein tool, bei dem q"
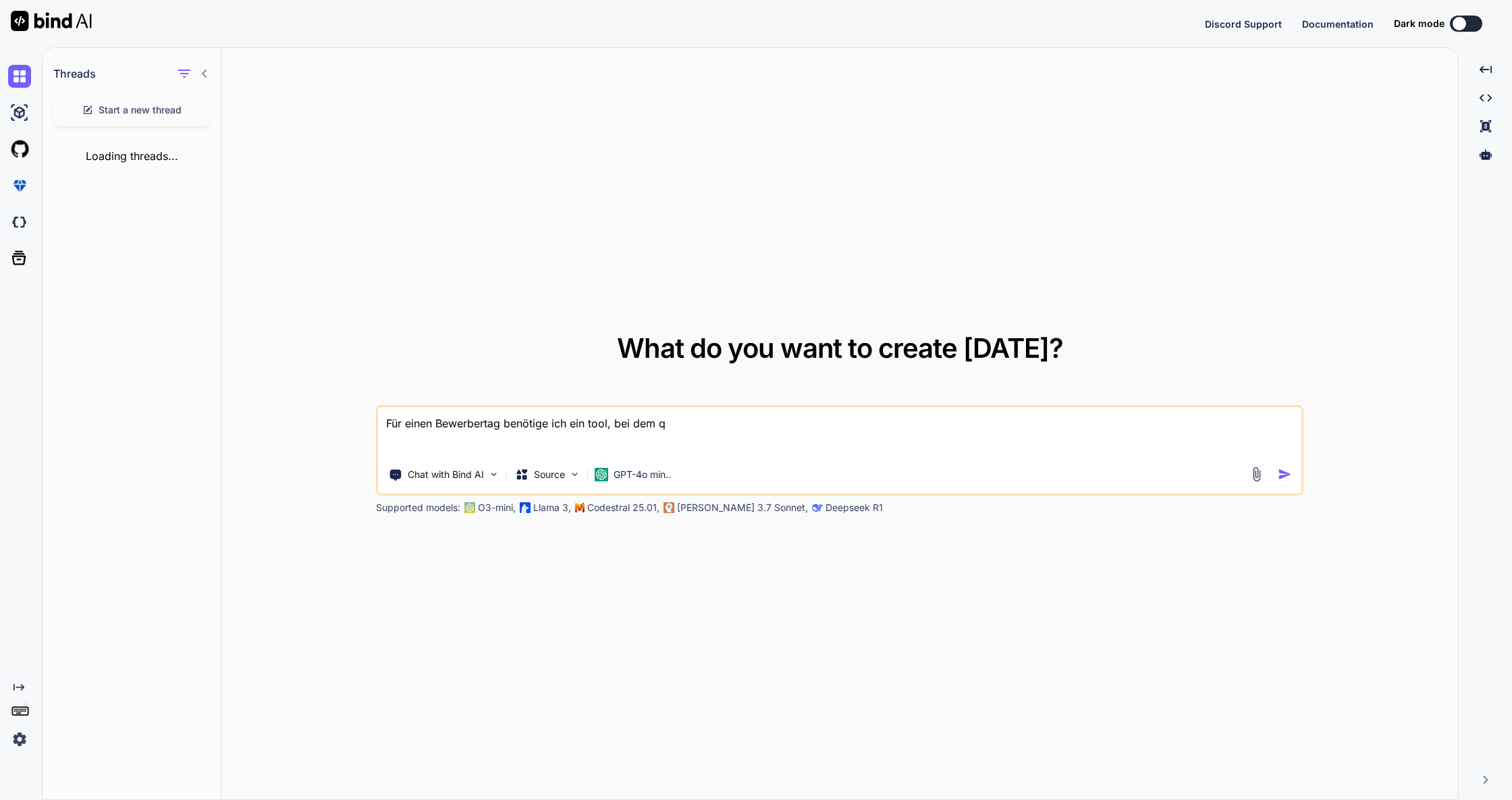
type textarea "x"
type textarea "Für einen Bewerbertag benötige ich ein tool, bei dem qu"
type textarea "x"
type textarea "Für einen Bewerbertag benötige ich ein tool, bei dem que"
type textarea "x"
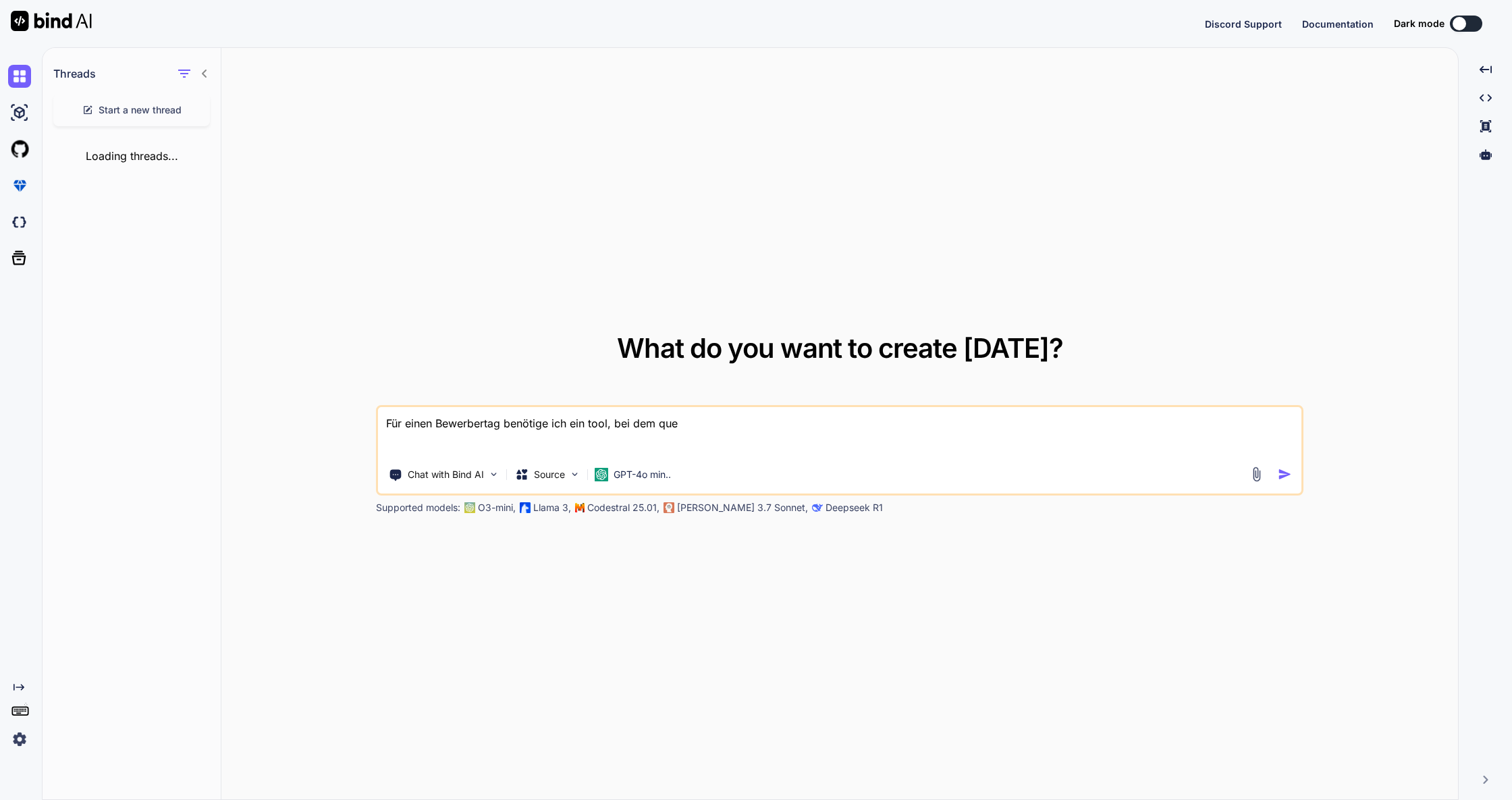
type textarea "Für einen Bewerbertag benötige ich ein tool, bei dem quer"
type textarea "x"
type textarea "Für einen Bewerbertag benötige ich ein tool, bei dem quere"
type textarea "x"
type textarea "Für einen Bewerbertag benötige ich ein tool, bei dem querei"
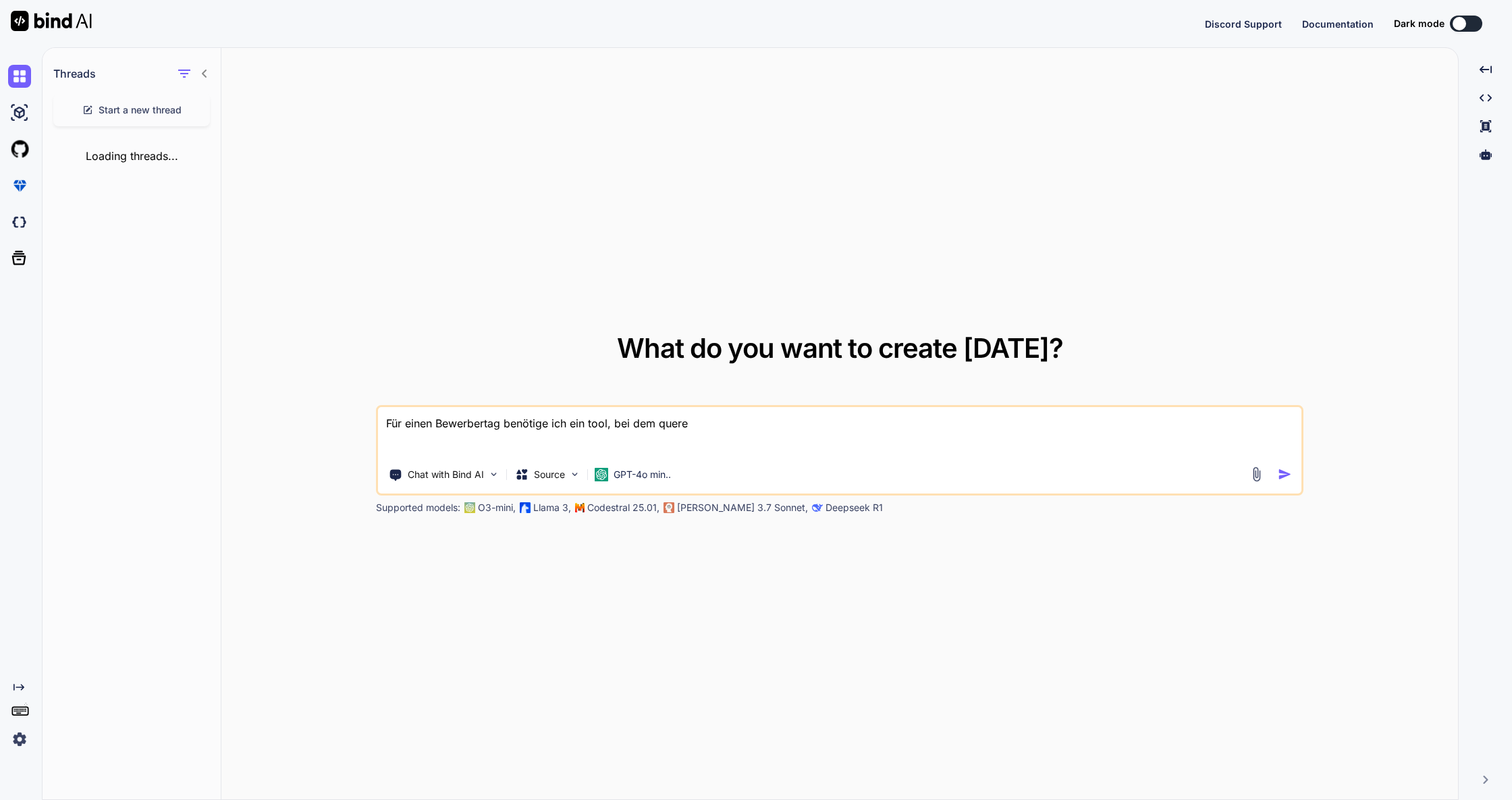
type textarea "x"
type textarea "Für einen Bewerbertag benötige ich ein tool, bei dem querein"
type textarea "x"
type textarea "Für einen Bewerbertag benötige ich ein tool, bei dem quereins"
type textarea "x"
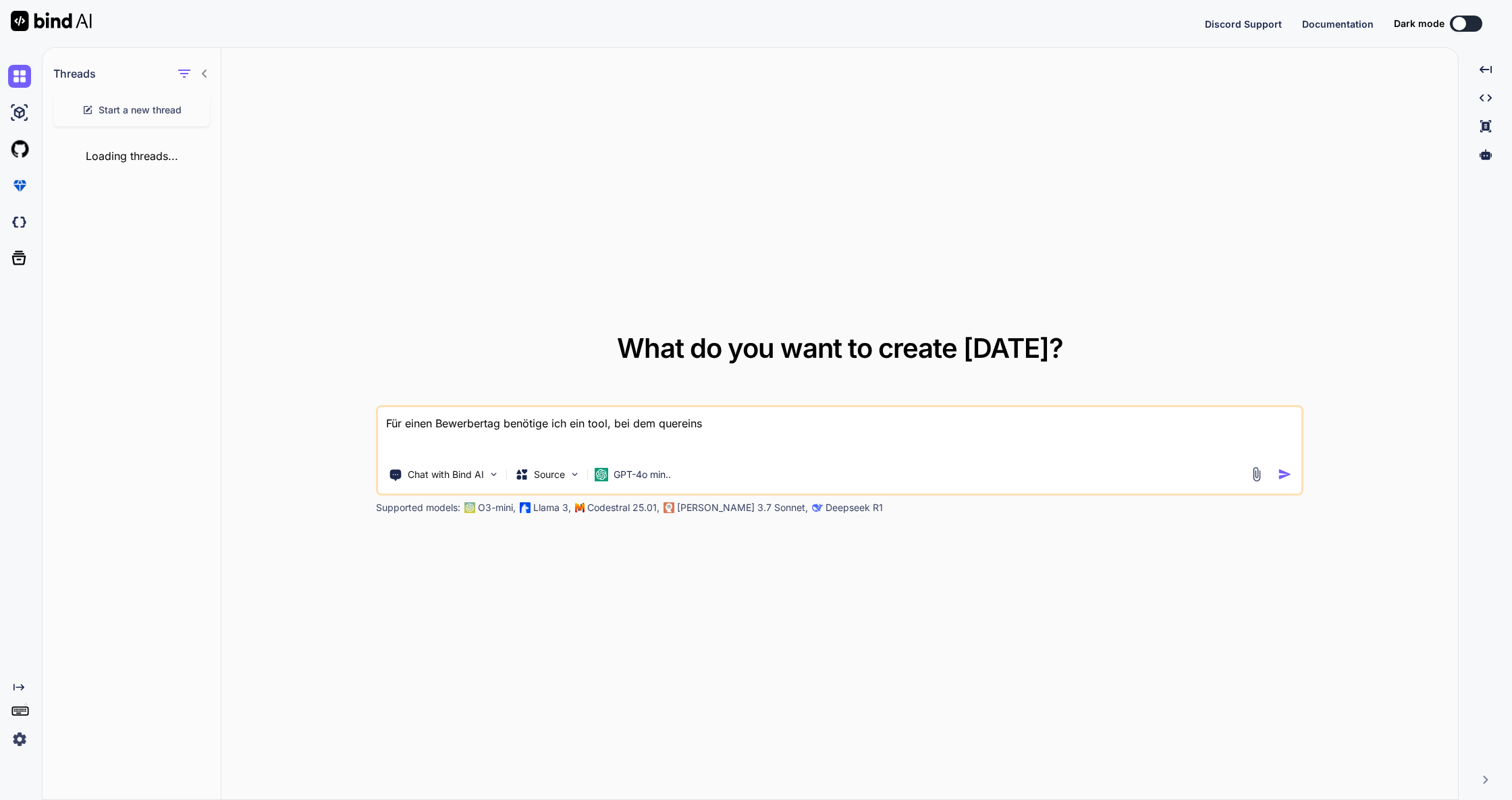
type textarea "Für einen Bewerbertag benötige ich ein tool, bei dem quereinst"
type textarea "x"
type textarea "Für einen Bewerbertag benötige ich ein tool, bei dem quereinste"
type textarea "x"
type textarea "Für einen Bewerbertag benötige ich ein tool, bei dem quereinstei"
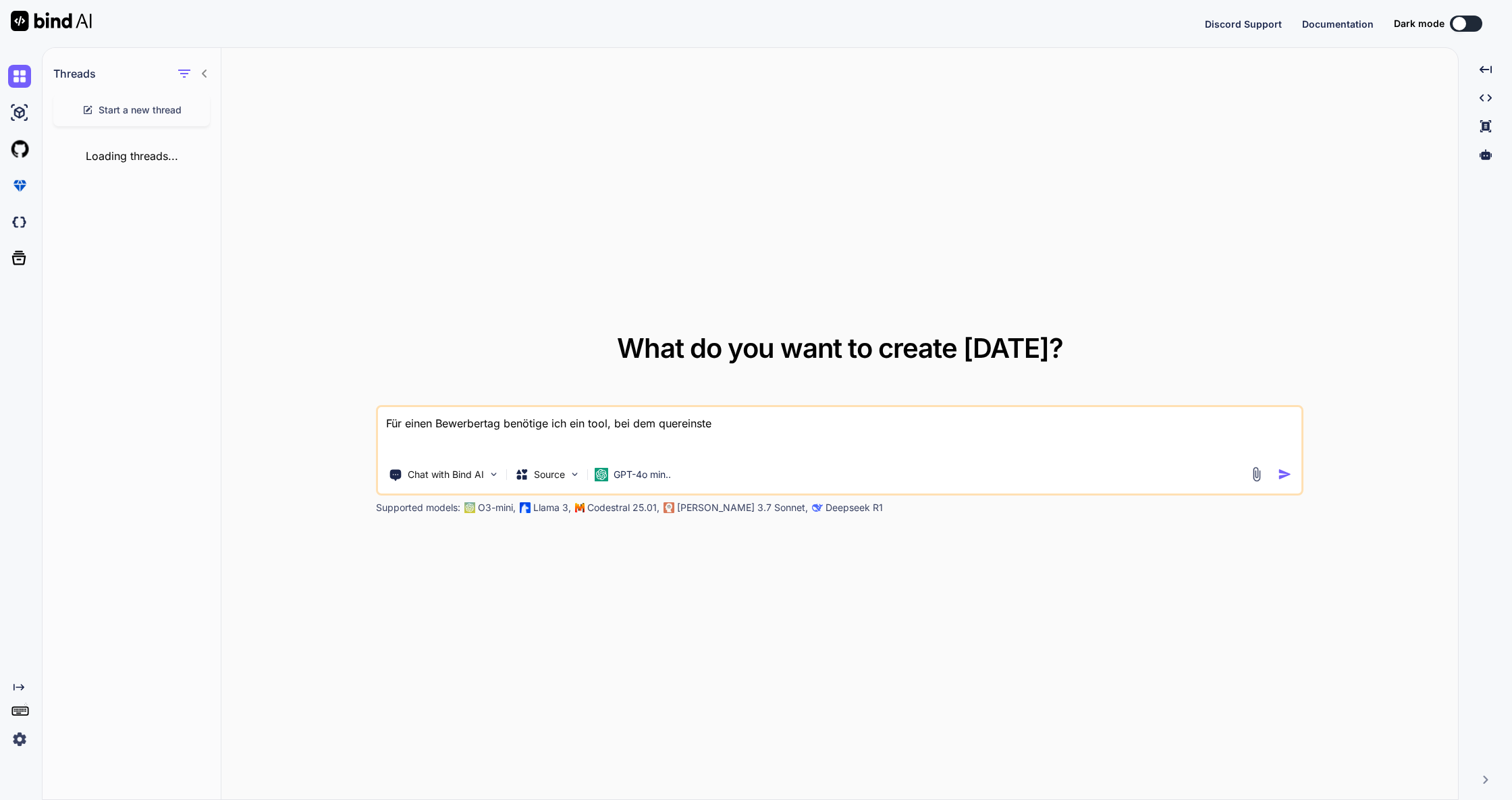
type textarea "x"
type textarea "Für einen Bewerbertag benötige ich ein tool, bei dem quereinsteig"
type textarea "x"
type textarea "Für einen Bewerbertag benötige ich ein tool, bei dem quereinsteige"
type textarea "x"
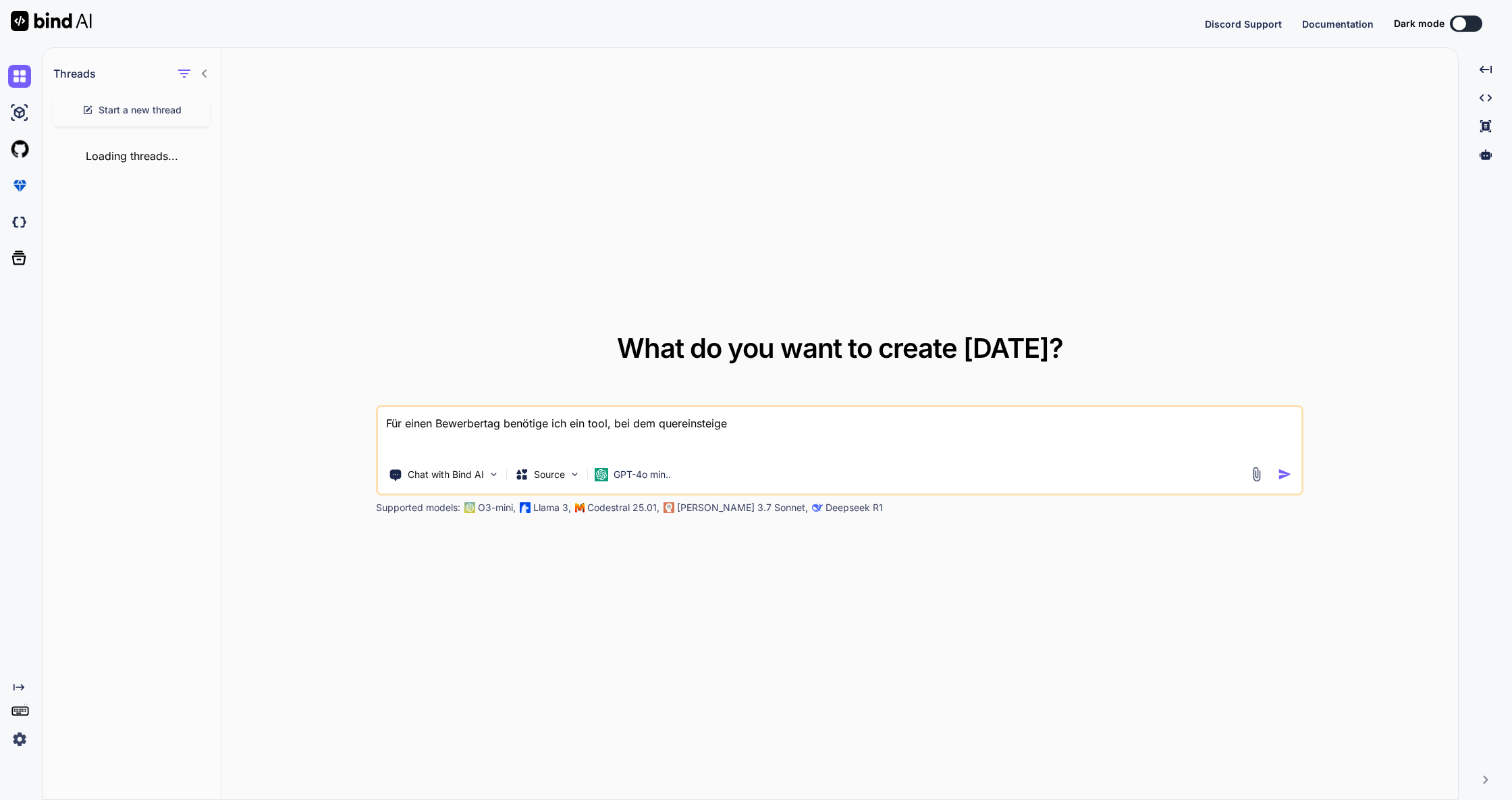
type textarea "Für einen Bewerbertag benötige ich ein tool, bei dem quereinsteiger"
type textarea "x"
type textarea "Für einen Bewerbertag benötige ich ein tool, bei dem quereinsteiger"
type textarea "x"
type textarea "Für einen Bewerbertag benötige ich ein tool, bei dem quereinsteiger h"
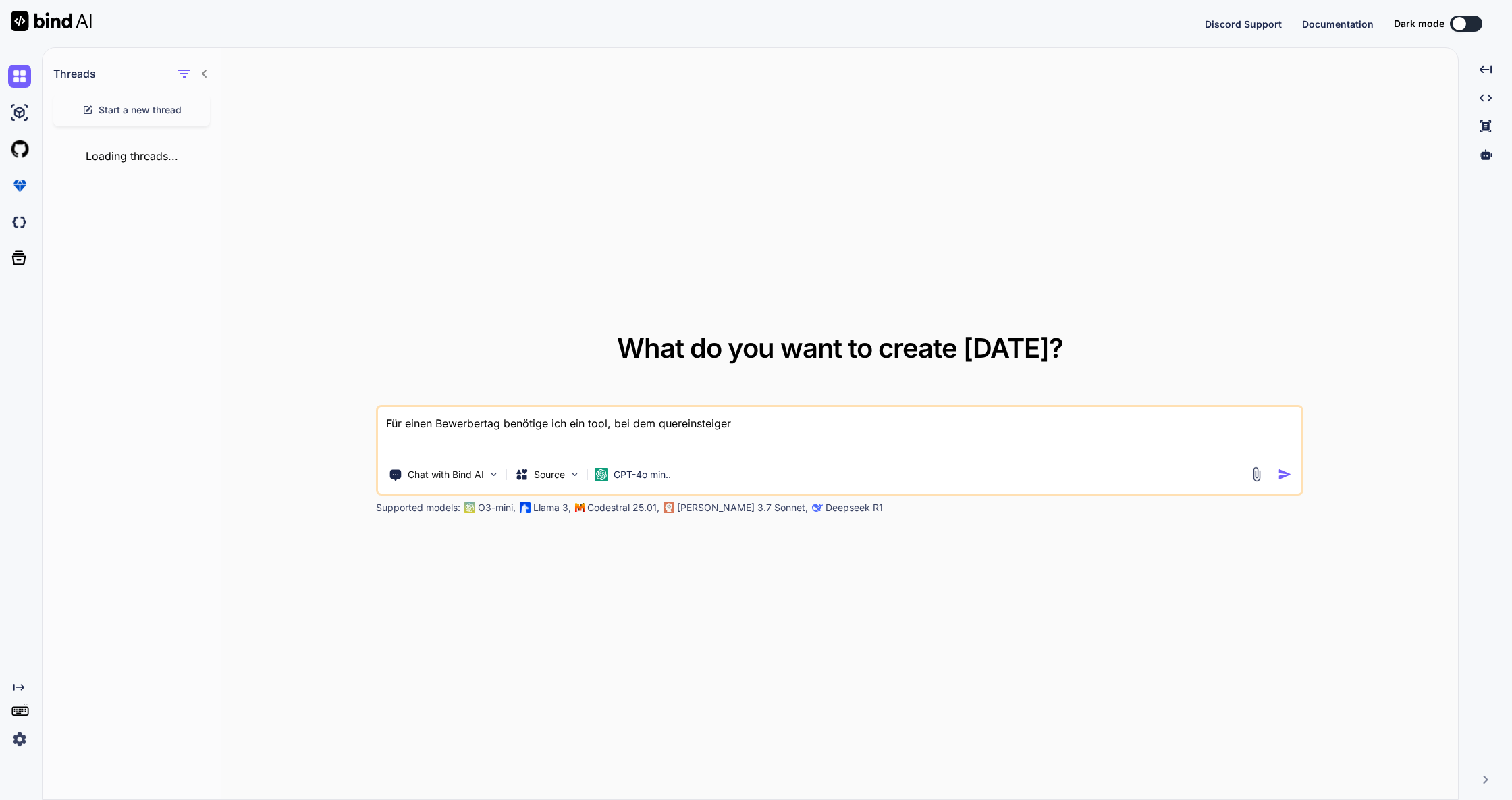
type textarea "x"
type textarea "Für einen Bewerbertag benötige ich ein tool, bei dem quereinsteiger he"
type textarea "x"
type textarea "Für einen Bewerbertag benötige ich ein tool, bei dem quereinsteiger her"
type textarea "x"
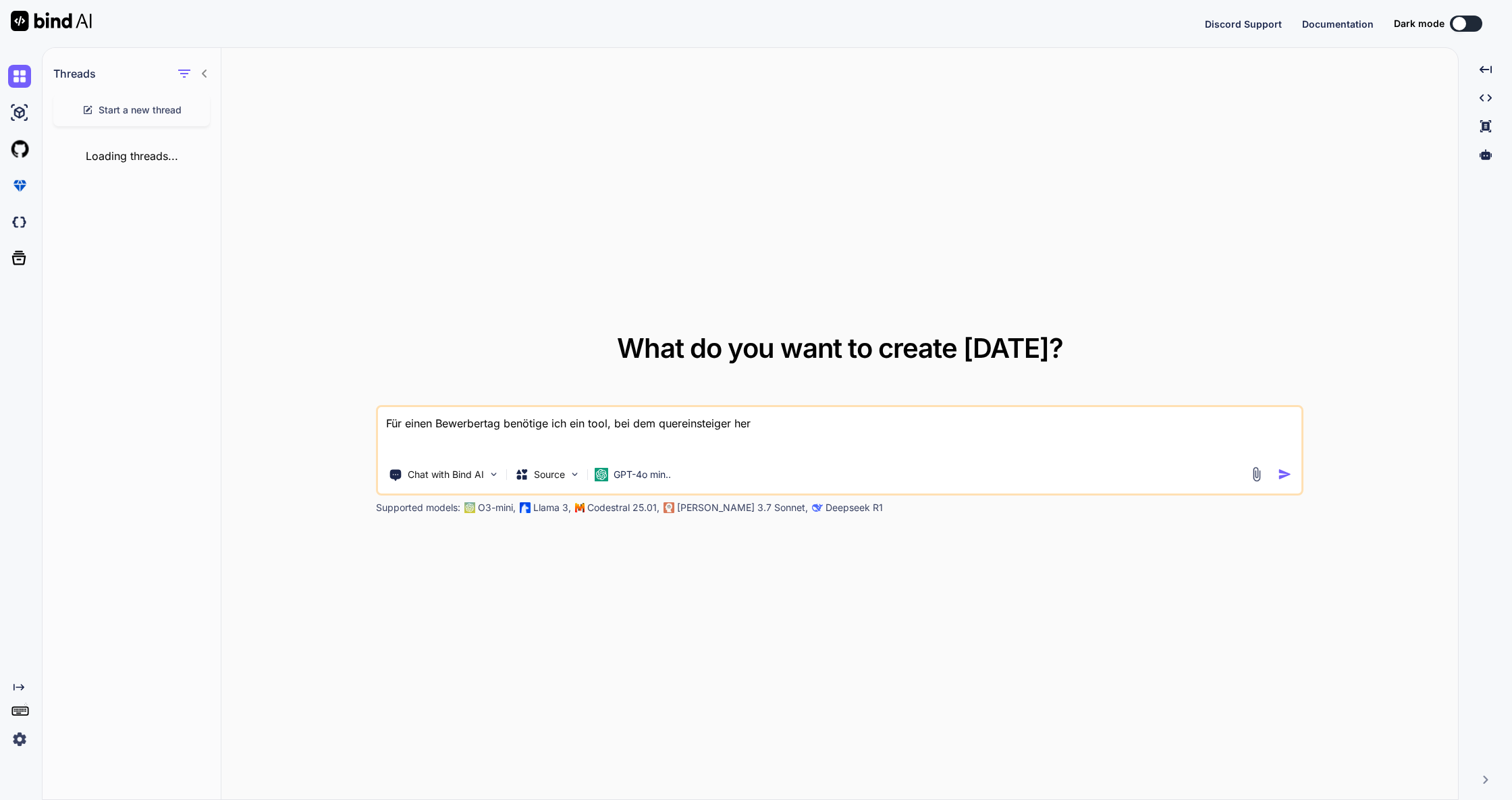
type textarea "Für einen Bewerbertag benötige ich ein tool, bei dem quereinsteiger hera"
type textarea "x"
type textarea "Für einen Bewerbertag benötige ich ein tool, bei dem quereinsteiger herau"
type textarea "x"
type textarea "Für einen Bewerbertag benötige ich ein tool, bei dem quereinsteiger heraus"
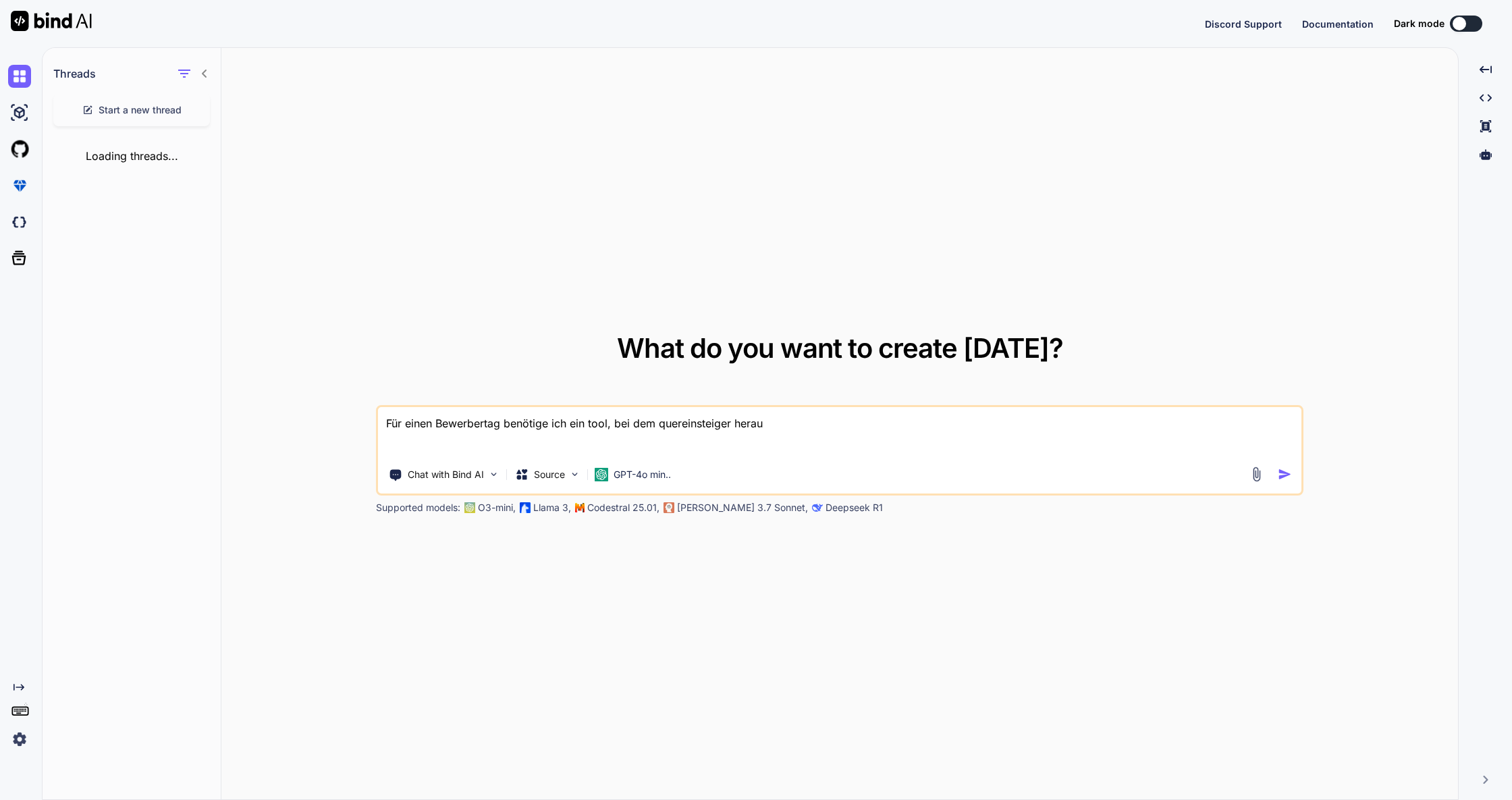
type textarea "x"
type textarea "Für einen Bewerbertag benötige ich ein tool, bei dem quereinsteiger herausf"
type textarea "x"
type textarea "Für einen Bewerbertag benötige ich ein tool, bei dem quereinsteiger herausfo"
type textarea "x"
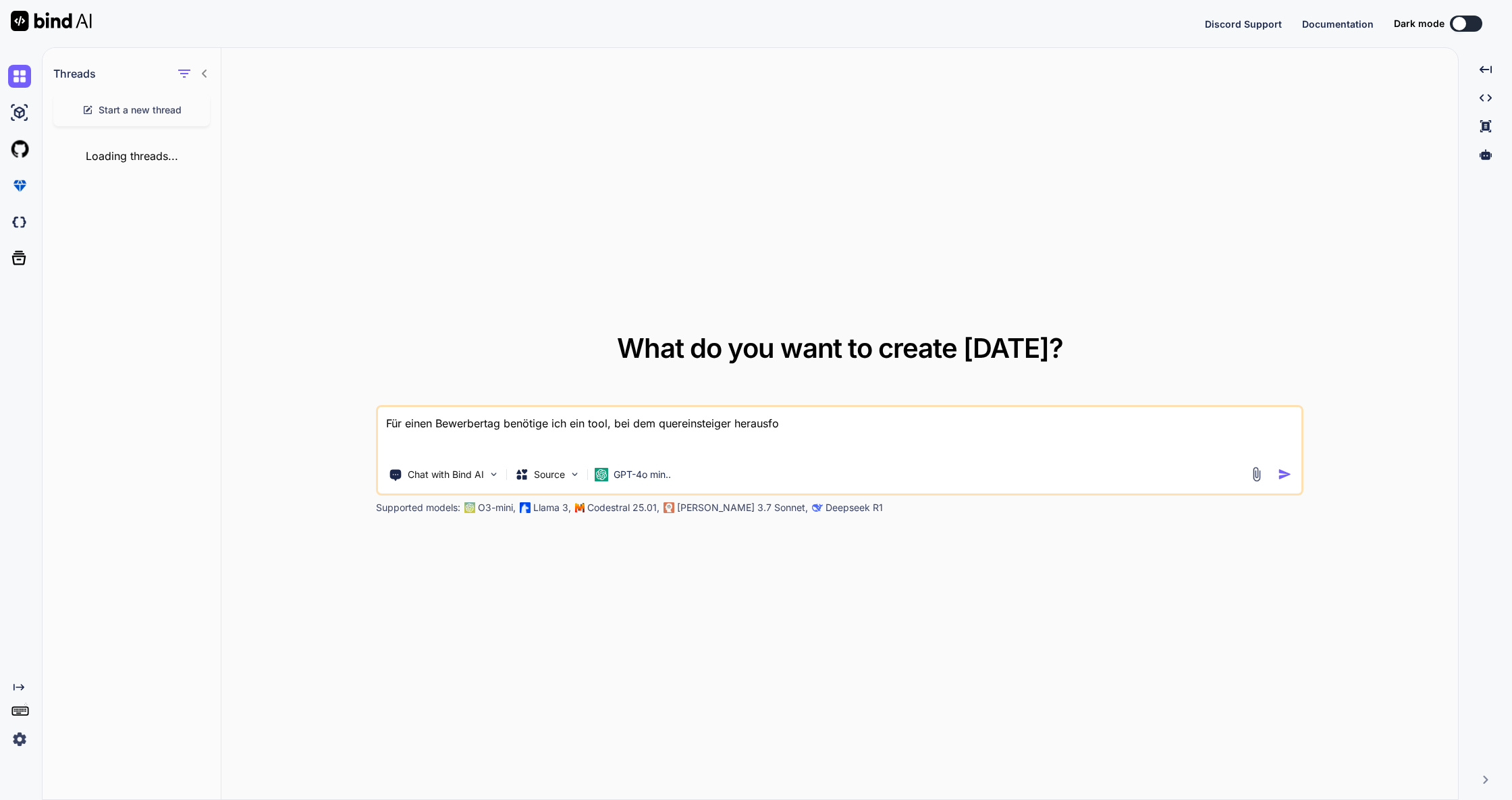
type textarea "Für einen Bewerbertag benötige ich ein tool, bei dem quereinsteiger herausf"
type textarea "x"
type textarea "Für einen Bewerbertag benötige ich ein tool, bei dem quereinsteiger herausfi"
type textarea "x"
type textarea "Für einen Bewerbertag benötige ich ein tool, bei dem quereinsteiger herausfin"
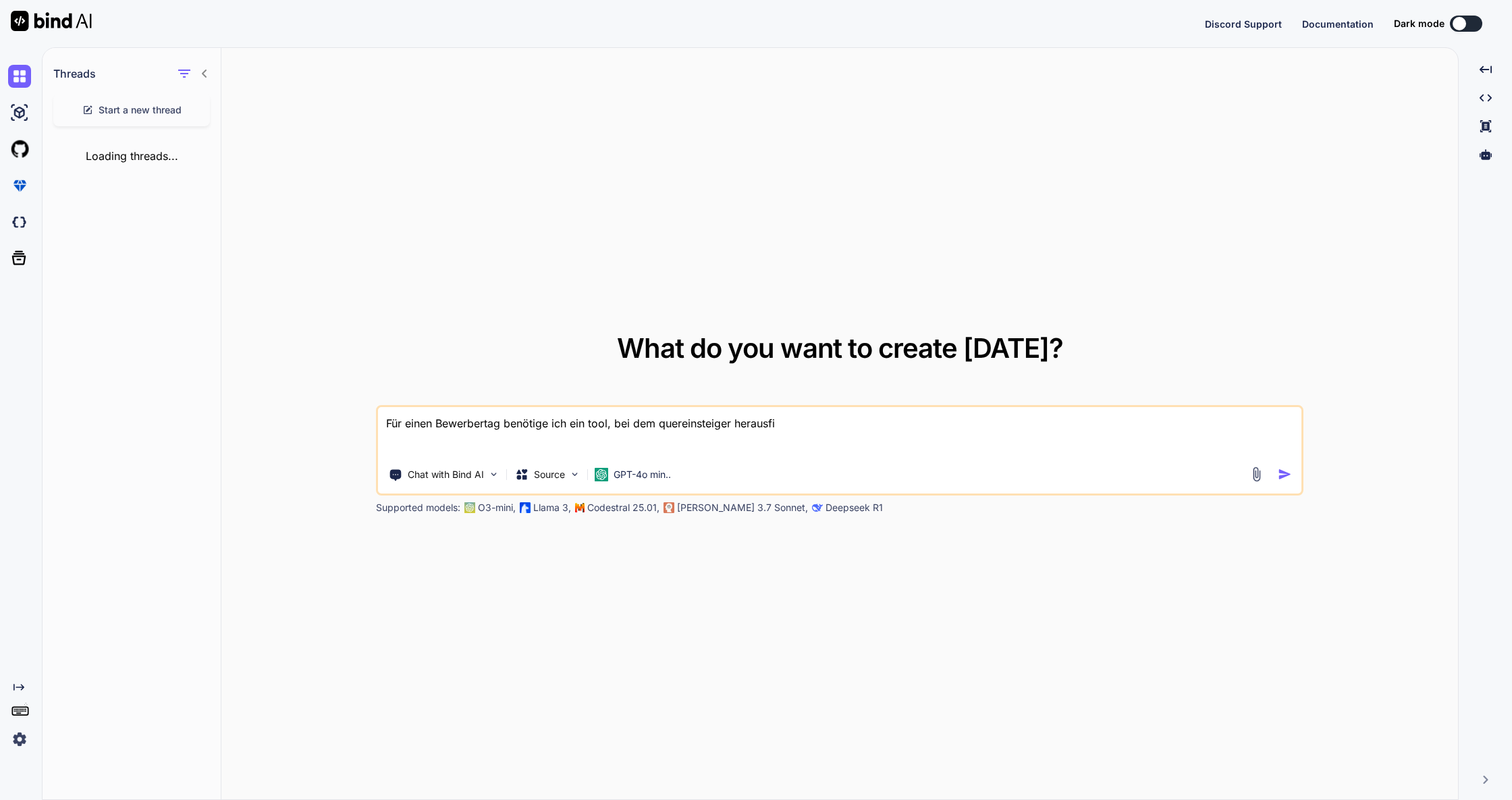
type textarea "x"
type textarea "Für einen Bewerbertag benötige ich ein tool, bei dem quereinsteiger herausfind"
type textarea "x"
type textarea "Für einen Bewerbertag benötige ich ein tool, bei dem quereinsteiger herausfinde"
type textarea "x"
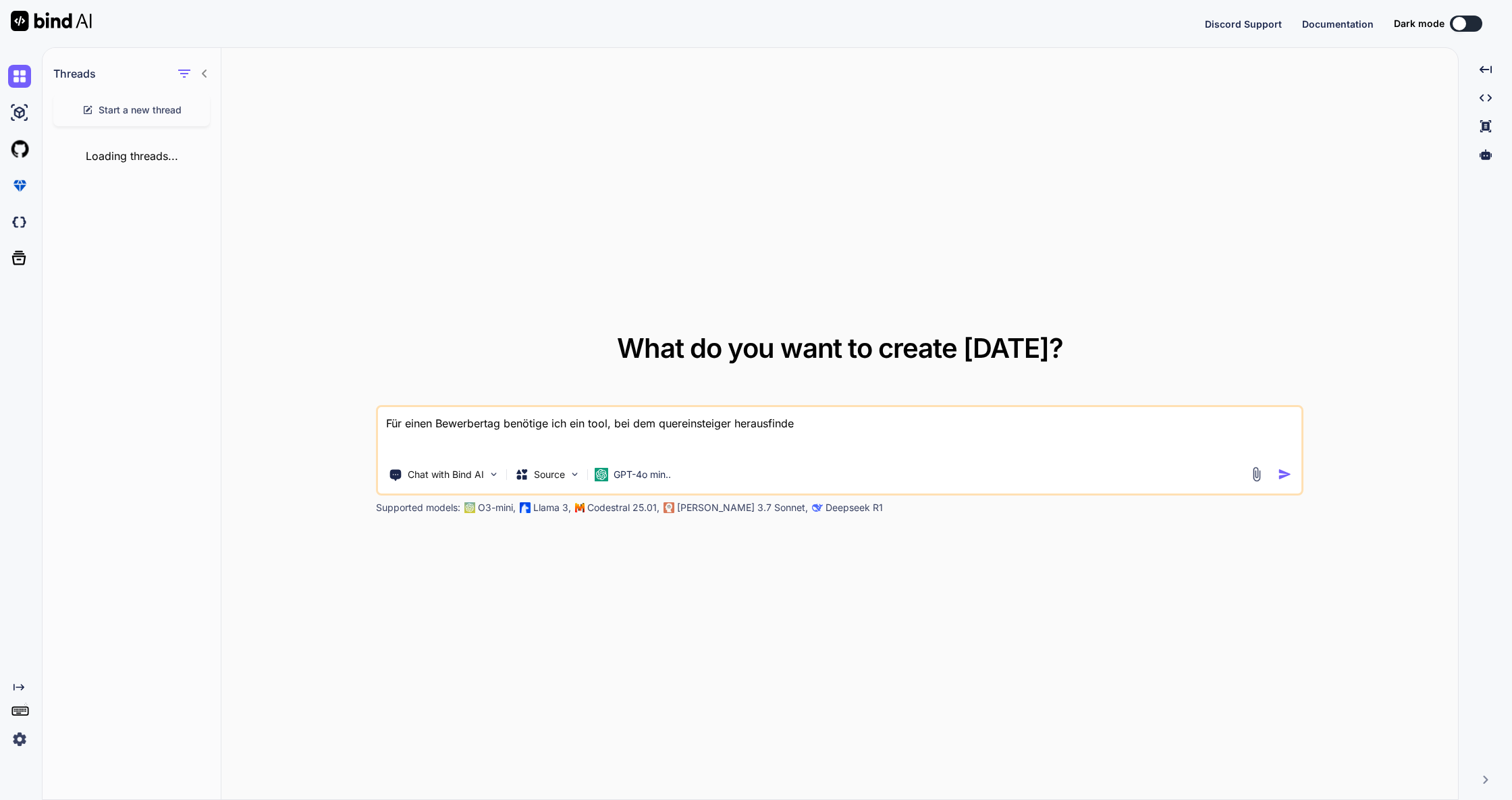
type textarea "Für einen Bewerbertag benötige ich ein tool, bei dem quereinsteiger herausfinden"
type textarea "x"
type textarea "Für einen Bewerbertag benötige ich ein tool, bei dem quereinsteiger herausfinden"
type textarea "x"
type textarea "Für einen Bewerbertag benötige ich ein tool, bei dem quereinsteiger herausfinde…"
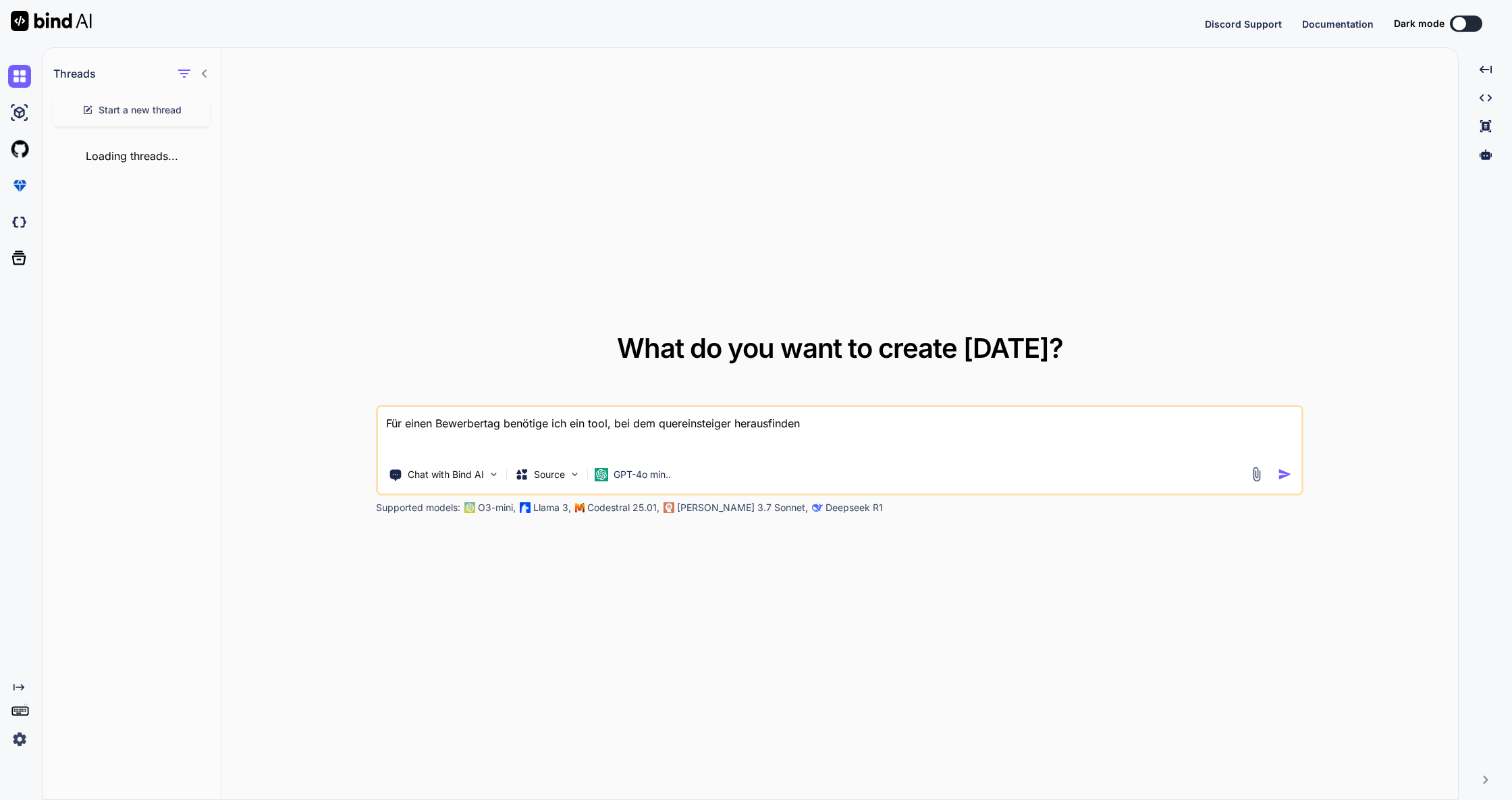
type textarea "x"
type textarea "Für einen Bewerbertag benötige ich ein tool, bei dem quereinsteiger herausfinde…"
type textarea "x"
type textarea "Für einen Bewerbertag benötige ich ein tool, bei dem quereinsteiger herausfinde…"
type textarea "x"
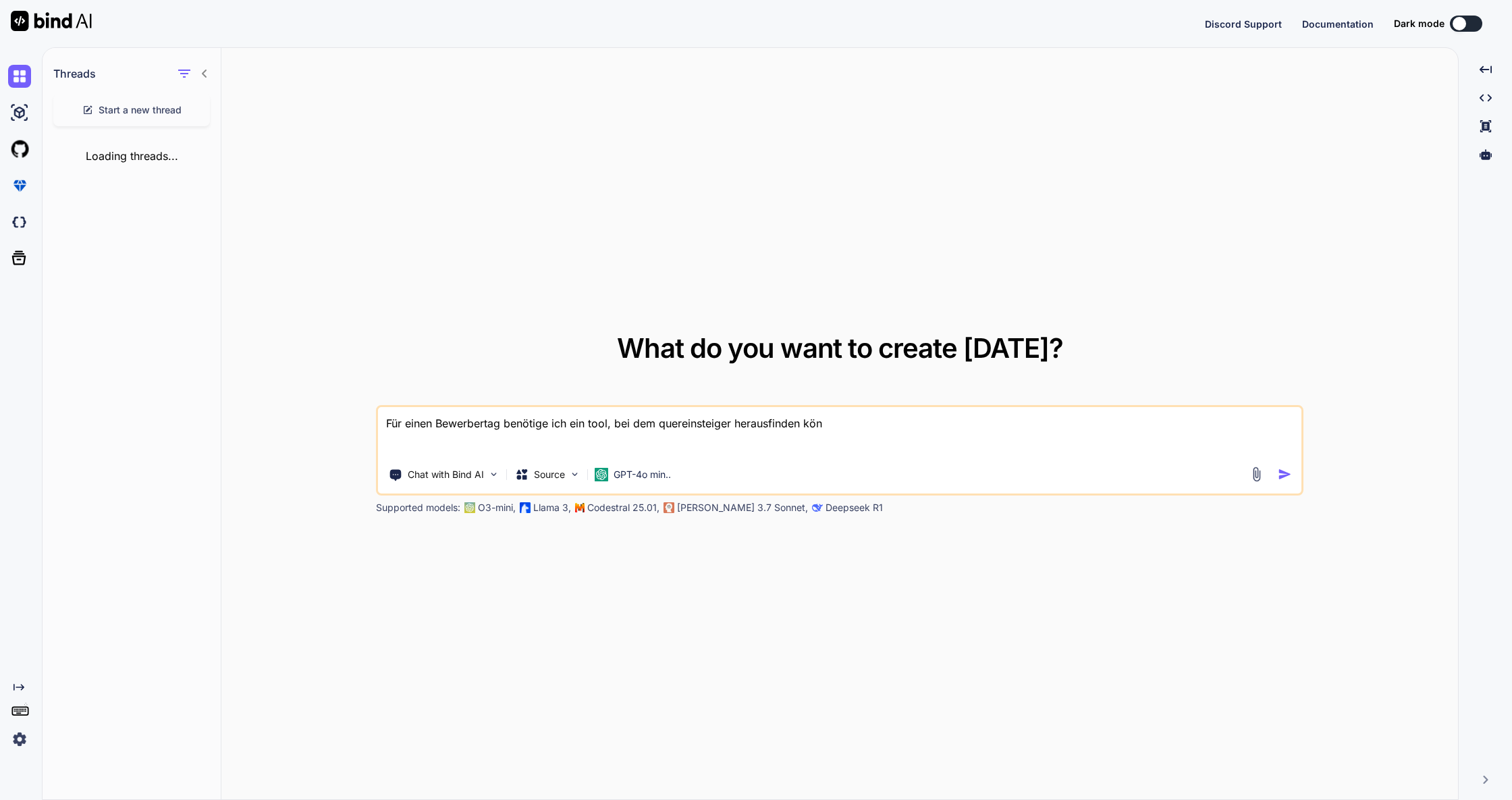
type textarea "Für einen Bewerbertag benötige ich ein tool, bei dem quereinsteiger herausfinde…"
type textarea "x"
type textarea "Für einen Bewerbertag benötige ich ein tool, bei dem quereinsteiger herausfinde…"
type textarea "x"
type textarea "Für einen Bewerbertag benötige ich ein tool, bei dem quereinsteiger herausfinde…"
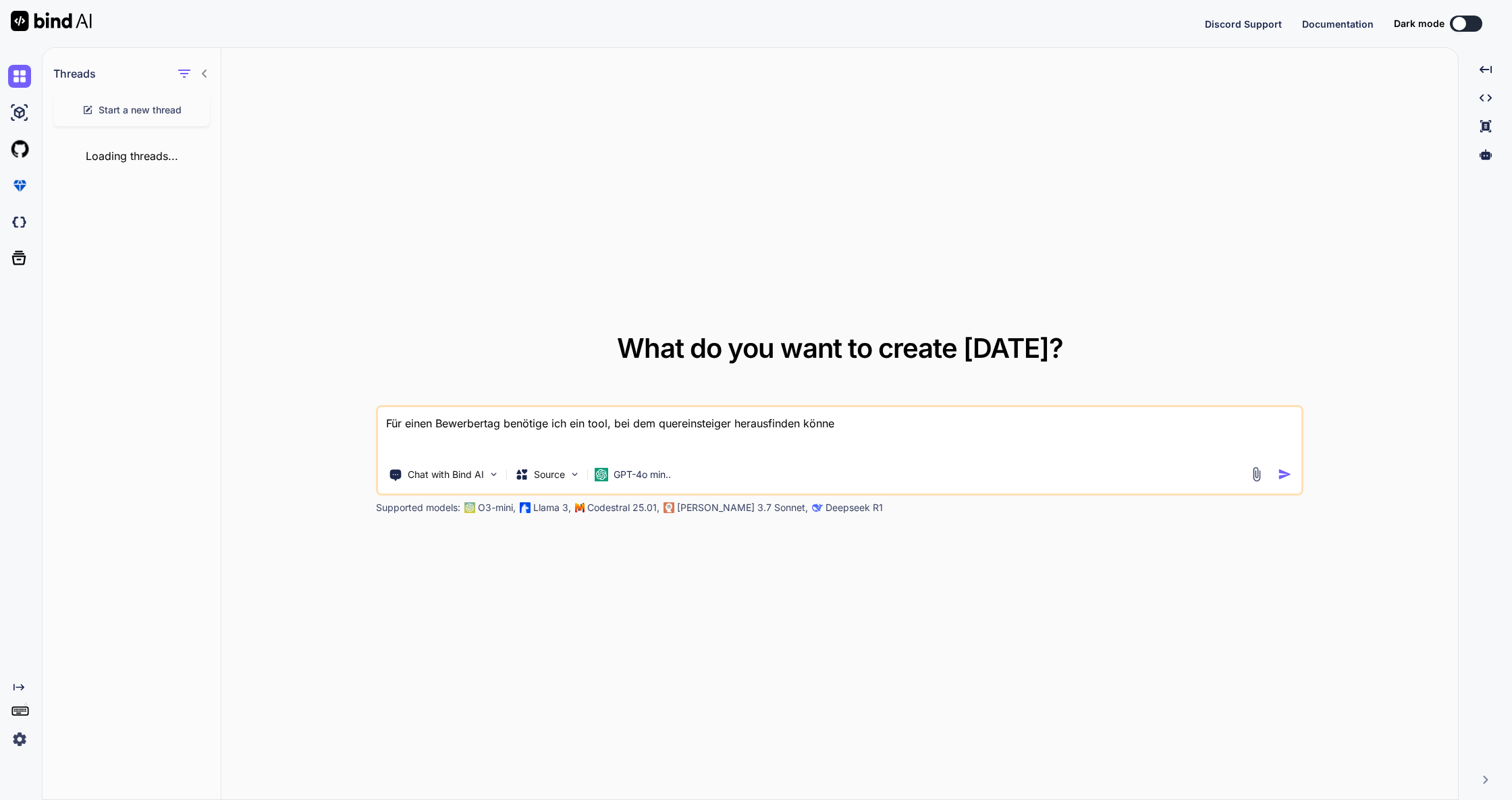
type textarea "x"
type textarea "Für einen Bewerbertag benötige ich ein tool, bei dem quereinsteiger herausfinde…"
type textarea "x"
type textarea "Für einen Bewerbertag benötige ich ein tool, bei dem quereinsteiger herausfinde…"
type textarea "x"
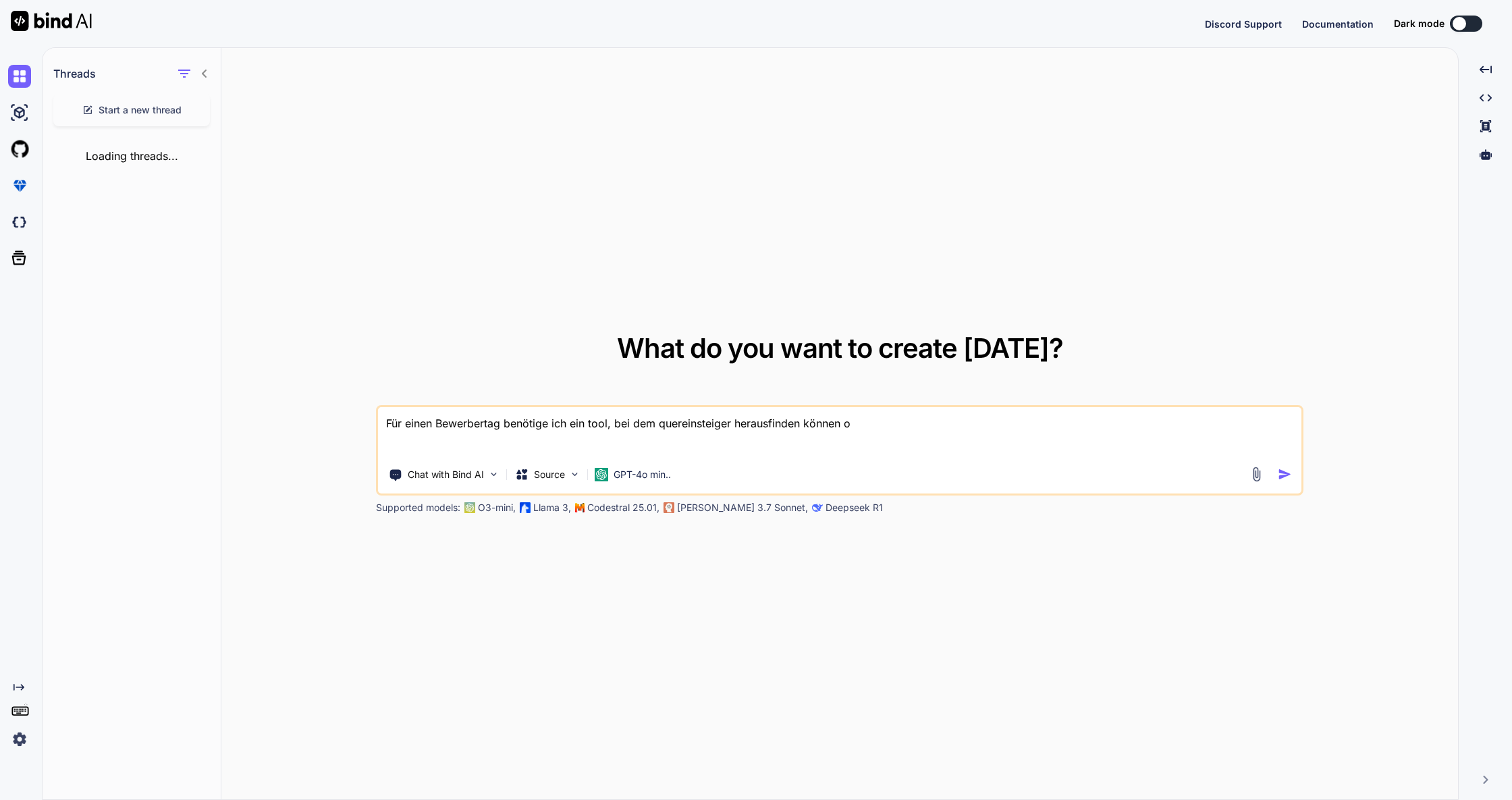
type textarea "Für einen Bewerbertag benötige ich ein tool, bei dem quereinsteiger herausfinde…"
type textarea "x"
type textarea "Für einen Bewerbertag benötige ich ein tool, bei dem quereinsteiger herausfinde…"
type textarea "x"
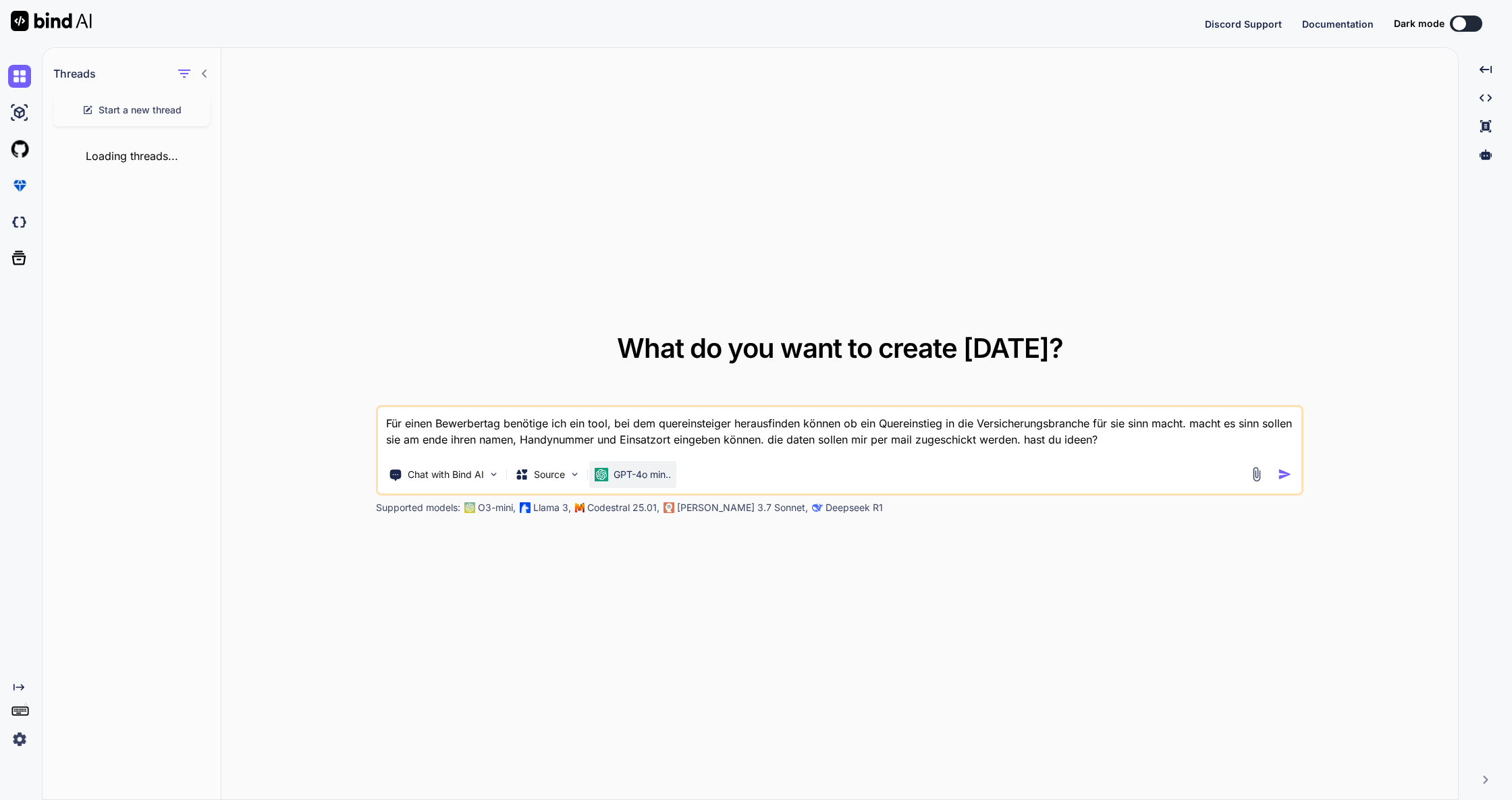
click at [657, 472] on p "GPT-4o min.." at bounding box center [642, 475] width 57 height 14
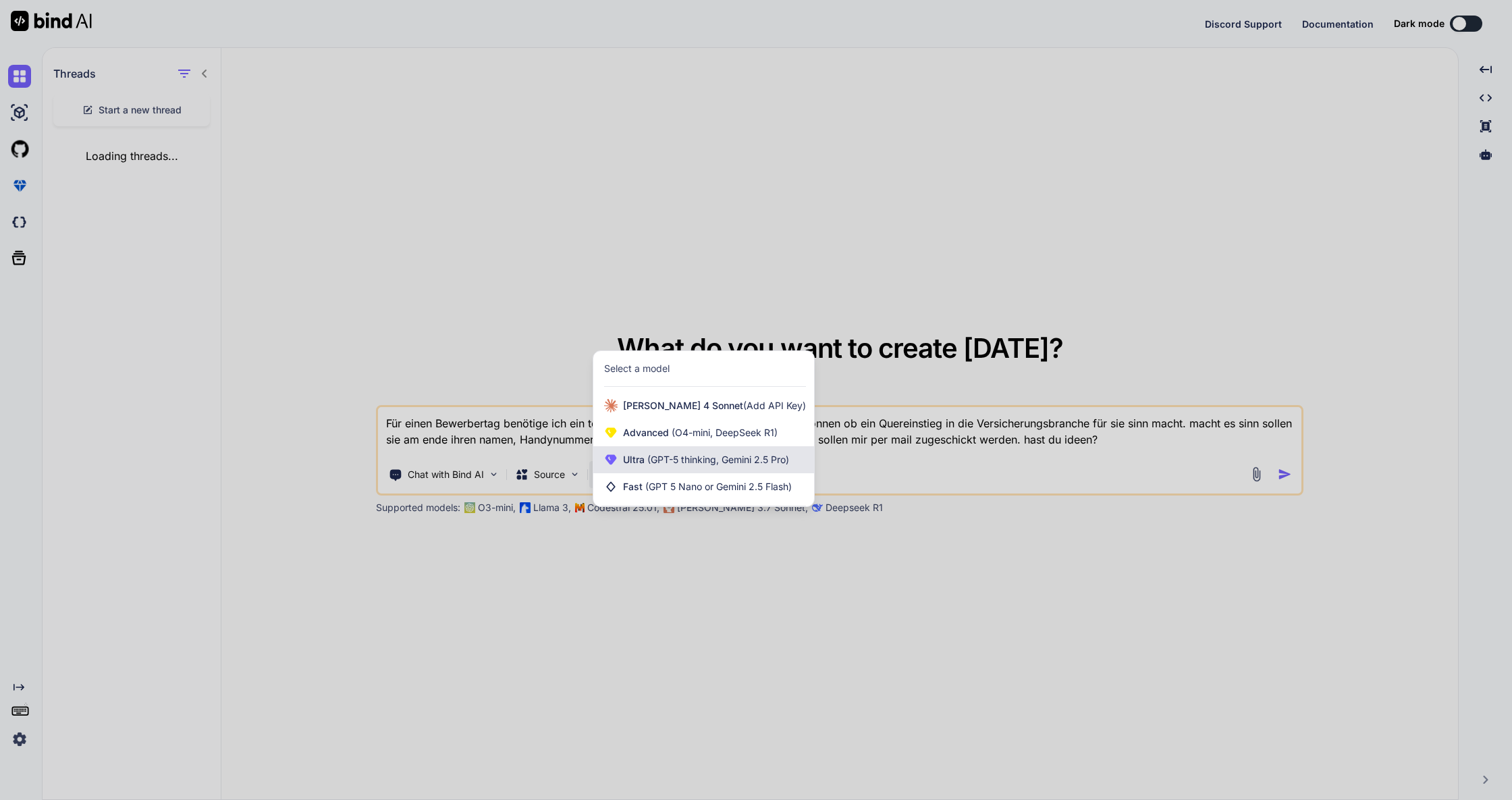
click at [674, 458] on span "(GPT-5 thinking, Gemini 2.5 Pro)" at bounding box center [716, 459] width 145 height 11
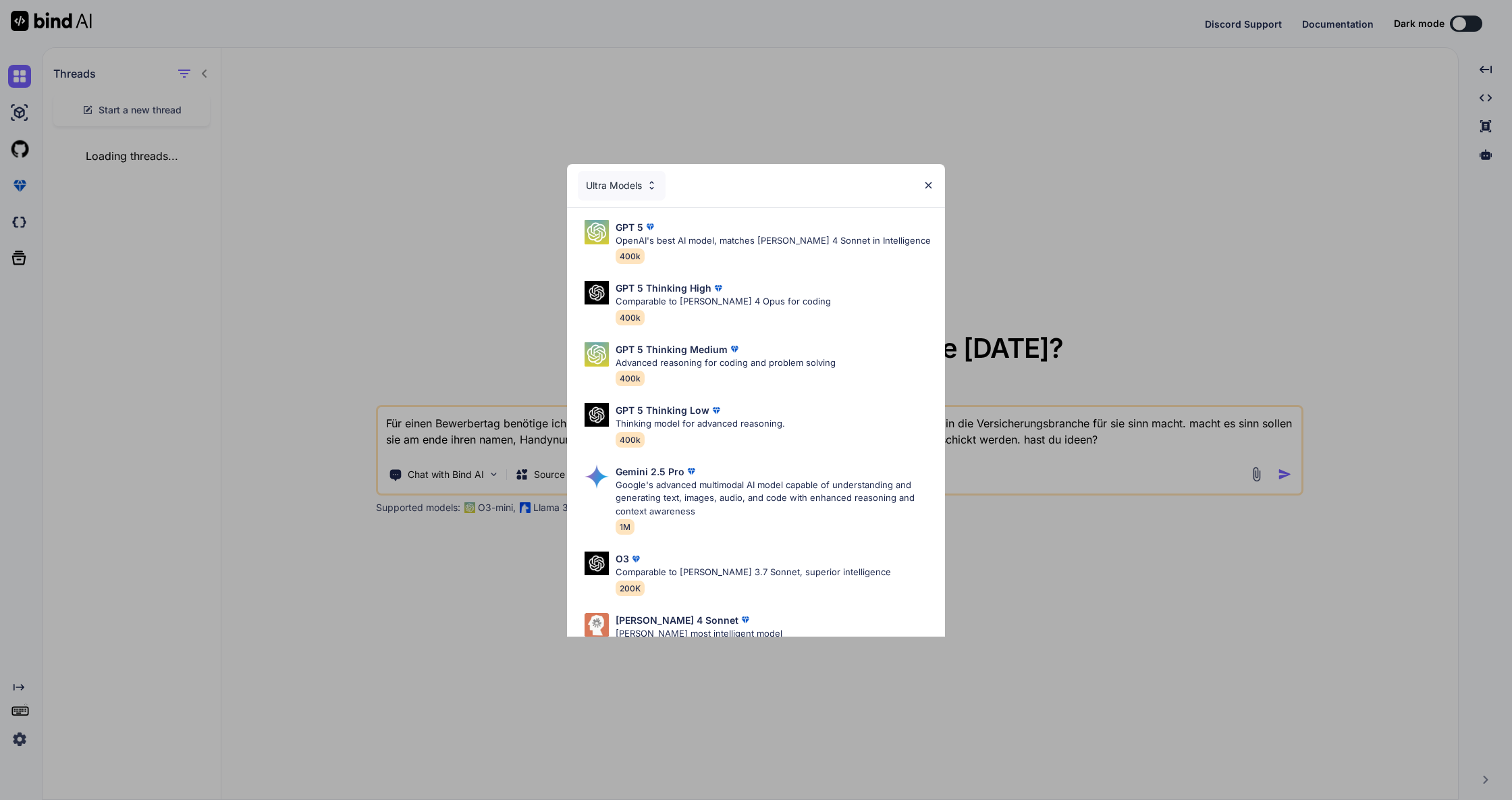
click at [679, 239] on p "OpenAI's best AI model, matches [PERSON_NAME] 4 Sonnet in Intelligence" at bounding box center [774, 241] width 315 height 14
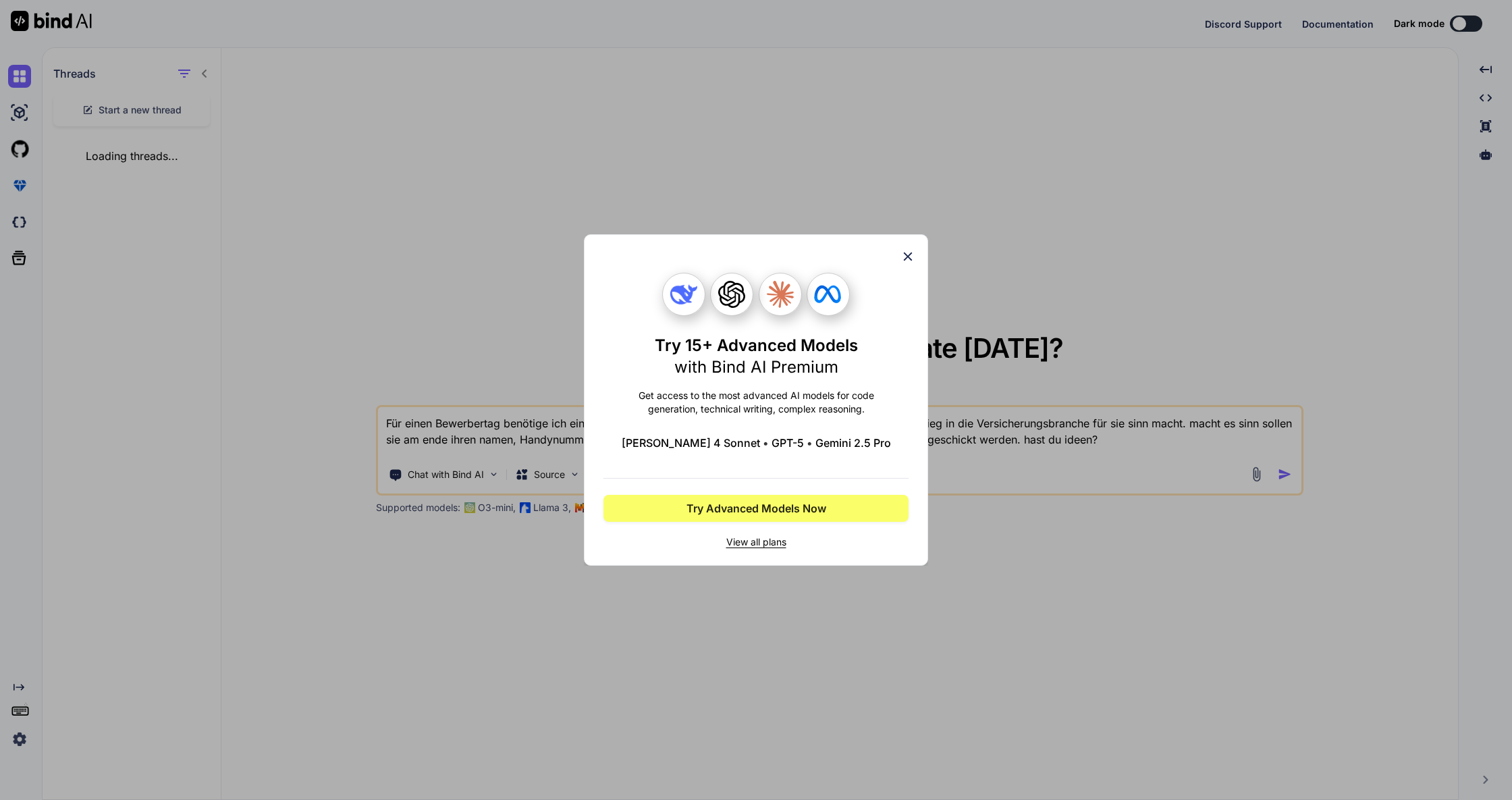
drag, startPoint x: 911, startPoint y: 257, endPoint x: 924, endPoint y: 276, distance: 23.0
click at [911, 257] on icon at bounding box center [908, 257] width 15 height 15
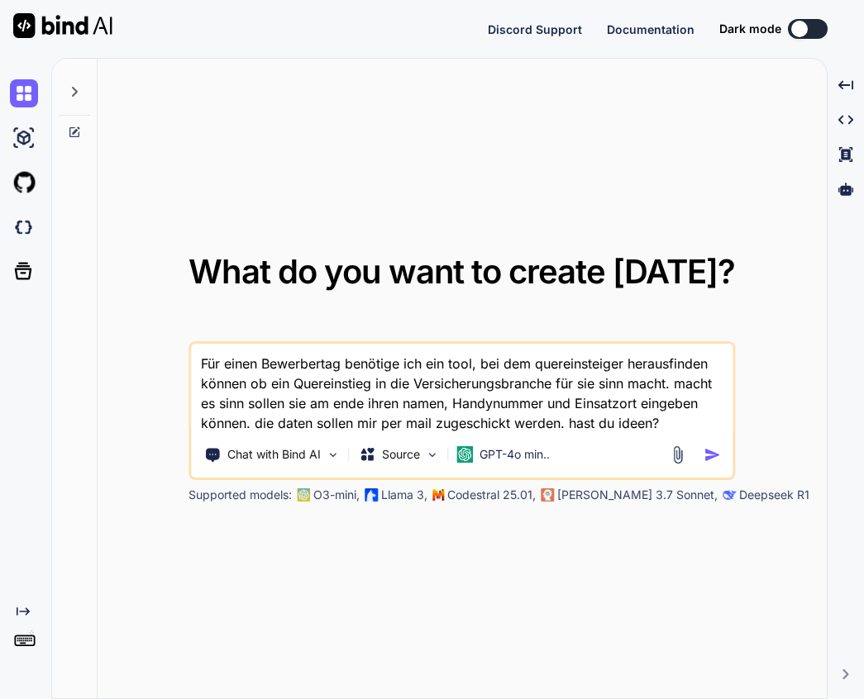
type textarea "x"
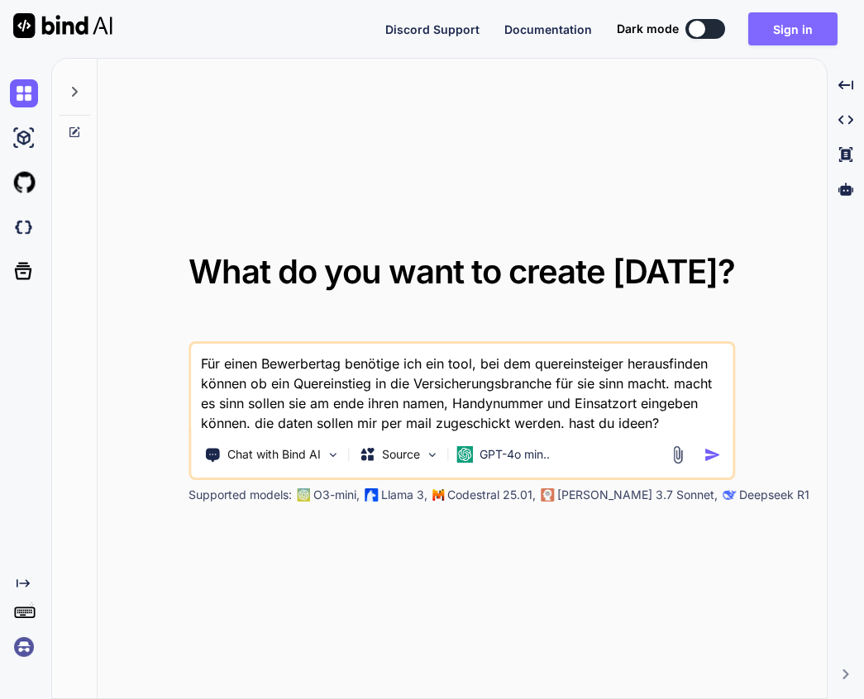
click at [778, 30] on button "Sign in" at bounding box center [792, 28] width 89 height 33
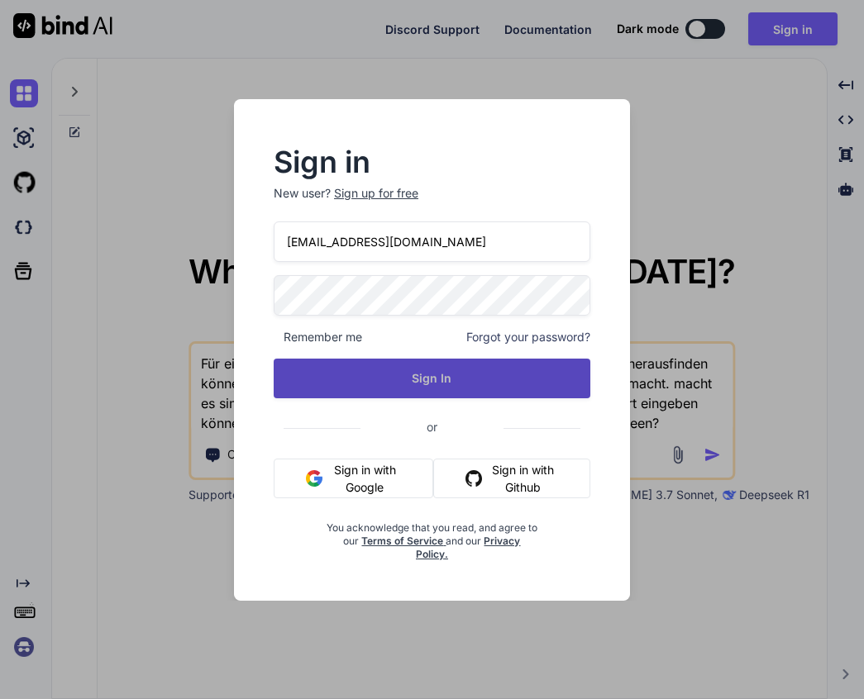
type input "[EMAIL_ADDRESS][DOMAIN_NAME]"
click at [435, 382] on button "Sign In" at bounding box center [432, 379] width 317 height 40
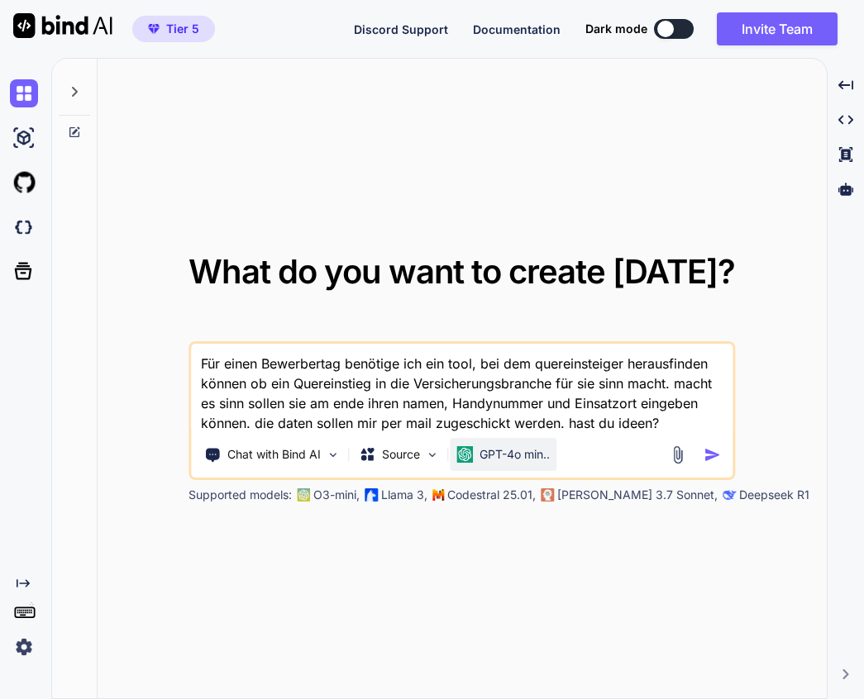
click at [521, 453] on p "GPT-4o min.." at bounding box center [514, 454] width 70 height 17
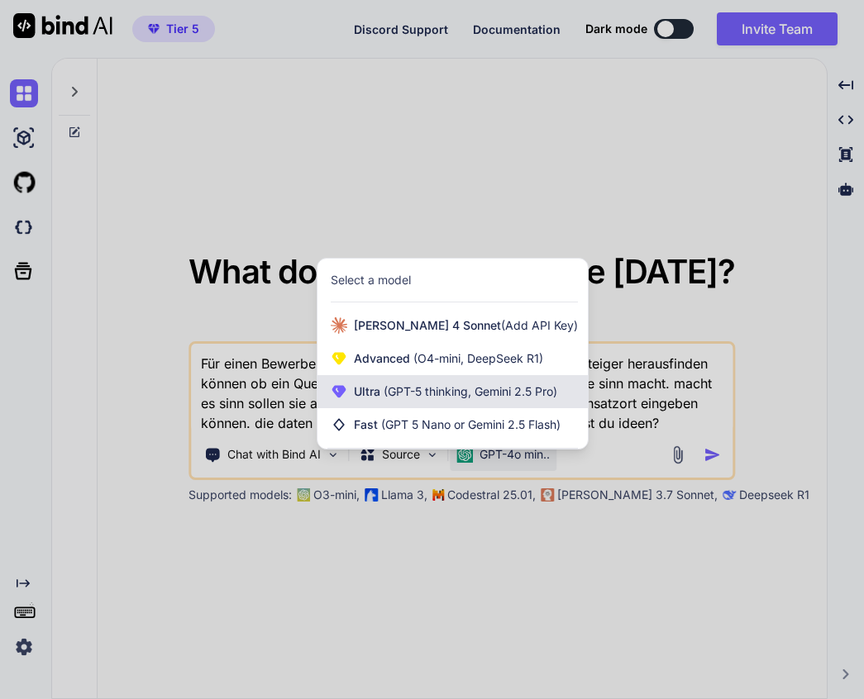
click at [508, 395] on span "(GPT-5 thinking, Gemini 2.5 Pro)" at bounding box center [468, 391] width 177 height 14
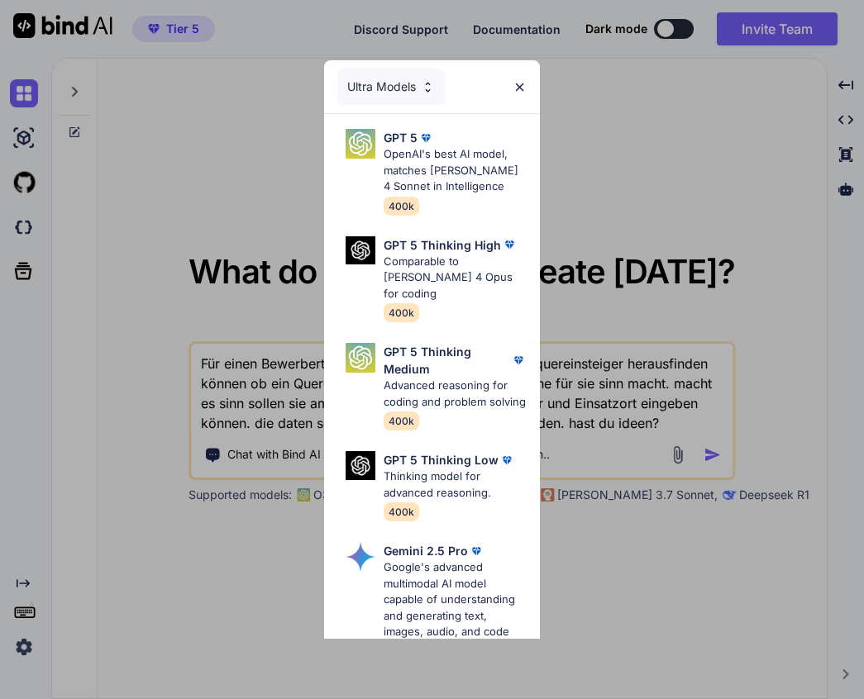
click at [445, 169] on p "OpenAI's best AI model, matches [PERSON_NAME] 4 Sonnet in Intelligence" at bounding box center [454, 170] width 143 height 49
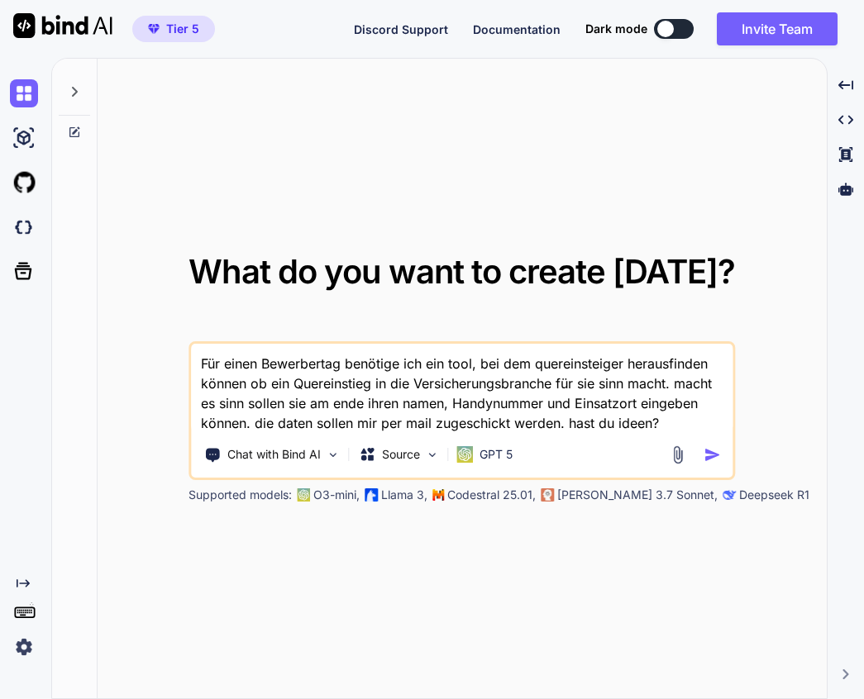
click at [716, 458] on img "button" at bounding box center [712, 454] width 17 height 17
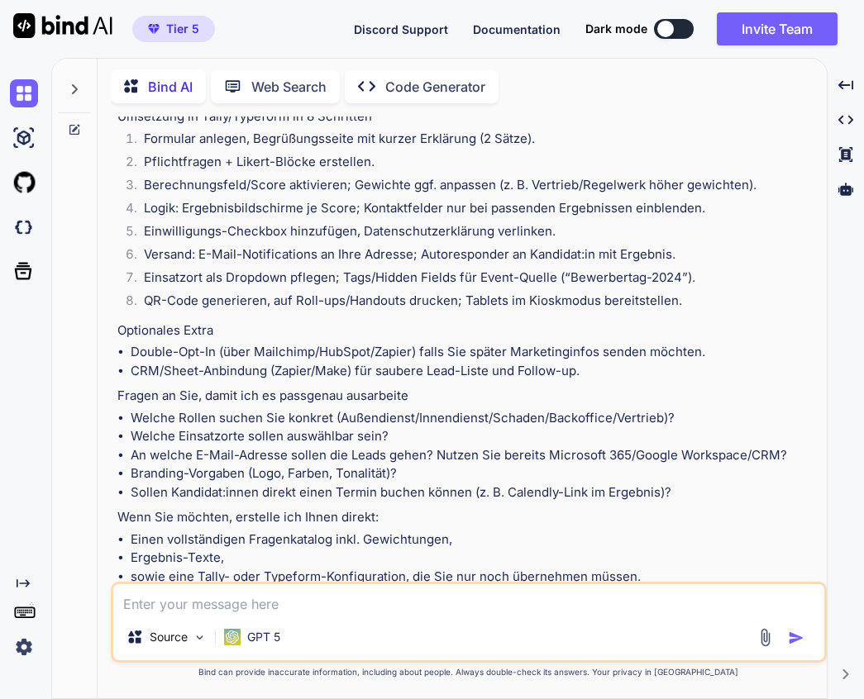
scroll to position [1567, 0]
click at [261, 597] on textarea at bounding box center [468, 599] width 711 height 30
click at [260, 597] on textarea at bounding box center [468, 599] width 711 height 30
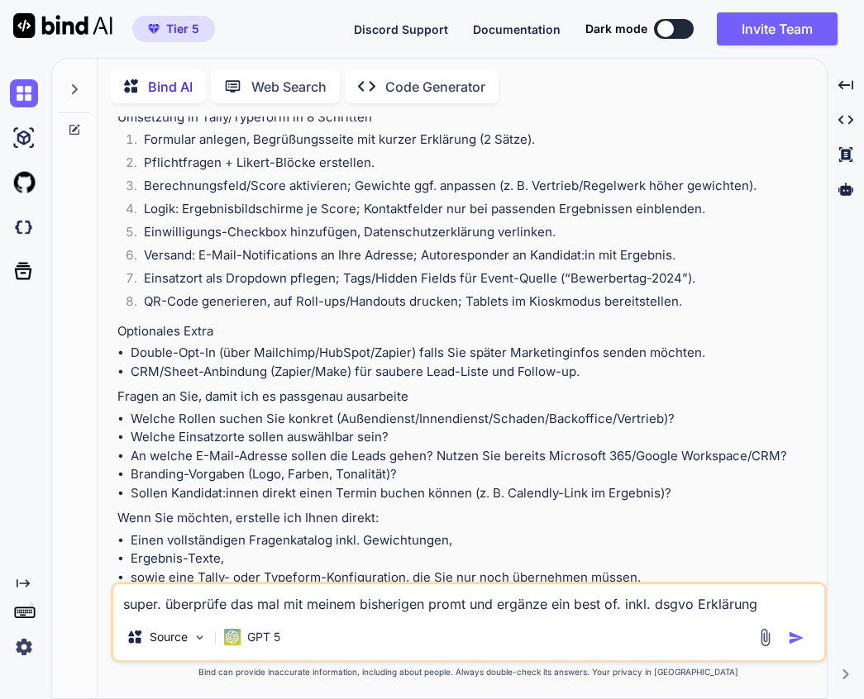
paste textarea "Lorem & Ipsu Do sita CO-Adipis, Elitseddoeiusmodtem inc Utlaboreet-Doloremag al…"
type textarea "lorem. ipsumdolo sit ame con adipis elitseddoe tempo inc utlabor etd magn al. e…"
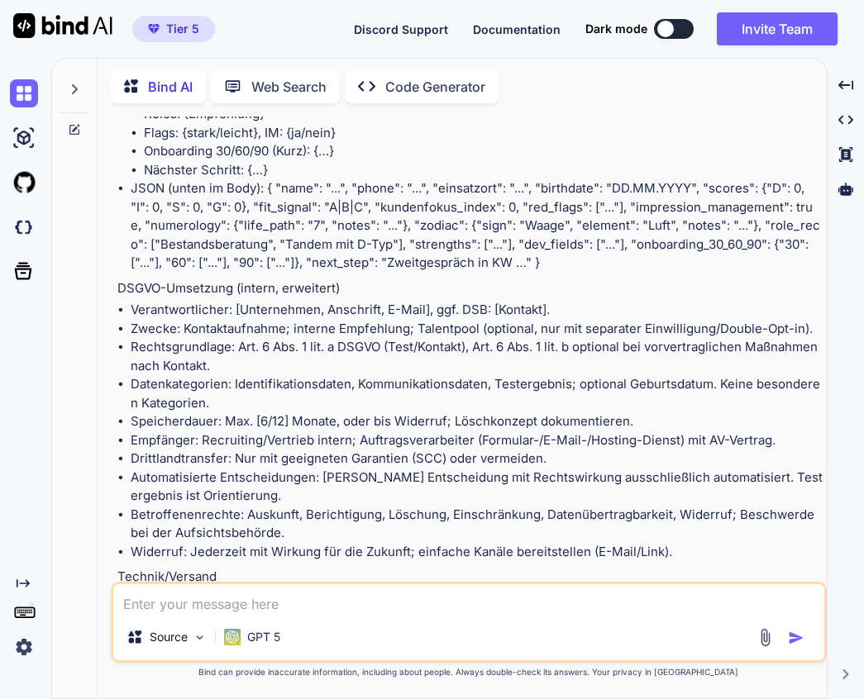
scroll to position [8663, 0]
click at [283, 600] on textarea at bounding box center [468, 599] width 711 height 30
click at [282, 636] on div "GPT 5" at bounding box center [251, 637] width 69 height 33
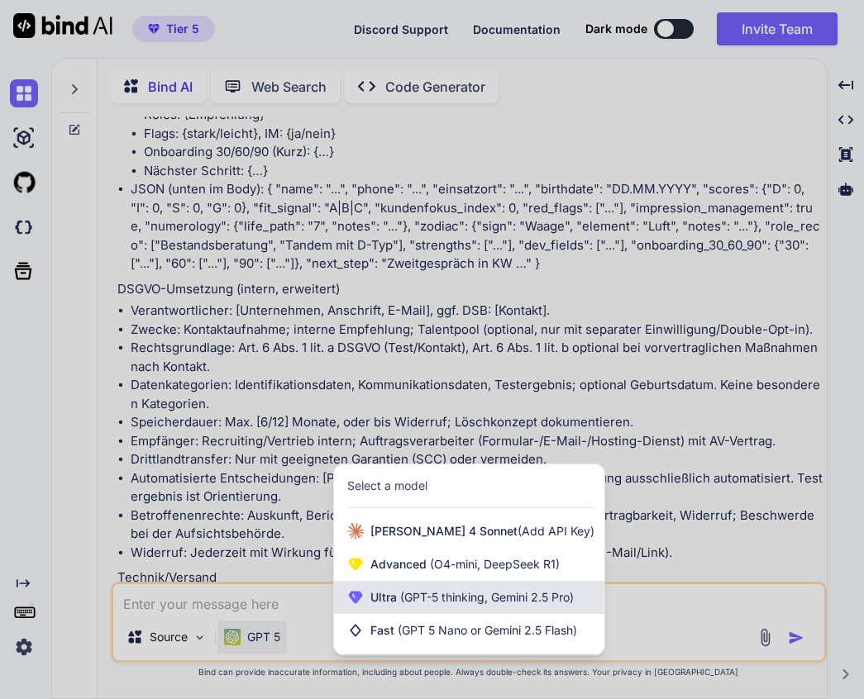
click at [431, 597] on span "(GPT-5 thinking, Gemini 2.5 Pro)" at bounding box center [485, 597] width 177 height 14
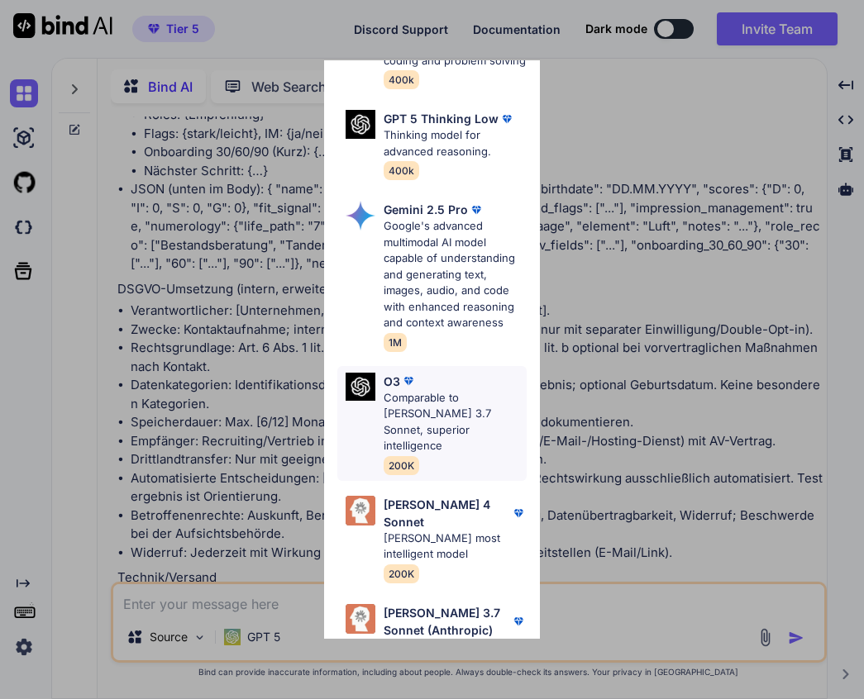
scroll to position [340, 0]
click at [445, 374] on div "O3" at bounding box center [454, 382] width 143 height 17
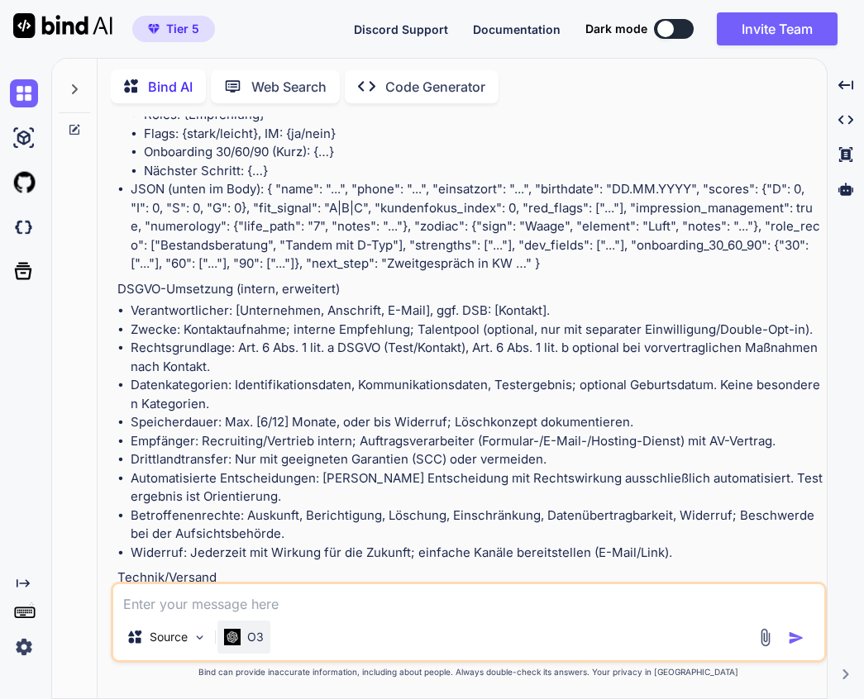
click at [250, 637] on p "O3" at bounding box center [255, 637] width 17 height 17
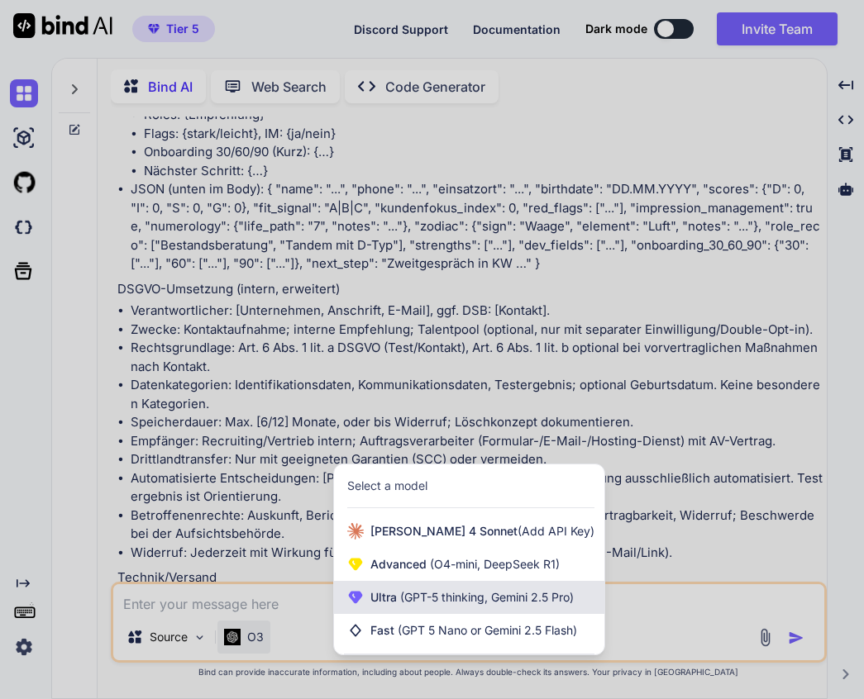
click at [420, 598] on span "(GPT-5 thinking, Gemini 2.5 Pro)" at bounding box center [485, 597] width 177 height 14
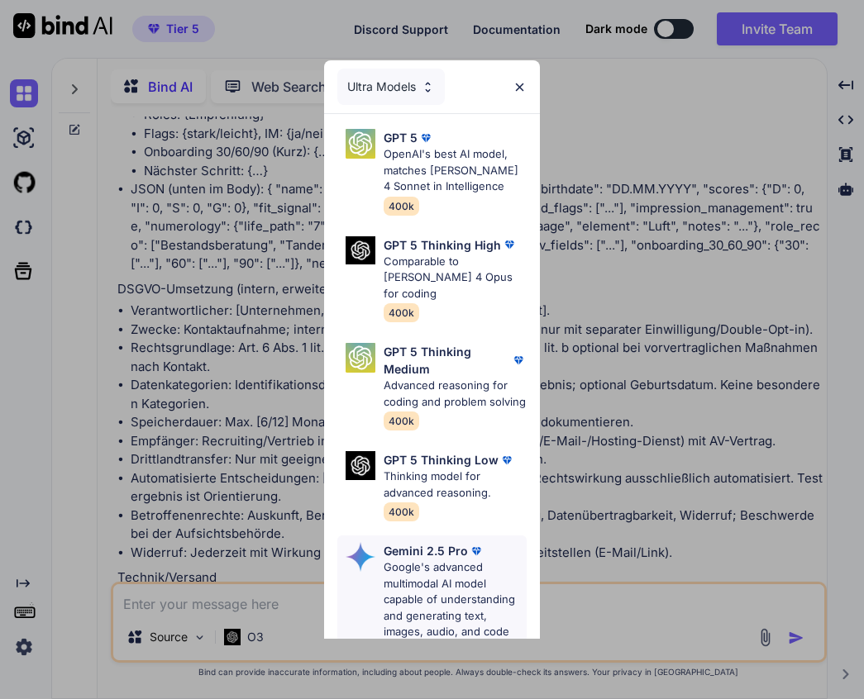
click at [452, 559] on p "Google's advanced multimodal AI model capable of understanding and generating t…" at bounding box center [454, 615] width 143 height 113
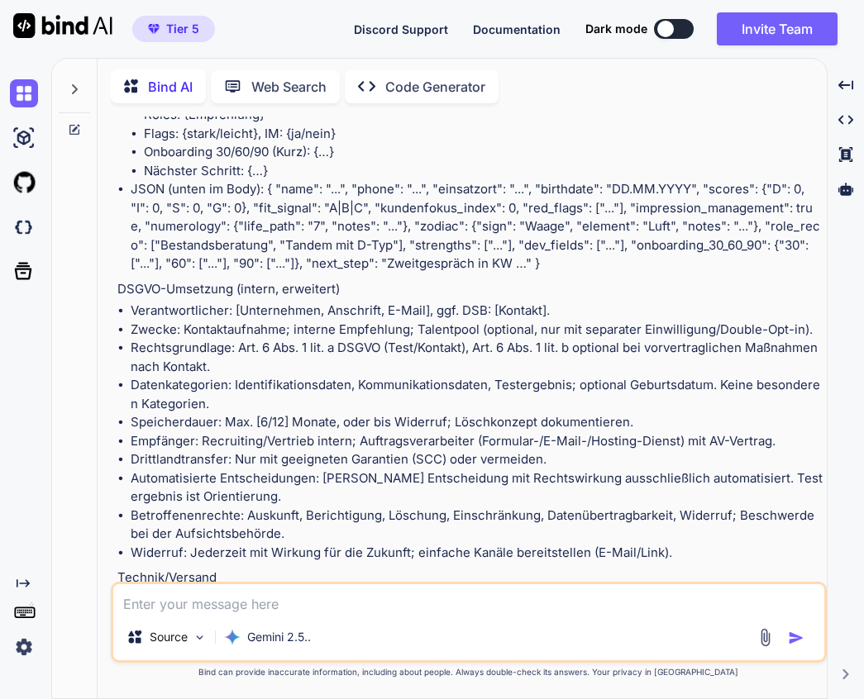
drag, startPoint x: 283, startPoint y: 606, endPoint x: 297, endPoint y: 588, distance: 21.8
click at [283, 606] on textarea at bounding box center [468, 599] width 711 height 30
click at [273, 599] on textarea at bounding box center [468, 599] width 711 height 30
type textarea "super. erstelle mir dieses tool als html datei"
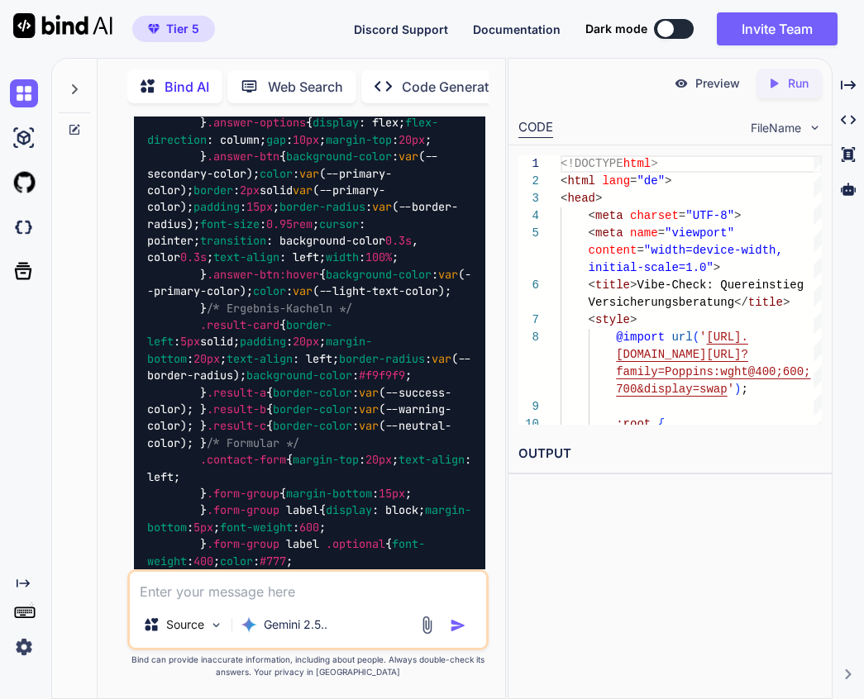
scroll to position [16002, 0]
